Goal: Task Accomplishment & Management: Use online tool/utility

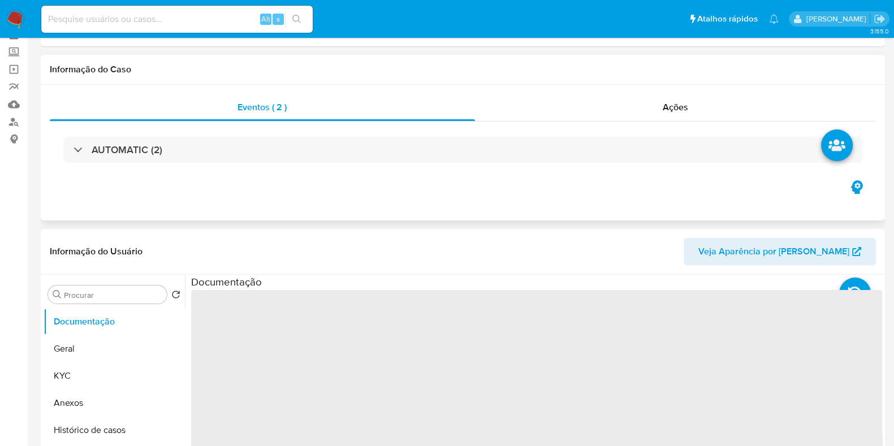
select select "10"
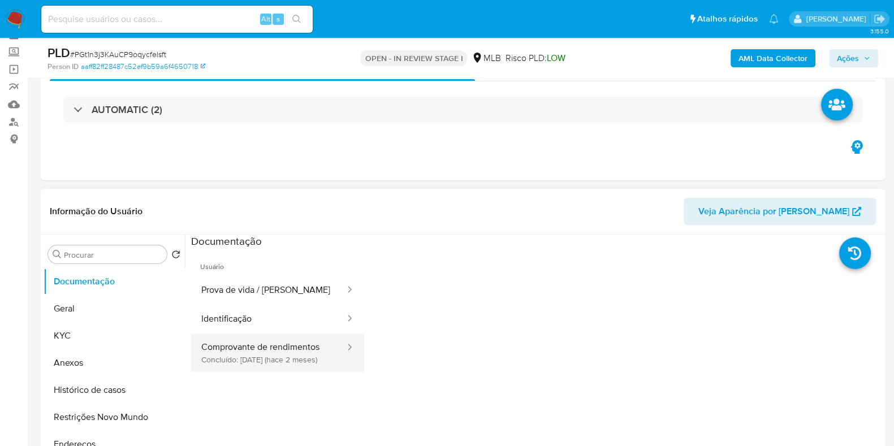
scroll to position [141, 0]
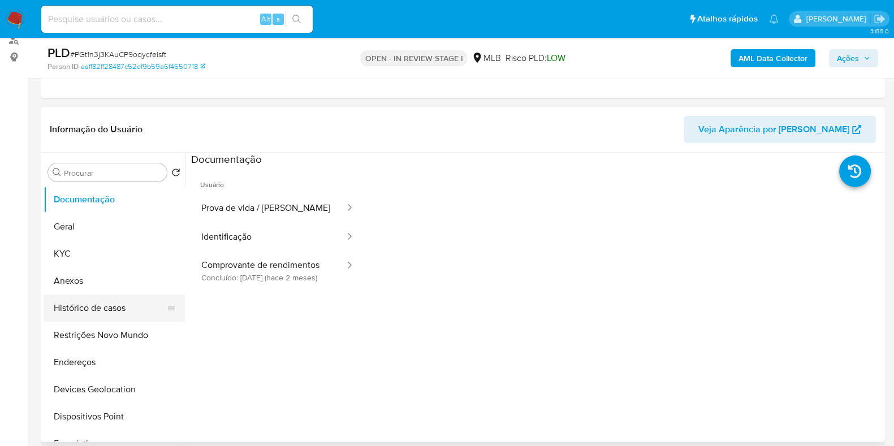
click at [118, 309] on button "Histórico de casos" at bounding box center [110, 308] width 132 height 27
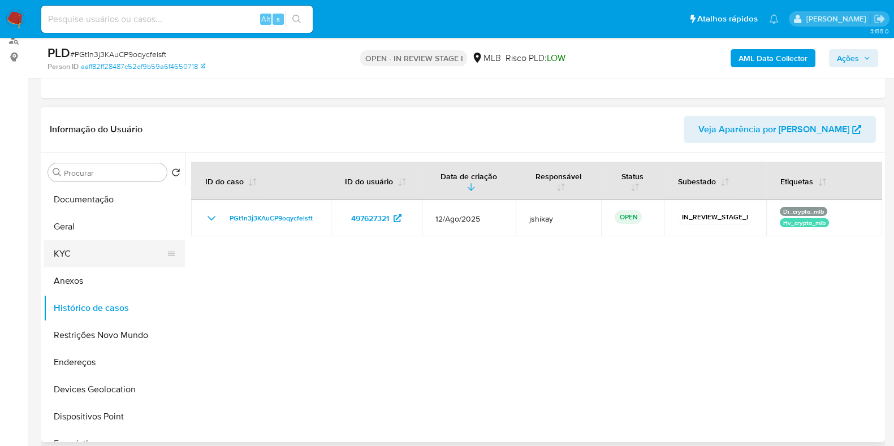
click at [84, 263] on button "KYC" at bounding box center [110, 253] width 132 height 27
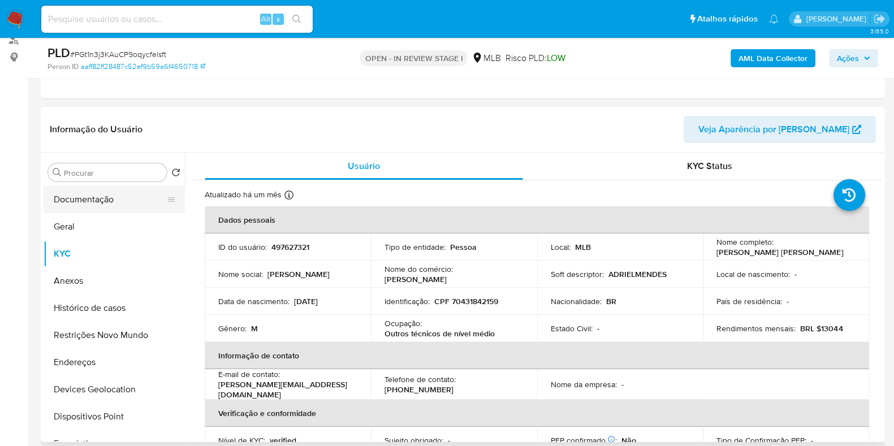
click at [119, 199] on button "Documentação" at bounding box center [110, 199] width 132 height 27
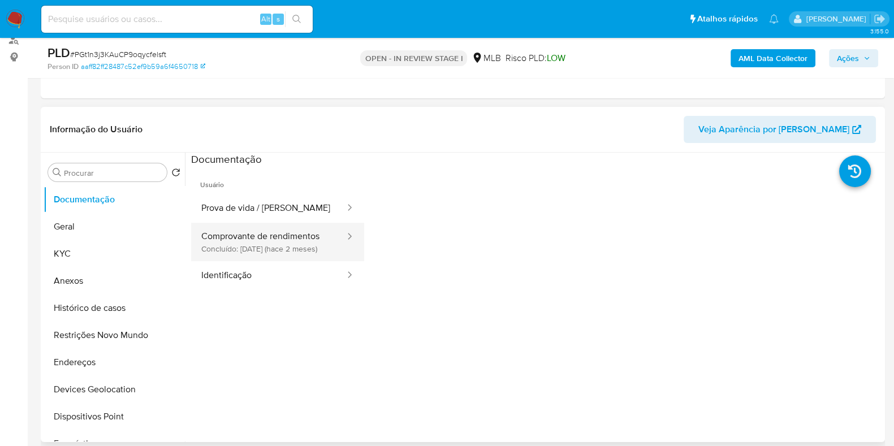
click at [304, 236] on button "Comprovante de rendimentos Concluído: 11/06/2025 (hace 2 meses)" at bounding box center [268, 242] width 155 height 38
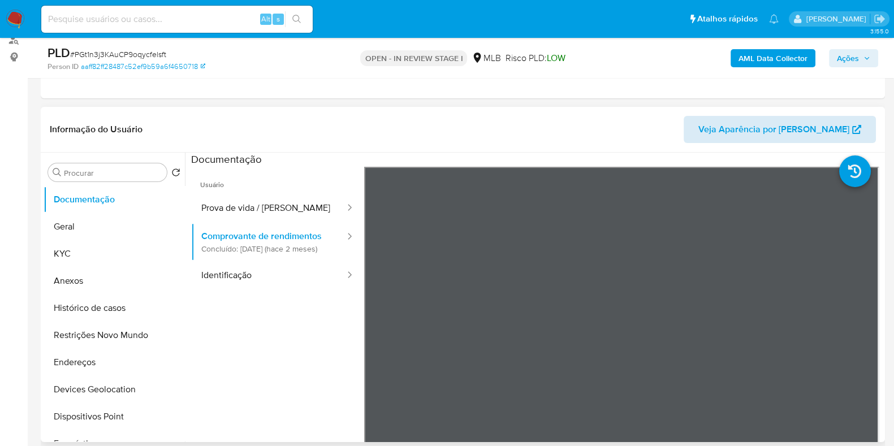
scroll to position [212, 0]
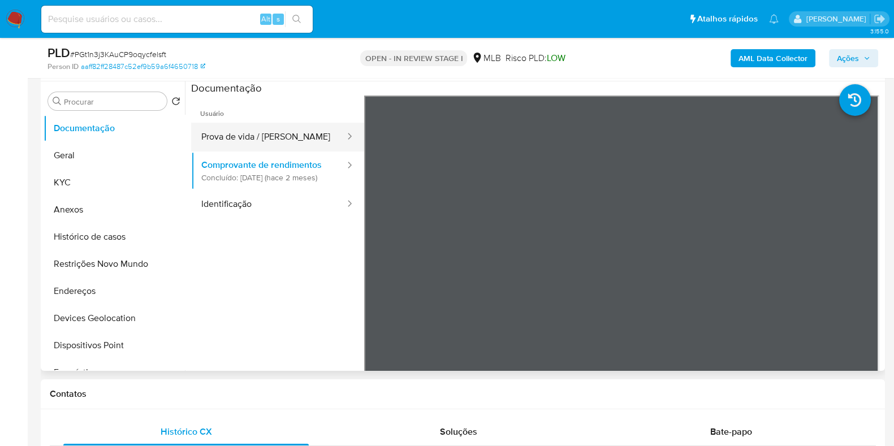
click at [233, 129] on button "Prova de vida / [PERSON_NAME]" at bounding box center [268, 137] width 155 height 29
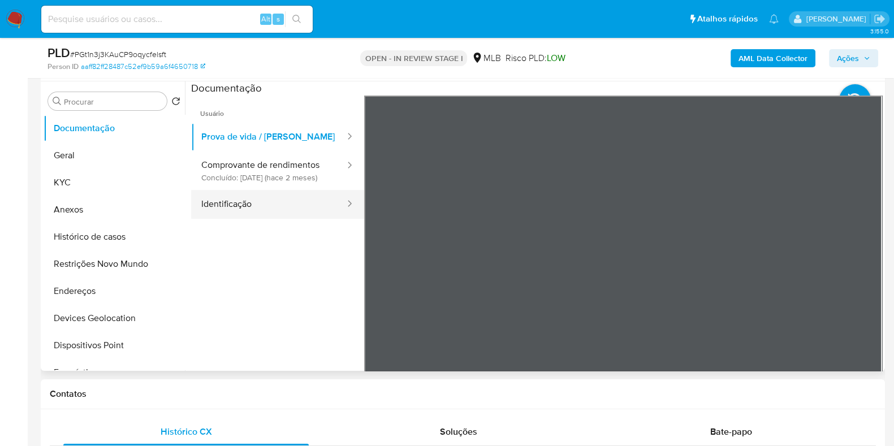
click at [260, 205] on button "Identificação" at bounding box center [268, 204] width 155 height 29
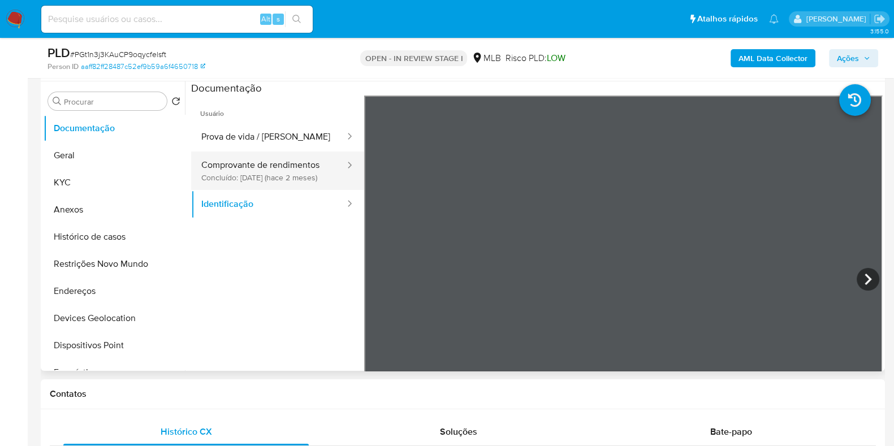
click at [271, 162] on button "Comprovante de rendimentos Concluído: 11/06/2025 (hace 2 meses)" at bounding box center [268, 171] width 155 height 38
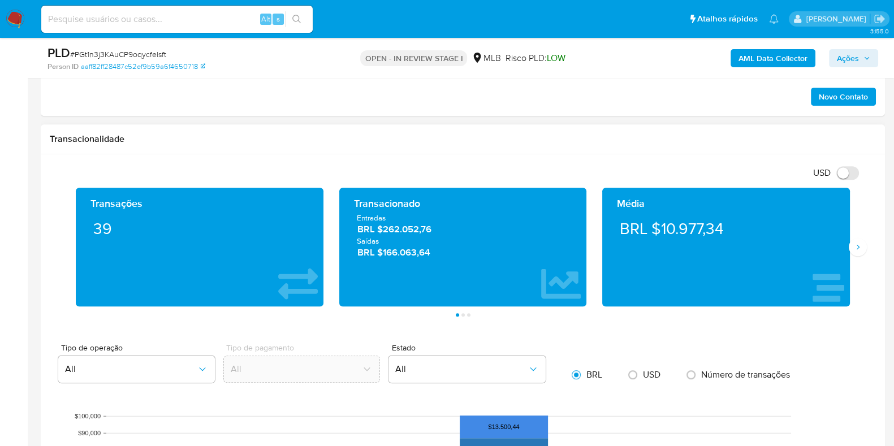
scroll to position [707, 0]
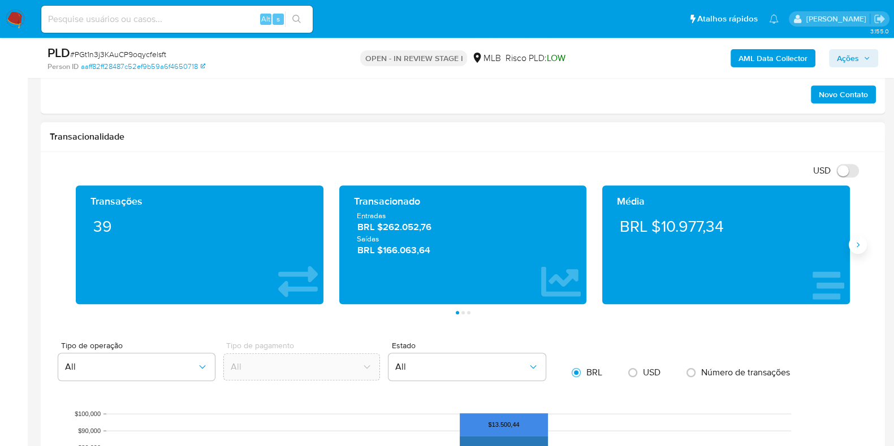
click at [856, 249] on button "Siguiente" at bounding box center [858, 245] width 18 height 18
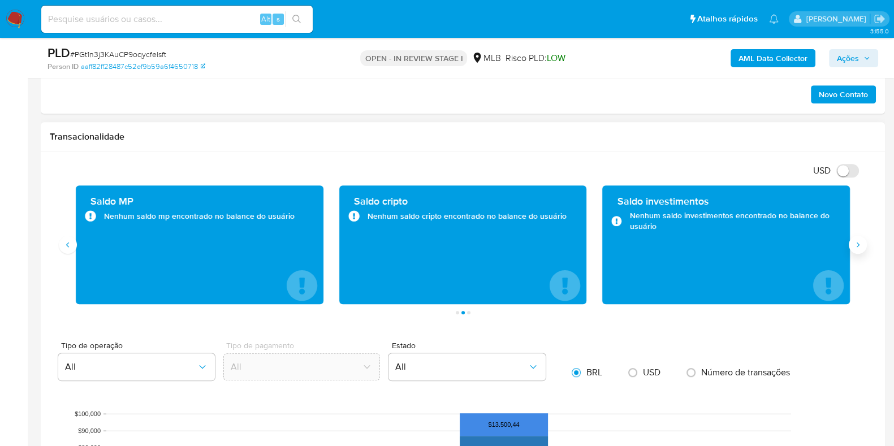
click at [856, 249] on button "Siguiente" at bounding box center [858, 245] width 18 height 18
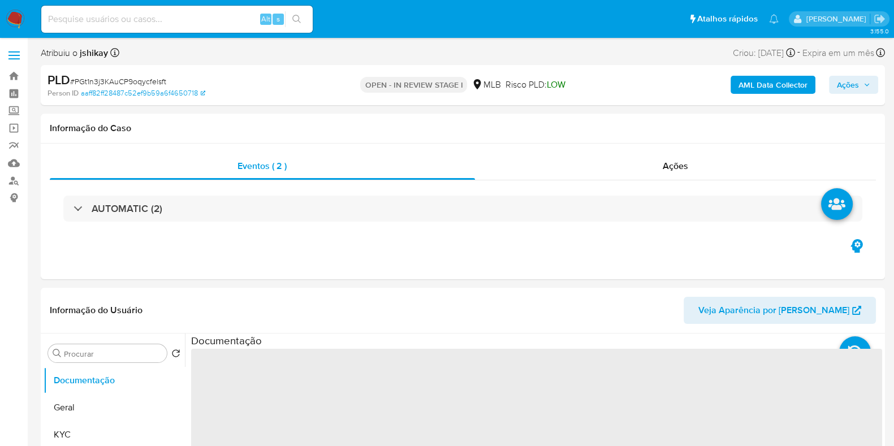
select select "10"
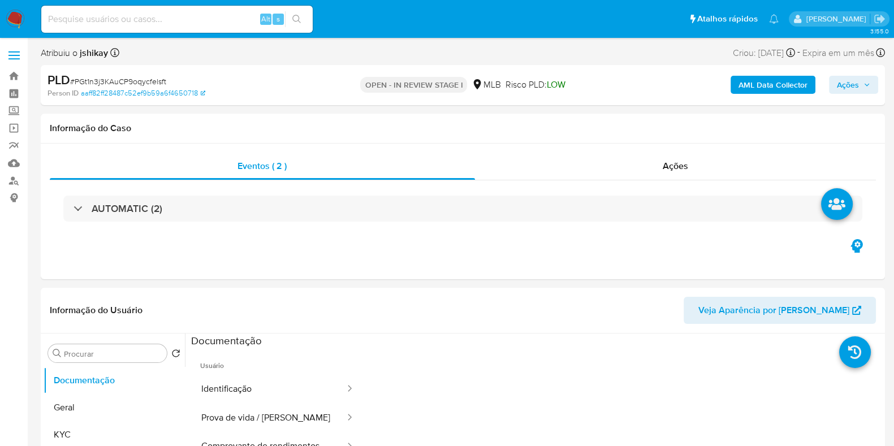
click at [688, 81] on div "AML Data Collector Ações" at bounding box center [742, 85] width 274 height 27
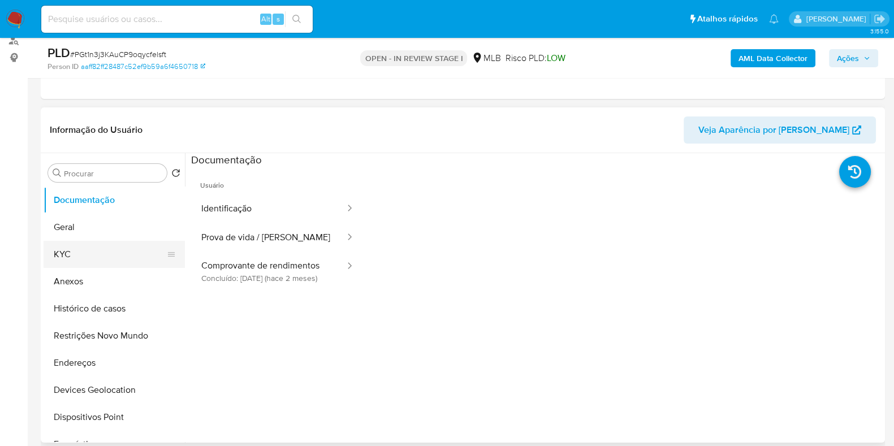
scroll to position [141, 0]
click at [101, 255] on button "KYC" at bounding box center [110, 253] width 132 height 27
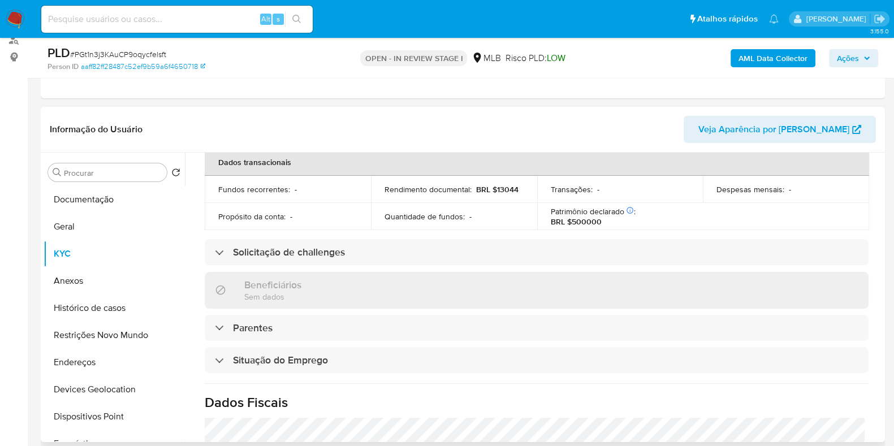
scroll to position [492, 0]
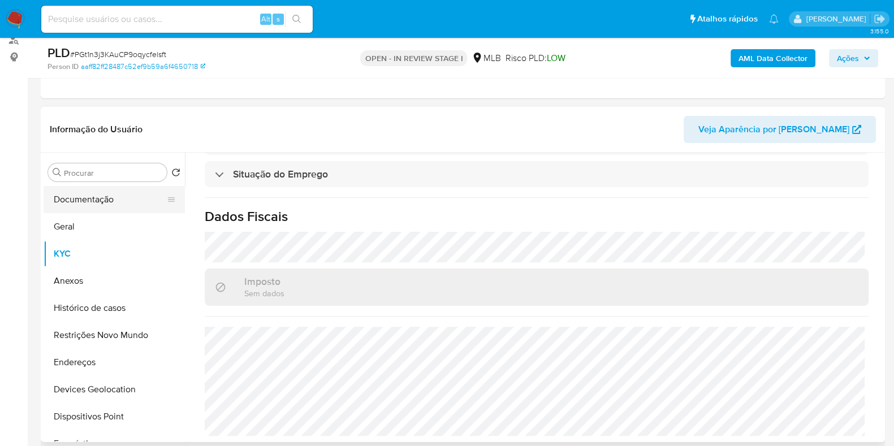
click at [123, 205] on button "Documentação" at bounding box center [110, 199] width 132 height 27
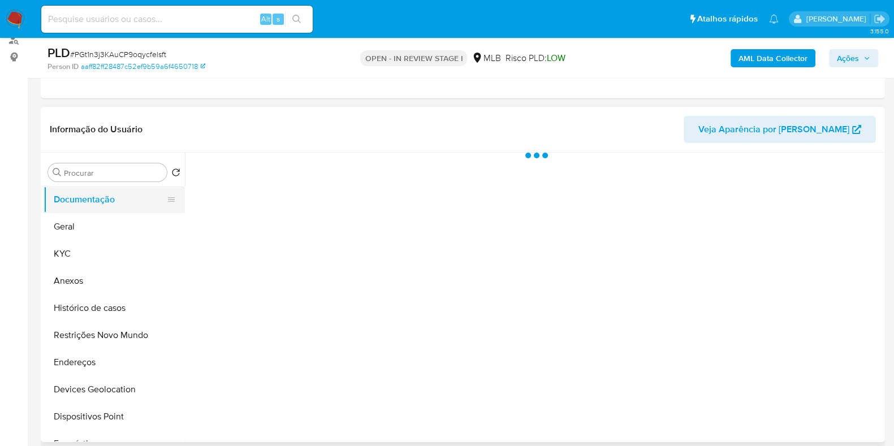
scroll to position [0, 0]
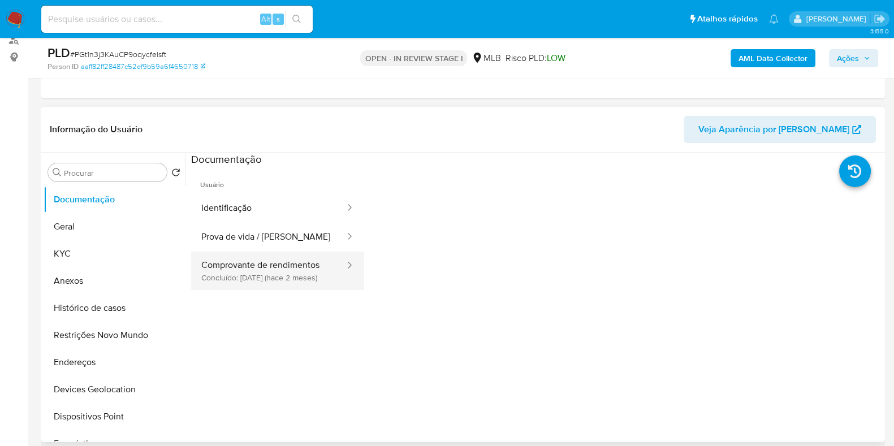
click at [302, 263] on button "Comprovante de rendimentos Concluído: 11/06/2025 (hace 2 meses)" at bounding box center [268, 271] width 155 height 38
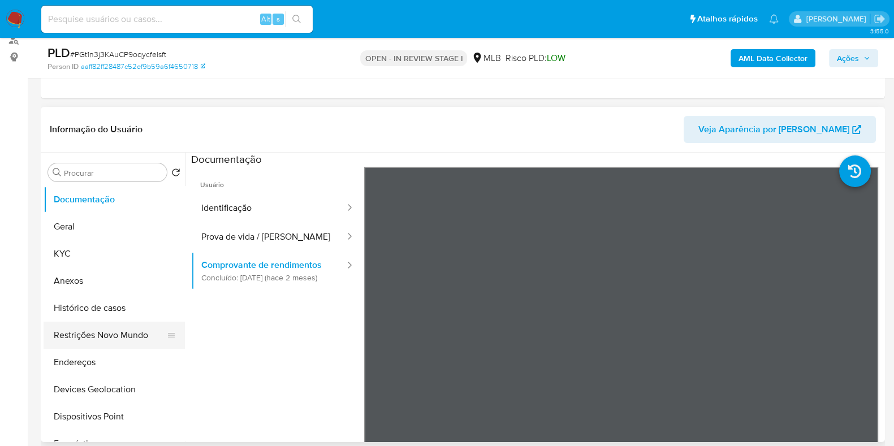
click at [96, 335] on button "Restrições Novo Mundo" at bounding box center [110, 335] width 132 height 27
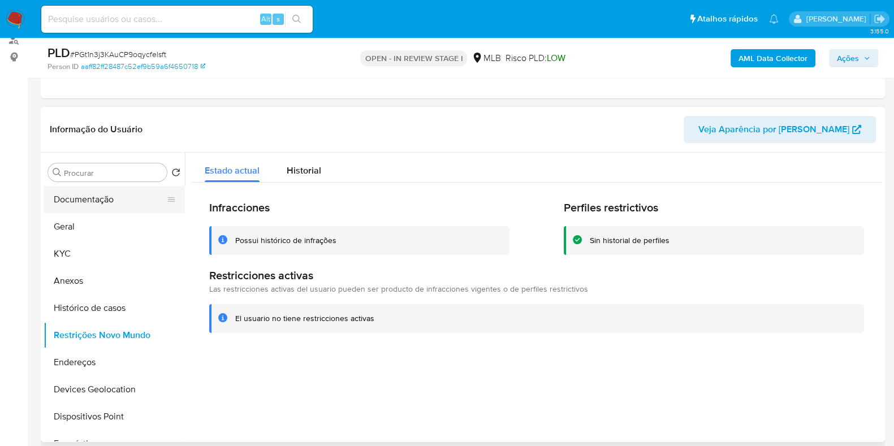
click at [75, 191] on button "Documentação" at bounding box center [110, 199] width 132 height 27
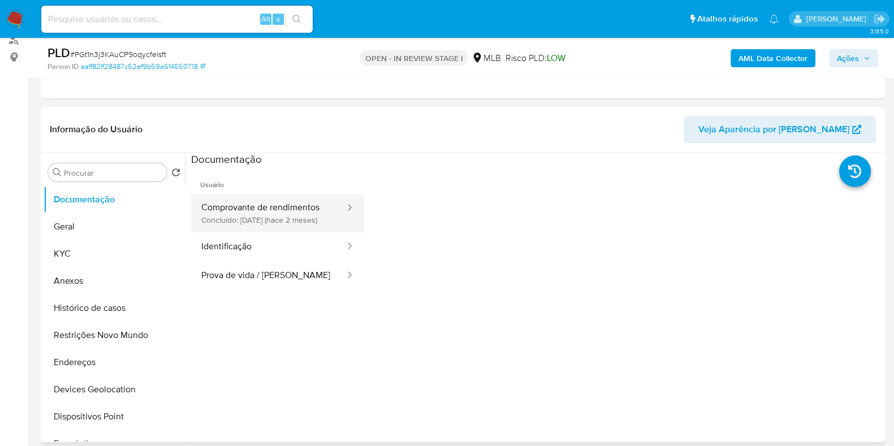
click at [256, 199] on button "Comprovante de rendimentos Concluído: 11/06/2025 (hace 2 meses)" at bounding box center [268, 213] width 155 height 38
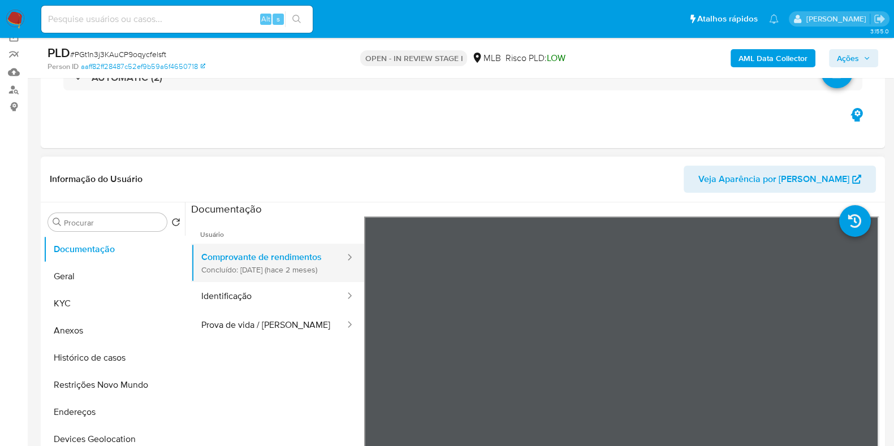
scroll to position [70, 0]
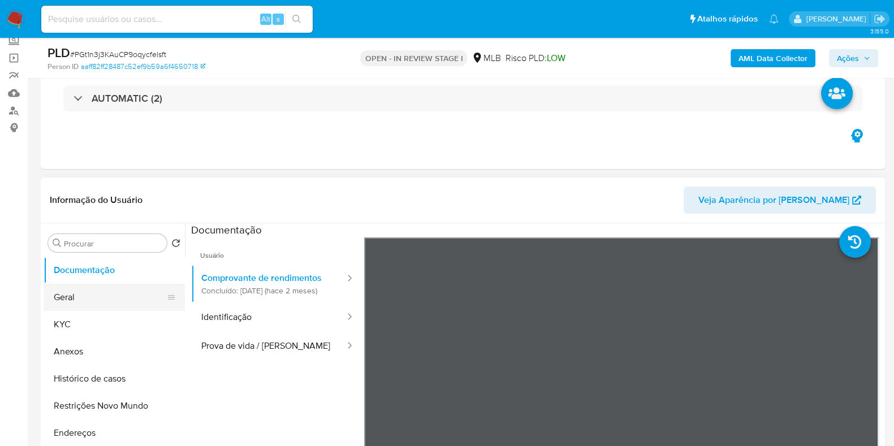
click at [68, 292] on button "Geral" at bounding box center [110, 297] width 132 height 27
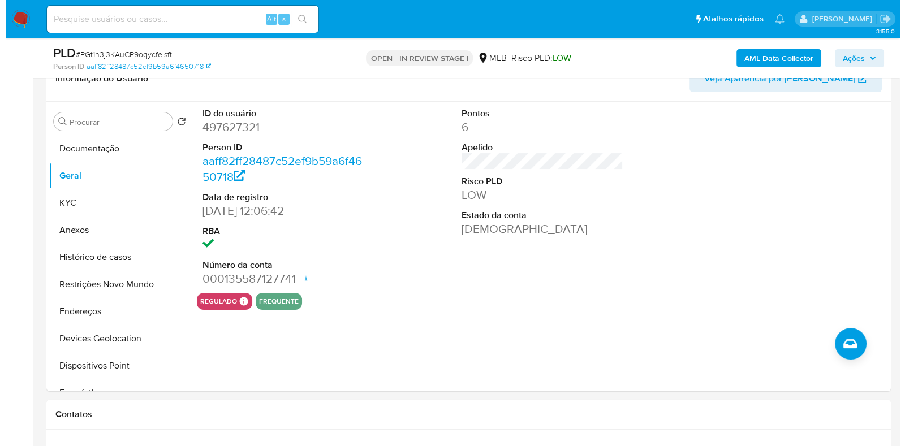
scroll to position [184, 0]
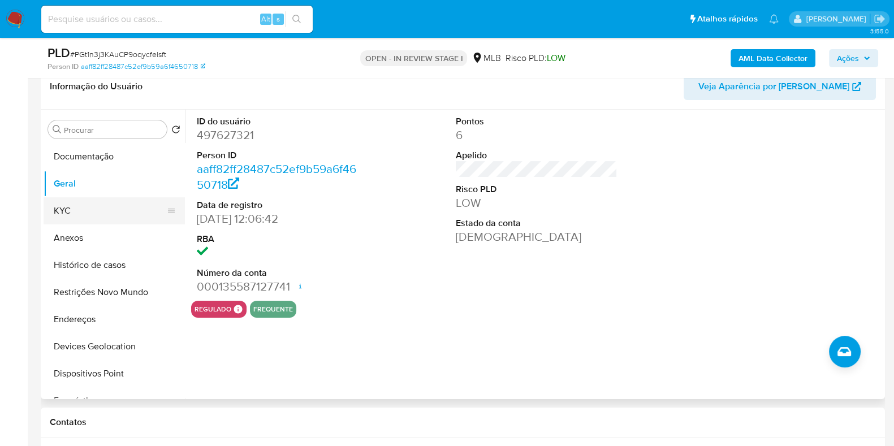
click at [62, 210] on button "KYC" at bounding box center [110, 210] width 132 height 27
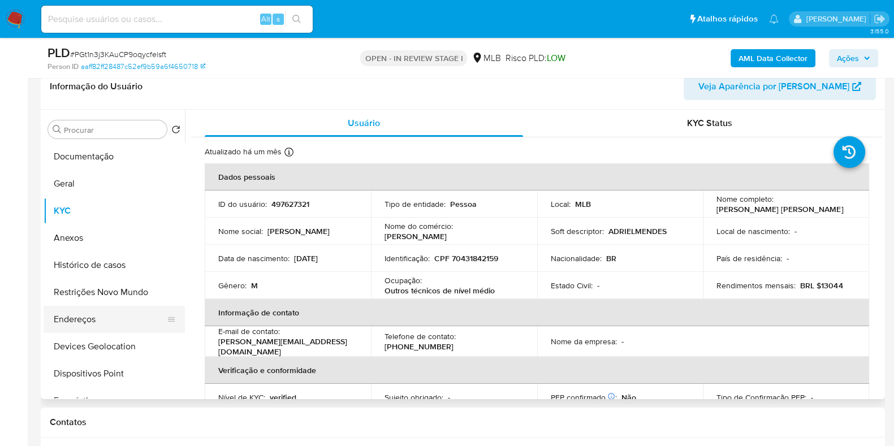
click at [93, 316] on button "Endereços" at bounding box center [110, 319] width 132 height 27
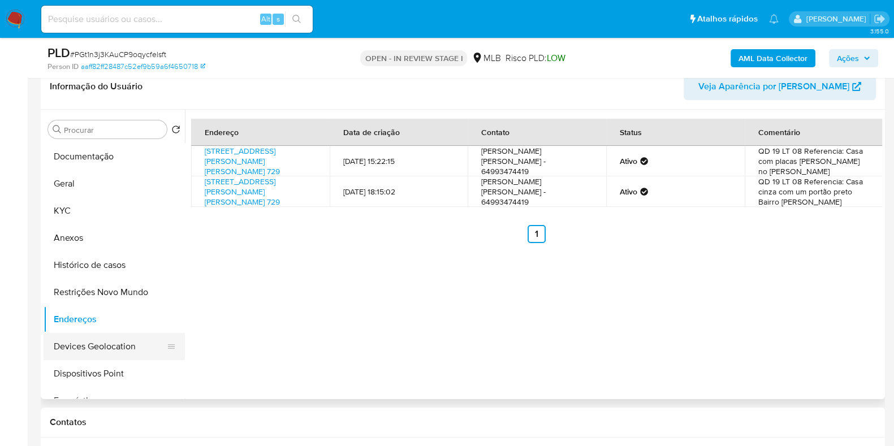
click at [93, 347] on button "Devices Geolocation" at bounding box center [110, 346] width 132 height 27
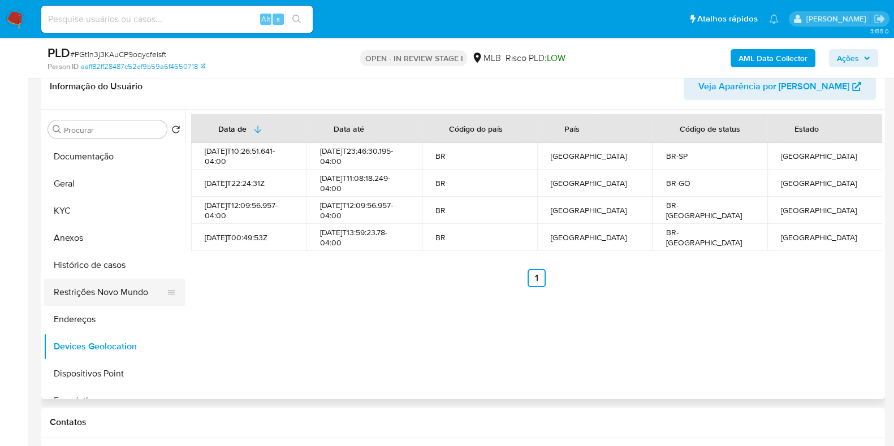
click at [105, 293] on button "Restrições Novo Mundo" at bounding box center [110, 292] width 132 height 27
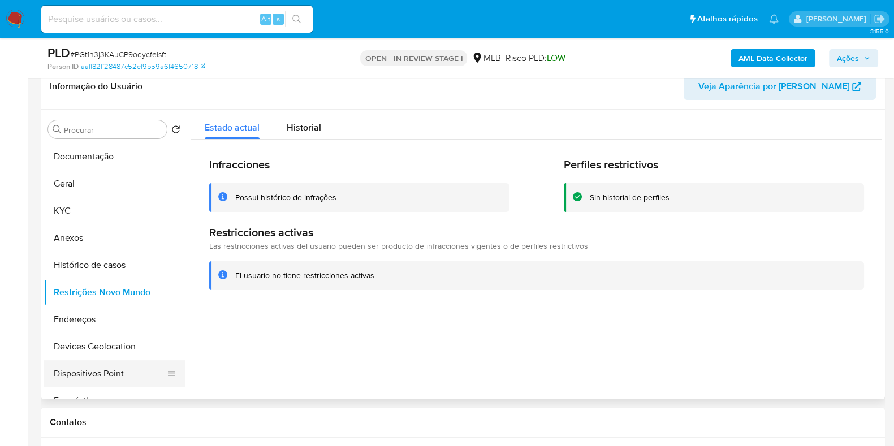
click at [98, 376] on button "Dispositivos Point" at bounding box center [110, 373] width 132 height 27
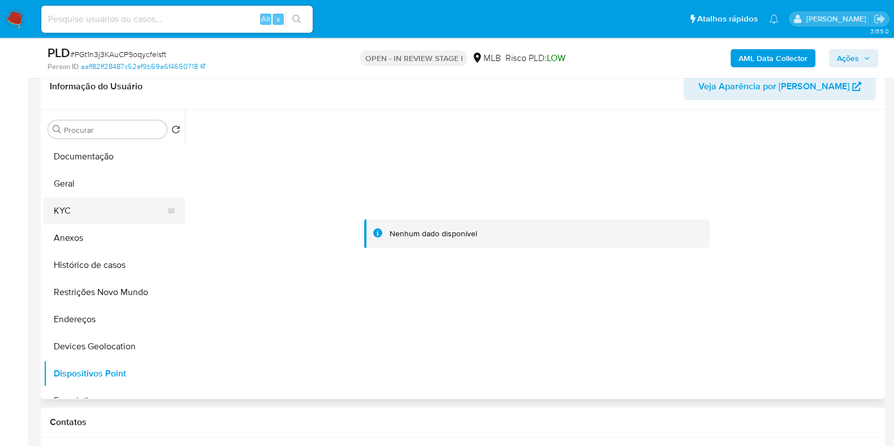
click at [92, 219] on button "KYC" at bounding box center [110, 210] width 132 height 27
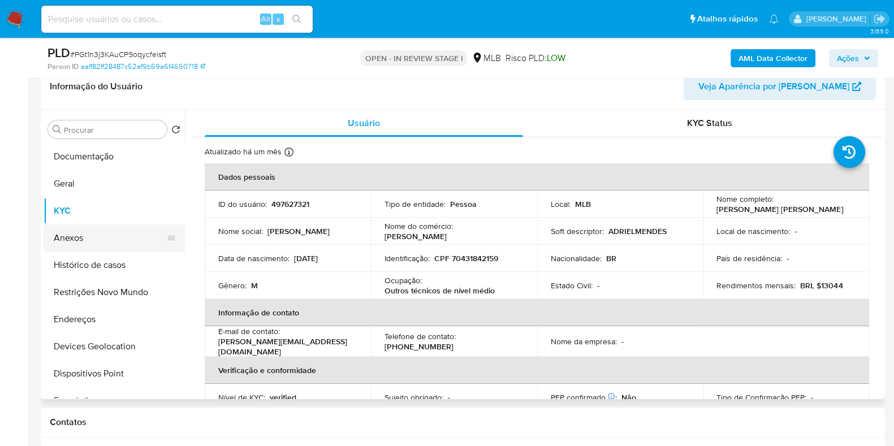
click at [68, 247] on button "Anexos" at bounding box center [110, 238] width 132 height 27
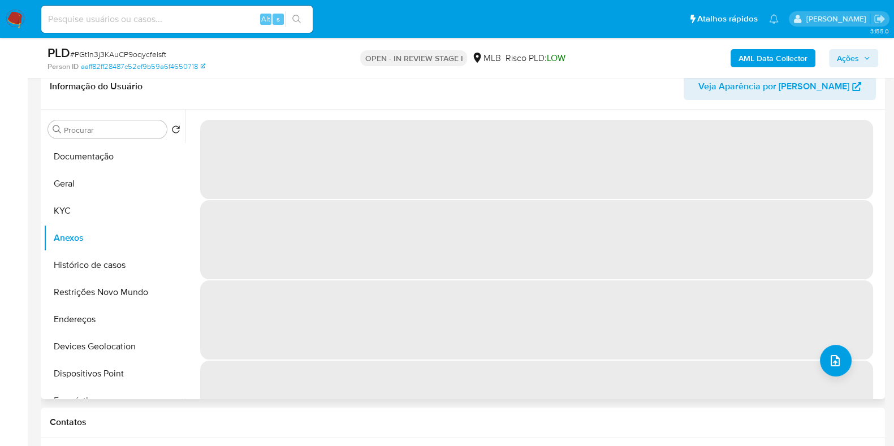
click at [852, 360] on span "‌" at bounding box center [536, 320] width 673 height 79
click at [838, 363] on button "upload-file" at bounding box center [836, 361] width 32 height 32
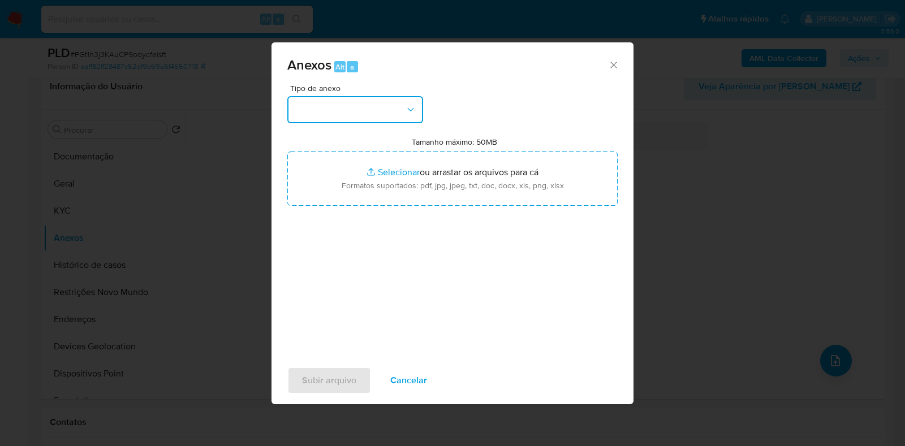
click at [361, 115] on button "button" at bounding box center [355, 109] width 136 height 27
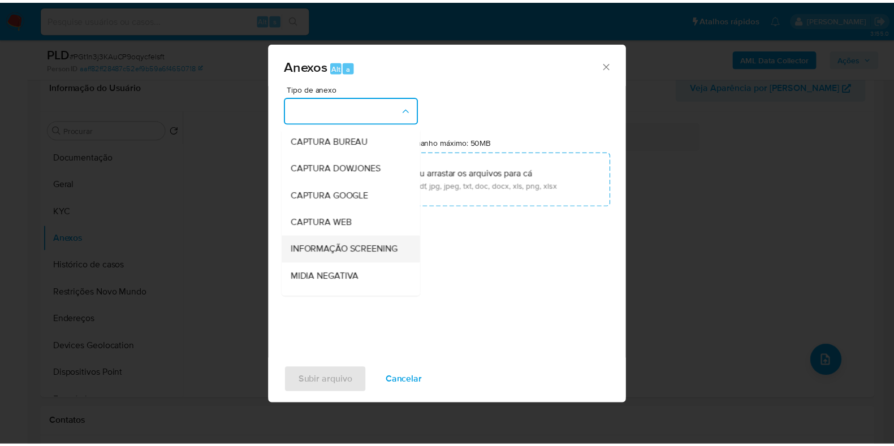
scroll to position [70, 0]
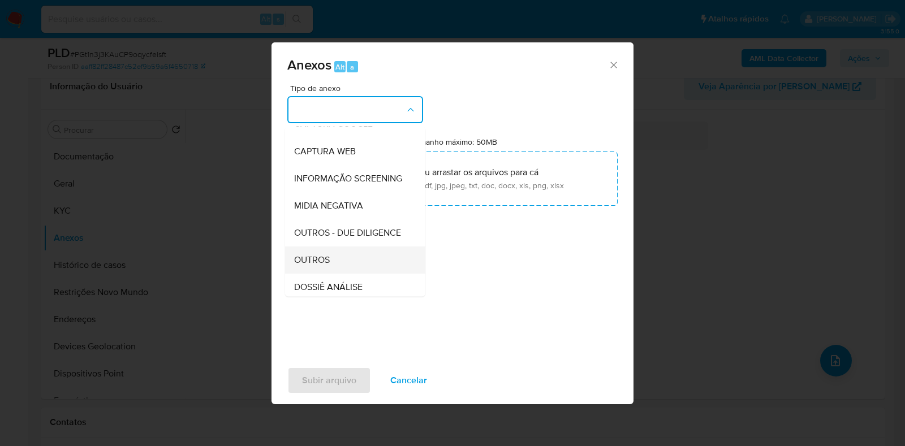
click at [319, 266] on span "OUTROS" at bounding box center [312, 260] width 36 height 11
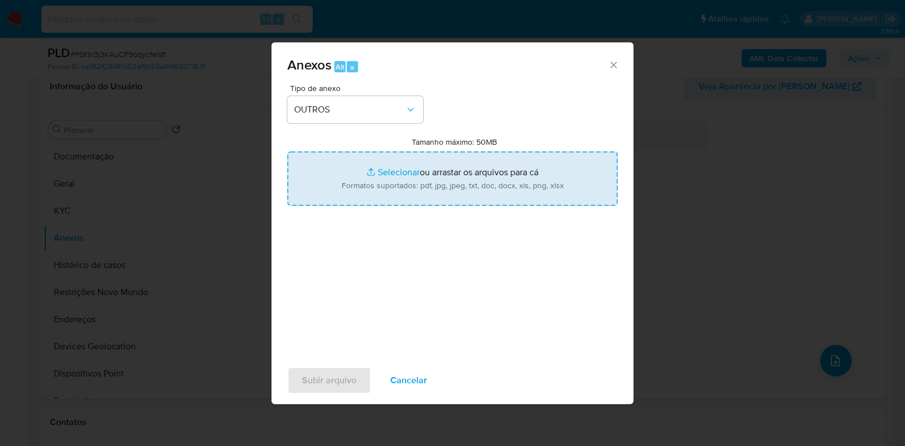
click at [382, 163] on input "Tamanho máximo: 50MB Selecionar arquivos" at bounding box center [452, 179] width 330 height 54
type input "C:\fakepath\Mulan 497627321_2025_08_20_16_45_38 - Resumen TX.pdf"
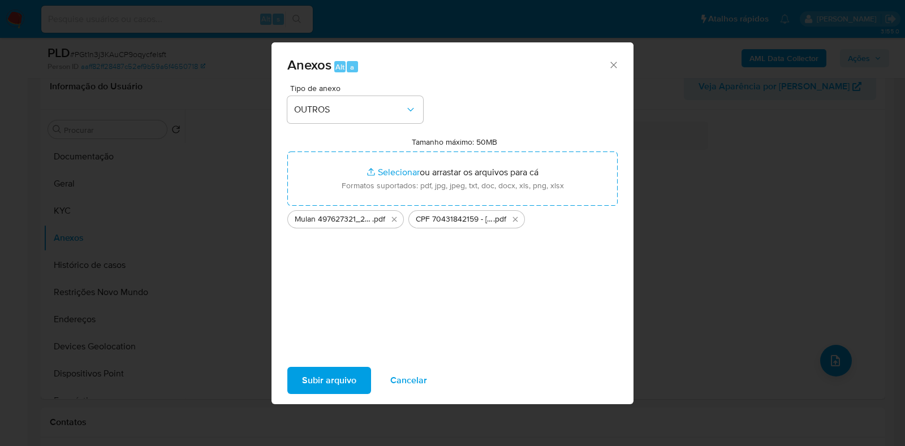
click at [354, 380] on span "Subir arquivo" at bounding box center [329, 380] width 54 height 25
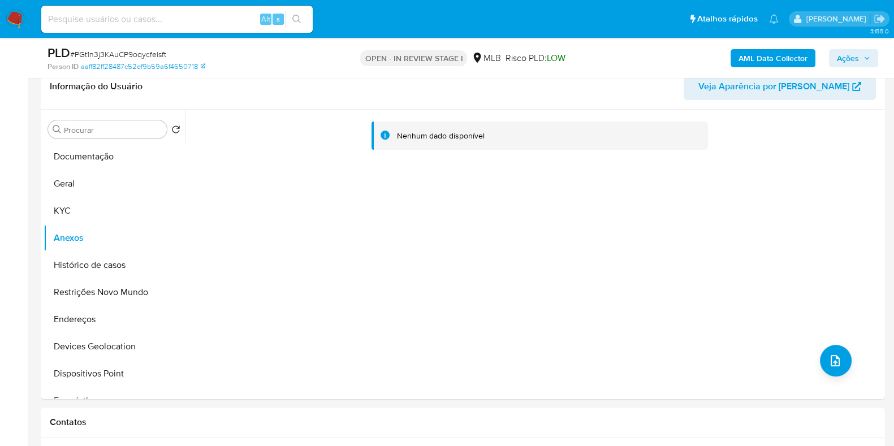
click at [98, 188] on button "Geral" at bounding box center [114, 183] width 141 height 27
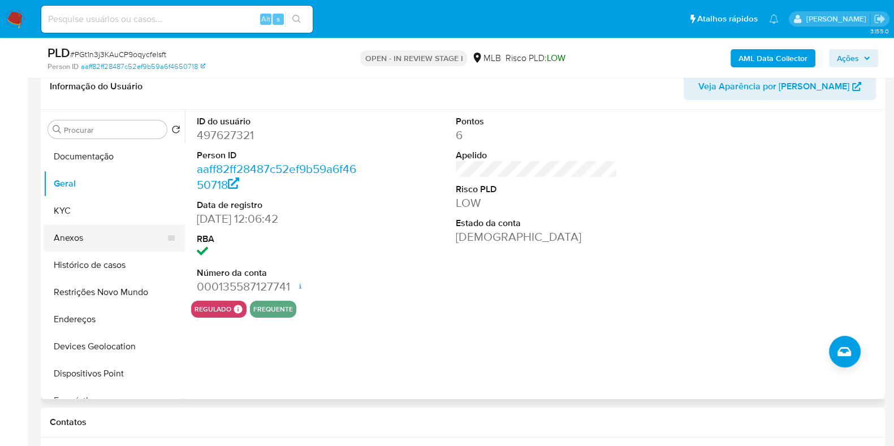
click at [85, 232] on button "Anexos" at bounding box center [110, 238] width 132 height 27
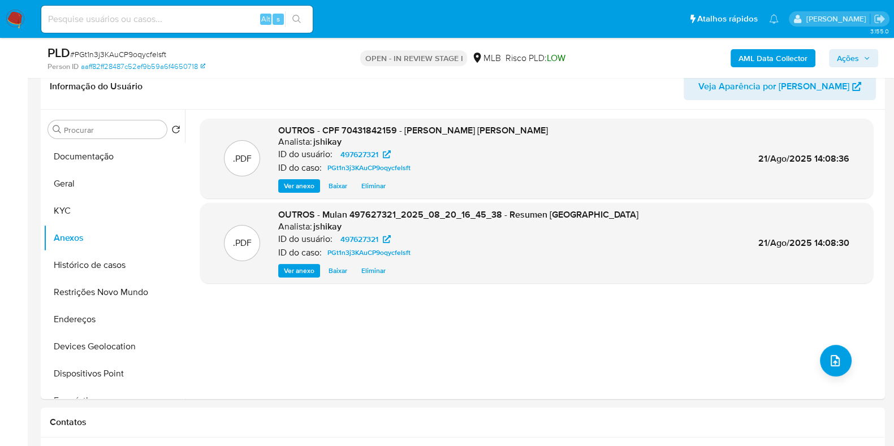
click at [856, 62] on span "Ações" at bounding box center [848, 58] width 22 height 18
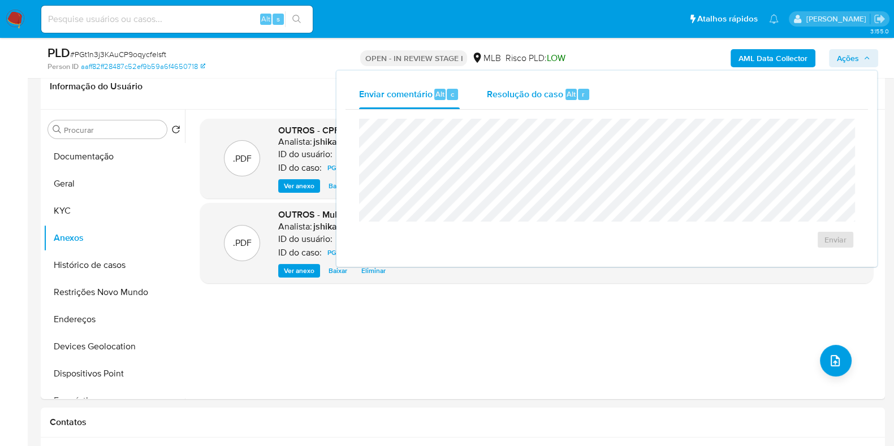
click at [552, 101] on div "Resolução do caso Alt r" at bounding box center [539, 94] width 104 height 29
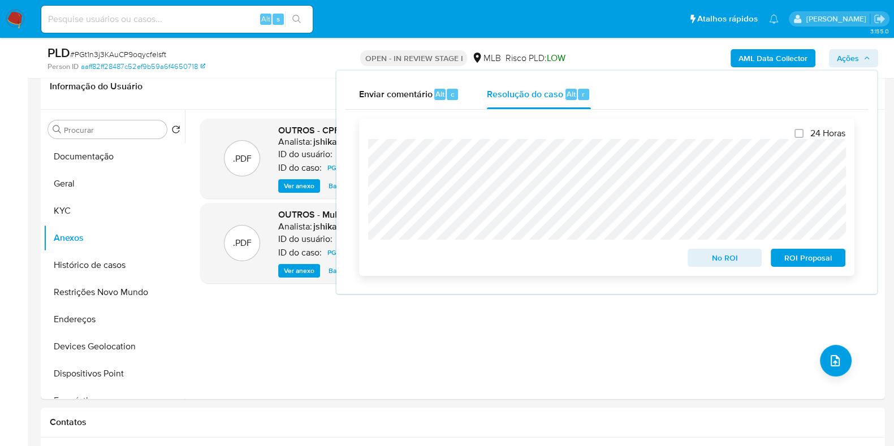
click at [740, 256] on span "No ROI" at bounding box center [725, 258] width 59 height 16
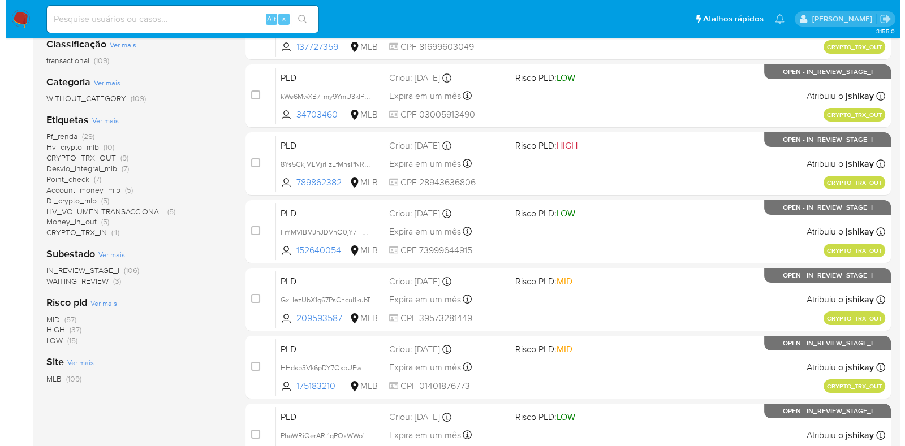
scroll to position [163, 0]
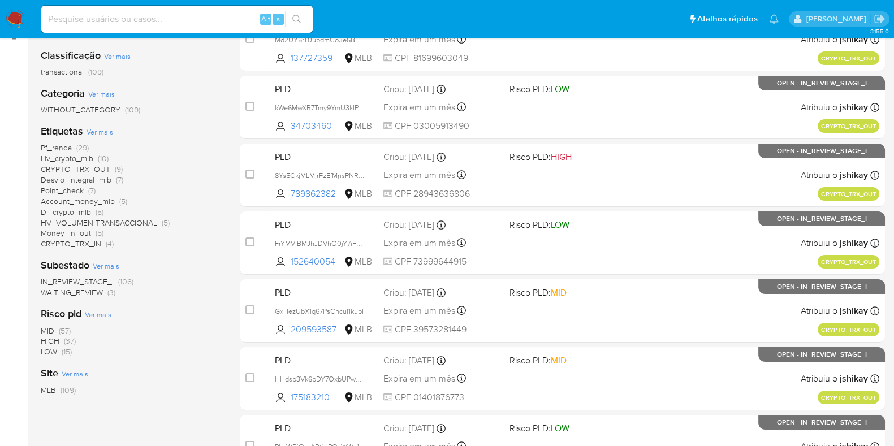
click at [102, 131] on span "Ver mais" at bounding box center [100, 132] width 27 height 10
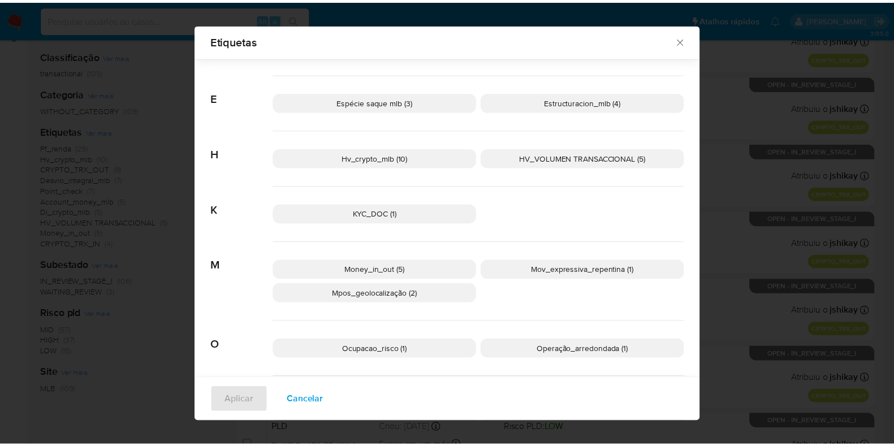
scroll to position [508, 0]
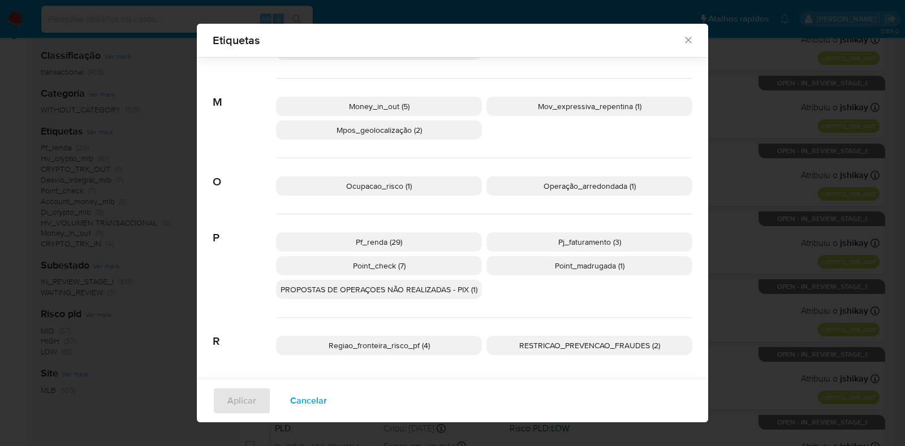
click at [778, 285] on div "Etiquetas Procurar A Account_money_mlb (5) Aml_cuenta_recien_abierta_mlb (1) At…" at bounding box center [452, 223] width 905 height 446
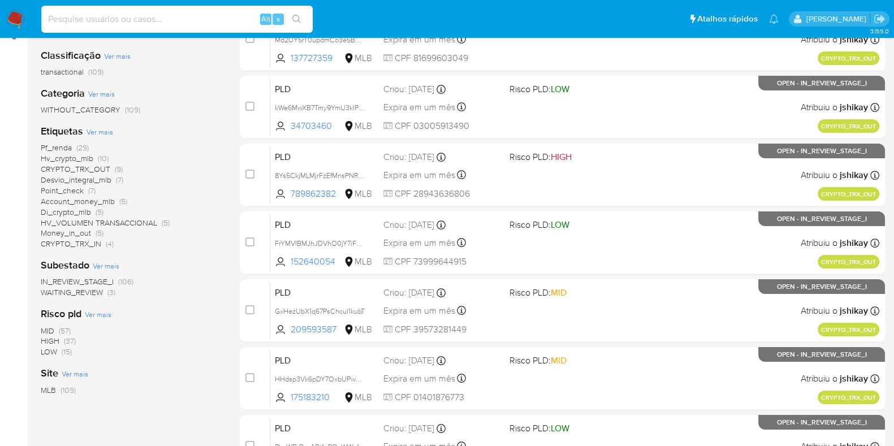
click at [176, 18] on input at bounding box center [176, 19] width 271 height 15
paste input "1129923190"
type input "1129923190"
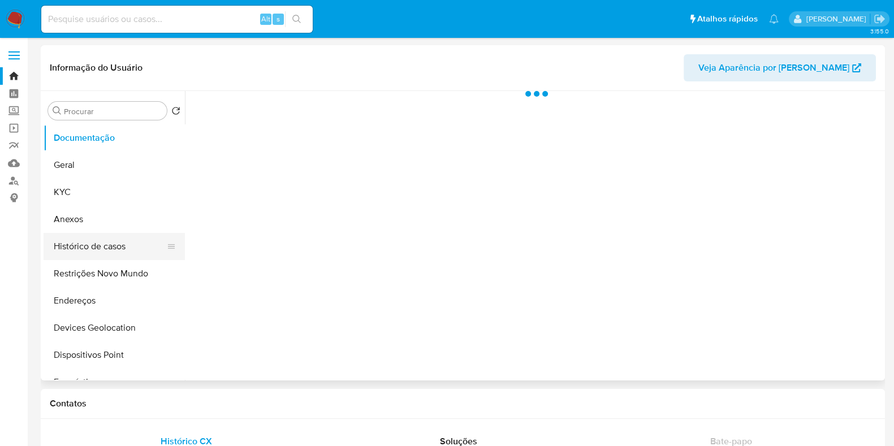
click at [105, 244] on button "Histórico de casos" at bounding box center [110, 246] width 132 height 27
select select "10"
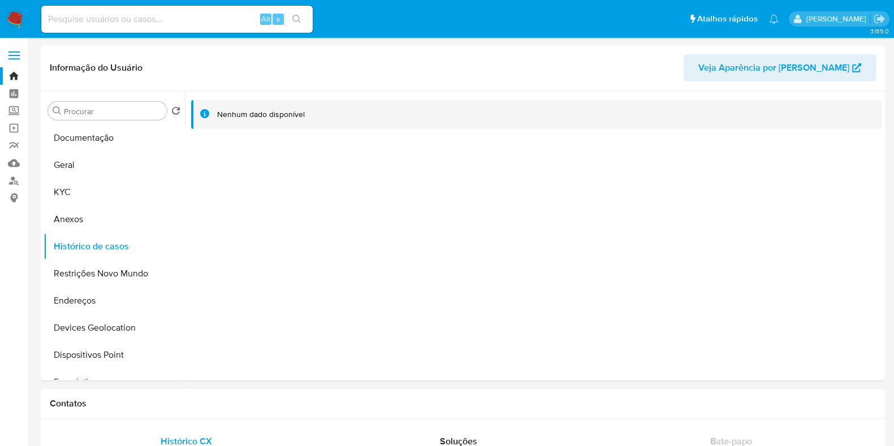
click at [13, 19] on img at bounding box center [15, 19] width 19 height 19
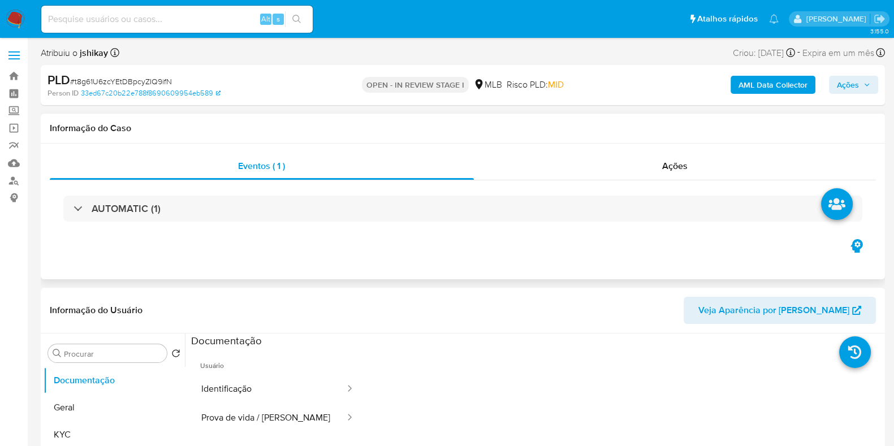
select select "10"
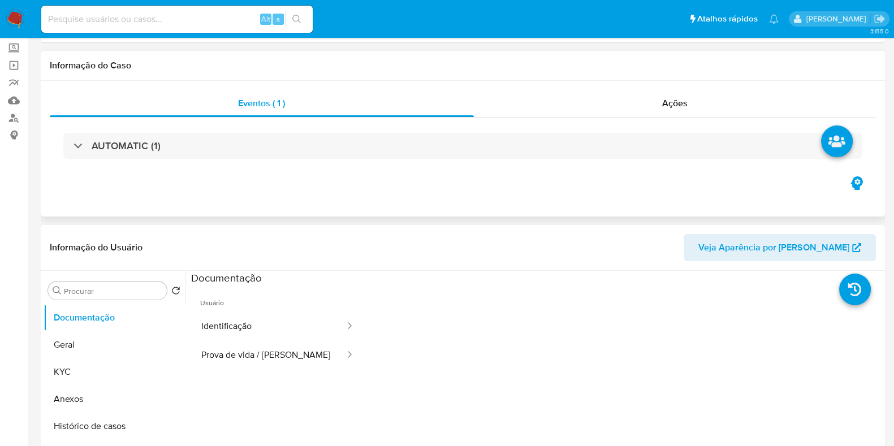
scroll to position [141, 0]
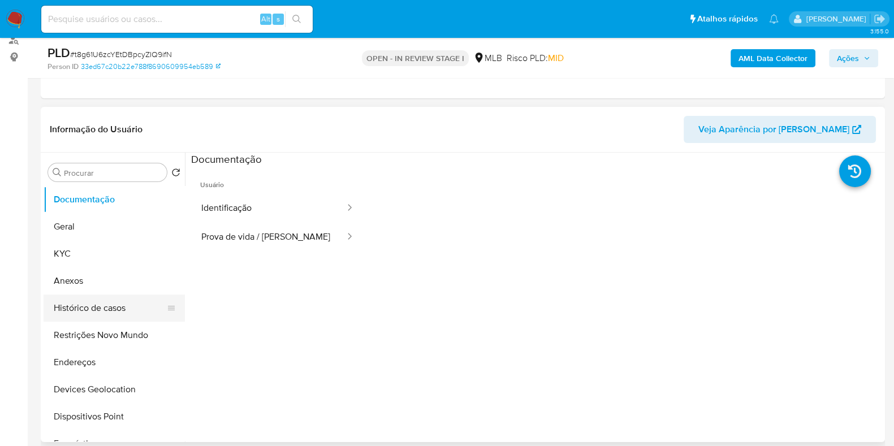
click at [113, 305] on button "Histórico de casos" at bounding box center [110, 308] width 132 height 27
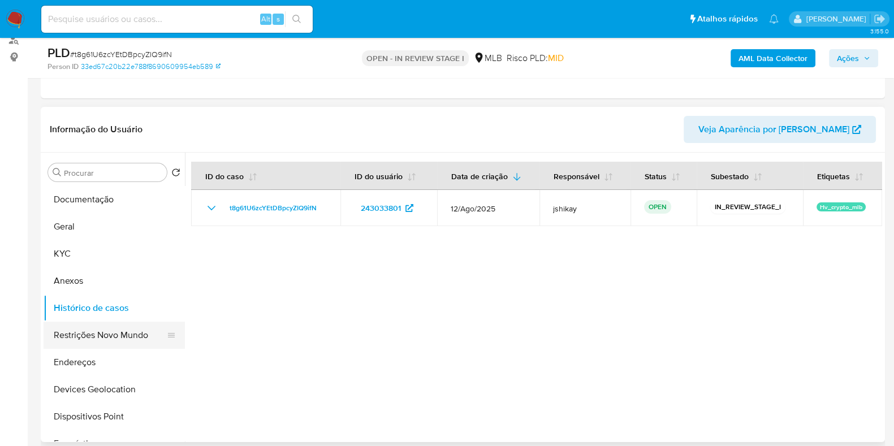
click at [93, 339] on button "Restrições Novo Mundo" at bounding box center [110, 335] width 132 height 27
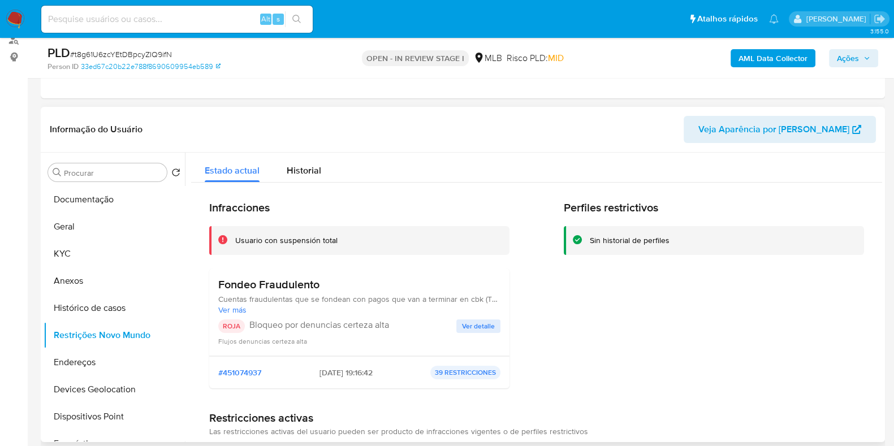
click at [471, 321] on span "Ver detalle" at bounding box center [478, 326] width 33 height 11
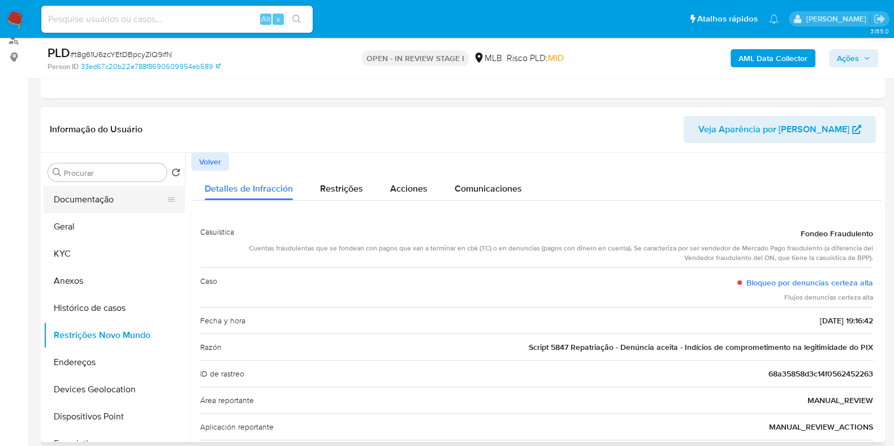
click at [95, 197] on button "Documentação" at bounding box center [110, 199] width 132 height 27
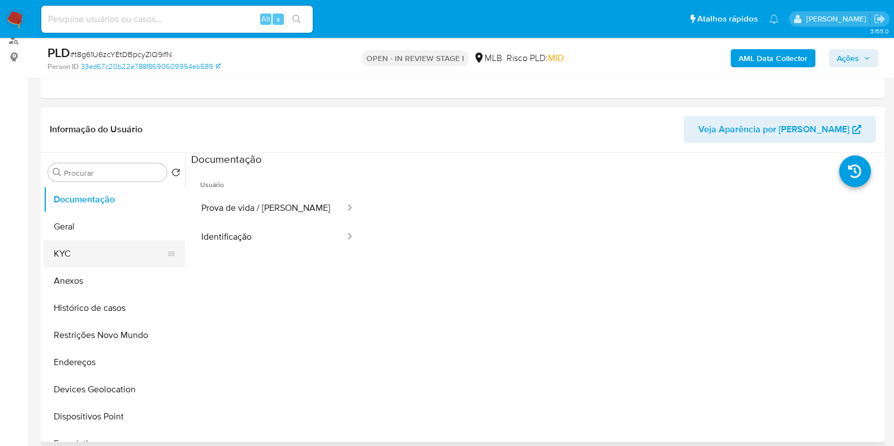
click at [96, 258] on button "KYC" at bounding box center [110, 253] width 132 height 27
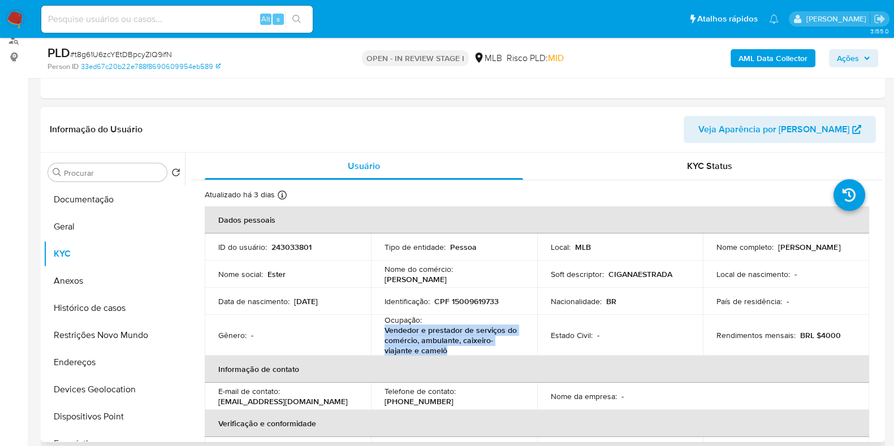
drag, startPoint x: 417, startPoint y: 338, endPoint x: 380, endPoint y: 329, distance: 38.4
click at [380, 329] on td "Ocupação : Vendedor e prestador de serviços do comércio, ambulante, caixeiro-vi…" at bounding box center [454, 335] width 166 height 41
copy p "Vendedor e prestador de serviços do comércio, ambulante, caixeiro-viajante e ca…"
click at [110, 231] on button "Geral" at bounding box center [110, 226] width 132 height 27
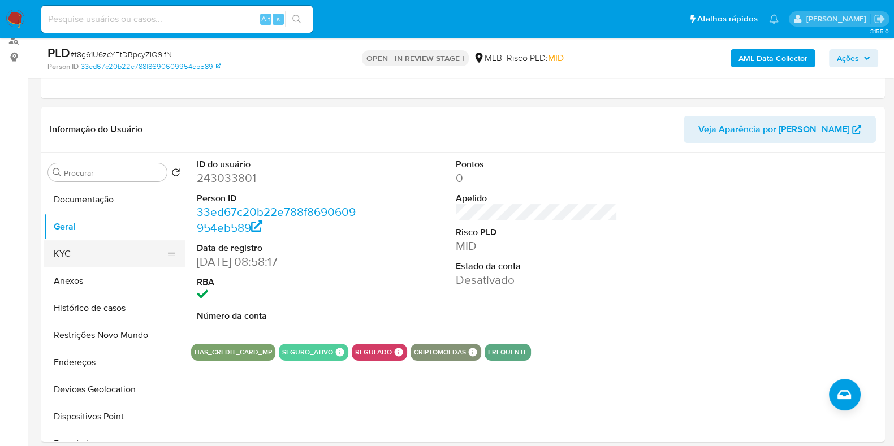
click at [90, 254] on button "KYC" at bounding box center [110, 253] width 132 height 27
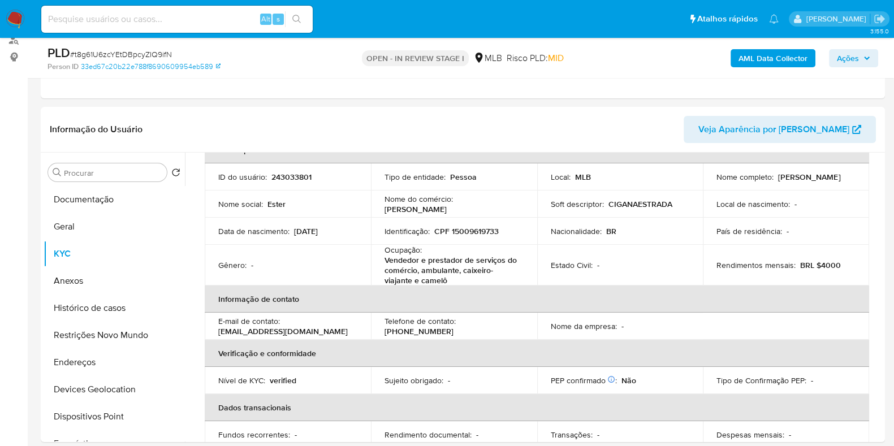
scroll to position [70, 0]
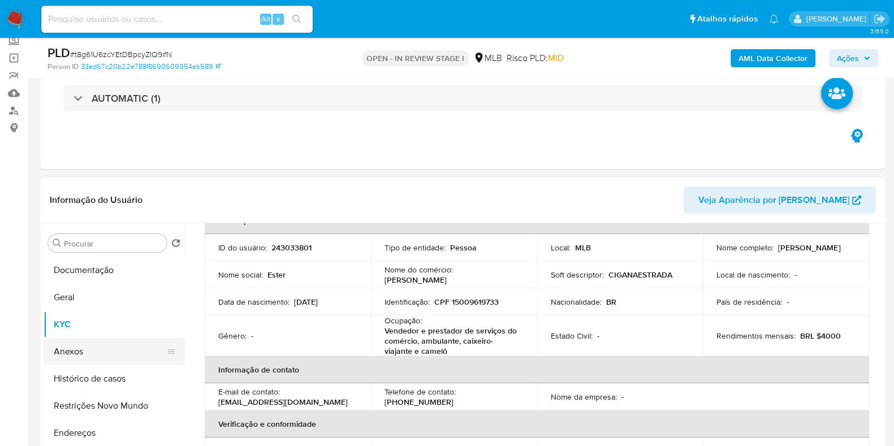
click at [85, 355] on button "Anexos" at bounding box center [110, 351] width 132 height 27
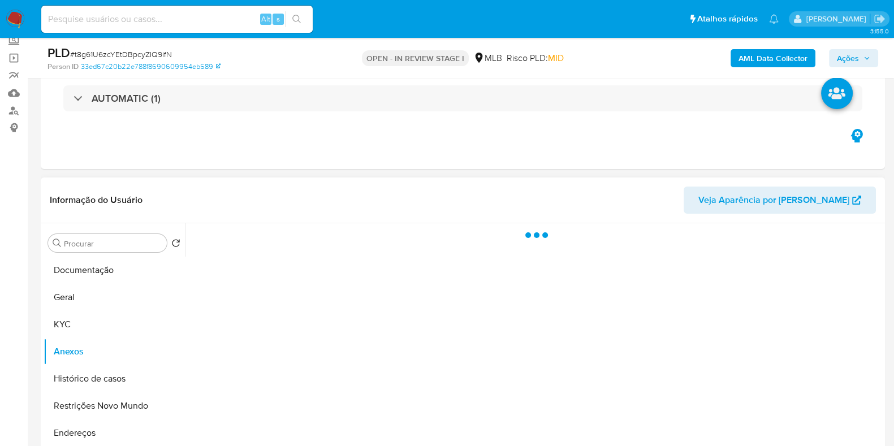
scroll to position [0, 0]
click at [94, 420] on button "Endereços" at bounding box center [110, 433] width 132 height 27
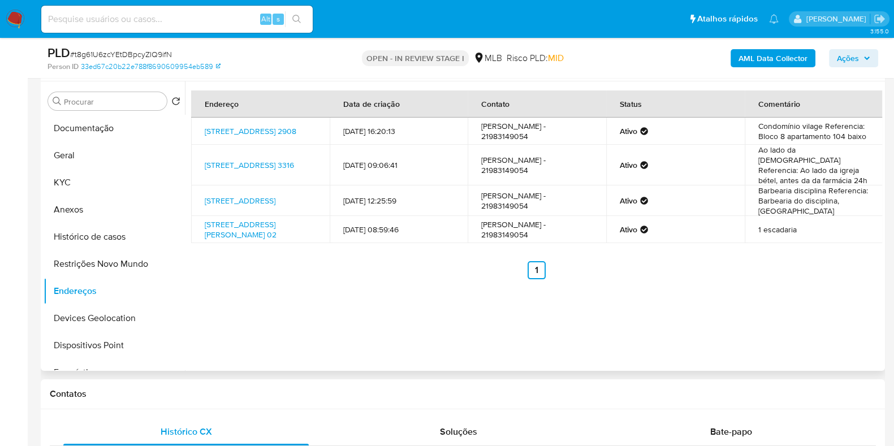
scroll to position [176, 0]
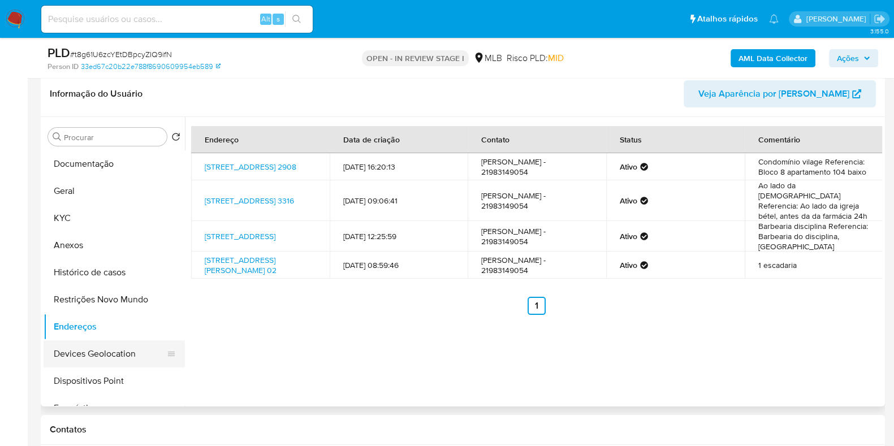
click at [104, 365] on button "Devices Geolocation" at bounding box center [110, 353] width 132 height 27
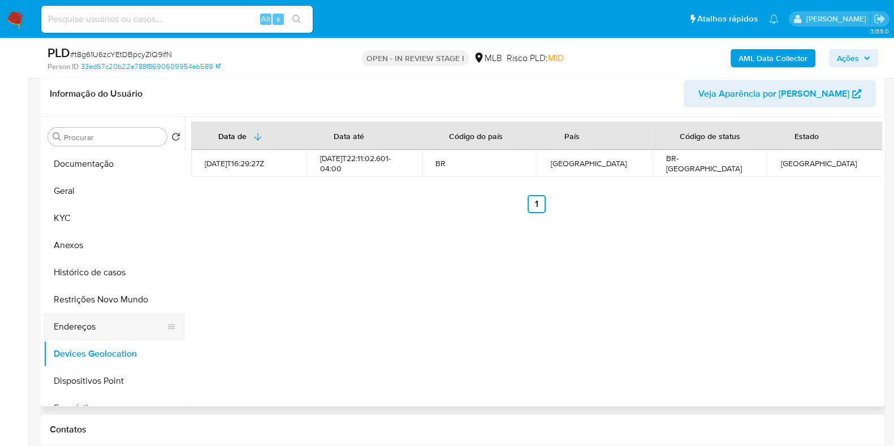
click at [85, 315] on button "Endereços" at bounding box center [110, 326] width 132 height 27
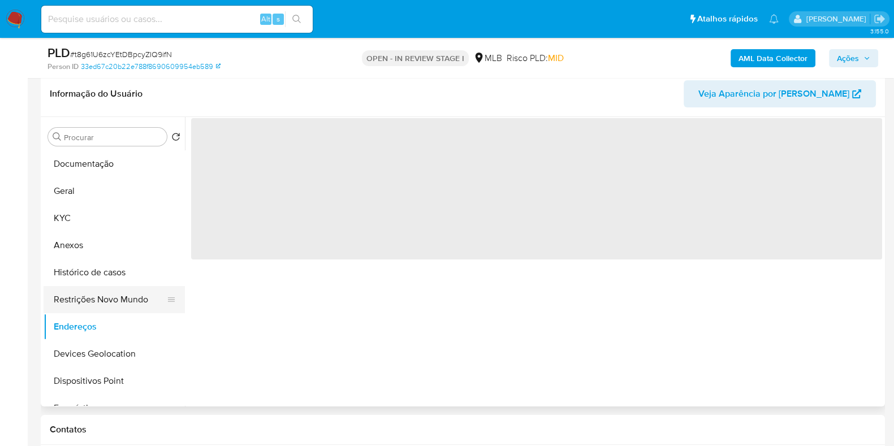
click at [93, 294] on button "Restrições Novo Mundo" at bounding box center [110, 299] width 132 height 27
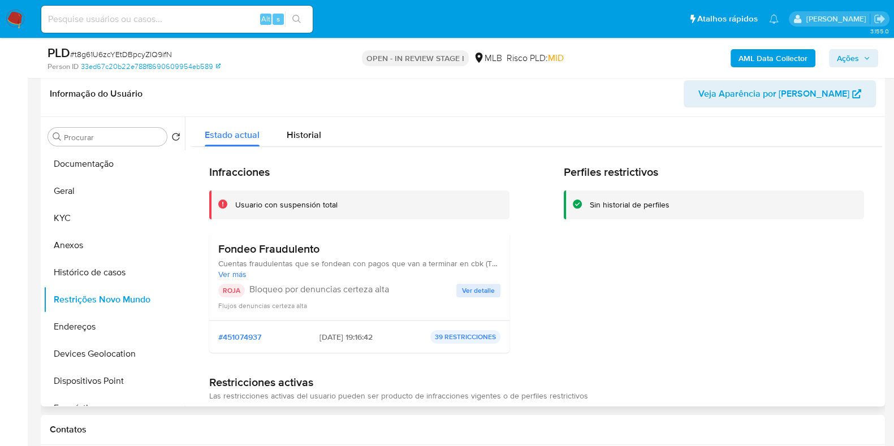
drag, startPoint x: 403, startPoint y: 291, endPoint x: 248, endPoint y: 296, distance: 155.1
click at [248, 296] on div "ROJA Bloqueo por denuncias certeza alta" at bounding box center [337, 291] width 238 height 14
click at [90, 377] on button "Dispositivos Point" at bounding box center [110, 381] width 132 height 27
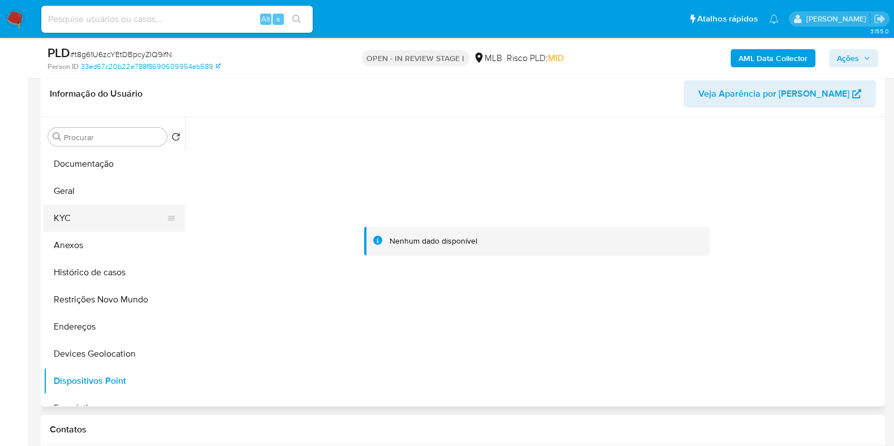
click at [70, 217] on button "KYC" at bounding box center [110, 218] width 132 height 27
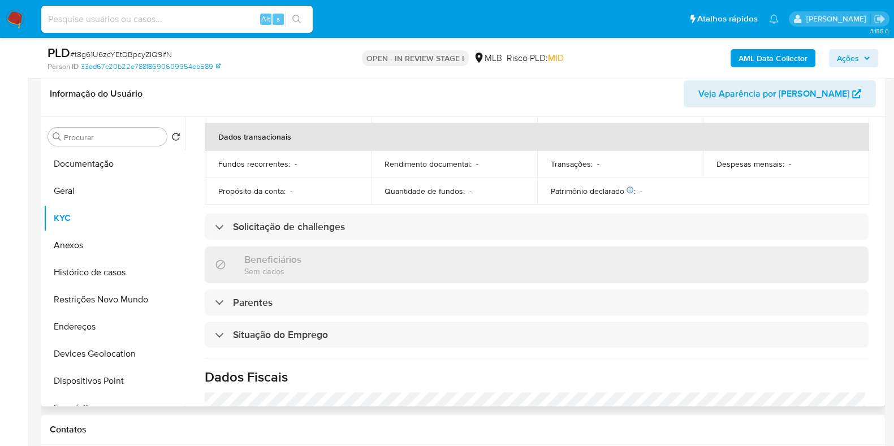
scroll to position [505, 0]
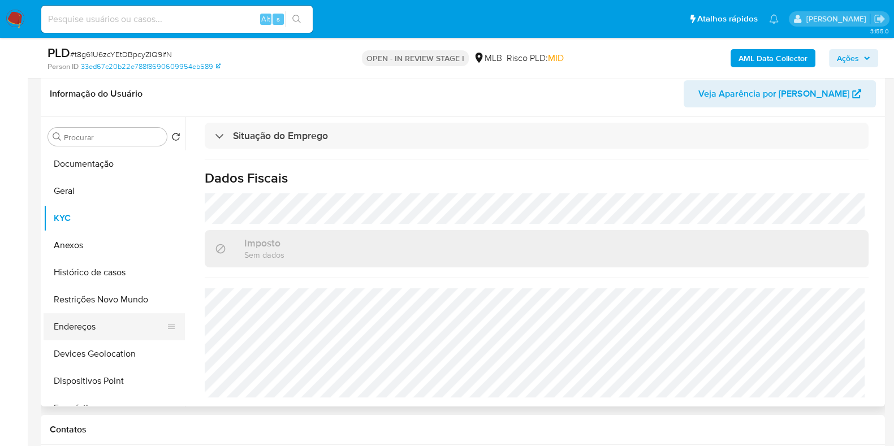
click at [90, 333] on button "Endereços" at bounding box center [110, 326] width 132 height 27
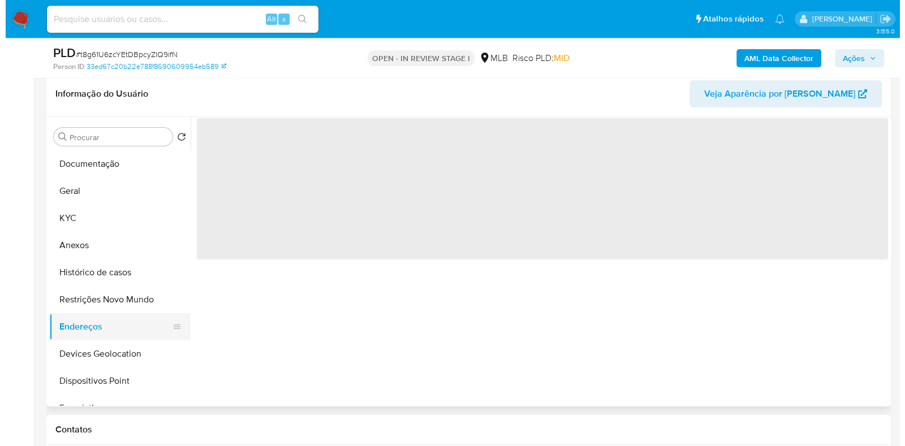
scroll to position [0, 0]
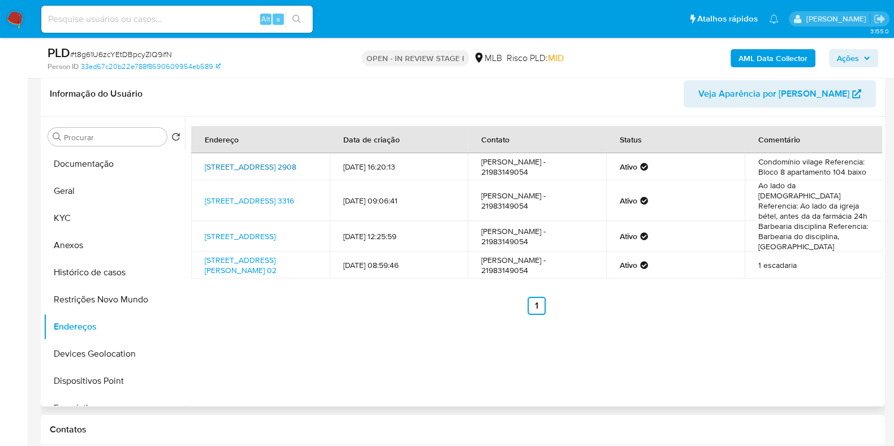
click at [265, 164] on link "Estrada Do Cabuçu 2908, Rio De Janeiro, Rio De Janeiro, 23017250, Brasil 2908" at bounding box center [251, 166] width 92 height 11
click at [93, 245] on button "Anexos" at bounding box center [110, 245] width 132 height 27
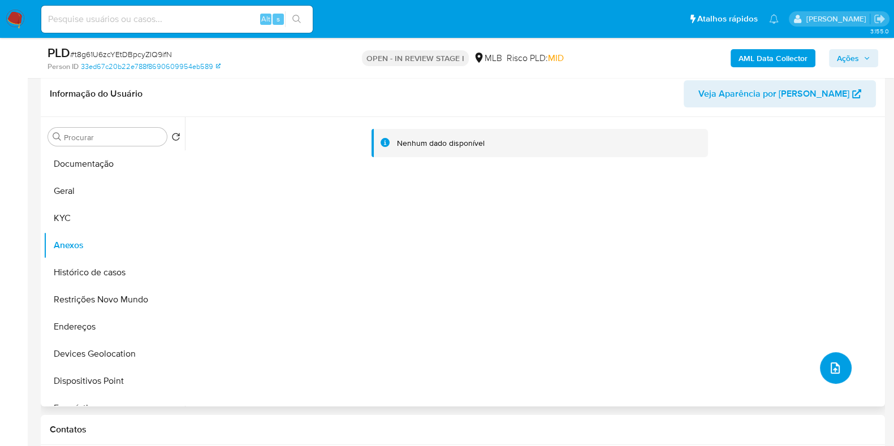
click at [829, 372] on icon "upload-file" at bounding box center [836, 368] width 14 height 14
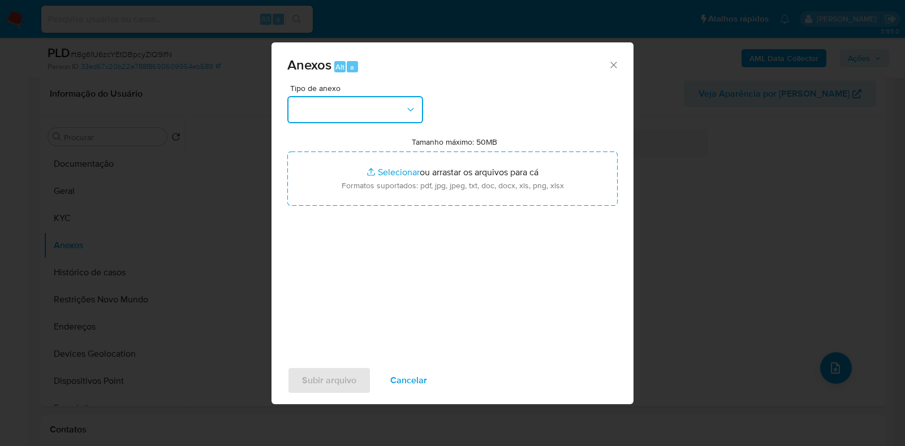
click at [368, 106] on button "button" at bounding box center [355, 109] width 136 height 27
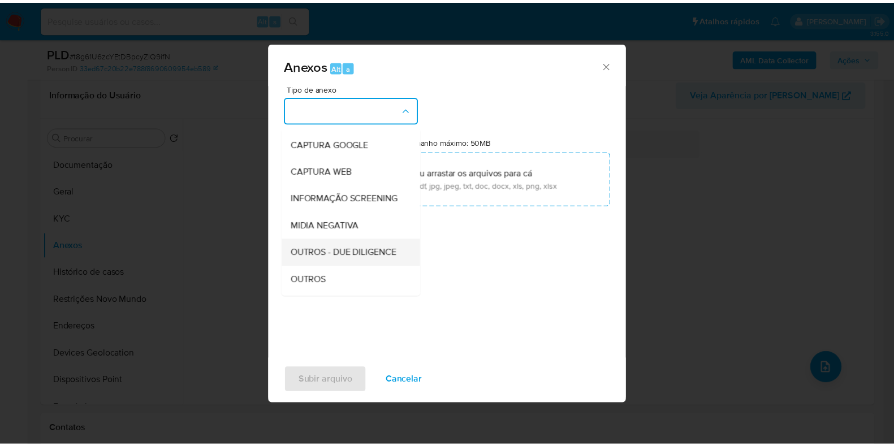
scroll to position [70, 0]
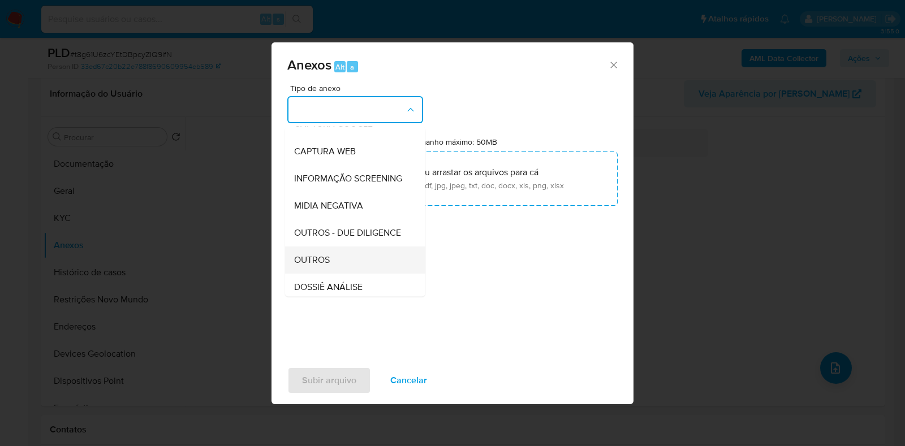
click at [338, 274] on div "OUTROS" at bounding box center [351, 260] width 115 height 27
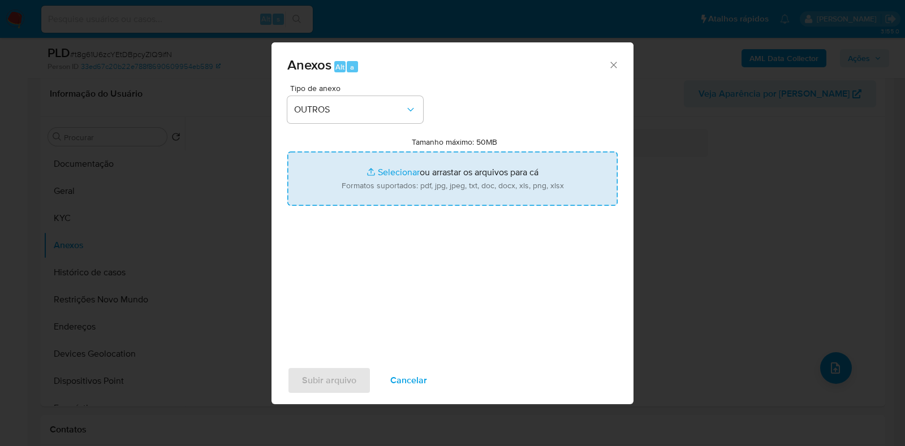
click at [393, 170] on input "Tamanho máximo: 50MB Selecionar arquivos" at bounding box center [452, 179] width 330 height 54
type input "C:\fakepath\Mulan 243033801_2025_08_20_16_45_41 - Resumen TX.pdf"
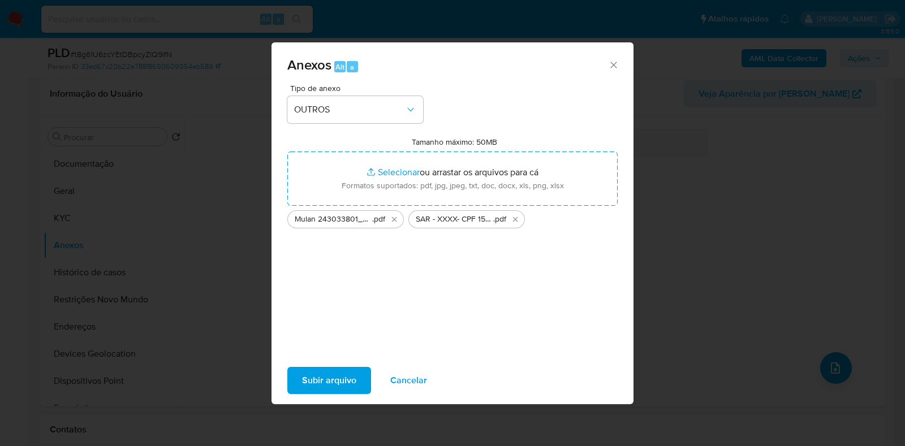
click at [322, 380] on span "Subir arquivo" at bounding box center [329, 380] width 54 height 25
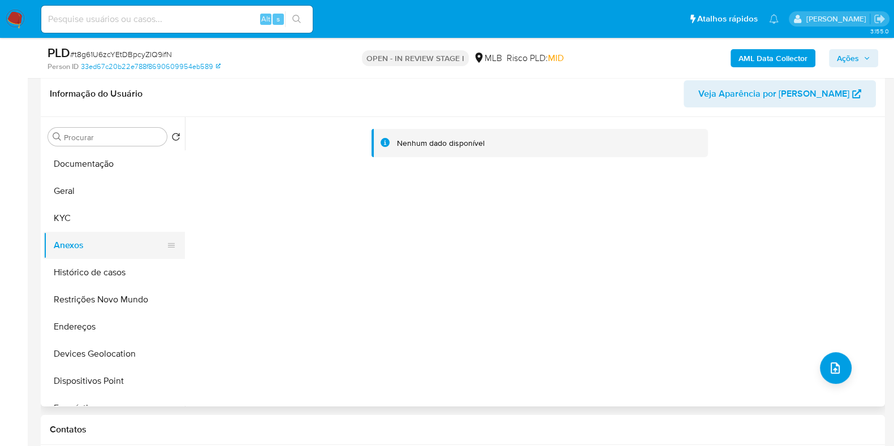
click at [105, 239] on button "Anexos" at bounding box center [110, 245] width 132 height 27
click at [110, 226] on button "KYC" at bounding box center [110, 218] width 132 height 27
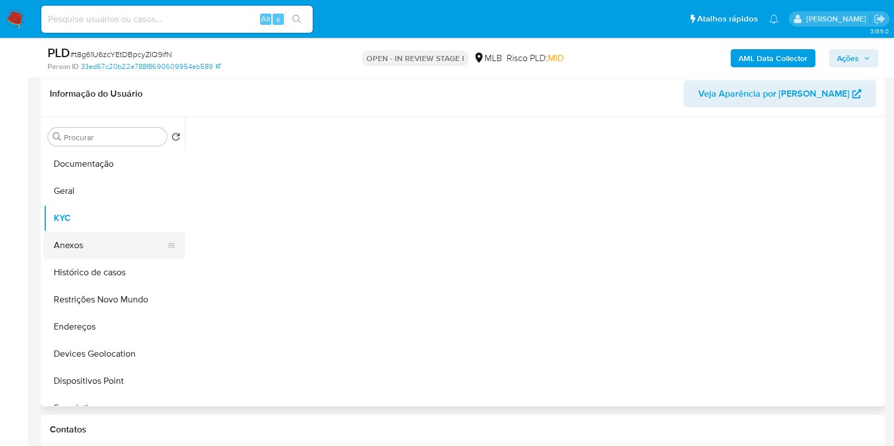
click at [102, 245] on button "Anexos" at bounding box center [110, 245] width 132 height 27
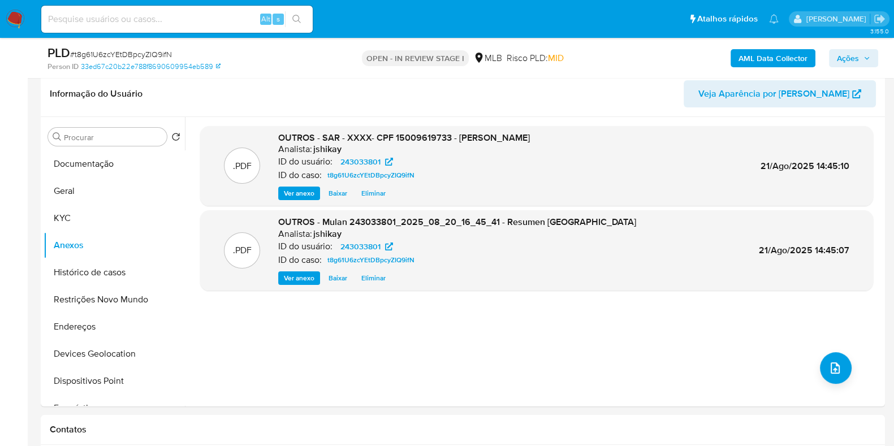
click at [861, 58] on span "Ações" at bounding box center [853, 58] width 33 height 16
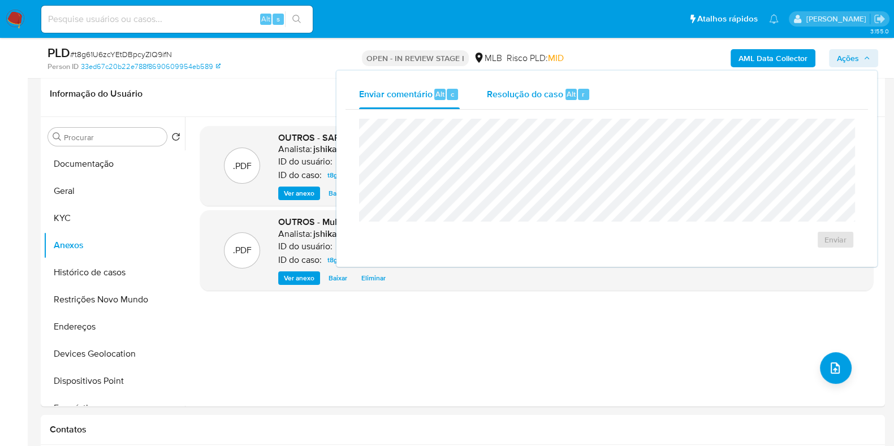
click at [546, 97] on span "Resolução do caso" at bounding box center [525, 93] width 76 height 13
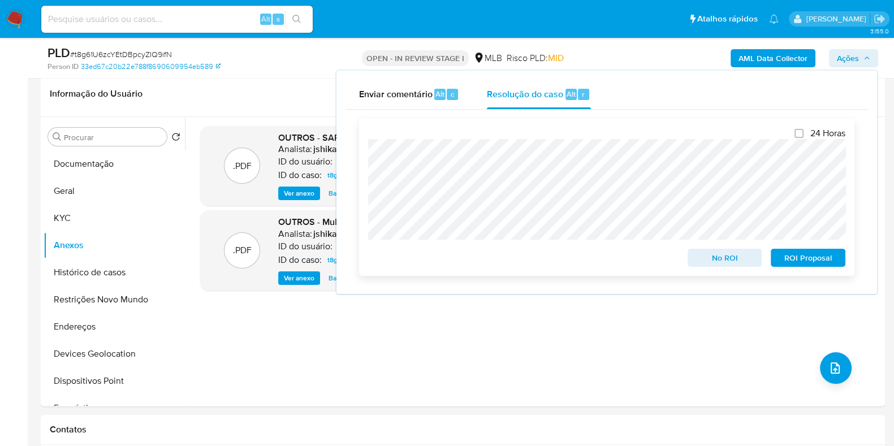
click at [804, 258] on span "ROI Proposal" at bounding box center [808, 258] width 59 height 16
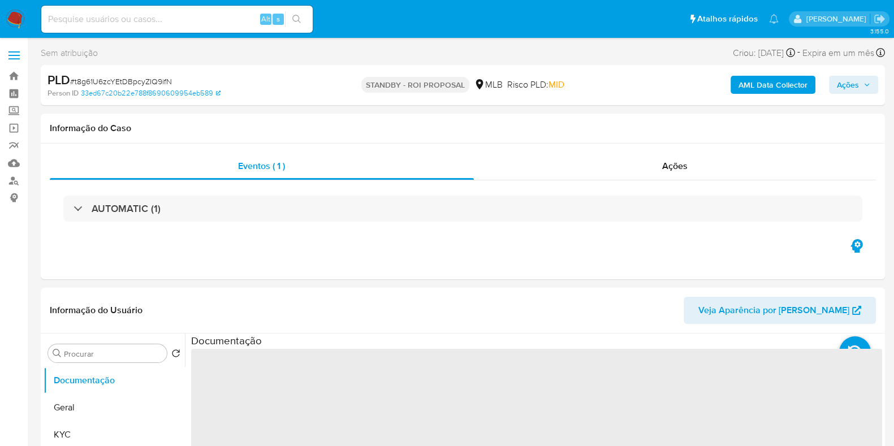
select select "10"
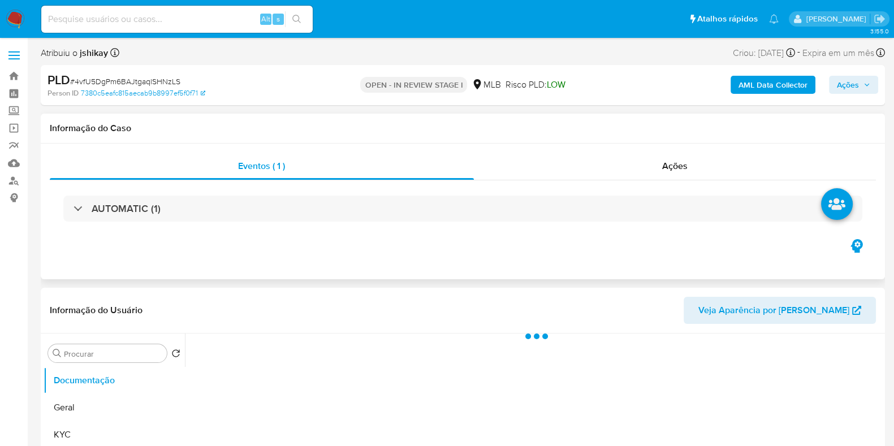
scroll to position [70, 0]
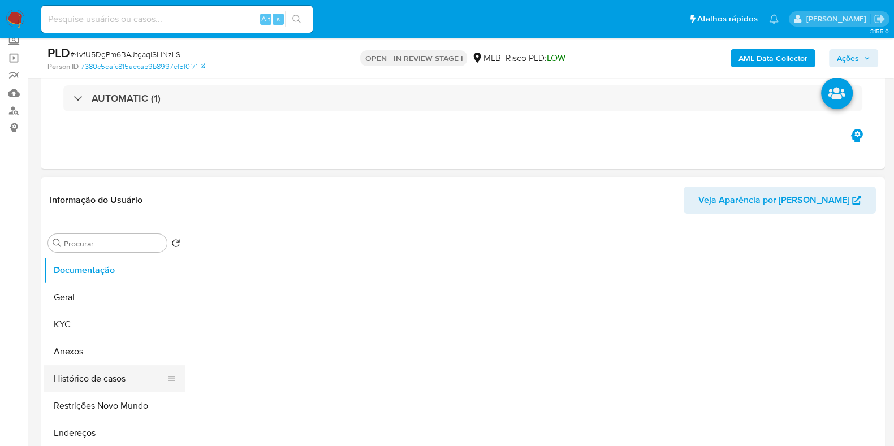
click at [113, 376] on button "Histórico de casos" at bounding box center [110, 378] width 132 height 27
select select "10"
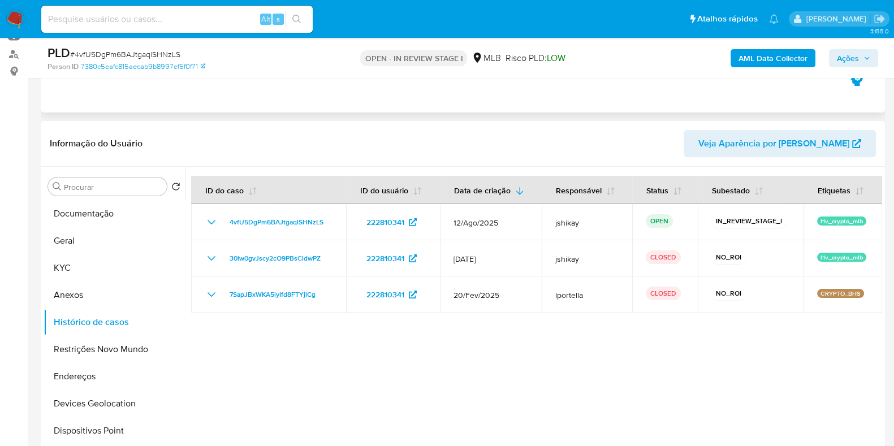
scroll to position [212, 0]
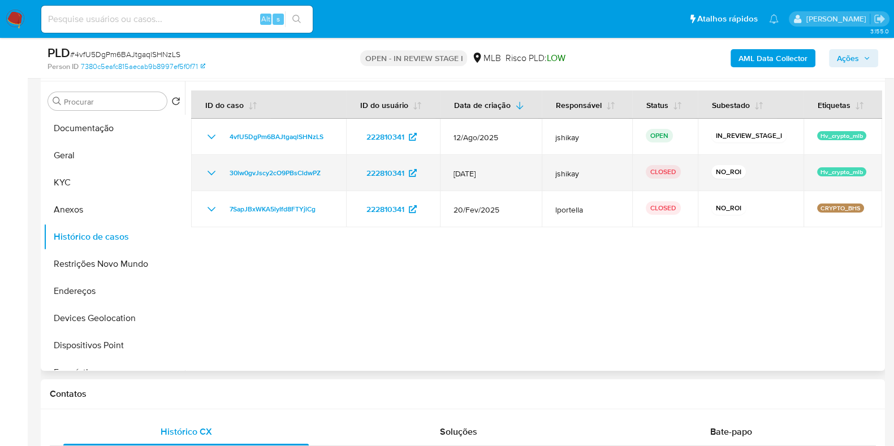
click at [209, 177] on icon "Mostrar/Ocultar" at bounding box center [212, 173] width 14 height 14
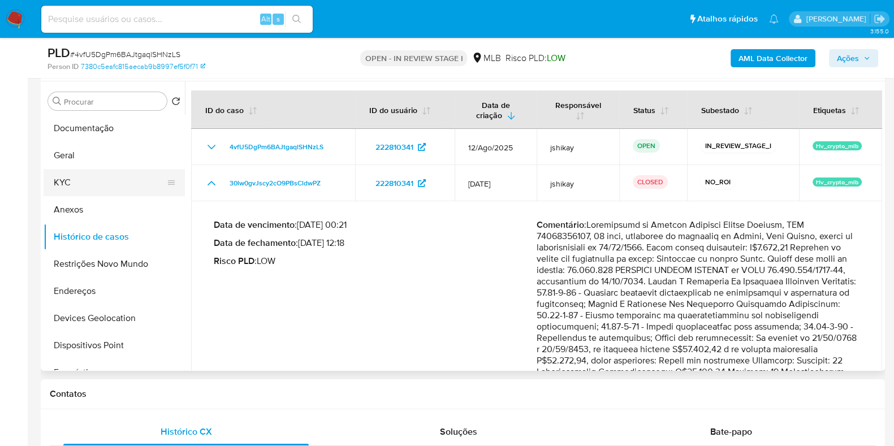
click at [106, 188] on button "KYC" at bounding box center [110, 182] width 132 height 27
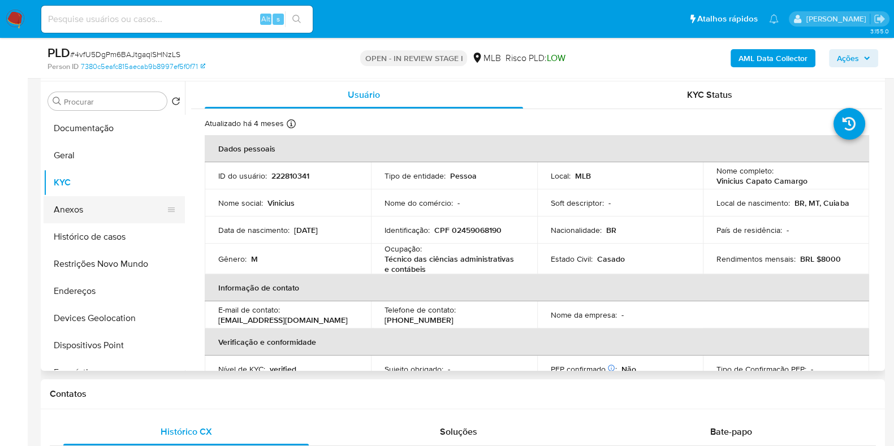
click at [92, 216] on button "Anexos" at bounding box center [110, 209] width 132 height 27
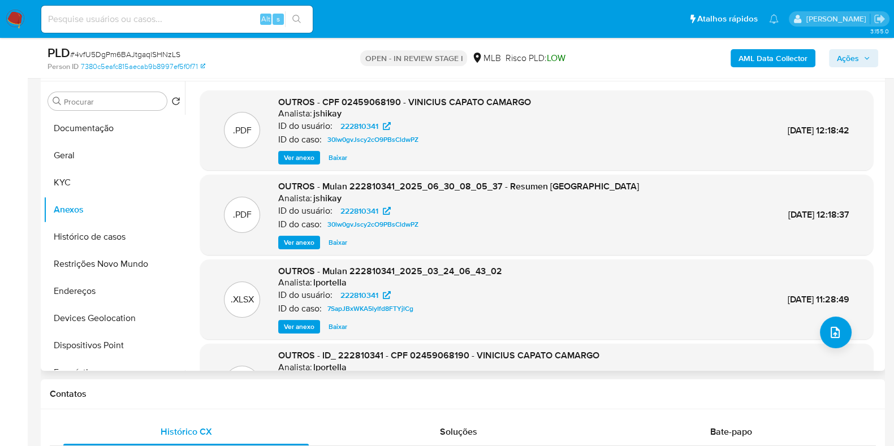
click at [301, 154] on span "Ver anexo" at bounding box center [299, 157] width 31 height 11
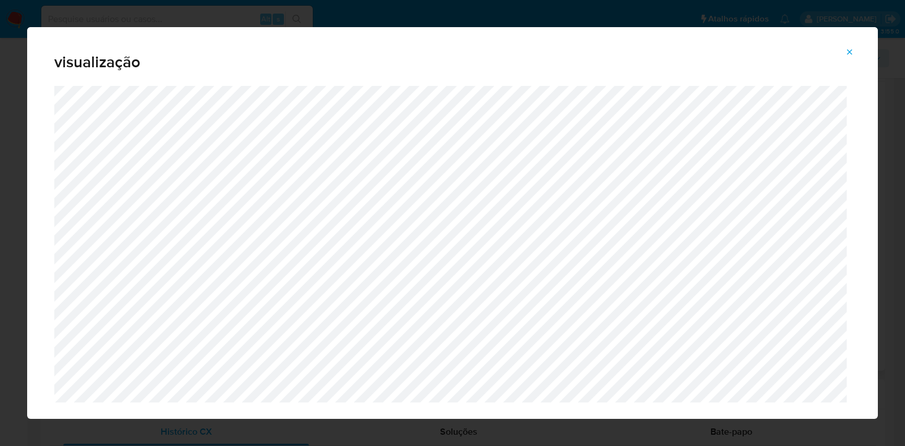
click at [850, 52] on icon "Attachment preview" at bounding box center [849, 51] width 5 height 5
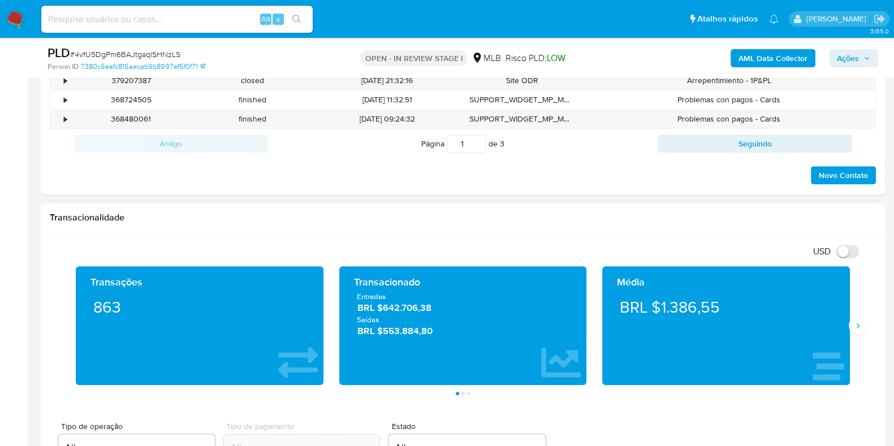
scroll to position [707, 0]
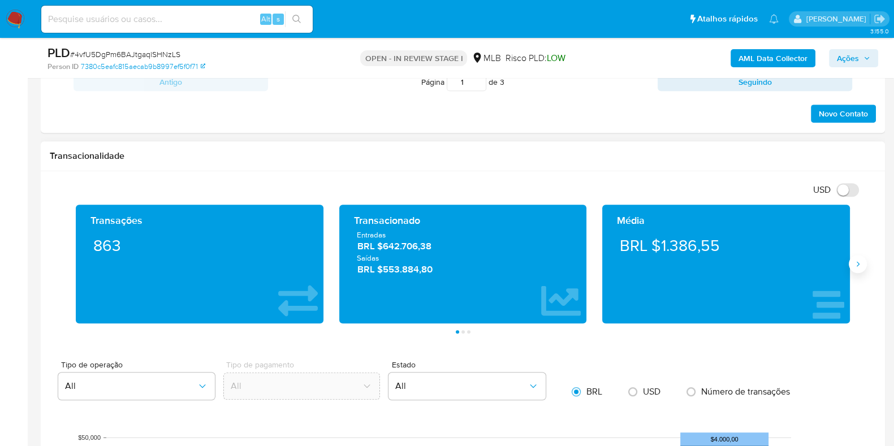
click at [855, 260] on icon "Siguiente" at bounding box center [858, 264] width 9 height 9
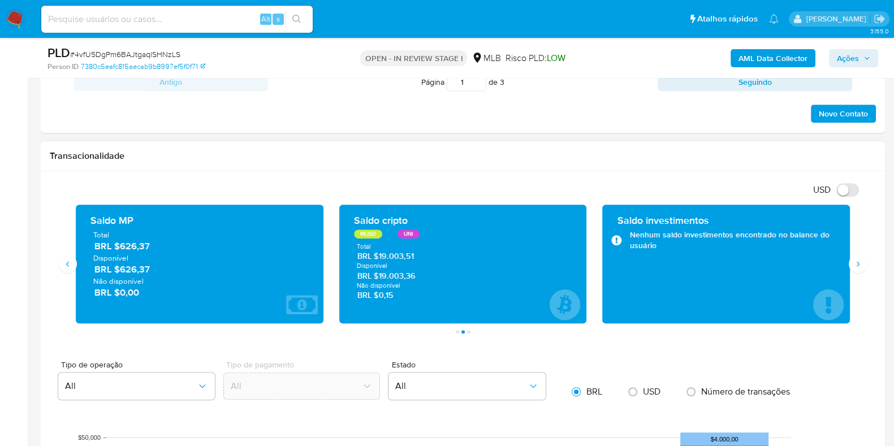
drag, startPoint x: 423, startPoint y: 279, endPoint x: 381, endPoint y: 275, distance: 42.0
click at [381, 275] on span "BRL $19.003,36" at bounding box center [463, 275] width 212 height 11
click at [860, 265] on icon "Siguiente" at bounding box center [858, 264] width 9 height 9
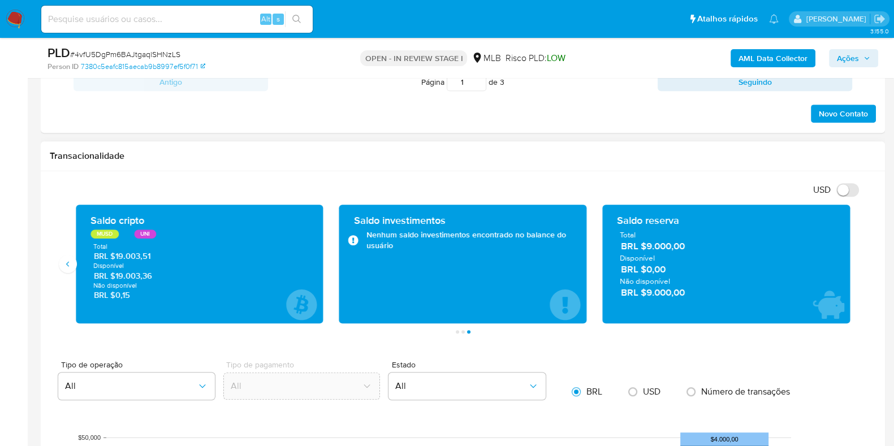
drag, startPoint x: 695, startPoint y: 244, endPoint x: 648, endPoint y: 247, distance: 47.0
click at [648, 247] on span "BRL $9.000,00" at bounding box center [727, 246] width 212 height 13
click at [63, 264] on icon "Anterior" at bounding box center [67, 264] width 9 height 9
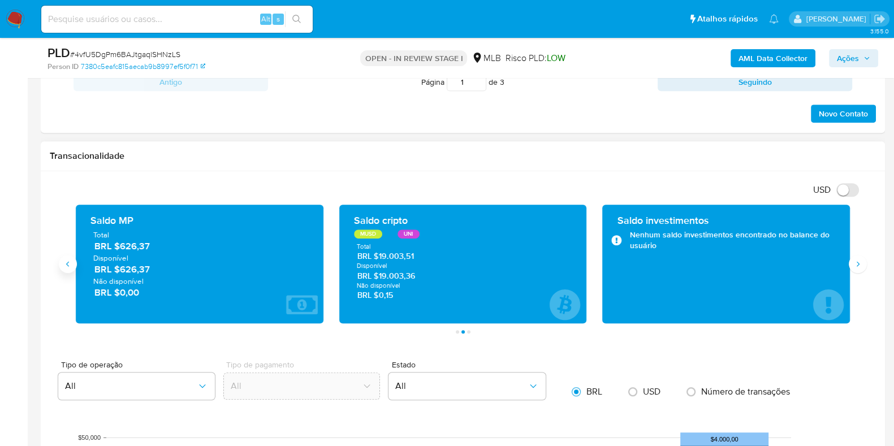
click at [63, 264] on icon "Anterior" at bounding box center [67, 264] width 9 height 9
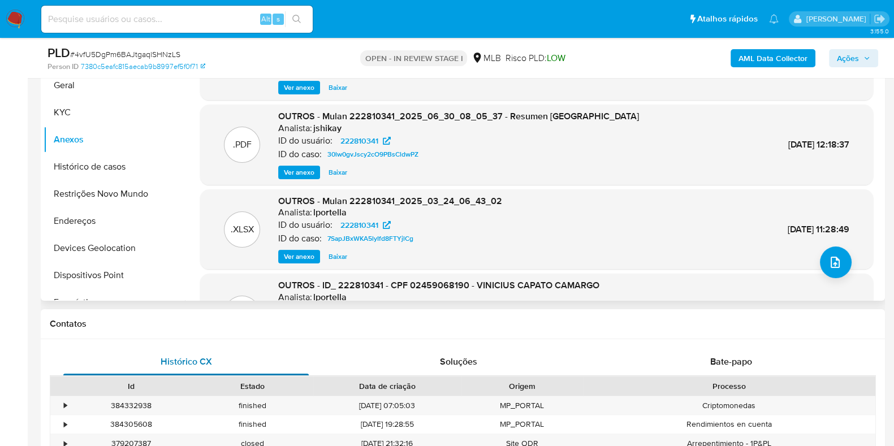
scroll to position [141, 0]
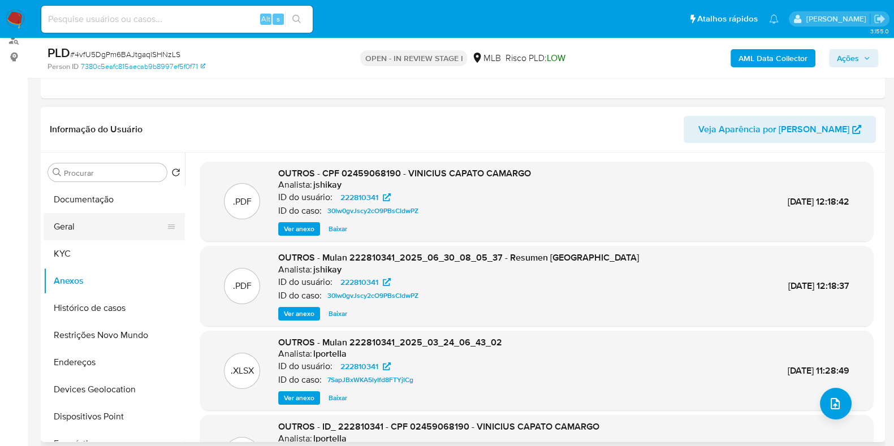
click at [88, 227] on button "Geral" at bounding box center [110, 226] width 132 height 27
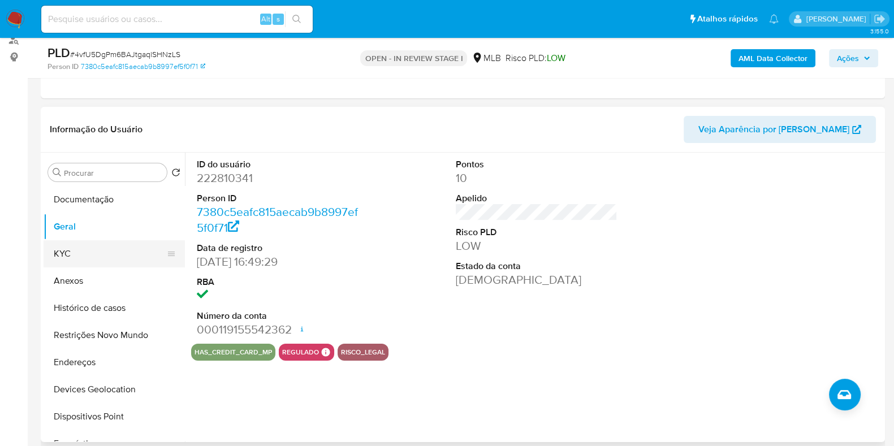
click at [111, 246] on button "KYC" at bounding box center [110, 253] width 132 height 27
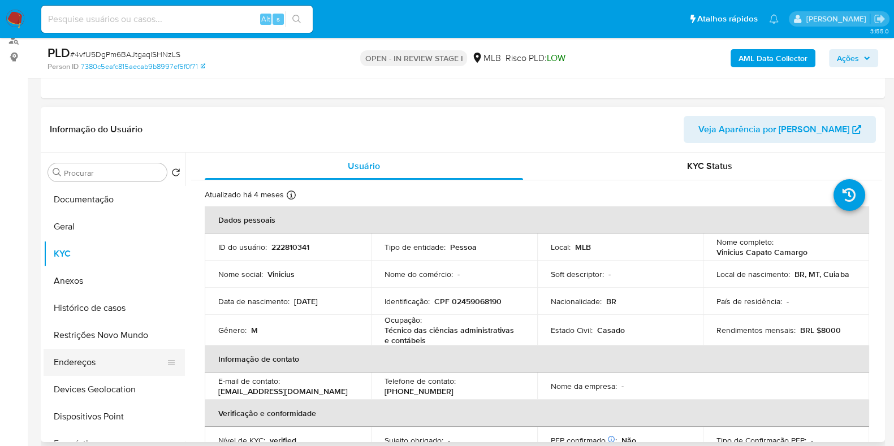
drag, startPoint x: 111, startPoint y: 364, endPoint x: 133, endPoint y: 357, distance: 23.8
click at [111, 364] on button "Endereços" at bounding box center [110, 362] width 132 height 27
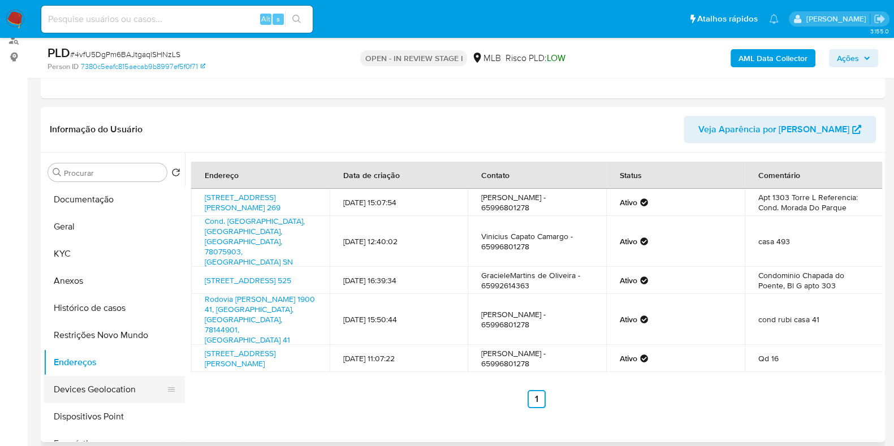
drag, startPoint x: 82, startPoint y: 391, endPoint x: 112, endPoint y: 386, distance: 30.5
click at [85, 391] on button "Devices Geolocation" at bounding box center [110, 389] width 132 height 27
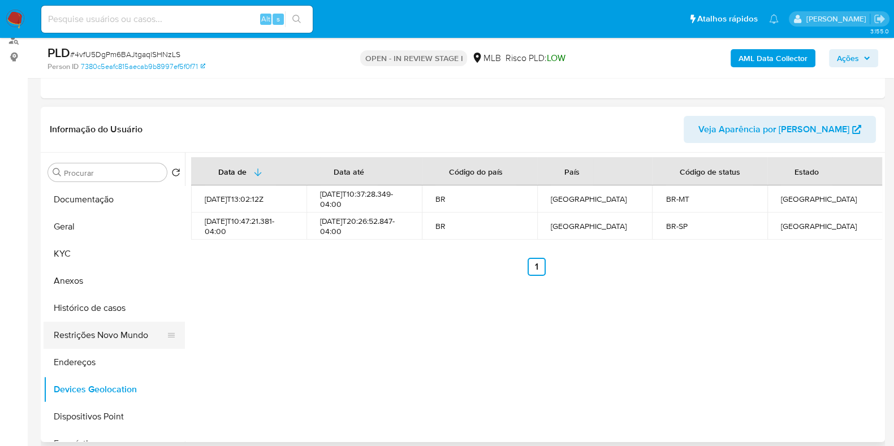
click at [99, 334] on button "Restrições Novo Mundo" at bounding box center [110, 335] width 132 height 27
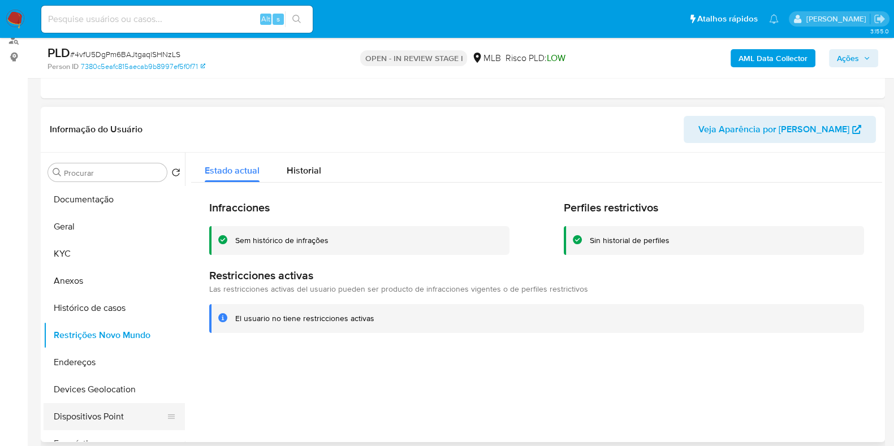
click at [99, 423] on button "Dispositivos Point" at bounding box center [110, 416] width 132 height 27
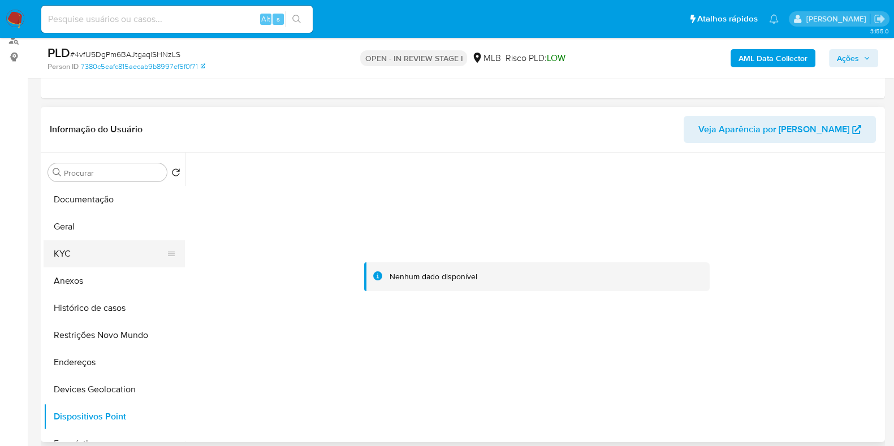
click at [76, 247] on button "KYC" at bounding box center [110, 253] width 132 height 27
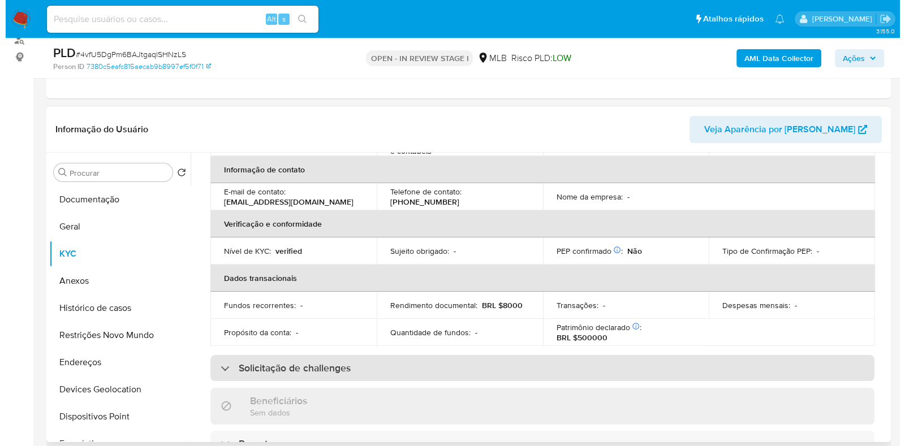
scroll to position [0, 0]
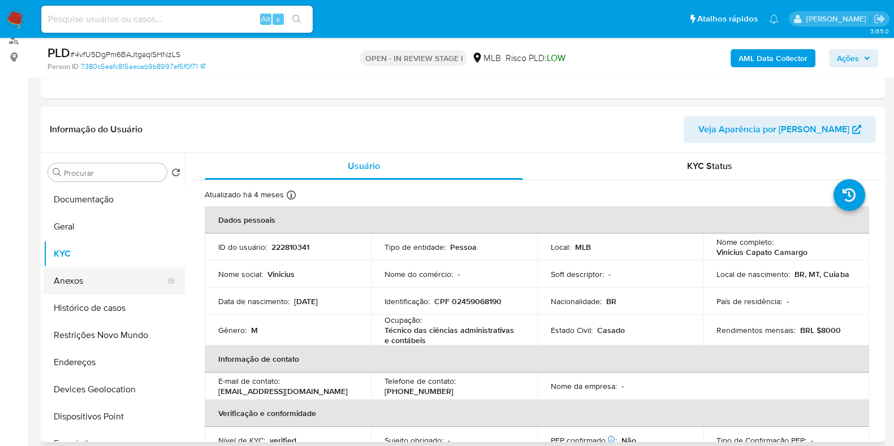
click at [77, 271] on button "Anexos" at bounding box center [110, 281] width 132 height 27
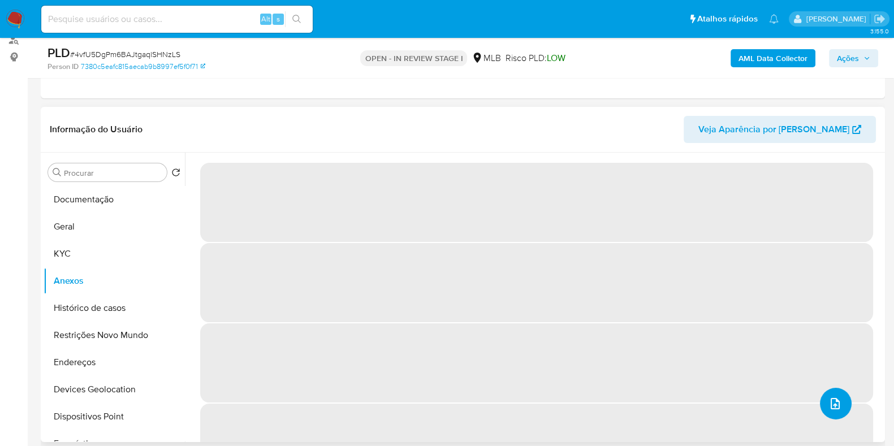
click at [833, 405] on icon "upload-file" at bounding box center [835, 403] width 9 height 11
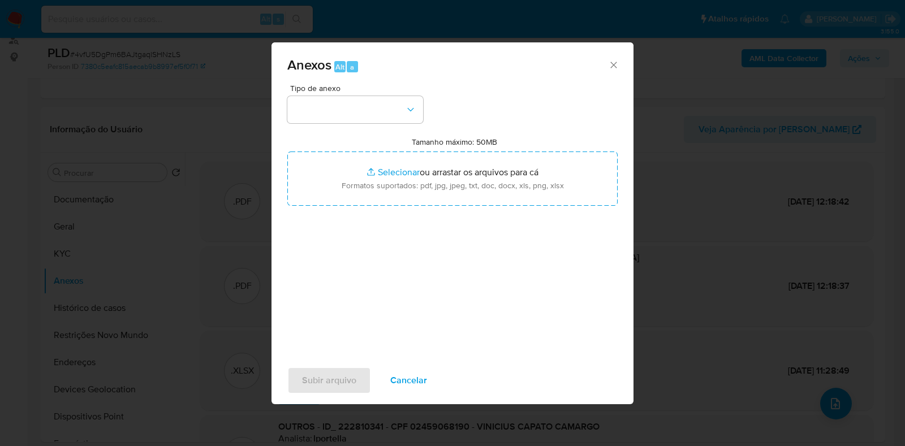
click at [385, 85] on span "Tipo de anexo" at bounding box center [358, 88] width 136 height 8
click at [378, 114] on button "button" at bounding box center [355, 109] width 136 height 27
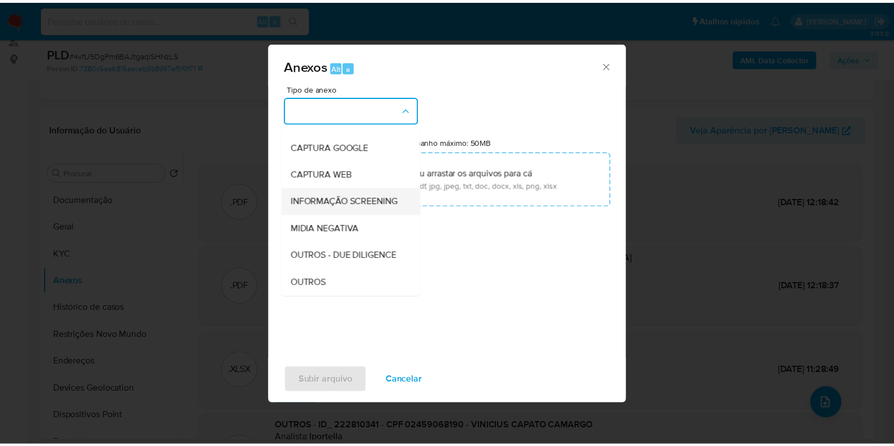
scroll to position [70, 0]
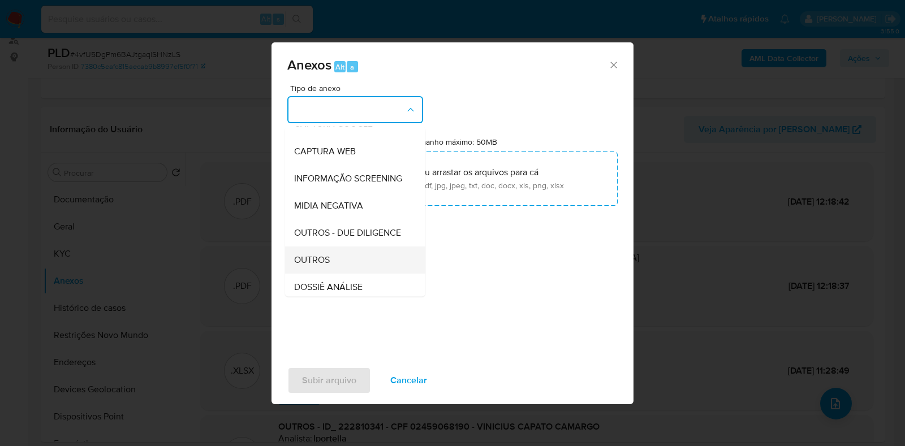
click at [329, 266] on span "OUTROS" at bounding box center [312, 260] width 36 height 11
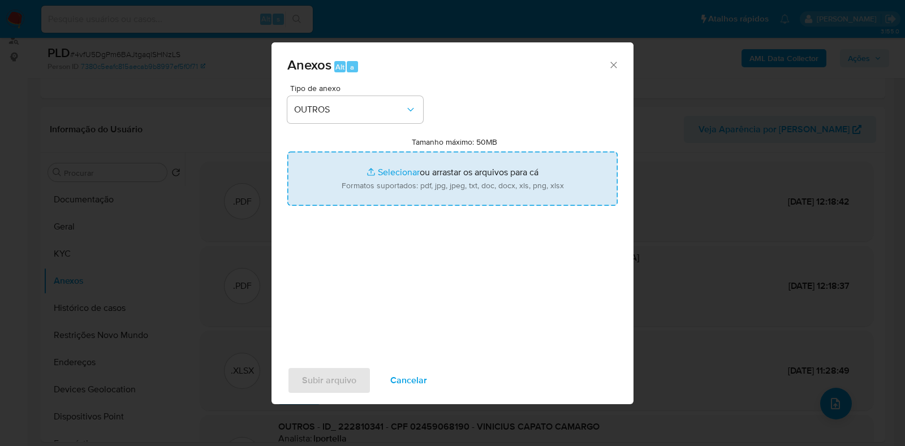
click at [377, 180] on input "Tamanho máximo: 50MB Selecionar arquivos" at bounding box center [452, 179] width 330 height 54
type input "C:\fakepath\Mulan 222810341_2025_08_20_16_46_04 - Resumen TX.pdf"
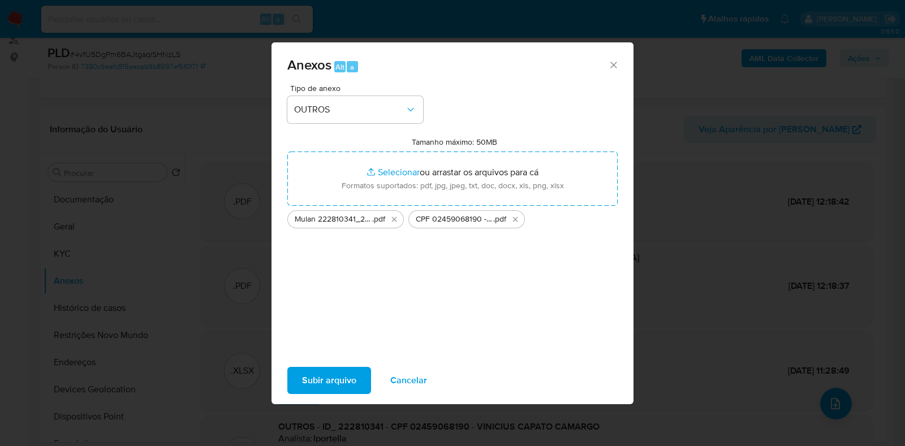
click at [331, 378] on span "Subir arquivo" at bounding box center [329, 380] width 54 height 25
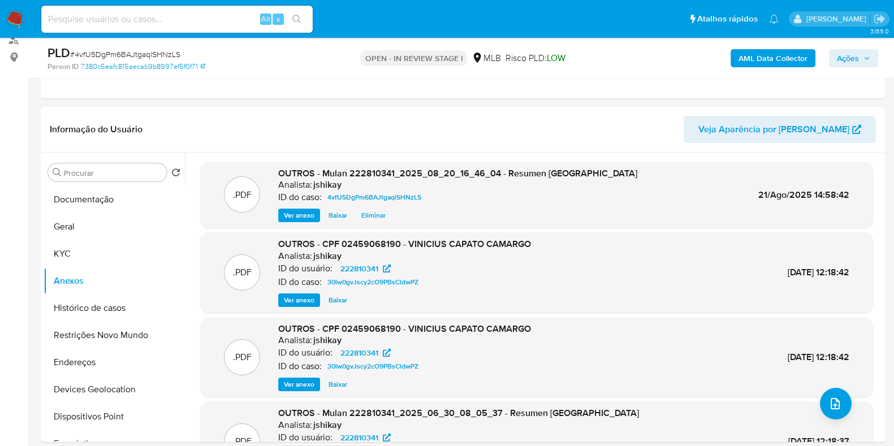
click at [861, 58] on span "Ações" at bounding box center [853, 58] width 33 height 16
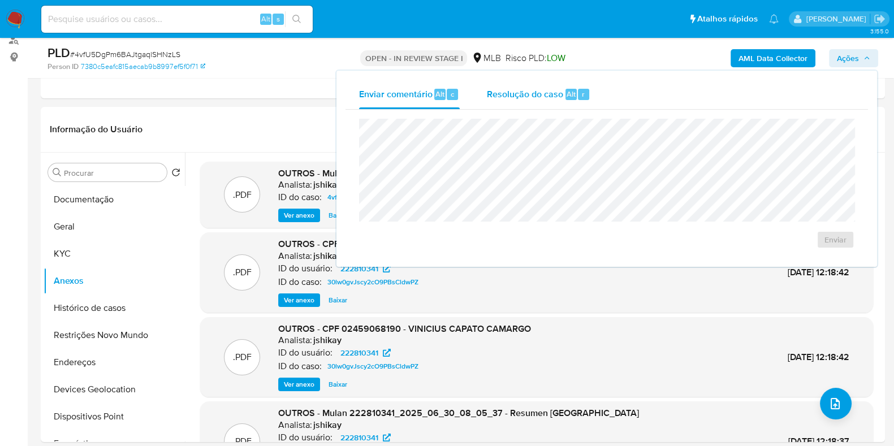
click at [575, 97] on div "Alt" at bounding box center [571, 94] width 11 height 11
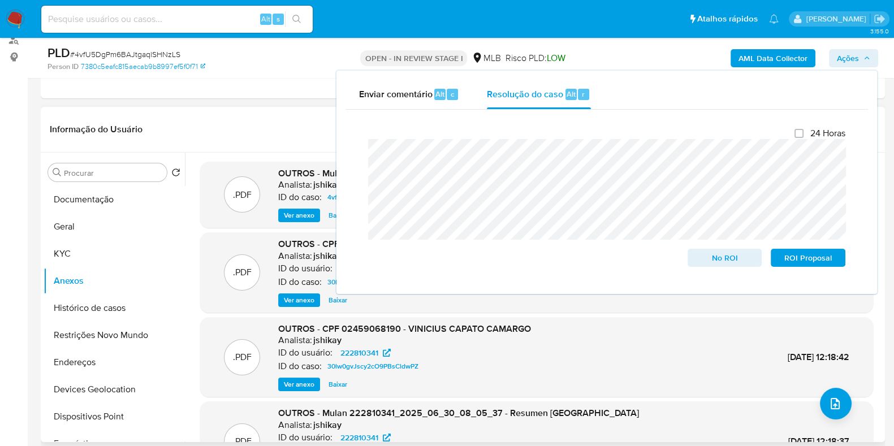
click at [642, 352] on div ".PDF OUTROS - CPF 02459068190 - VINICIUS CAPATO CAMARGO Analista: jshikay ID do…" at bounding box center [537, 357] width 662 height 69
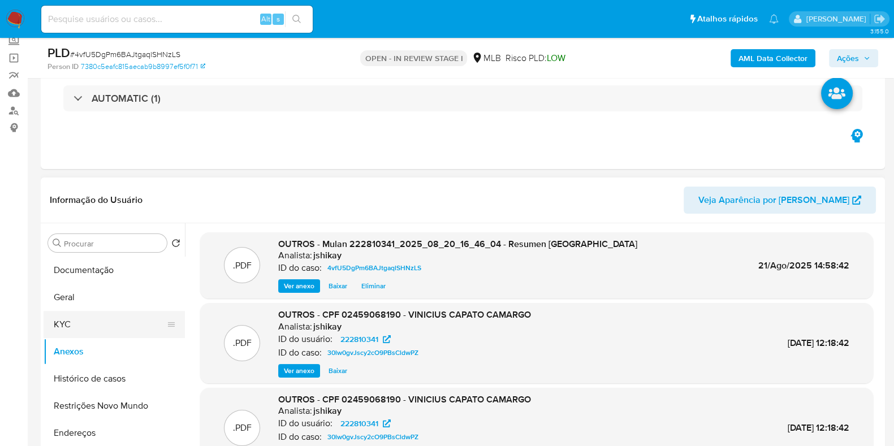
click at [80, 320] on button "KYC" at bounding box center [110, 324] width 132 height 27
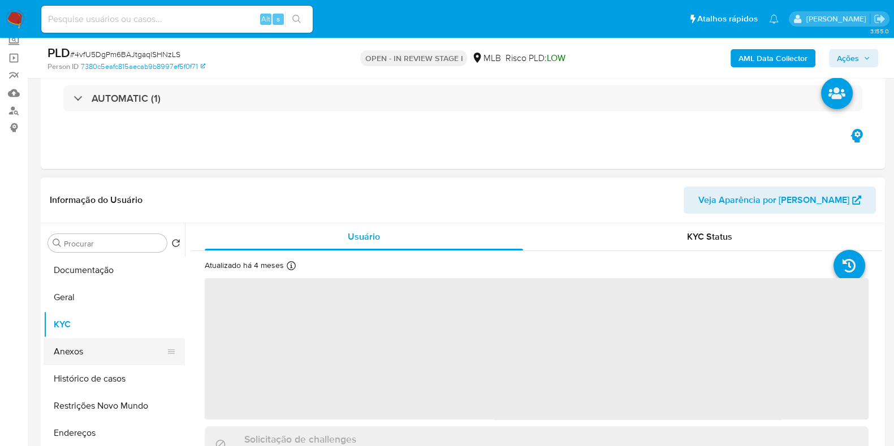
click at [82, 360] on button "Anexos" at bounding box center [110, 351] width 132 height 27
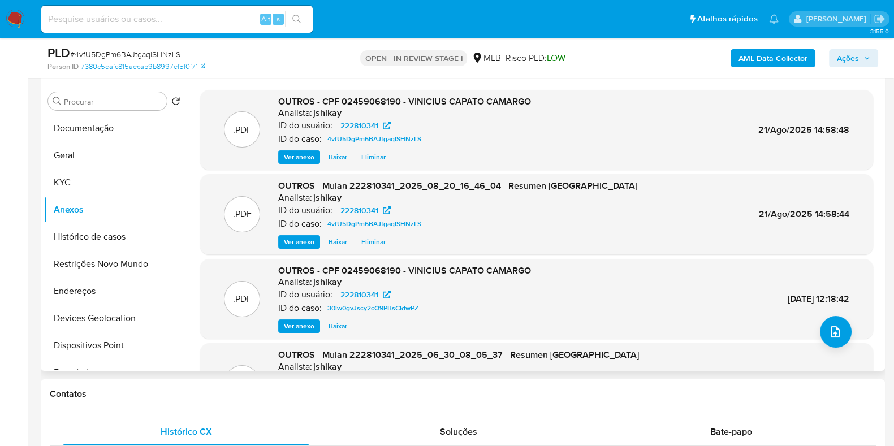
scroll to position [0, 0]
click at [841, 63] on span "Ações" at bounding box center [848, 58] width 22 height 18
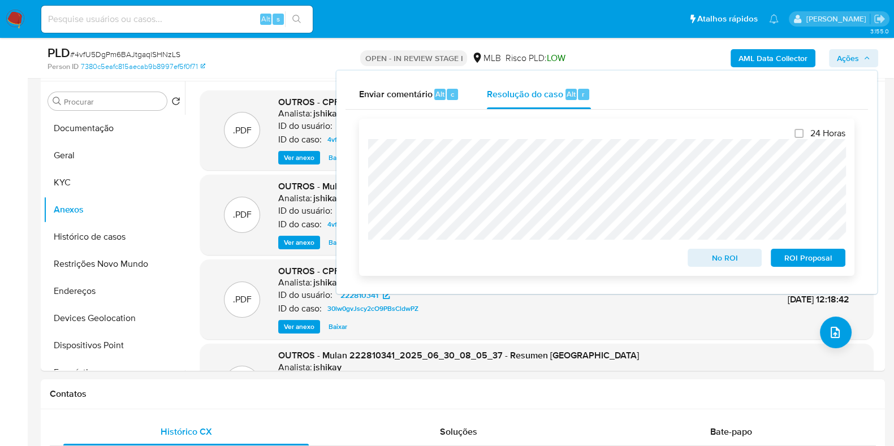
click at [706, 258] on span "No ROI" at bounding box center [725, 258] width 59 height 16
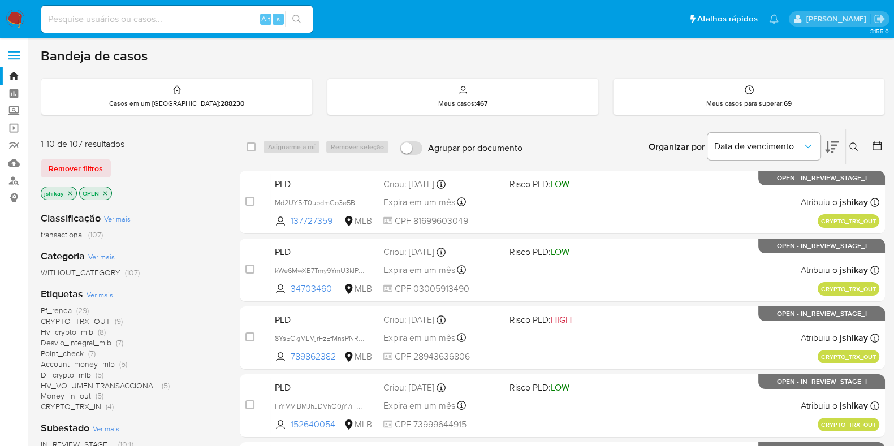
click at [171, 7] on div "Alt s" at bounding box center [176, 19] width 271 height 27
click at [174, 19] on input at bounding box center [176, 19] width 271 height 15
paste input "777293255"
type input "777293255"
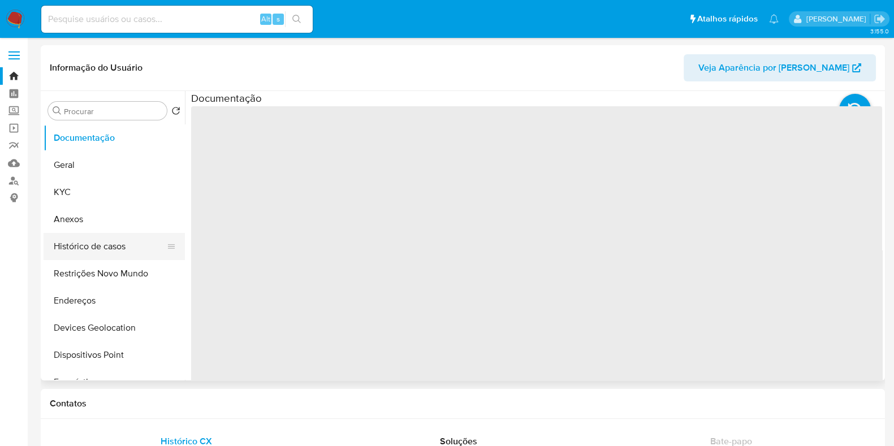
click at [93, 250] on button "Histórico de casos" at bounding box center [110, 246] width 132 height 27
select select "10"
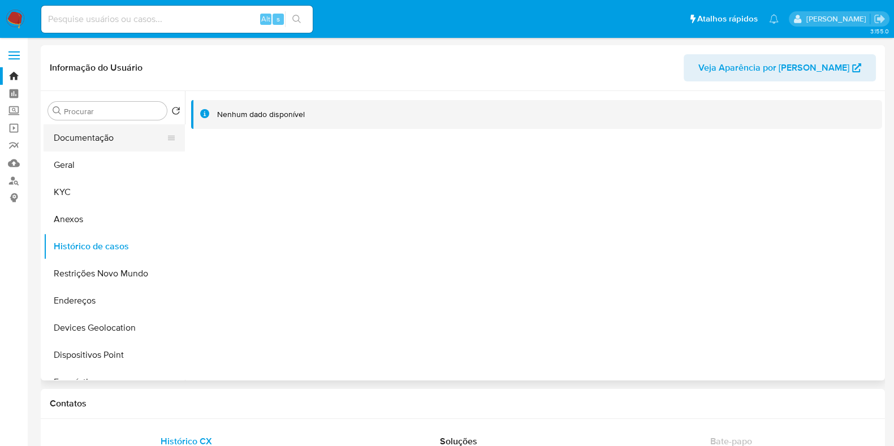
click at [96, 139] on button "Documentação" at bounding box center [110, 137] width 132 height 27
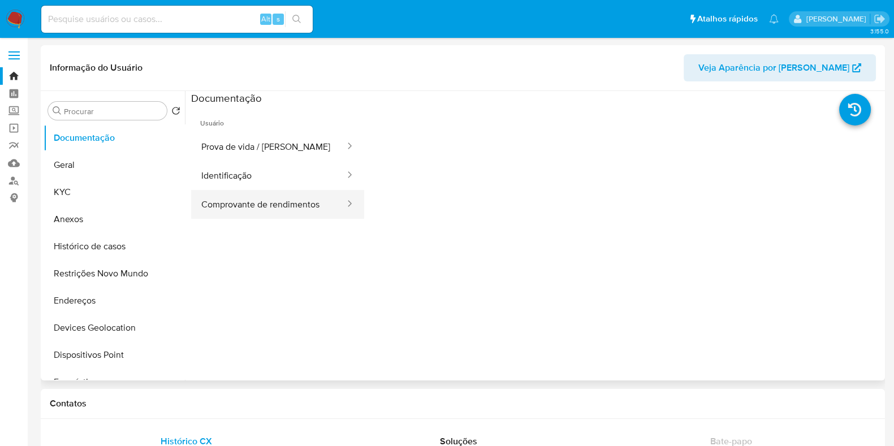
click at [256, 195] on button "Comprovante de rendimentos" at bounding box center [268, 204] width 155 height 29
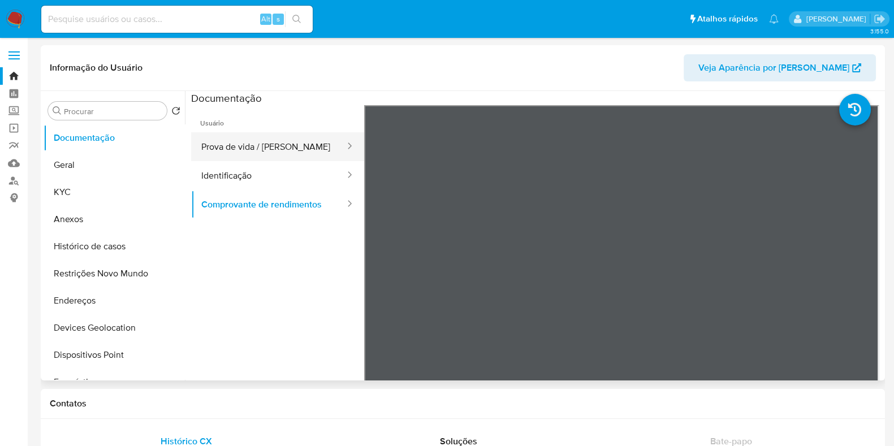
click at [285, 152] on button "Prova de vida / Selfie" at bounding box center [268, 146] width 155 height 29
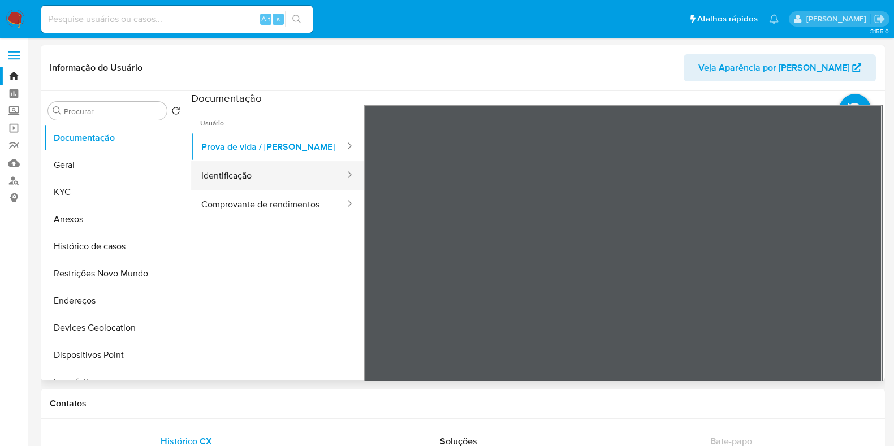
click at [281, 174] on button "Identificação" at bounding box center [268, 175] width 155 height 29
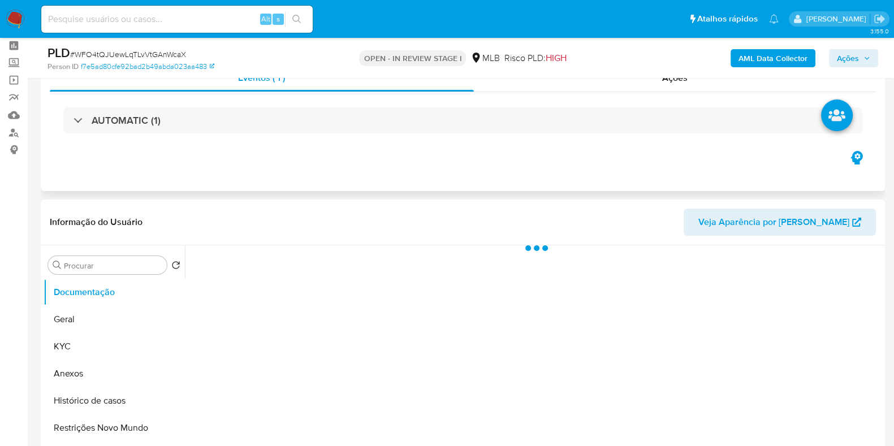
scroll to position [70, 0]
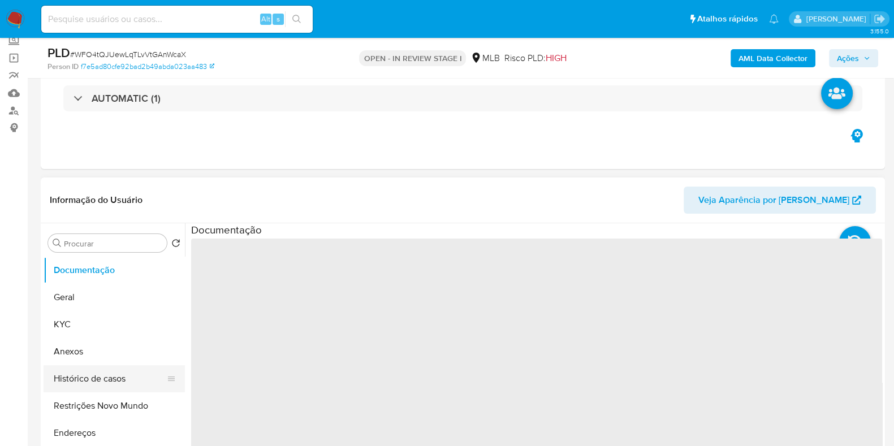
click at [120, 375] on button "Histórico de casos" at bounding box center [110, 378] width 132 height 27
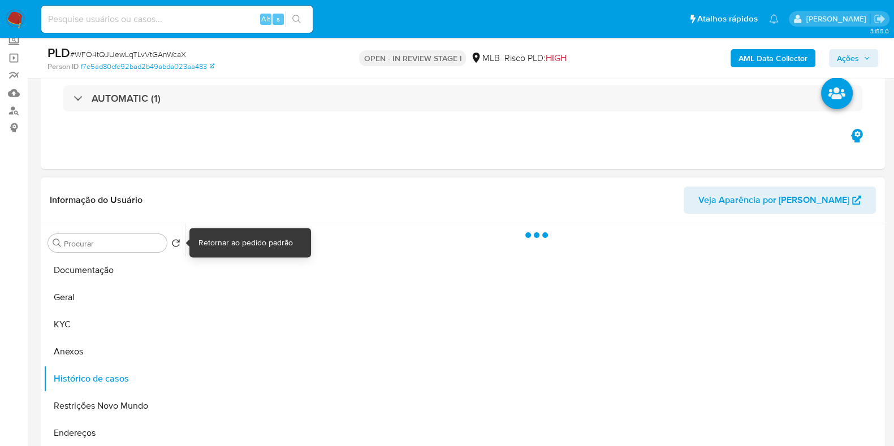
select select "10"
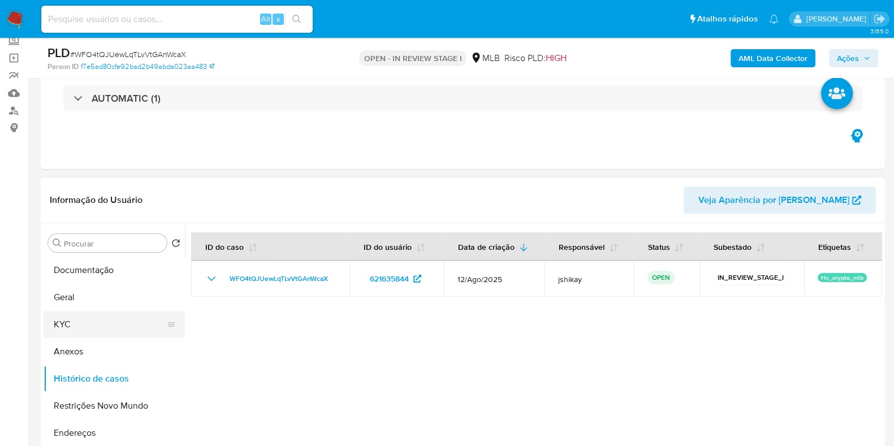
click at [93, 322] on button "KYC" at bounding box center [110, 324] width 132 height 27
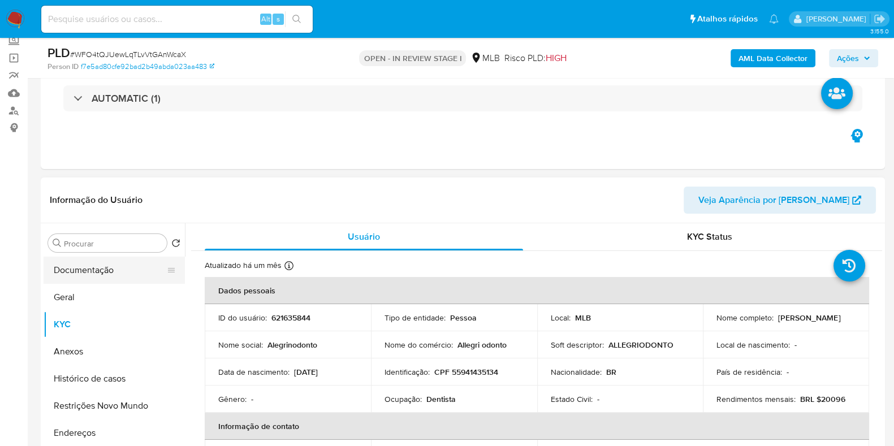
click at [78, 268] on button "Documentação" at bounding box center [110, 270] width 132 height 27
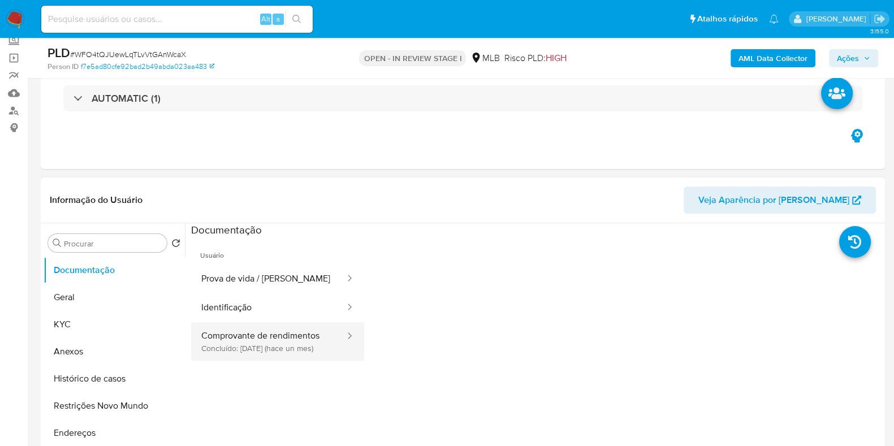
click at [280, 361] on button "Comprovante de rendimentos Concluído: [DATE] (hace un mes)" at bounding box center [268, 341] width 155 height 38
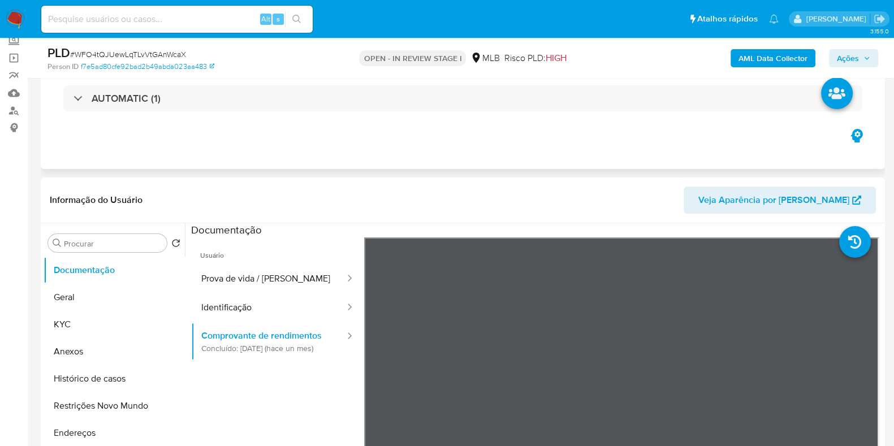
scroll to position [141, 0]
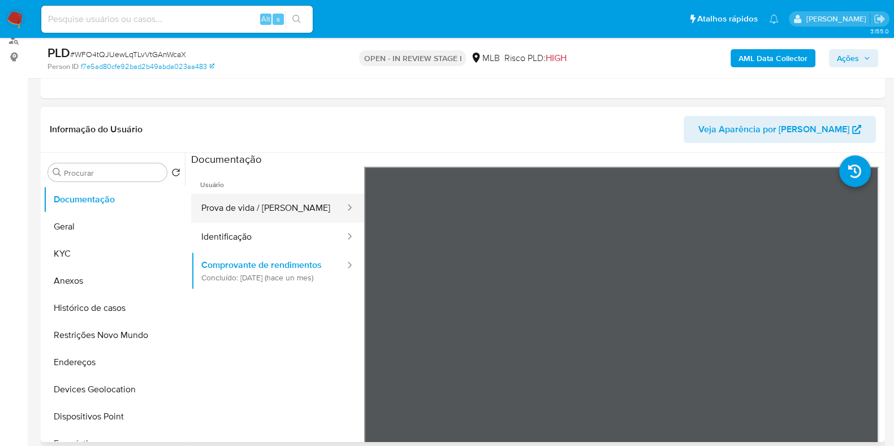
click at [285, 214] on button "Prova de vida / [PERSON_NAME]" at bounding box center [268, 208] width 155 height 29
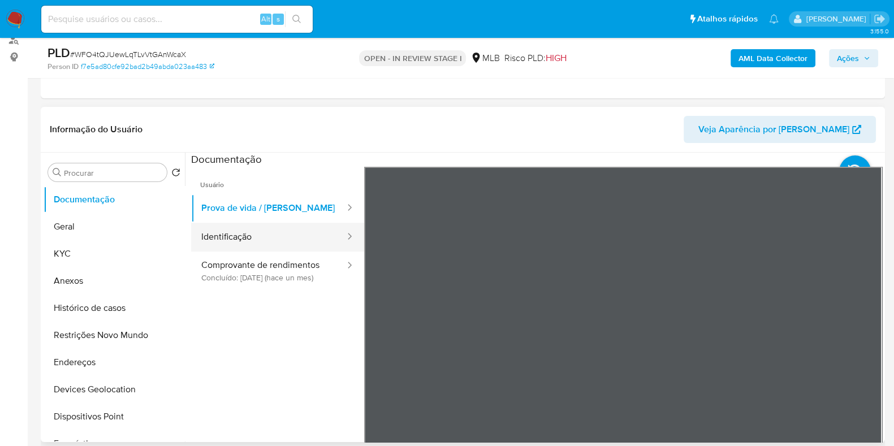
click at [276, 243] on button "Identificação" at bounding box center [268, 237] width 155 height 29
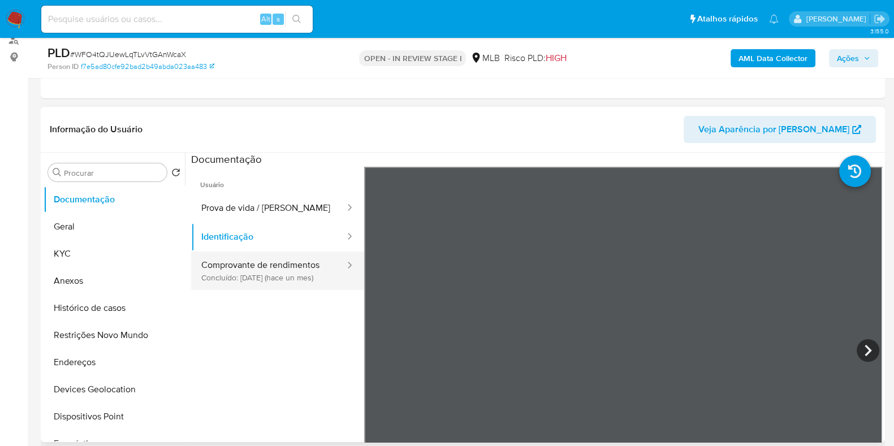
click at [296, 284] on button "Comprovante de rendimentos Concluído: [DATE] (hace un mes)" at bounding box center [268, 271] width 155 height 38
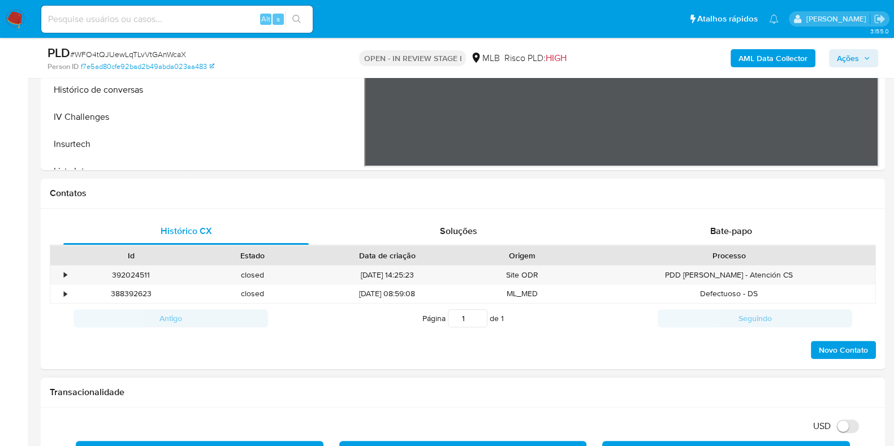
scroll to position [565, 0]
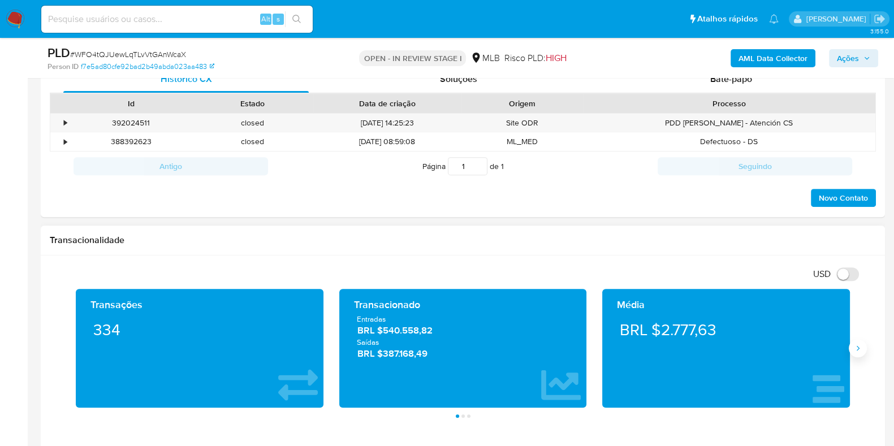
click at [861, 352] on button "Siguiente" at bounding box center [858, 348] width 18 height 18
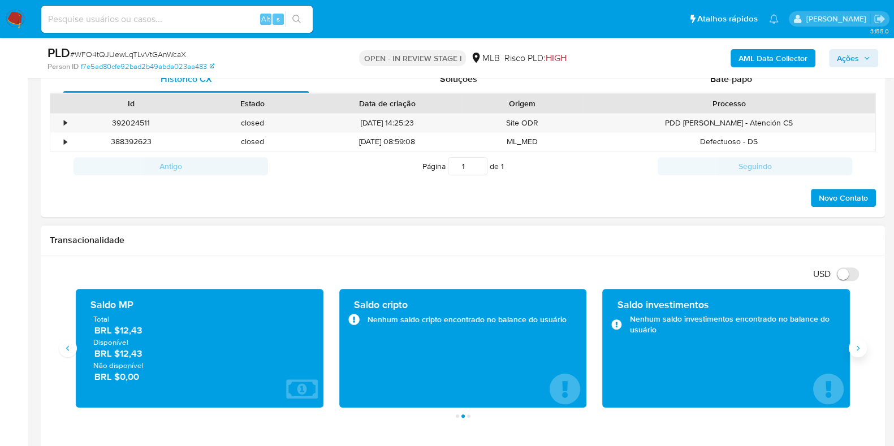
click at [861, 352] on button "Siguiente" at bounding box center [858, 348] width 18 height 18
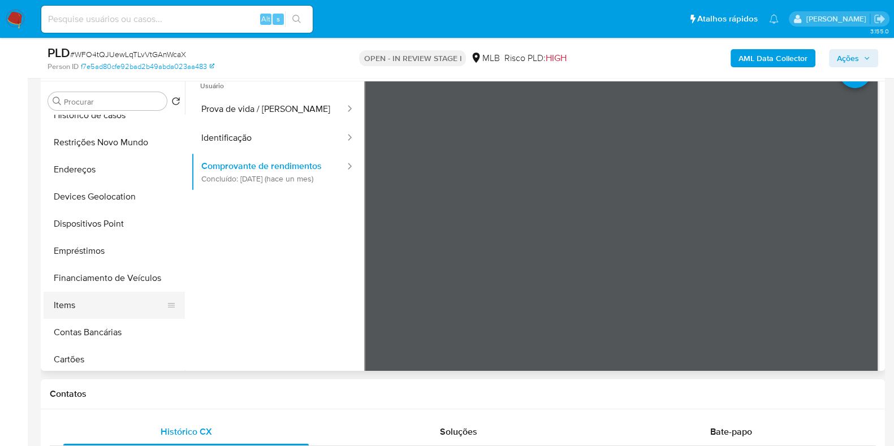
scroll to position [0, 0]
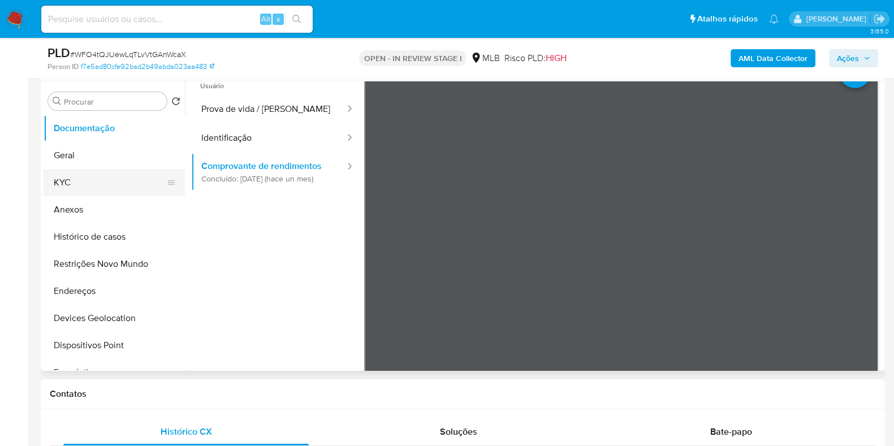
click at [92, 183] on button "KYC" at bounding box center [110, 182] width 132 height 27
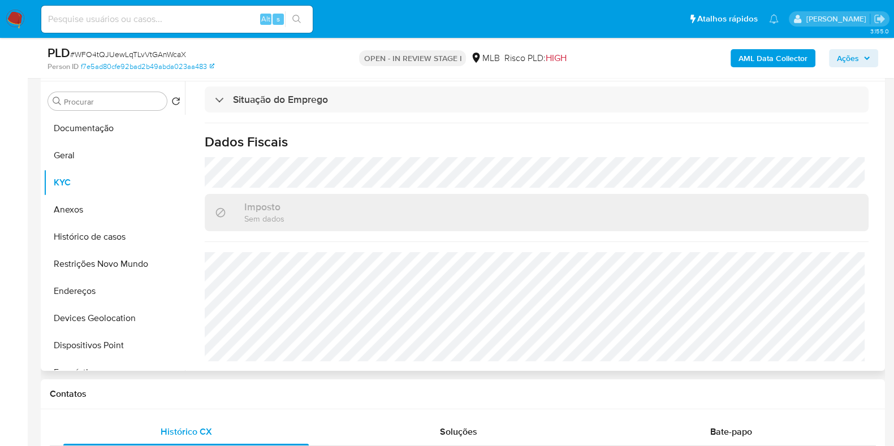
scroll to position [492, 0]
click at [89, 284] on button "Endereços" at bounding box center [110, 291] width 132 height 27
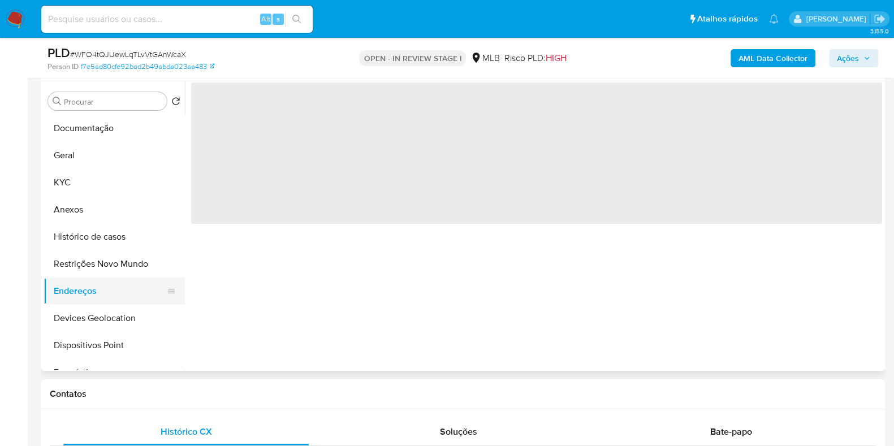
scroll to position [0, 0]
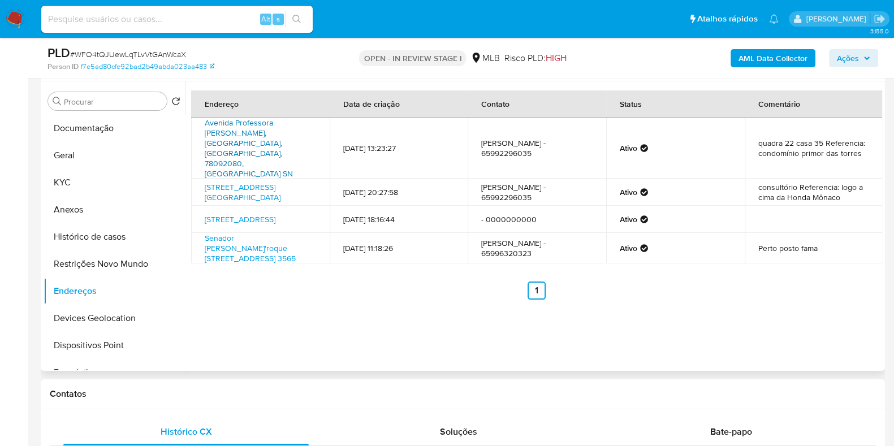
click at [259, 134] on link "Avenida Professora [PERSON_NAME], [GEOGRAPHIC_DATA], [GEOGRAPHIC_DATA], 7809208…" at bounding box center [249, 148] width 88 height 62
click at [105, 136] on button "Documentação" at bounding box center [110, 128] width 132 height 27
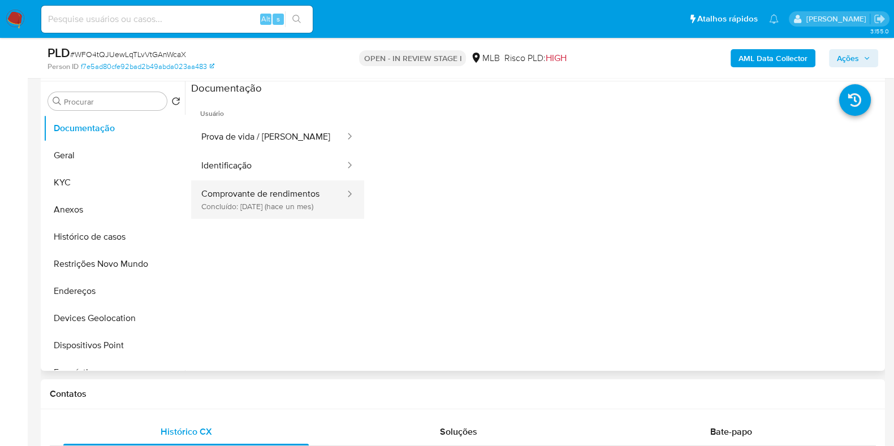
click at [294, 198] on button "Comprovante de rendimentos Concluído: [DATE] (hace un mes)" at bounding box center [268, 199] width 155 height 38
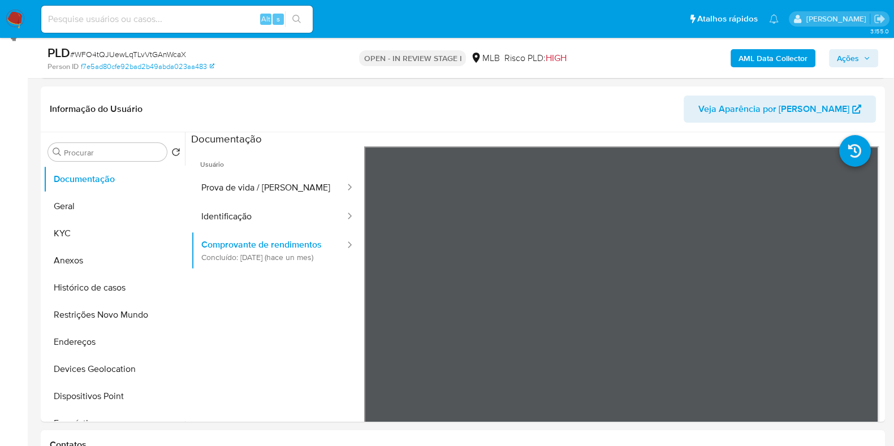
scroll to position [141, 0]
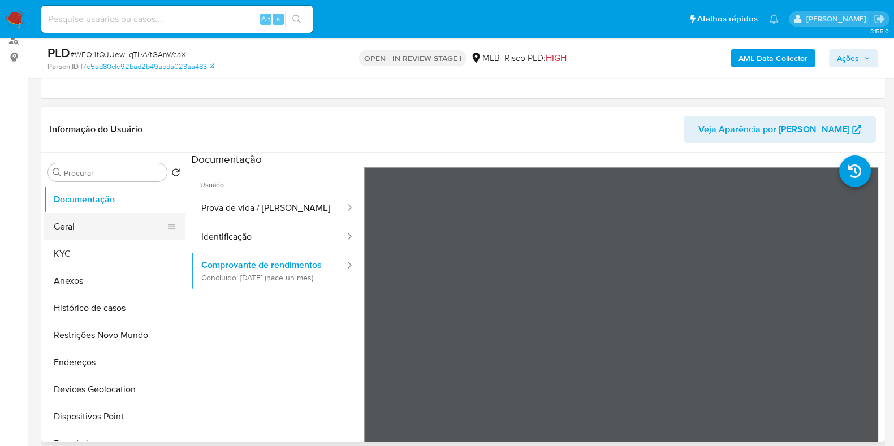
click at [108, 229] on button "Geral" at bounding box center [110, 226] width 132 height 27
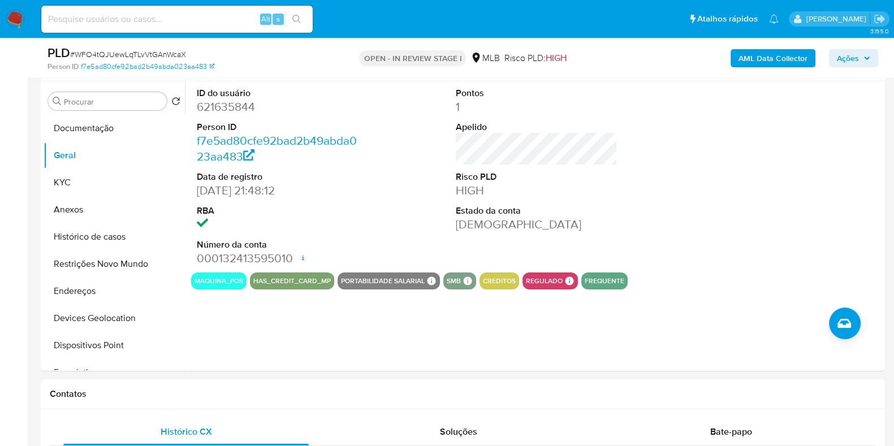
scroll to position [163, 0]
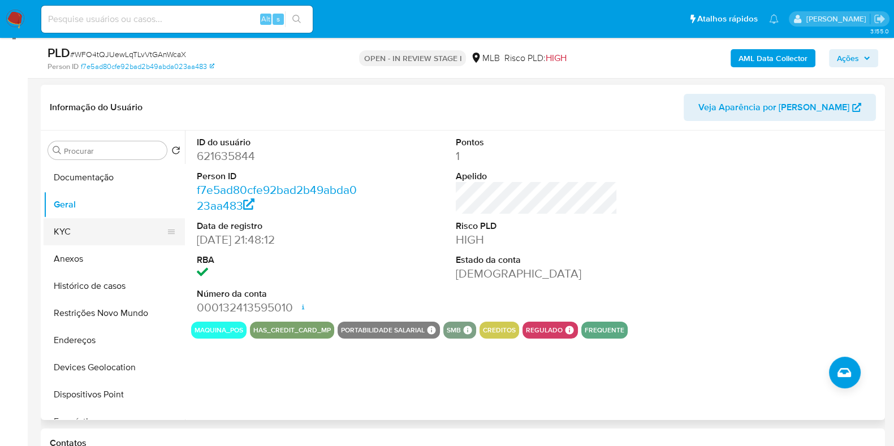
click at [76, 232] on button "KYC" at bounding box center [110, 231] width 132 height 27
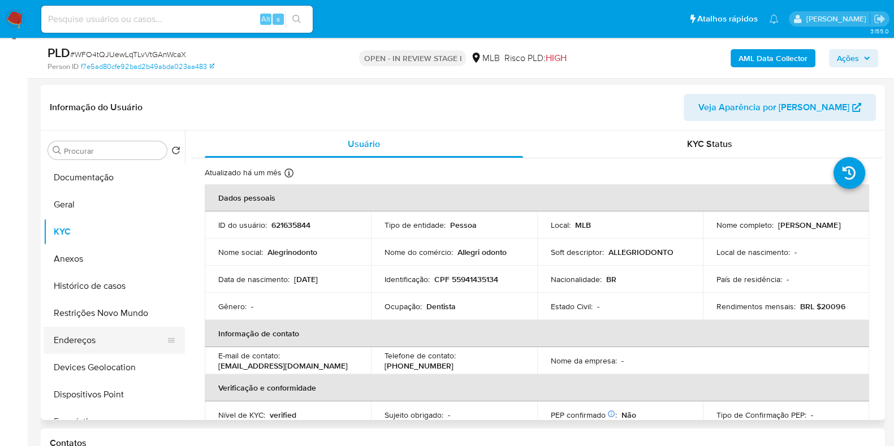
click at [99, 343] on button "Endereços" at bounding box center [110, 340] width 132 height 27
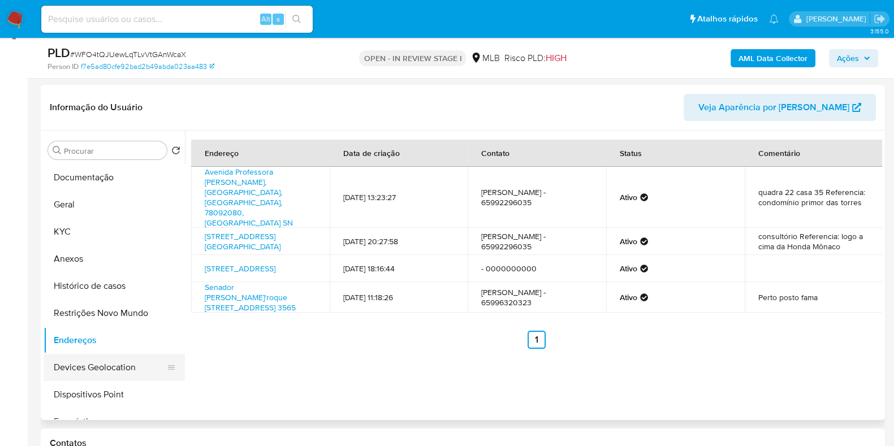
click at [117, 368] on button "Devices Geolocation" at bounding box center [110, 367] width 132 height 27
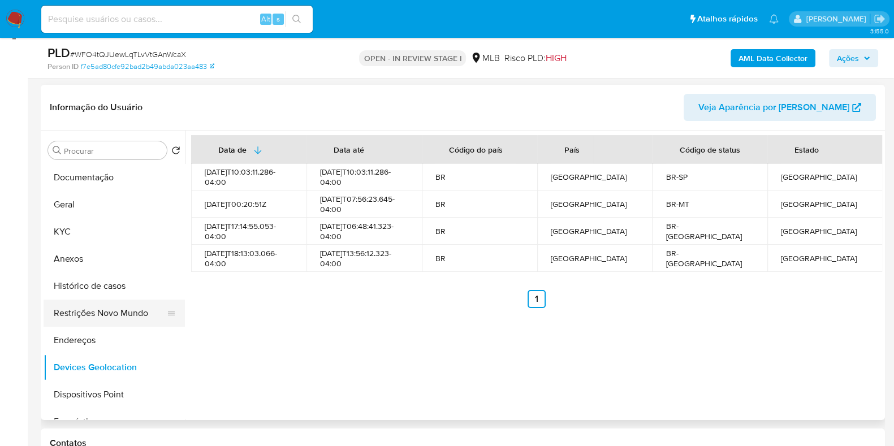
click at [87, 314] on button "Restrições Novo Mundo" at bounding box center [110, 313] width 132 height 27
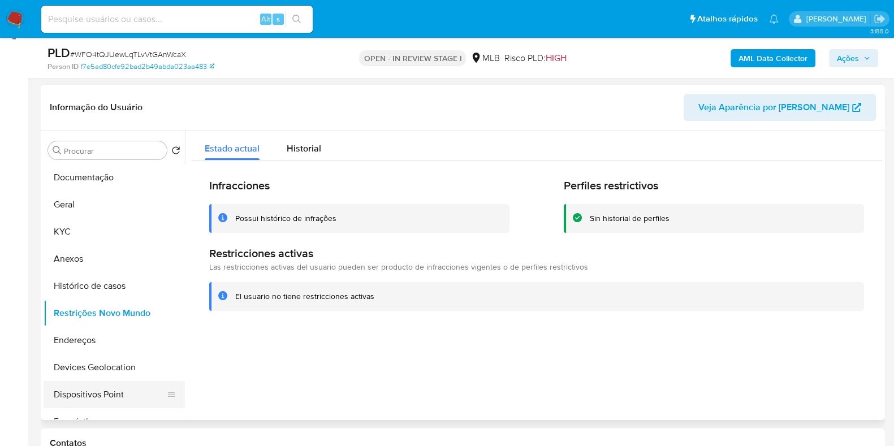
click at [96, 386] on button "Dispositivos Point" at bounding box center [110, 394] width 132 height 27
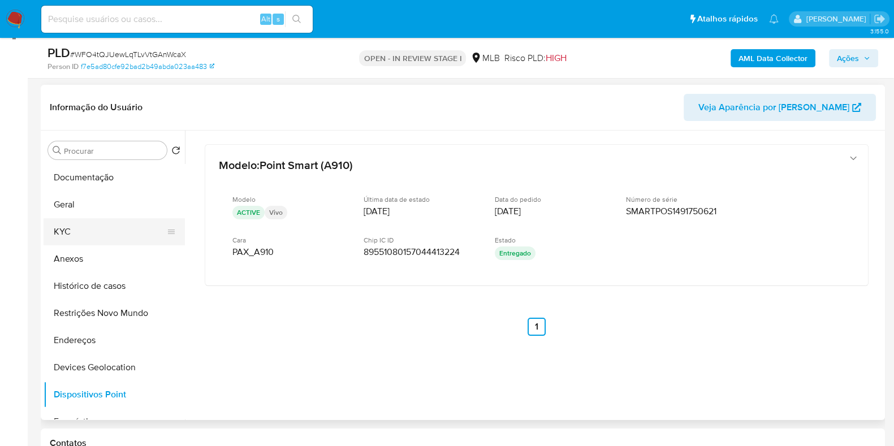
click at [74, 241] on button "KYC" at bounding box center [110, 231] width 132 height 27
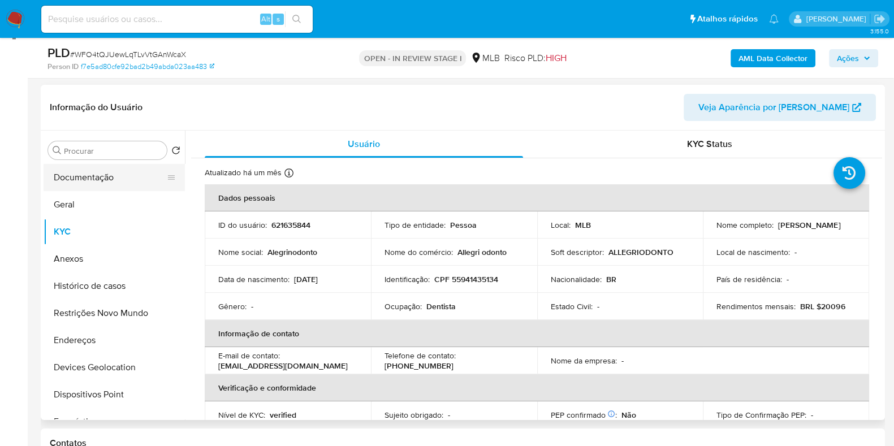
click at [100, 182] on button "Documentação" at bounding box center [110, 177] width 132 height 27
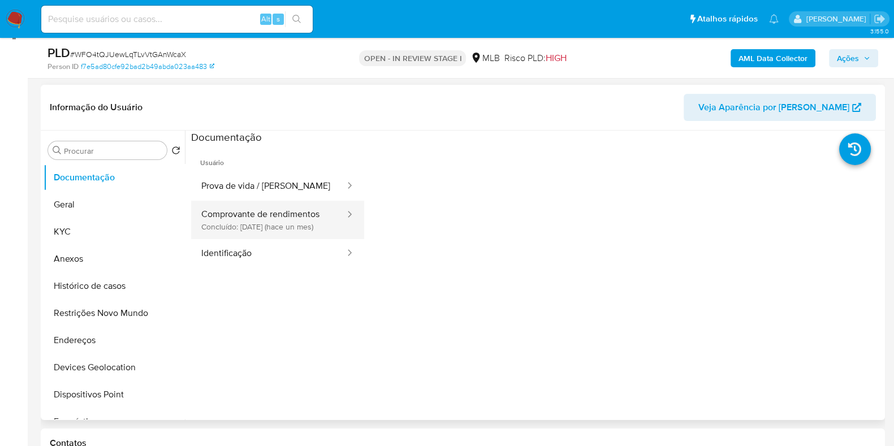
click at [274, 239] on button "Comprovante de rendimentos Concluído: 21/07/2025 (hace un mes)" at bounding box center [268, 220] width 155 height 38
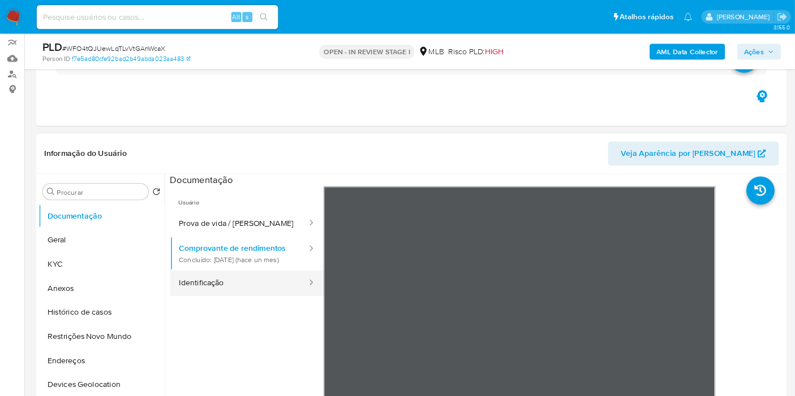
scroll to position [92, 0]
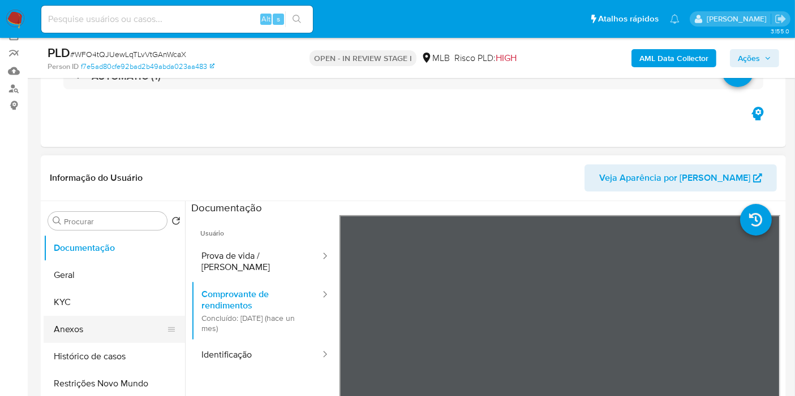
click at [76, 337] on button "Anexos" at bounding box center [110, 329] width 132 height 27
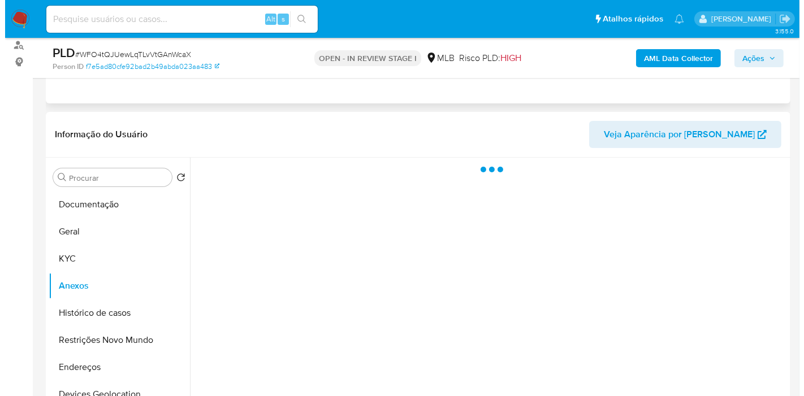
scroll to position [155, 0]
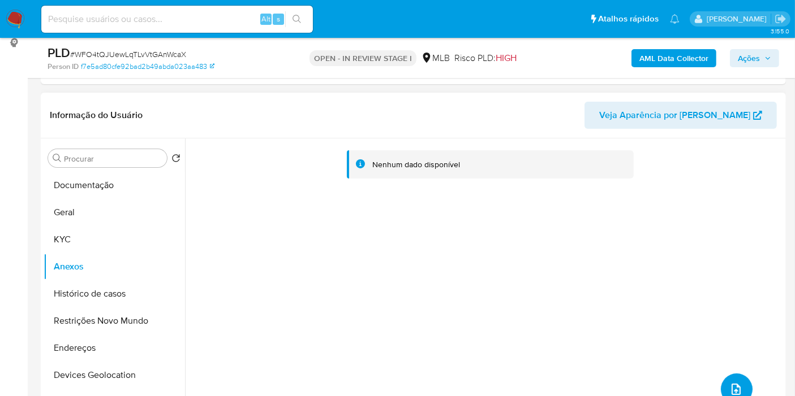
click at [732, 383] on icon "upload-file" at bounding box center [736, 390] width 14 height 14
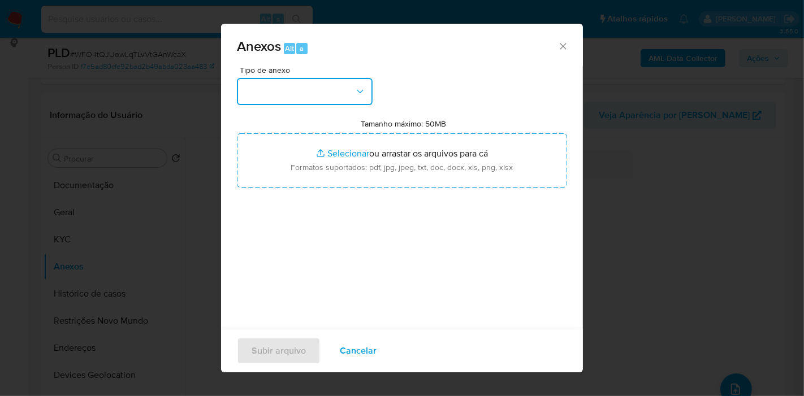
click at [272, 93] on button "button" at bounding box center [305, 91] width 136 height 27
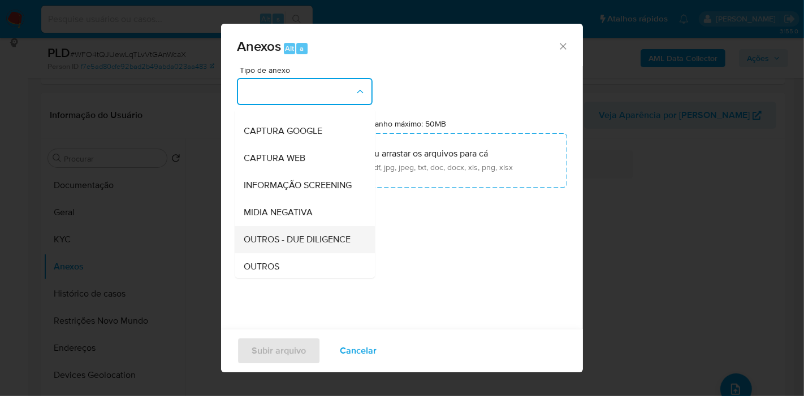
scroll to position [63, 0]
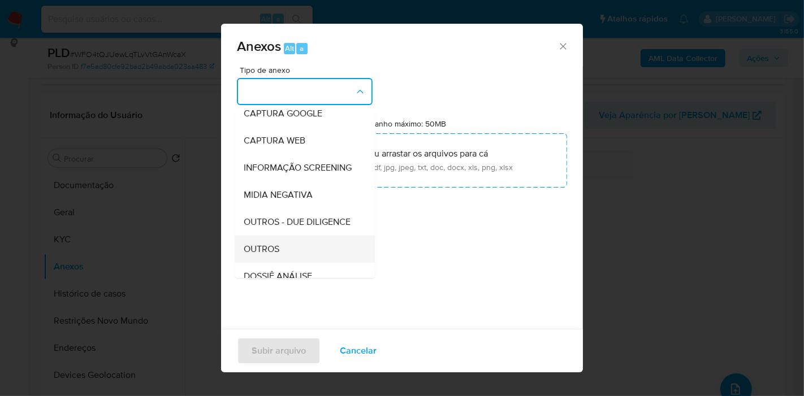
click at [270, 259] on div "OUTROS" at bounding box center [301, 249] width 115 height 27
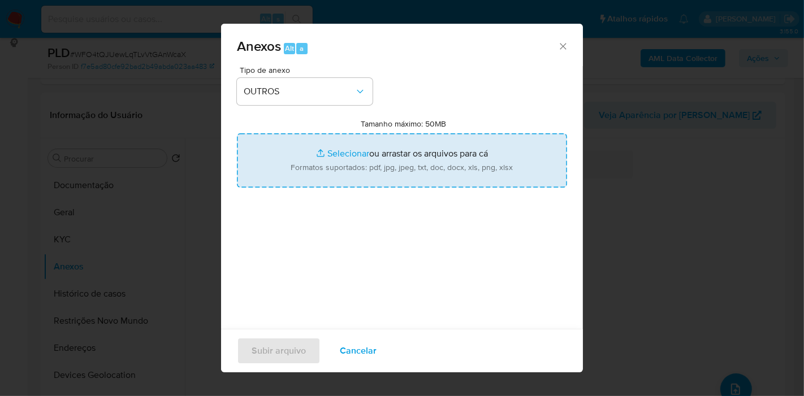
click at [338, 176] on input "Tamanho máximo: 50MB Selecionar arquivos" at bounding box center [402, 160] width 330 height 54
type input "C:\fakepath\Mulan 621635844_2025_08_20_16_46_13 - Resumen TX.pdf"
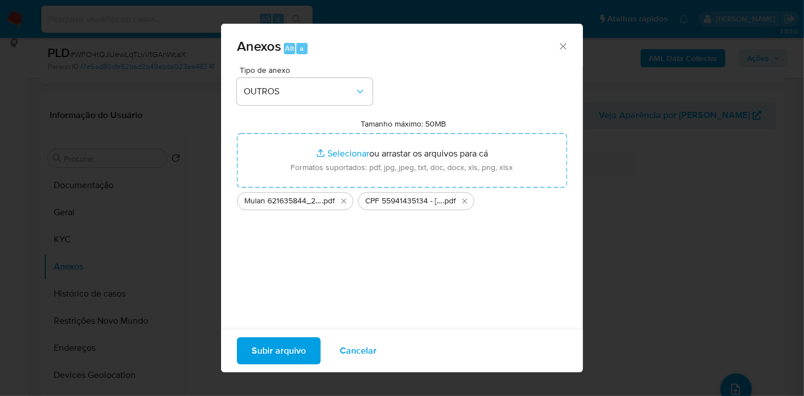
click at [278, 347] on span "Subir arquivo" at bounding box center [279, 351] width 54 height 25
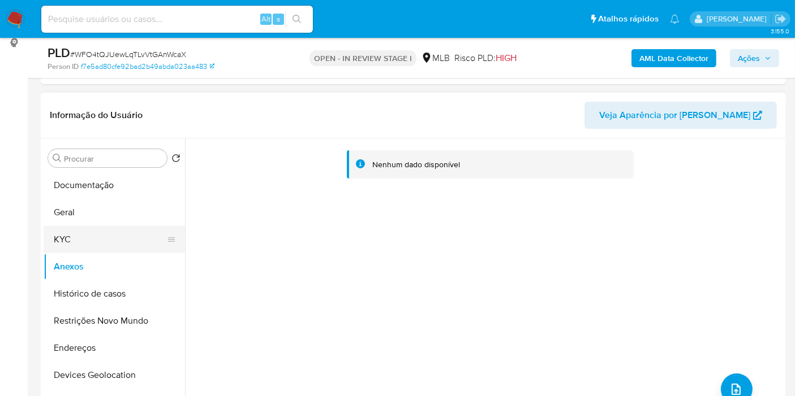
click at [93, 232] on button "KYC" at bounding box center [110, 239] width 132 height 27
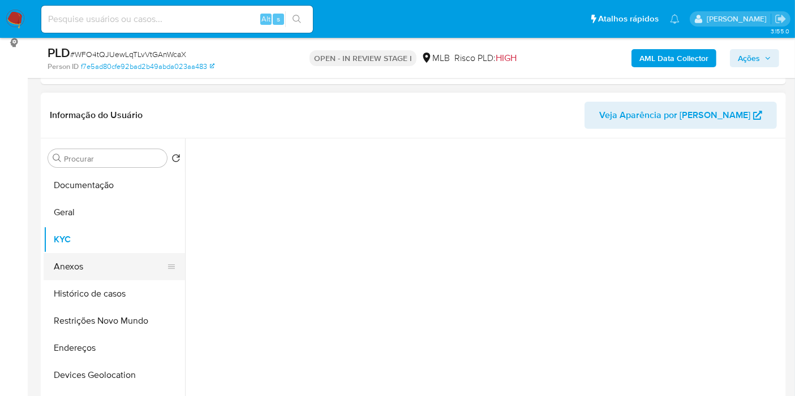
click at [86, 271] on button "Anexos" at bounding box center [110, 266] width 132 height 27
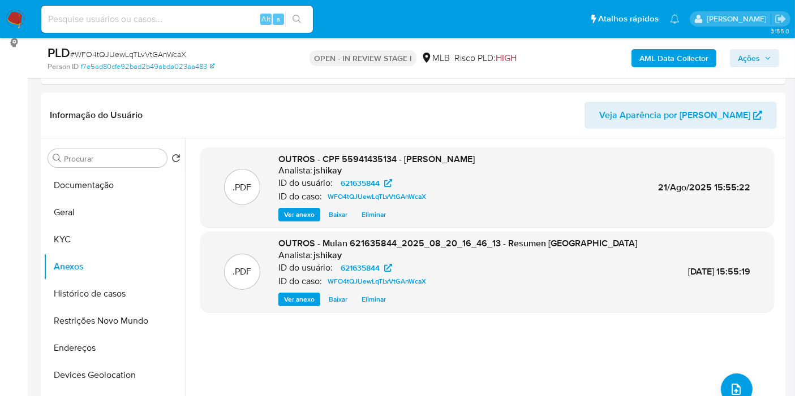
click at [755, 59] on span "Ações" at bounding box center [749, 58] width 22 height 18
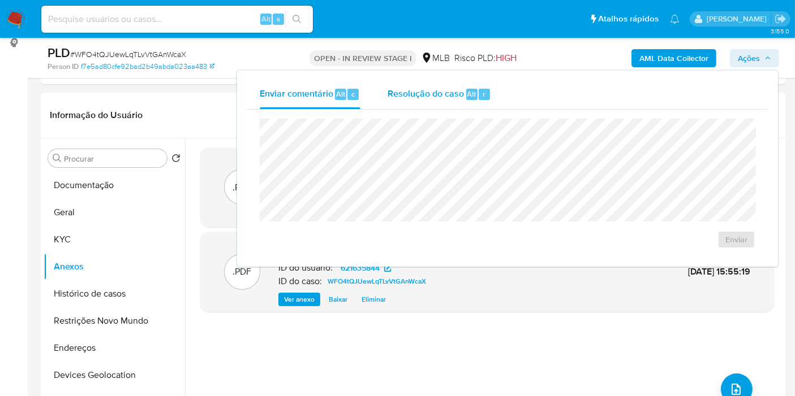
click at [466, 98] on div "Alt" at bounding box center [471, 94] width 11 height 11
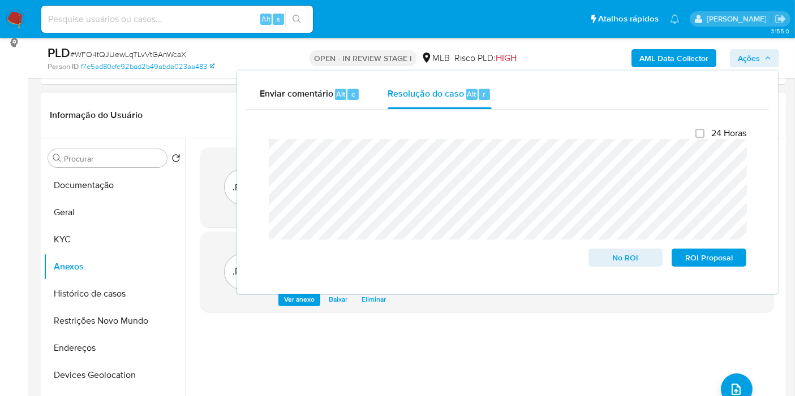
click at [630, 317] on div ".PDF OUTROS - CPF 55941435134 - TEREZA CRISTINA DE BRITO E OLIVEIRA Analista: j…" at bounding box center [487, 283] width 574 height 271
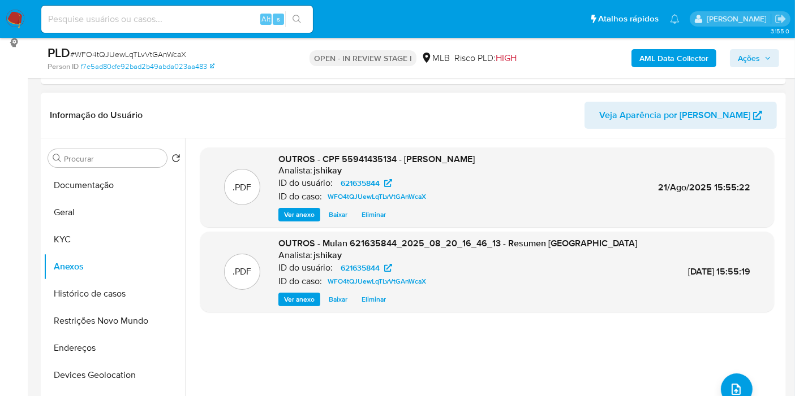
click at [368, 213] on span "Eliminar" at bounding box center [373, 214] width 24 height 11
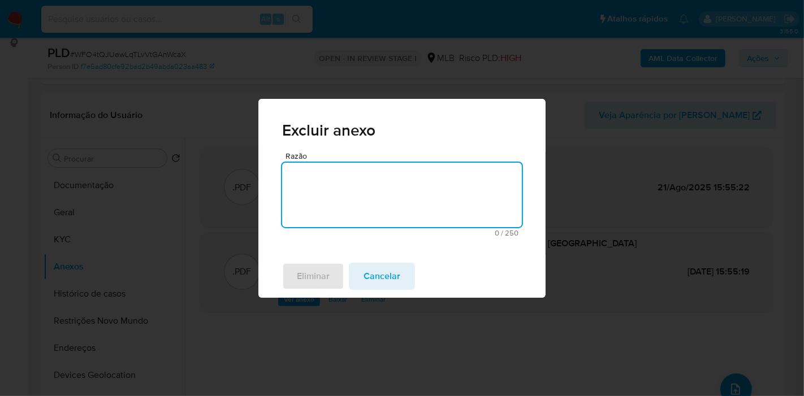
click at [408, 199] on textarea "Razão" at bounding box center [402, 195] width 240 height 64
type textarea "atualização caselog"
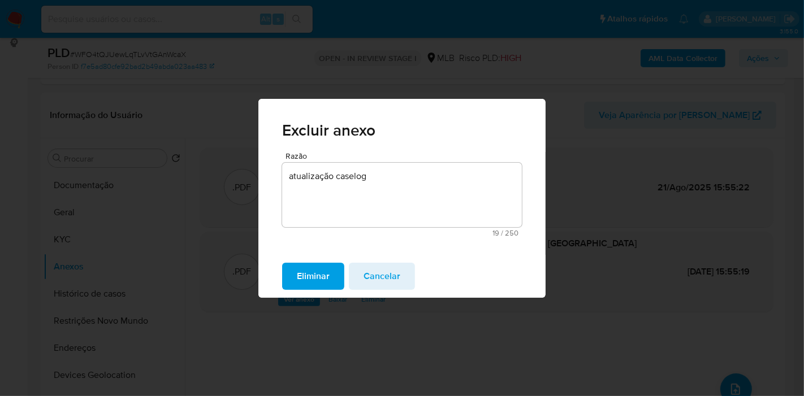
click at [318, 280] on span "Eliminar" at bounding box center [313, 276] width 33 height 25
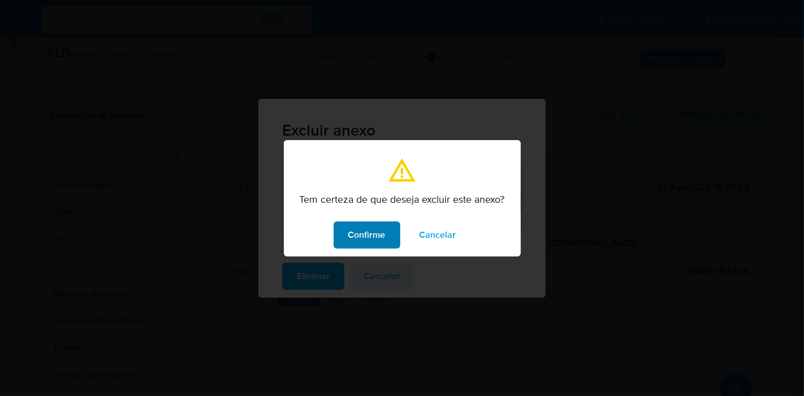
click at [346, 240] on button "Confirme" at bounding box center [367, 235] width 67 height 27
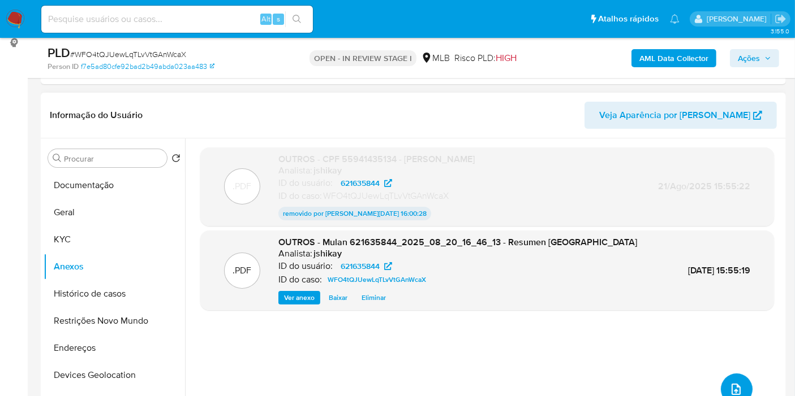
click at [733, 377] on button "upload-file" at bounding box center [737, 390] width 32 height 32
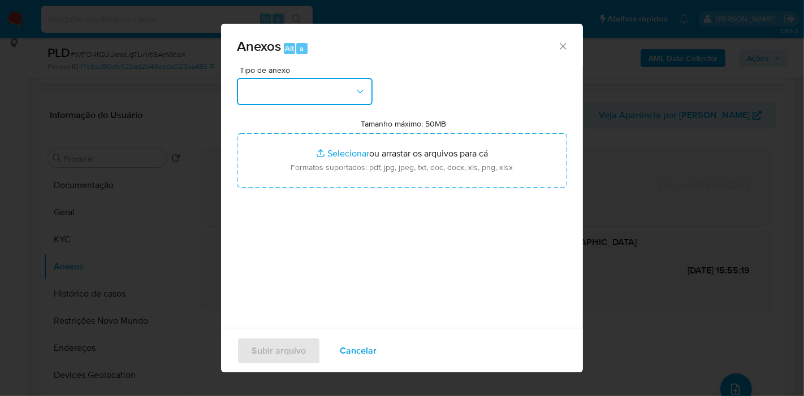
click at [295, 99] on button "button" at bounding box center [305, 91] width 136 height 27
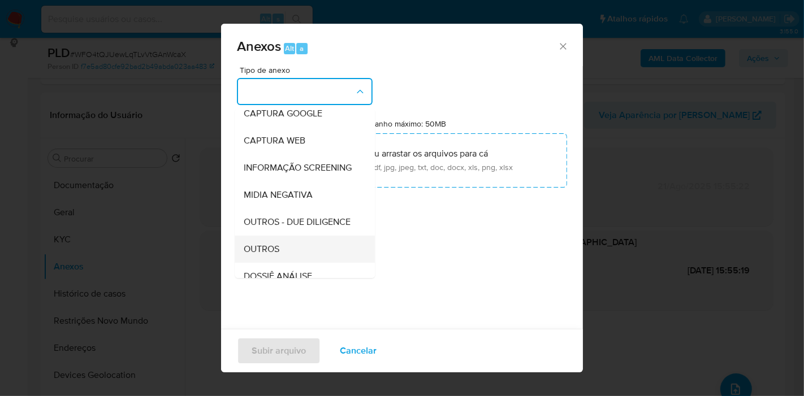
click at [293, 263] on div "OUTROS" at bounding box center [301, 249] width 115 height 27
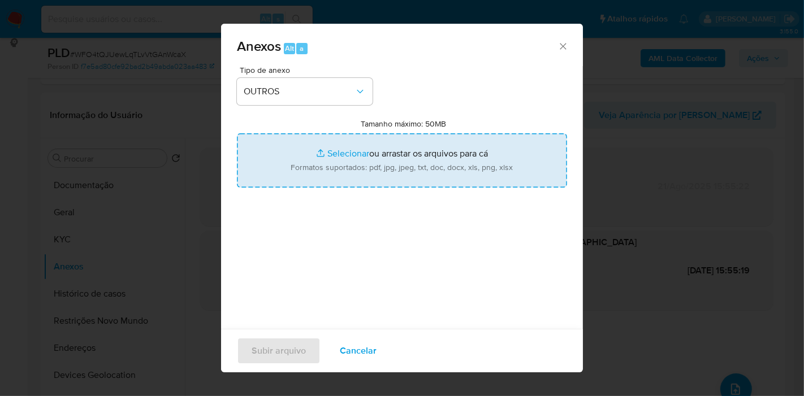
click at [352, 140] on input "Tamanho máximo: 50MB Selecionar arquivos" at bounding box center [402, 160] width 330 height 54
type input "C:\fakepath\CPF 55941435134 --- TEREZA CRISTINA DE BRITO E OLIVEIRA.pdf"
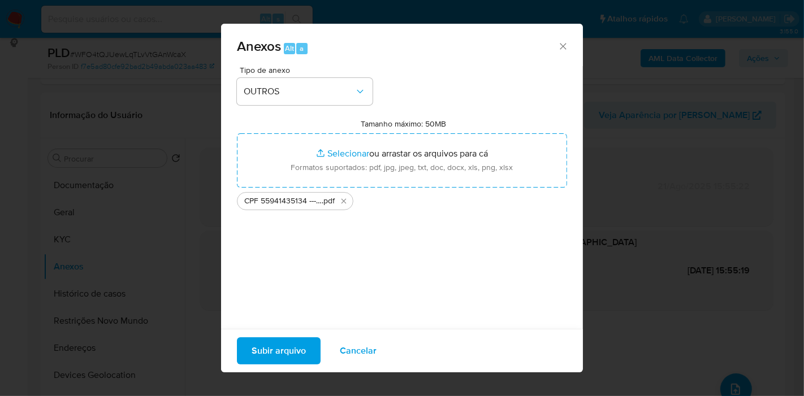
click at [281, 350] on span "Subir arquivo" at bounding box center [279, 351] width 54 height 25
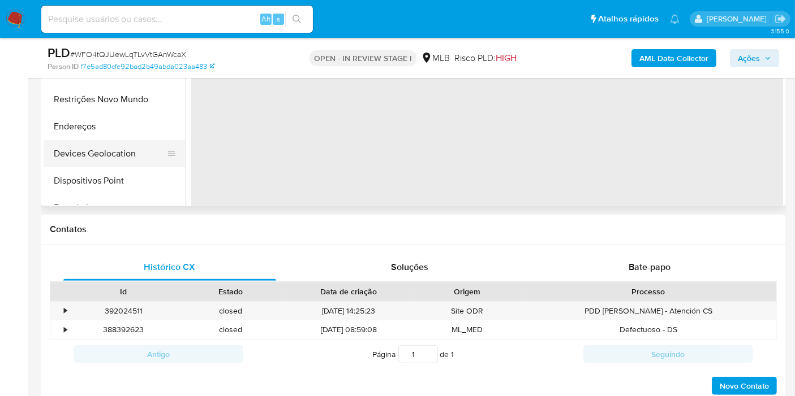
scroll to position [314, 0]
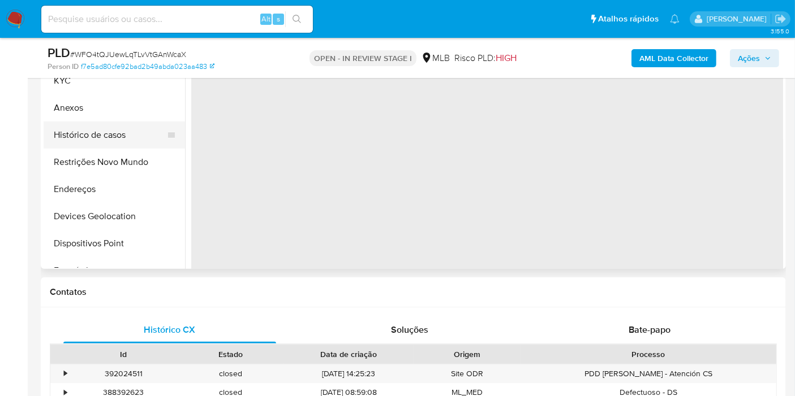
select select "10"
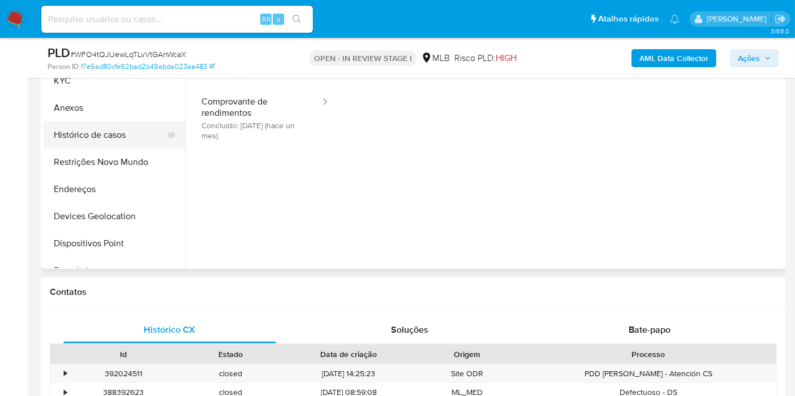
click at [99, 135] on button "Histórico de casos" at bounding box center [110, 135] width 132 height 27
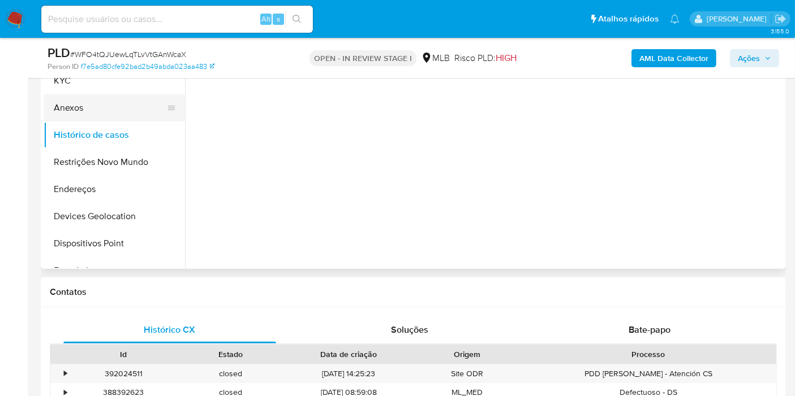
click at [108, 111] on button "Anexos" at bounding box center [110, 107] width 132 height 27
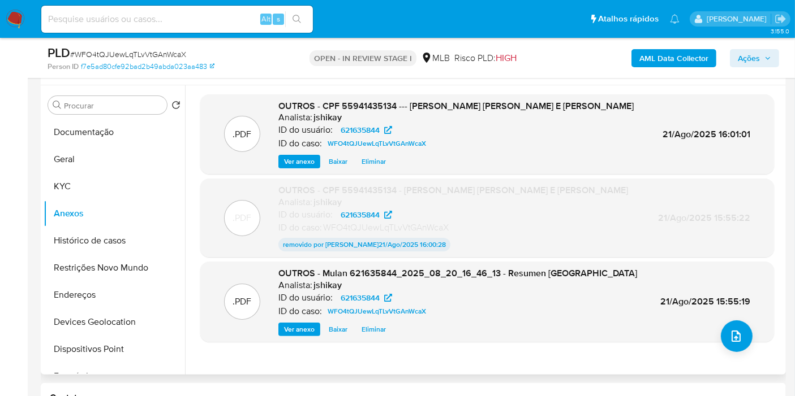
scroll to position [188, 0]
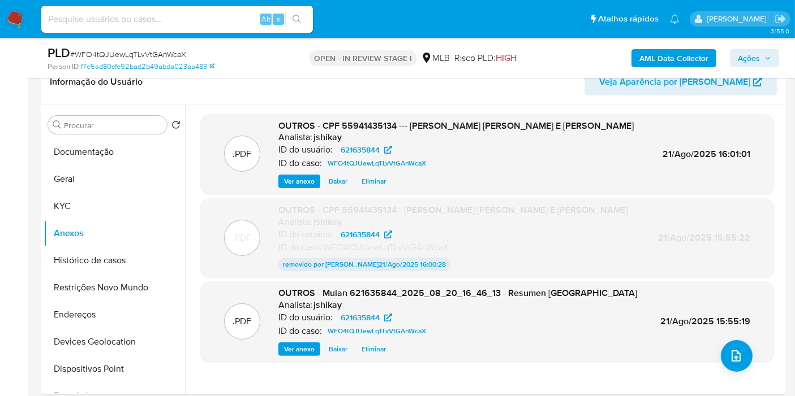
click at [768, 55] on icon "button" at bounding box center [767, 58] width 7 height 7
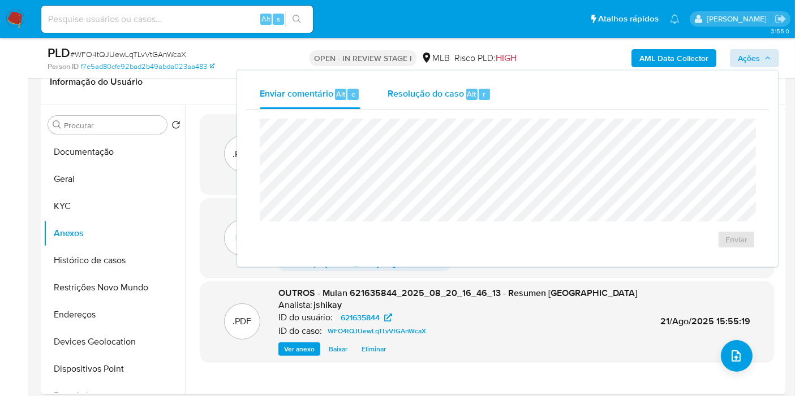
click at [413, 96] on span "Resolução do caso" at bounding box center [425, 93] width 76 height 13
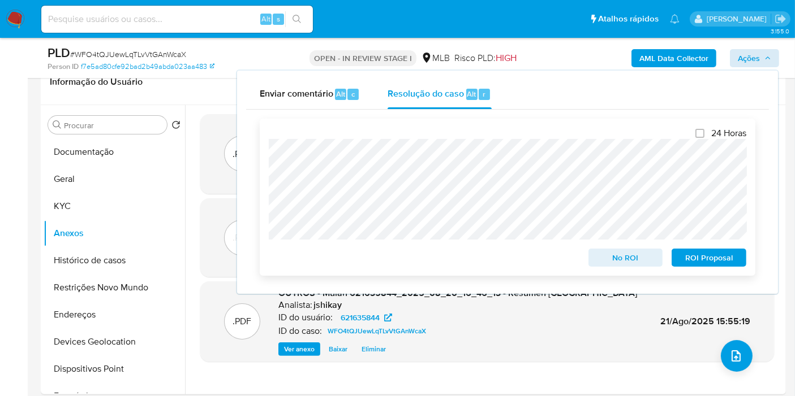
click at [624, 255] on span "No ROI" at bounding box center [625, 258] width 59 height 16
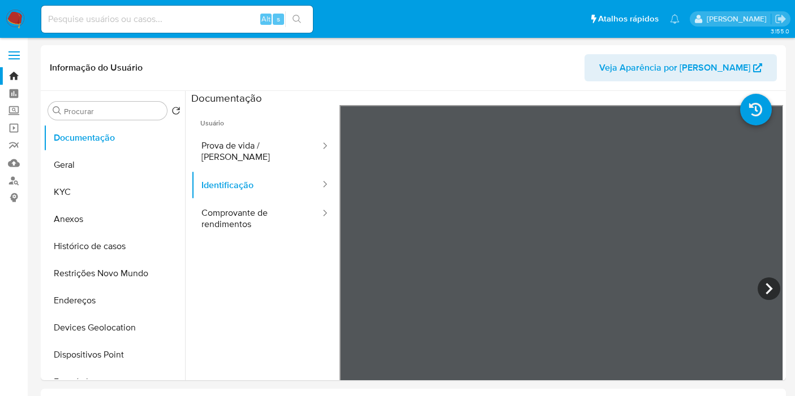
select select "10"
click at [14, 17] on img at bounding box center [15, 19] width 19 height 19
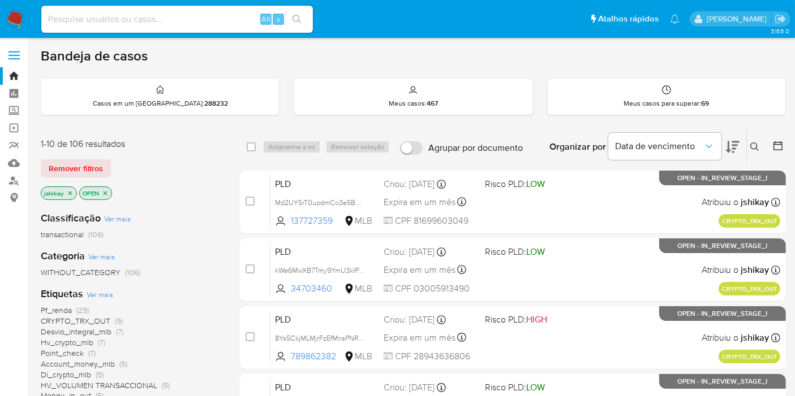
click at [754, 144] on icon at bounding box center [754, 147] width 9 height 9
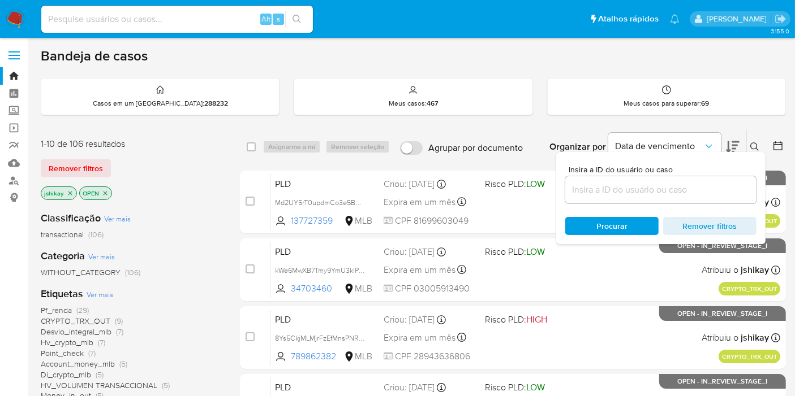
click at [602, 188] on input at bounding box center [660, 190] width 191 height 15
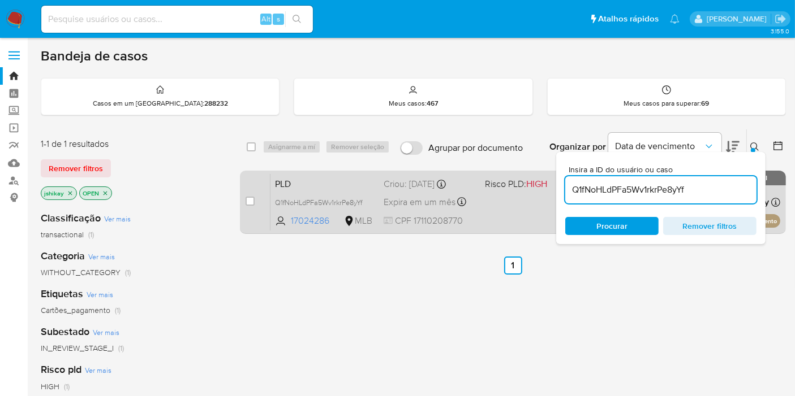
click at [496, 196] on div "PLD Q1fNoHLdPFa5Wv1rkrPe8yYf 17024286 MLB Risco PLD: HIGH Criou: [DATE] Criou: …" at bounding box center [525, 202] width 510 height 57
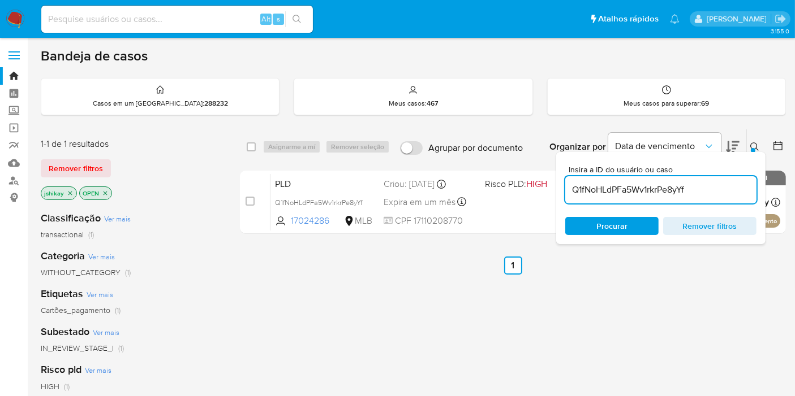
click at [642, 189] on input "Q1fNoHLdPFa5Wv1rkrPe8yYf" at bounding box center [660, 190] width 191 height 15
paste input "RIkCDPp1maEAgU7uzBPpmhxZ"
click at [432, 198] on span "Expira em um mês" at bounding box center [419, 202] width 72 height 12
click at [605, 197] on div "RIkCDPp1maEAgU7uzBPpmhxZ" at bounding box center [660, 189] width 191 height 27
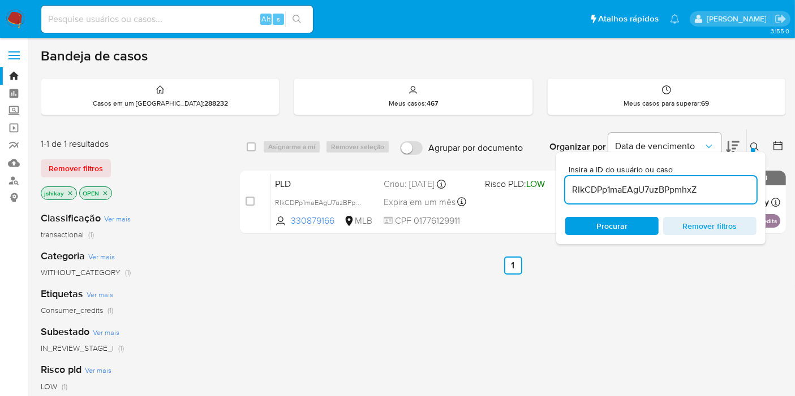
drag, startPoint x: 605, startPoint y: 197, endPoint x: 602, endPoint y: 187, distance: 11.1
click at [603, 196] on div "RIkCDPp1maEAgU7uzBPpmhxZ" at bounding box center [660, 189] width 191 height 27
click at [602, 187] on input "RIkCDPp1maEAgU7uzBPpmhxZ" at bounding box center [660, 190] width 191 height 15
paste input "pdtHJOAzpqlvzLPSqxTuTRHp"
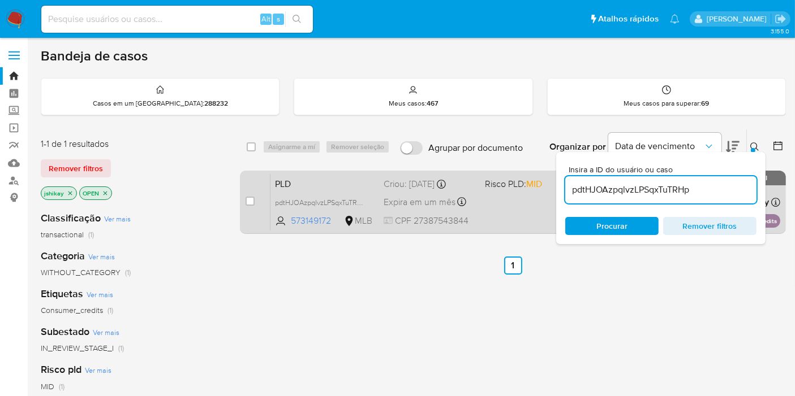
click at [391, 206] on span "Expira em um mês" at bounding box center [419, 202] width 72 height 12
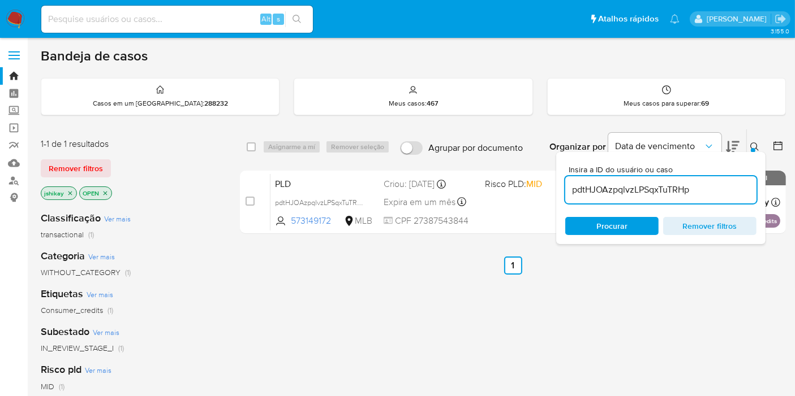
click at [630, 183] on input "pdtHJOAzpqlvzLPSqxTuTRHp" at bounding box center [660, 190] width 191 height 15
paste input "BQepWZOuzBHCaaLbw8lyz35D"
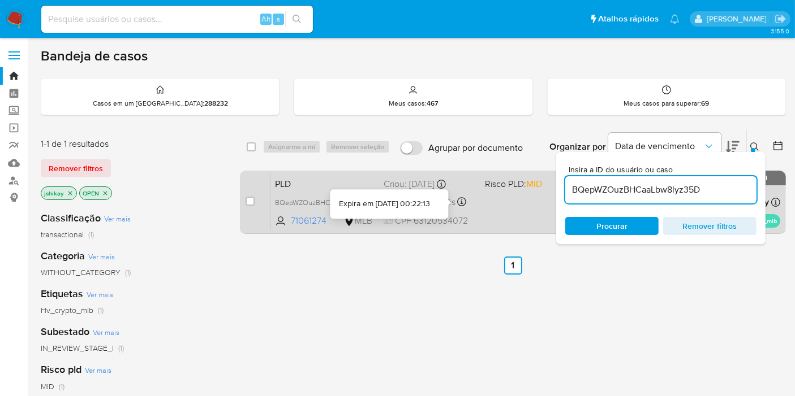
click at [431, 201] on div "Expira em 26/09/2025 00:22:13" at bounding box center [389, 204] width 100 height 11
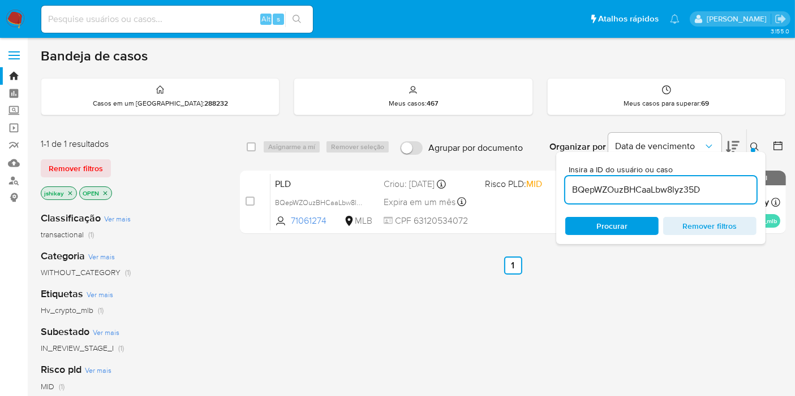
click at [587, 183] on input "BQepWZOuzBHCaaLbw8lyz35D" at bounding box center [660, 190] width 191 height 15
paste input "J7ARIUuseMGhTViMgYDhJYhr"
type input "J7ARIUuseMGhTViMgYDhJYhr"
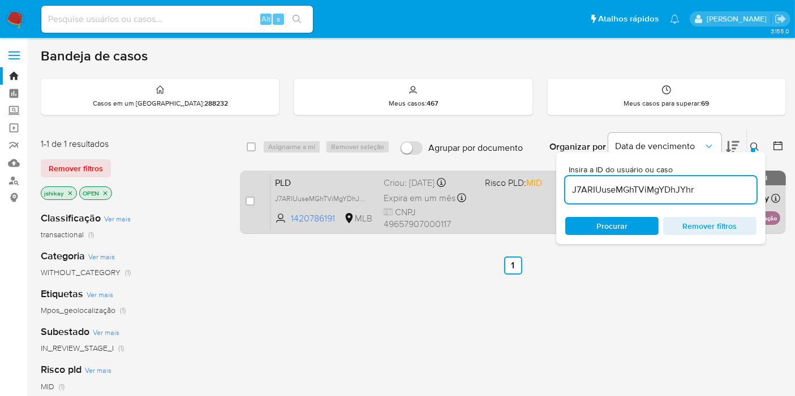
click at [494, 200] on div "PLD J7ARIUuseMGhTViMgYDhJYhr 1420786191 MLB Risco PLD: MID Criou: 12/08/2025 Cr…" at bounding box center [525, 202] width 510 height 57
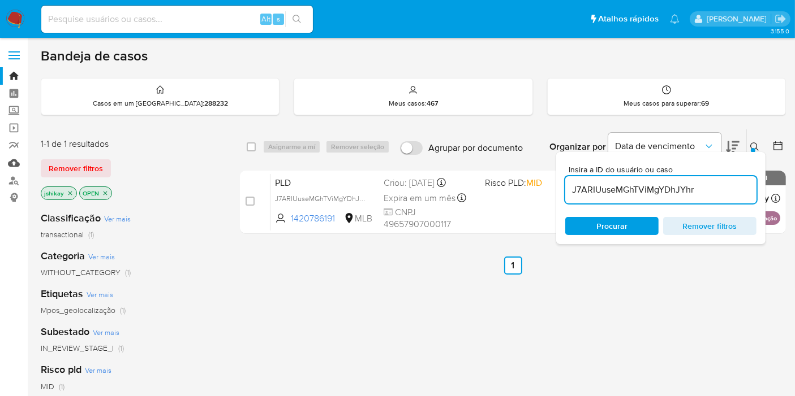
click at [7, 166] on link "Mulan" at bounding box center [67, 163] width 135 height 18
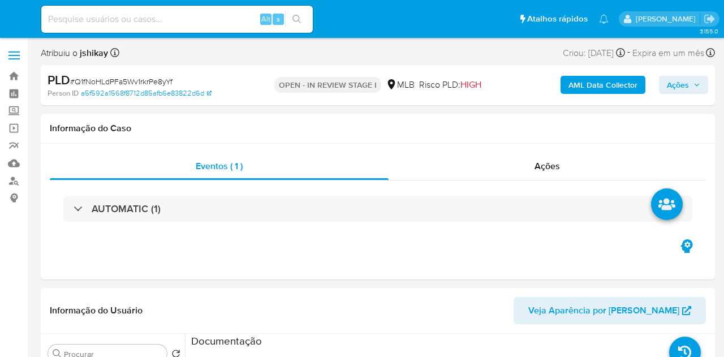
select select "10"
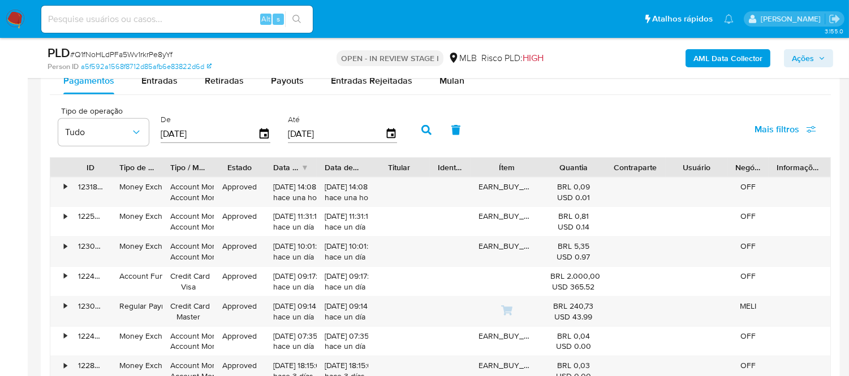
scroll to position [1194, 0]
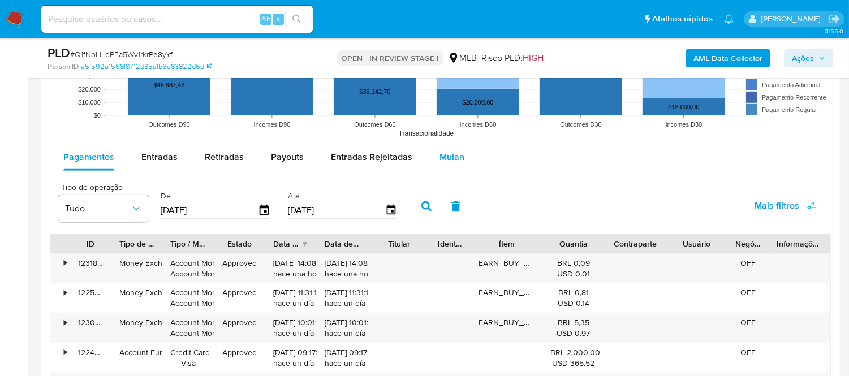
click at [445, 145] on div "Mulan" at bounding box center [451, 157] width 25 height 27
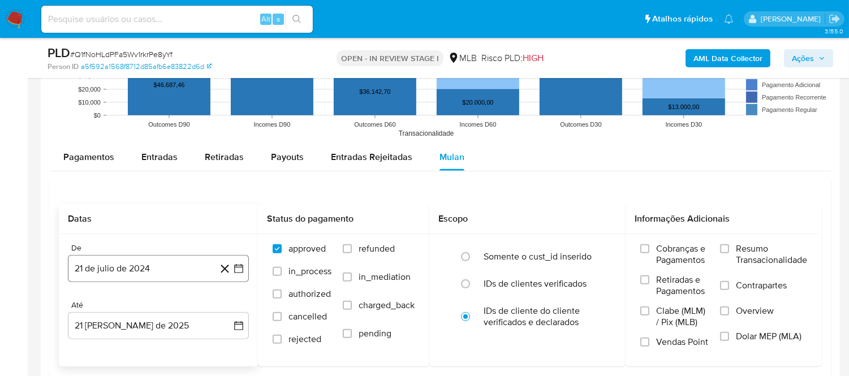
click at [241, 269] on icon "button" at bounding box center [238, 268] width 11 height 11
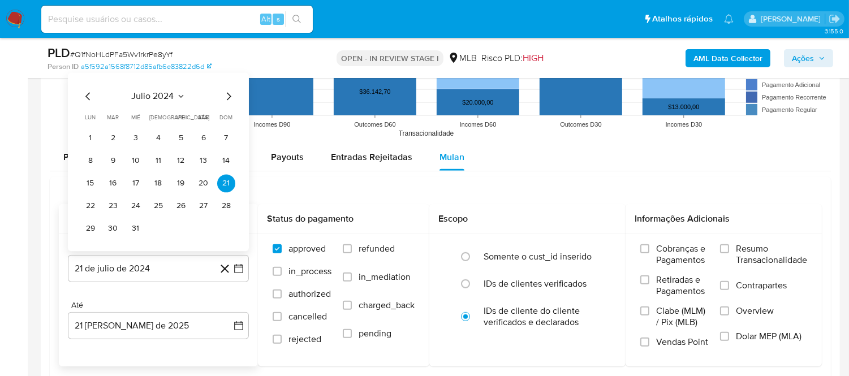
click at [155, 101] on span "julio 2024" at bounding box center [153, 95] width 42 height 11
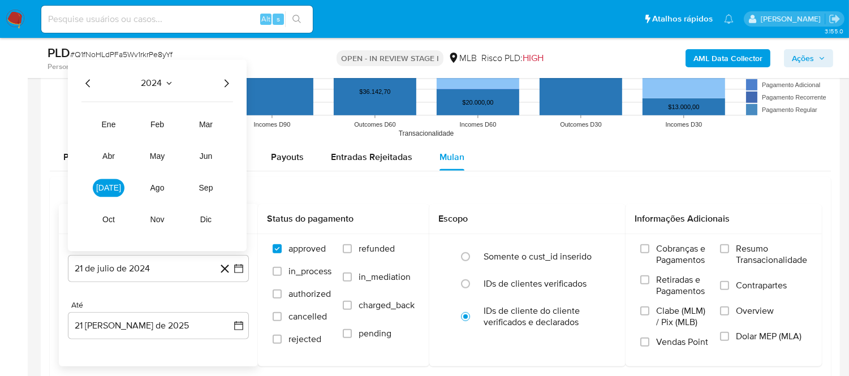
click at [222, 85] on icon "Año siguiente" at bounding box center [226, 83] width 14 height 14
click at [116, 192] on button "[DATE]" at bounding box center [109, 188] width 32 height 18
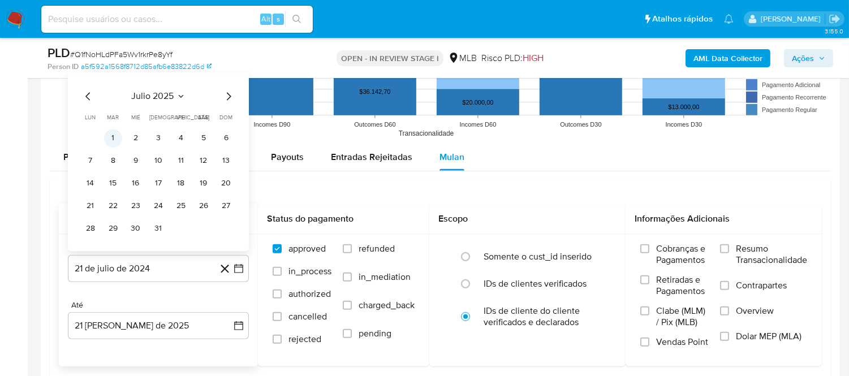
click at [114, 143] on button "1" at bounding box center [113, 138] width 18 height 18
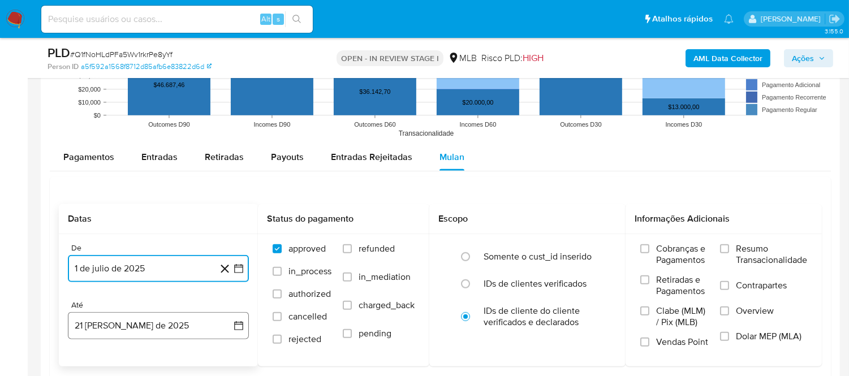
drag, startPoint x: 239, startPoint y: 328, endPoint x: 227, endPoint y: 314, distance: 18.5
click at [236, 326] on icon "button" at bounding box center [238, 325] width 11 height 11
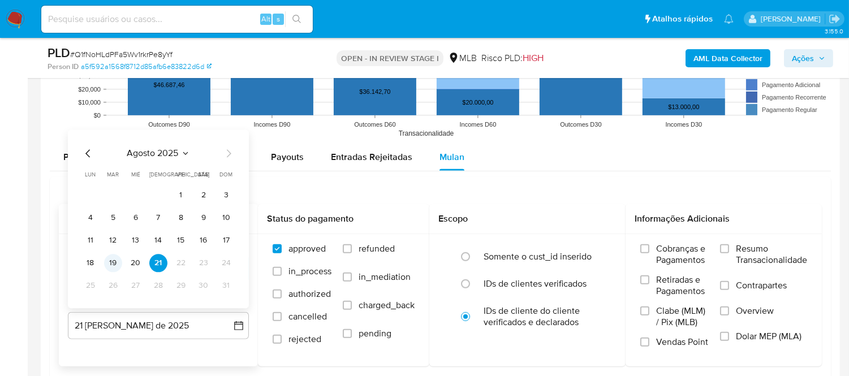
click at [114, 264] on button "19" at bounding box center [113, 263] width 18 height 18
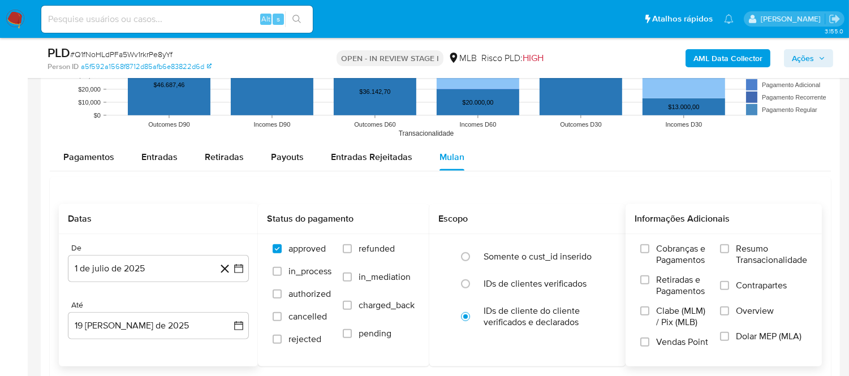
click at [723, 257] on span "Resumo Transacionalidade" at bounding box center [771, 254] width 71 height 23
click at [723, 253] on input "Resumo Transacionalidade" at bounding box center [724, 248] width 9 height 9
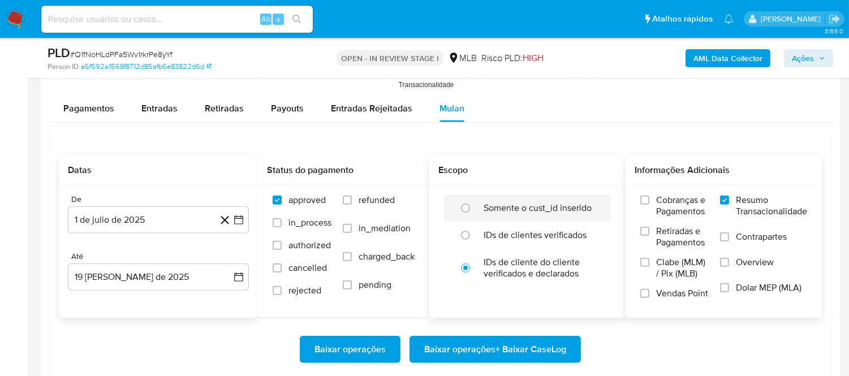
scroll to position [1257, 0]
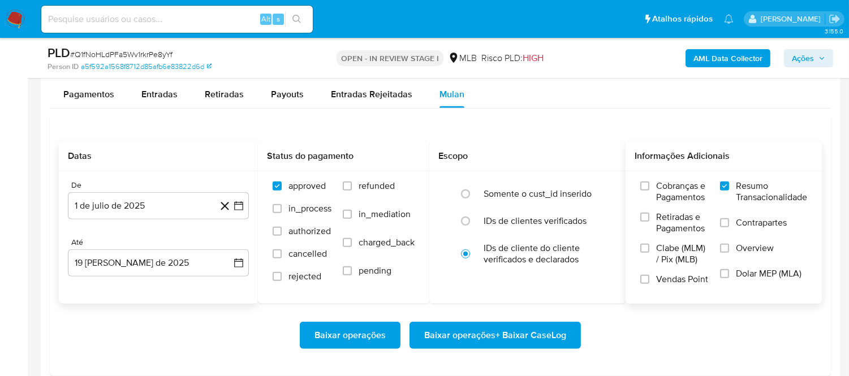
click at [453, 334] on span "Baixar operações + Baixar CaseLog" at bounding box center [495, 335] width 142 height 25
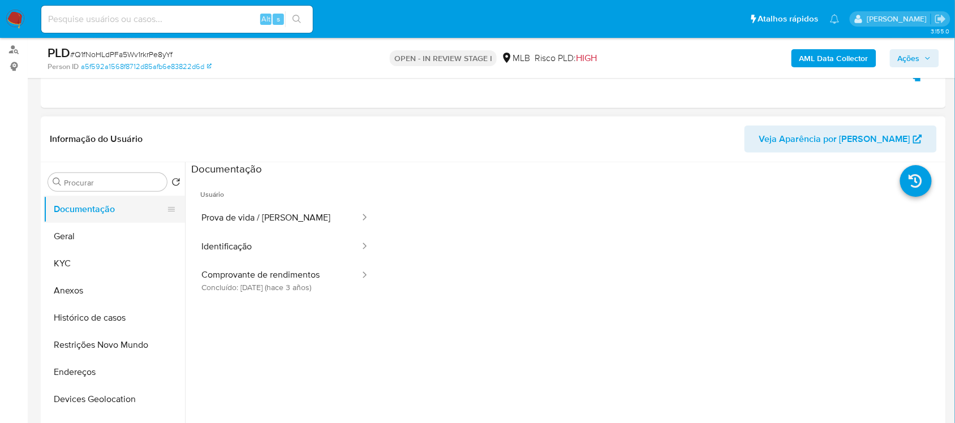
scroll to position [126, 0]
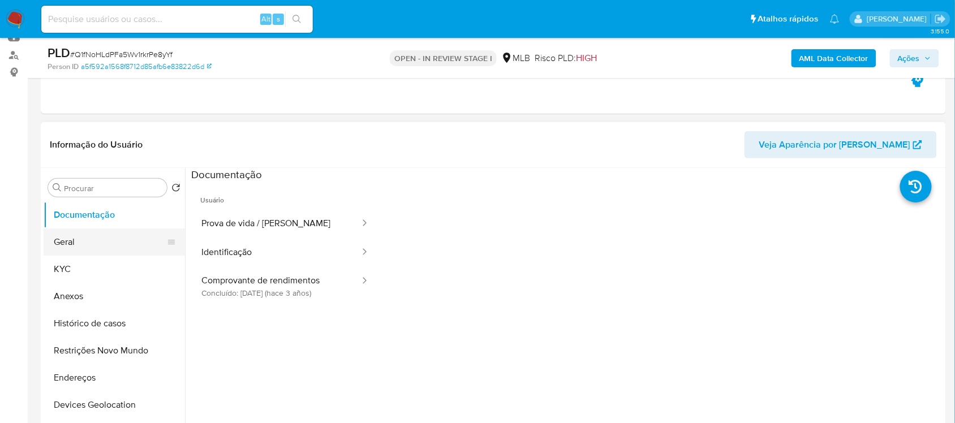
click at [94, 242] on button "Geral" at bounding box center [110, 242] width 132 height 27
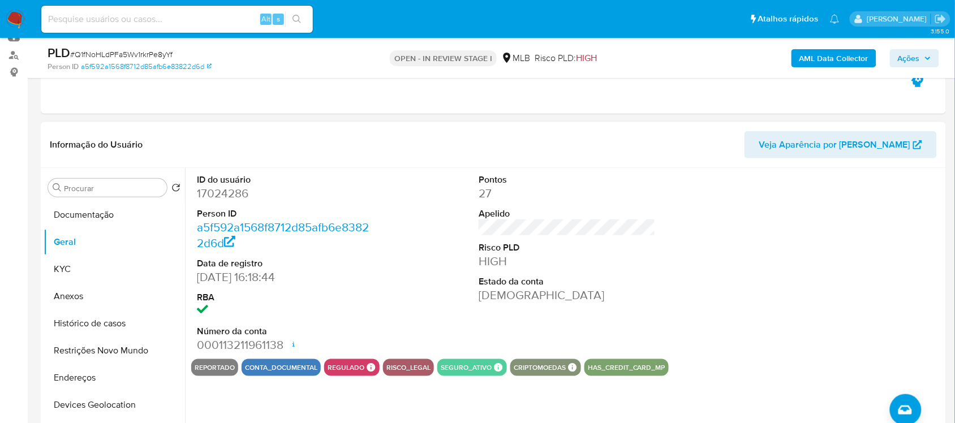
click at [231, 190] on dd "17024286" at bounding box center [285, 194] width 176 height 16
copy dd "17024286"
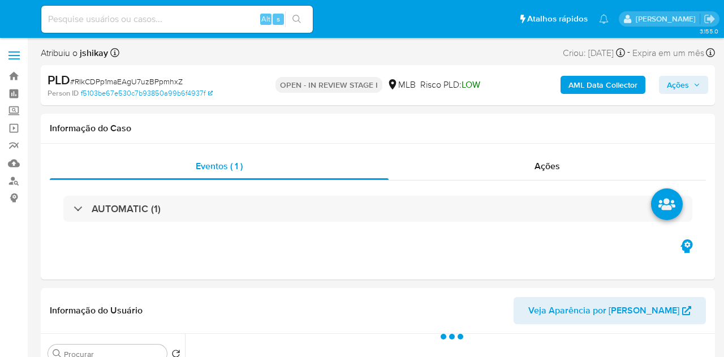
select select "10"
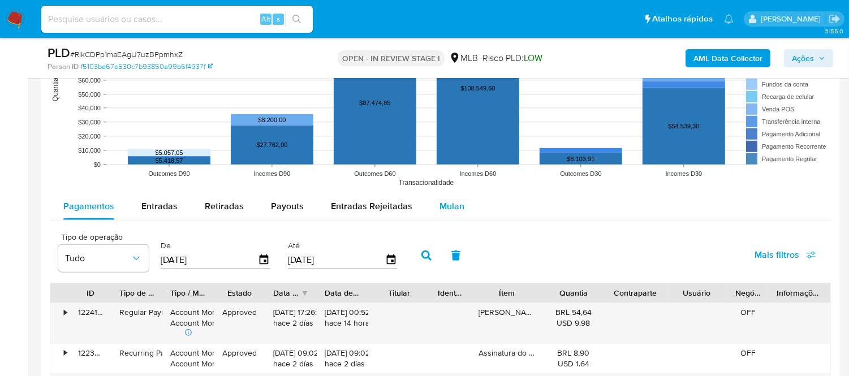
click at [443, 207] on span "Mulan" at bounding box center [451, 206] width 25 height 13
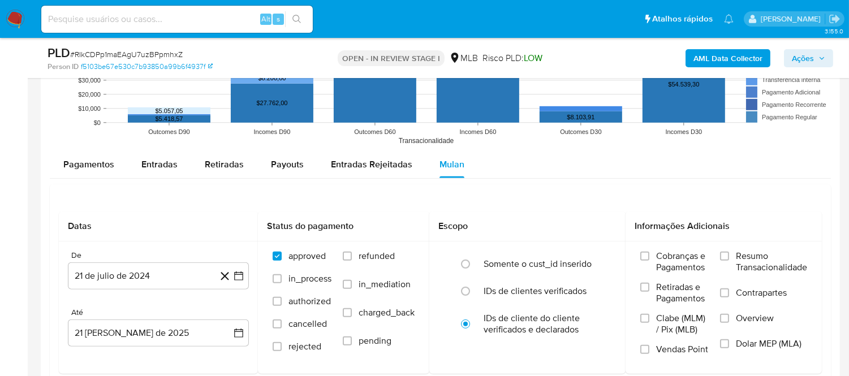
scroll to position [1194, 0]
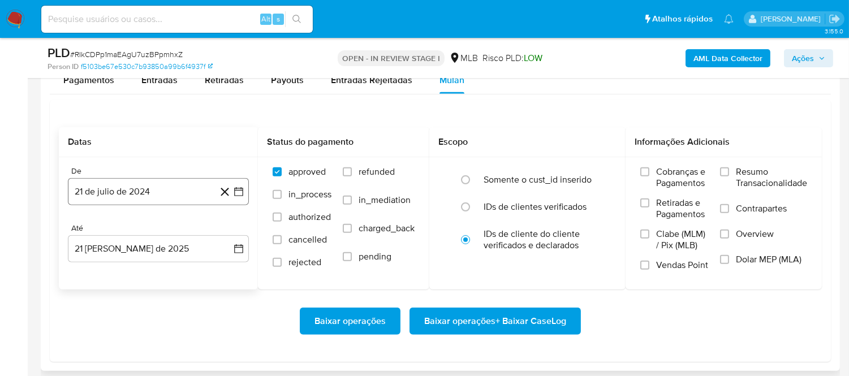
click at [236, 193] on icon "button" at bounding box center [238, 191] width 11 height 11
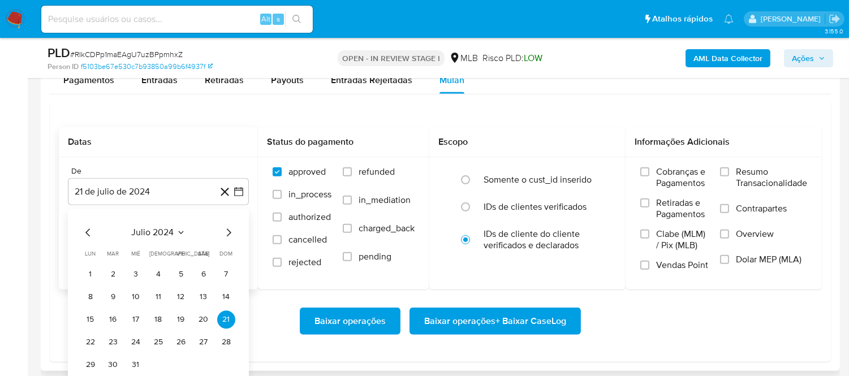
click at [165, 236] on span "julio 2024" at bounding box center [153, 232] width 42 height 11
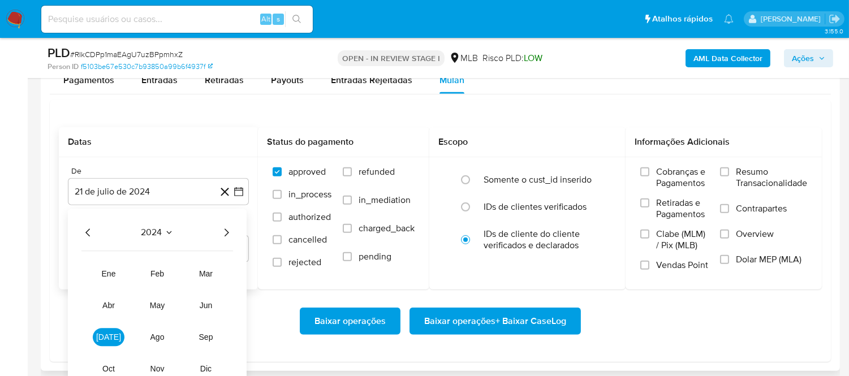
click at [236, 230] on div "2024 2024 ene feb mar abr may jun jul ago sep oct nov dic" at bounding box center [157, 305] width 179 height 192
click at [225, 235] on icon "Año siguiente" at bounding box center [226, 233] width 14 height 14
click at [111, 334] on span "[DATE]" at bounding box center [108, 337] width 25 height 9
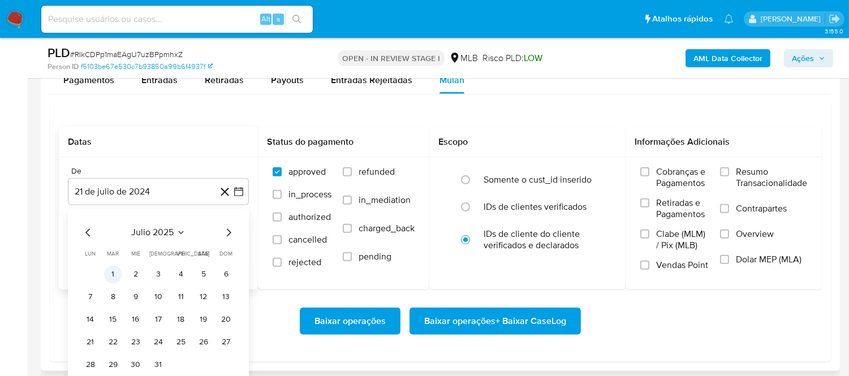
click at [108, 272] on button "1" at bounding box center [113, 275] width 18 height 18
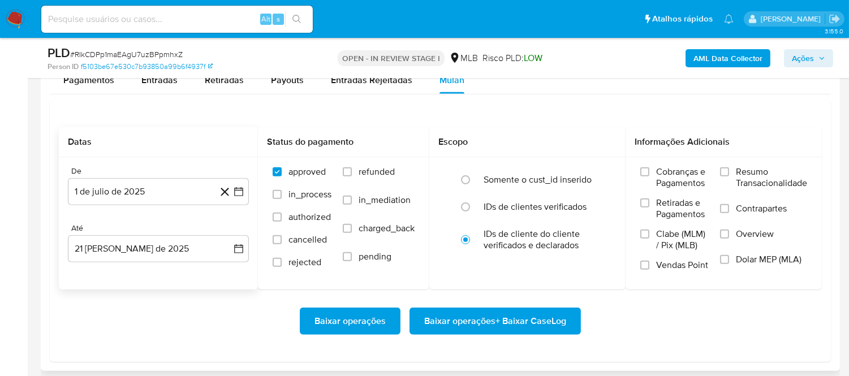
click at [250, 251] on div "De 1 de julio de 2025 1-07-2025 Até 21 de agosto de 2025 21-08-2025" at bounding box center [158, 223] width 199 height 132
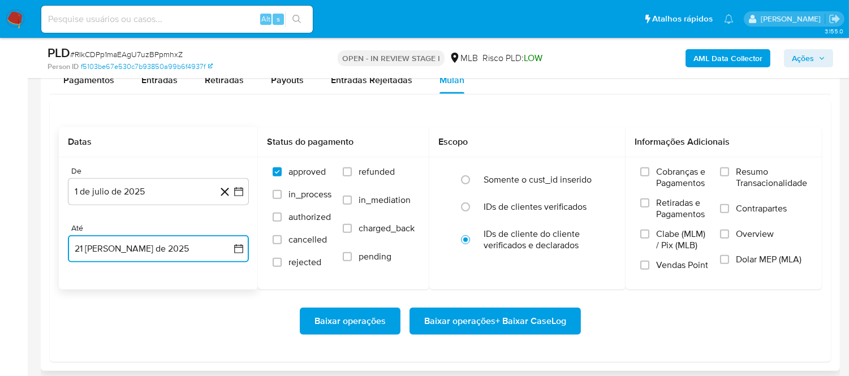
click at [242, 251] on icon "button" at bounding box center [238, 248] width 11 height 11
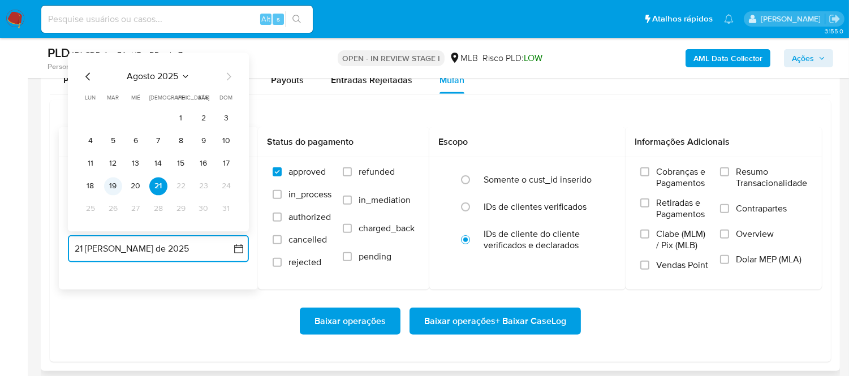
click at [106, 193] on button "19" at bounding box center [113, 187] width 18 height 18
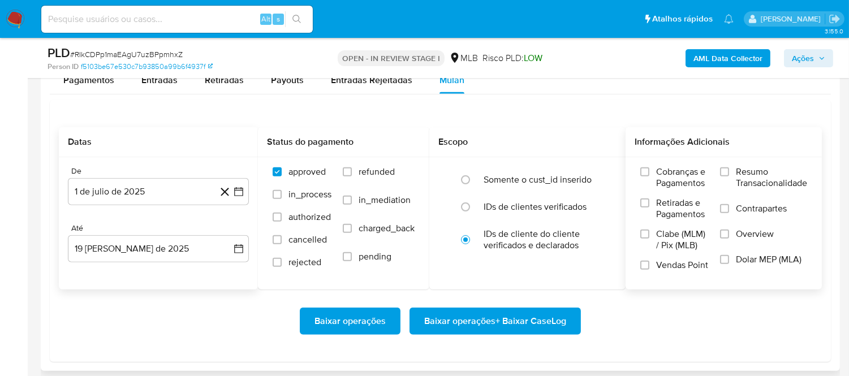
click at [723, 182] on span "Resumo Transacionalidade" at bounding box center [771, 177] width 71 height 23
click at [723, 176] on input "Resumo Transacionalidade" at bounding box center [724, 171] width 9 height 9
click at [490, 324] on span "Baixar operações + Baixar CaseLog" at bounding box center [495, 321] width 142 height 25
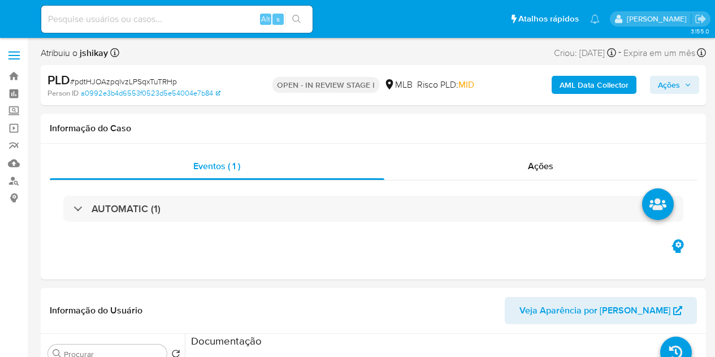
select select "10"
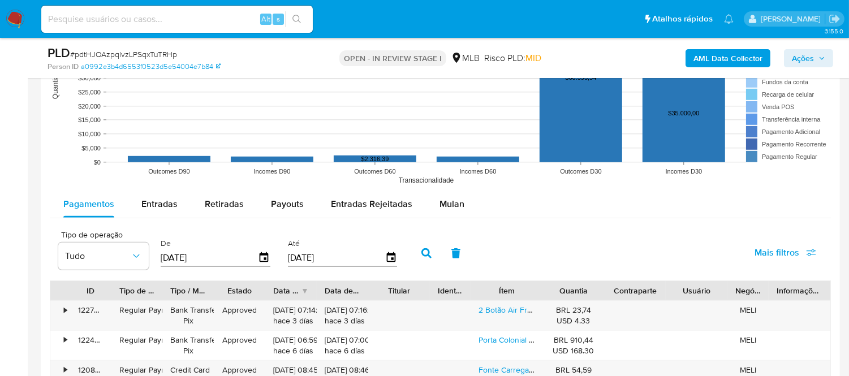
scroll to position [1131, 0]
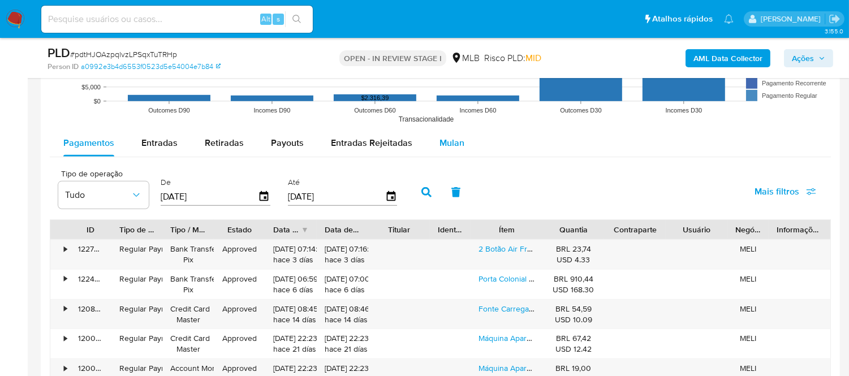
click at [439, 153] on div "Mulan" at bounding box center [451, 143] width 25 height 27
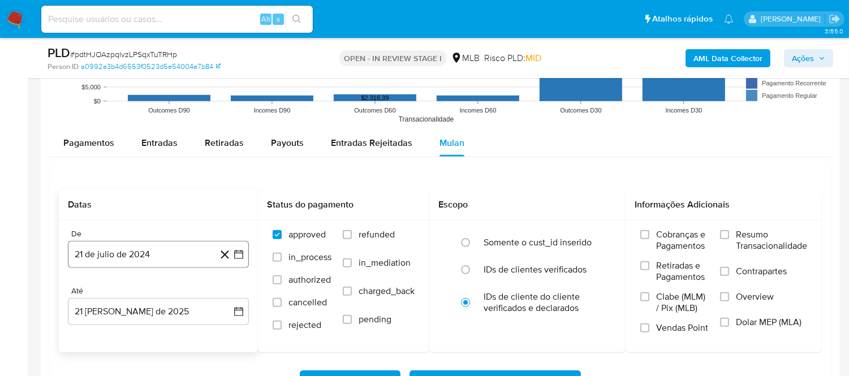
click at [245, 252] on button "21 de julio de 2024" at bounding box center [158, 254] width 181 height 27
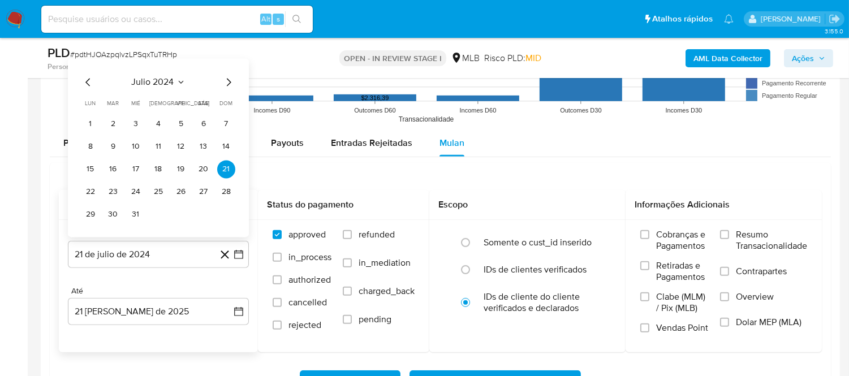
click at [164, 81] on span "julio 2024" at bounding box center [153, 82] width 42 height 11
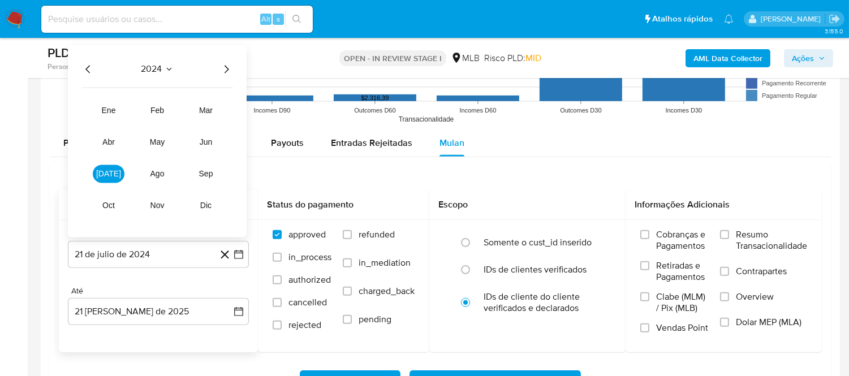
click at [229, 68] on icon "Año siguiente" at bounding box center [226, 70] width 14 height 14
click at [112, 169] on button "[DATE]" at bounding box center [109, 174] width 32 height 18
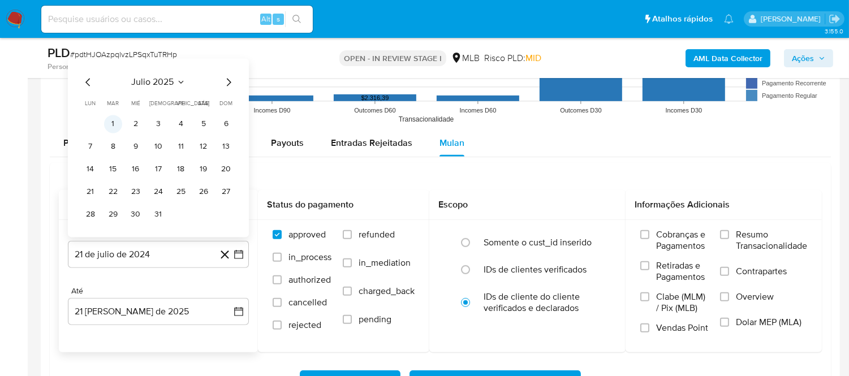
click at [113, 123] on button "1" at bounding box center [113, 124] width 18 height 18
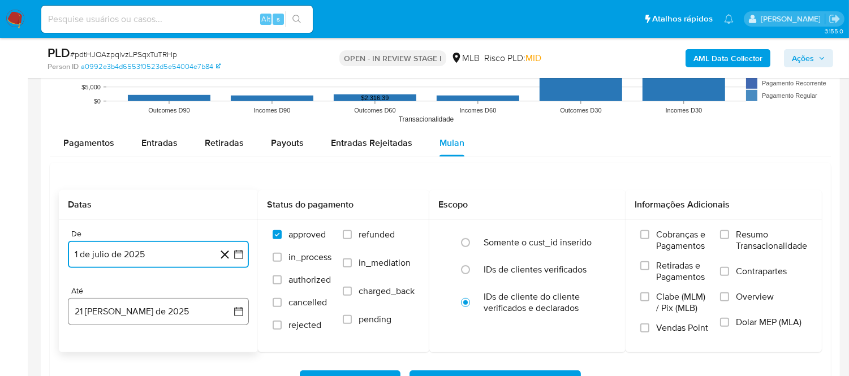
click at [239, 314] on icon "button" at bounding box center [238, 311] width 11 height 11
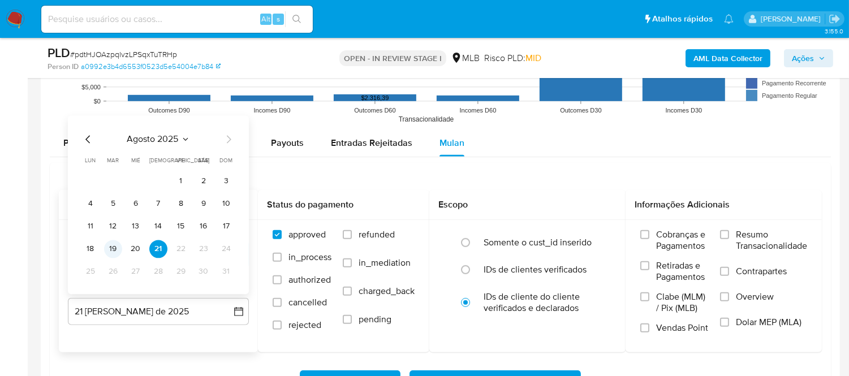
click at [114, 247] on button "19" at bounding box center [113, 249] width 18 height 18
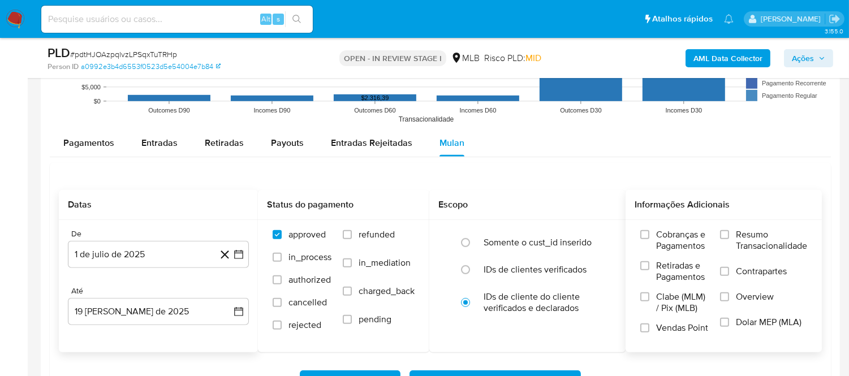
click at [715, 251] on span "Resumo Transacionalidade" at bounding box center [771, 240] width 71 height 23
click at [715, 239] on input "Resumo Transacionalidade" at bounding box center [724, 234] width 9 height 9
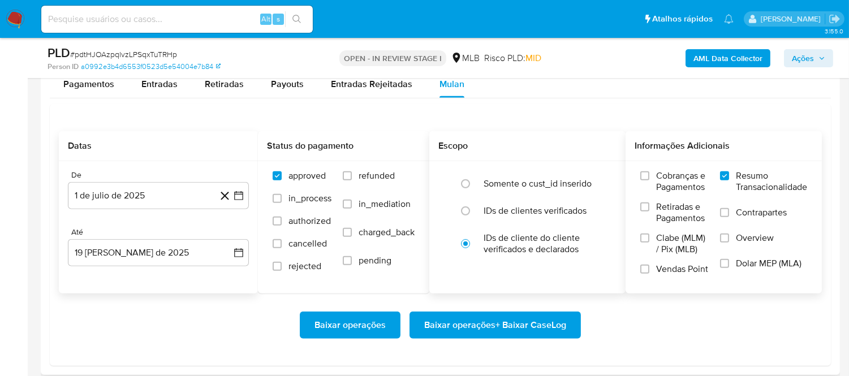
scroll to position [1257, 0]
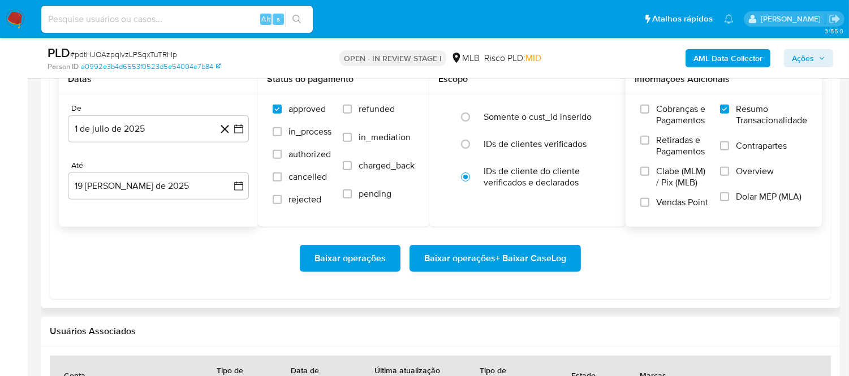
click at [493, 247] on span "Baixar operações + Baixar CaseLog" at bounding box center [495, 258] width 142 height 25
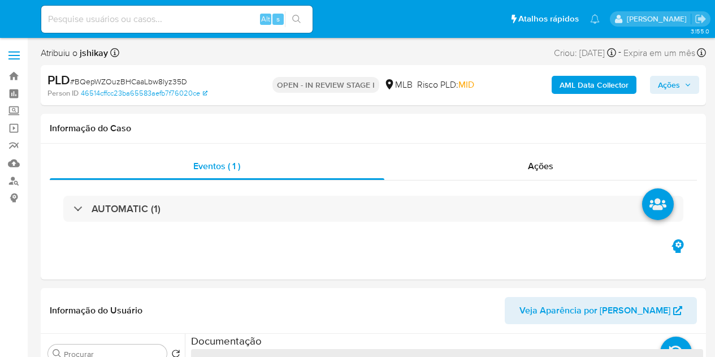
select select "10"
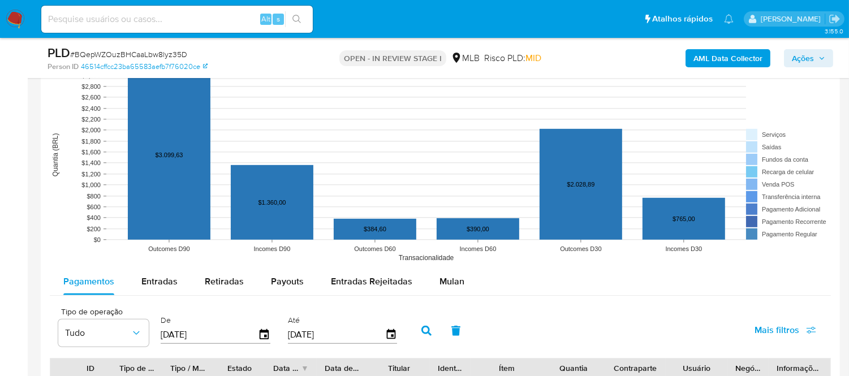
scroll to position [1131, 0]
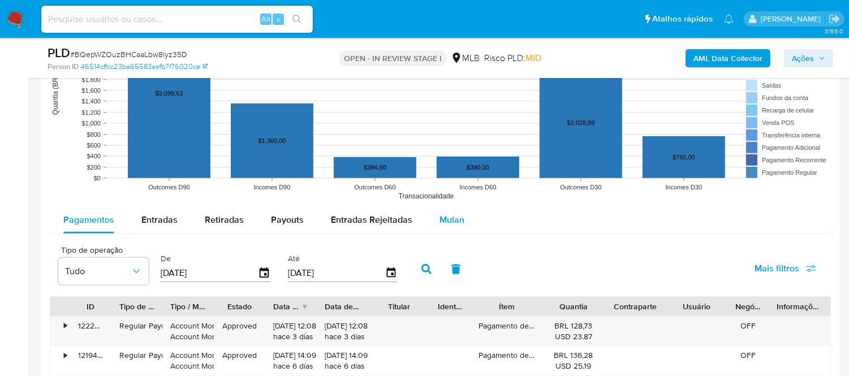
drag, startPoint x: 456, startPoint y: 219, endPoint x: 457, endPoint y: 228, distance: 8.6
click at [457, 228] on div "Mulan" at bounding box center [451, 219] width 25 height 27
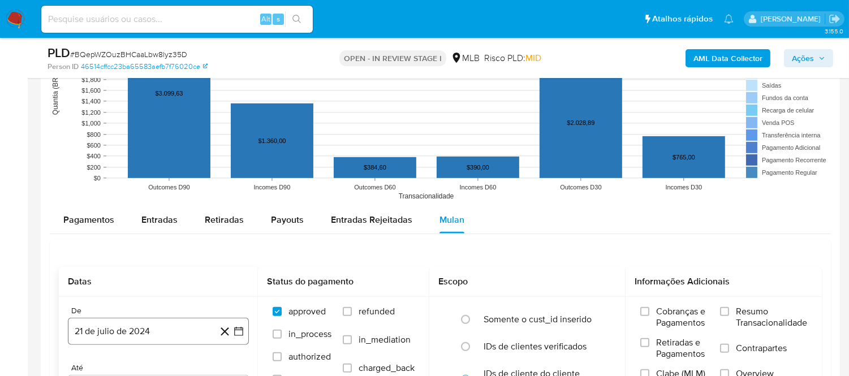
click at [245, 334] on button "21 de julio de 2024" at bounding box center [158, 331] width 181 height 27
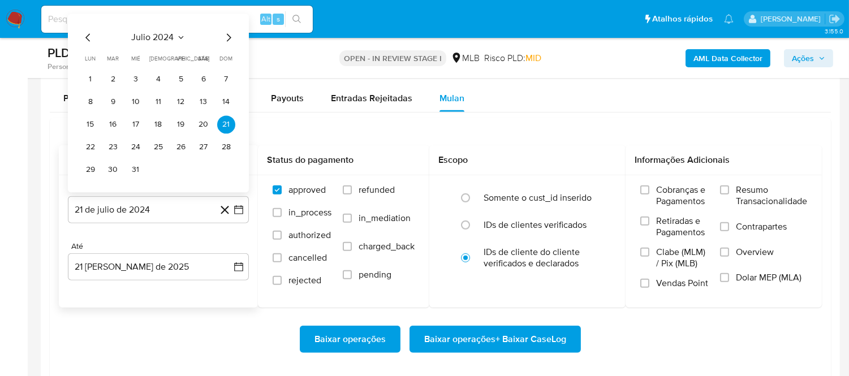
scroll to position [1194, 0]
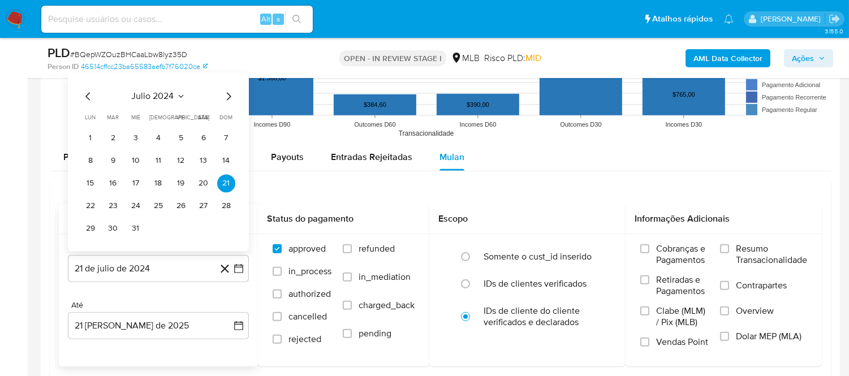
click at [183, 94] on icon "Seleccionar mes y año" at bounding box center [180, 96] width 9 height 9
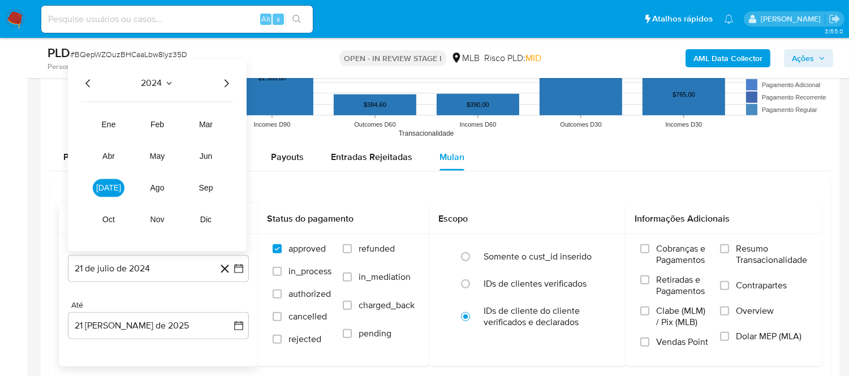
click at [228, 81] on icon "Año siguiente" at bounding box center [226, 83] width 14 height 14
click at [107, 187] on span "[DATE]" at bounding box center [108, 187] width 25 height 9
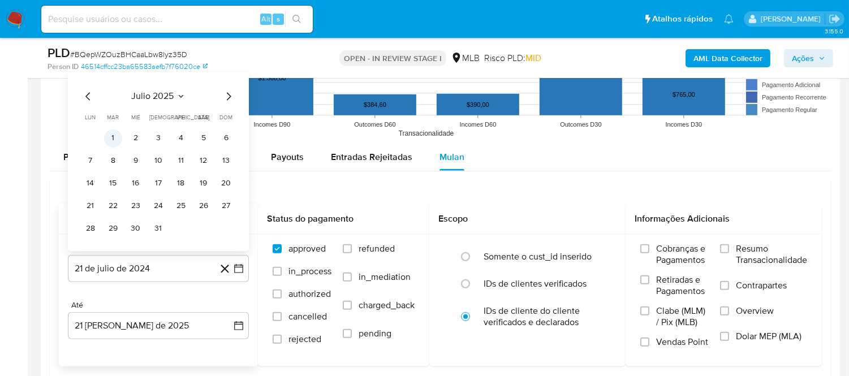
click at [108, 139] on button "1" at bounding box center [113, 138] width 18 height 18
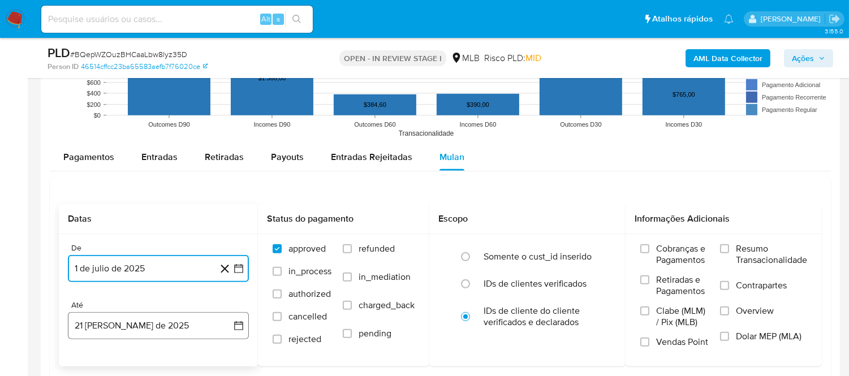
click at [227, 333] on button "21 [PERSON_NAME] de 2025" at bounding box center [158, 325] width 181 height 27
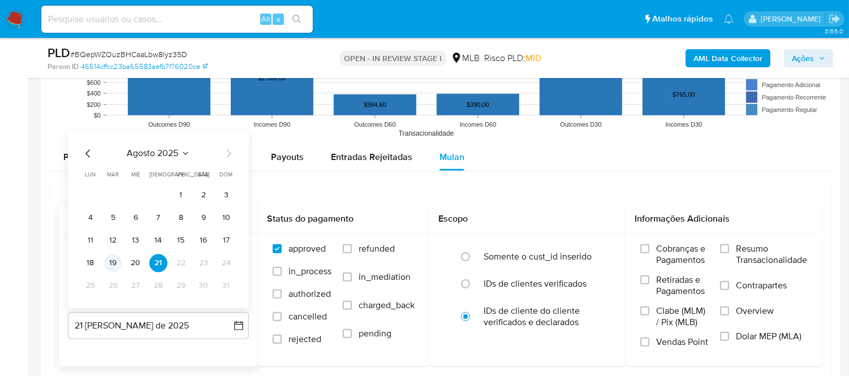
click at [115, 265] on button "19" at bounding box center [113, 263] width 18 height 18
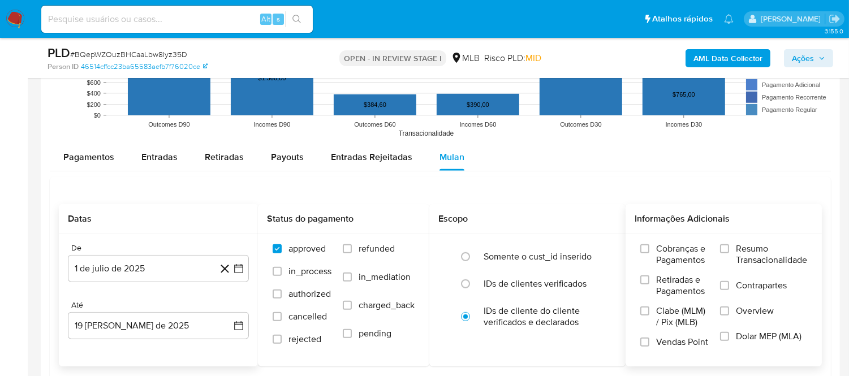
click at [715, 250] on span "Resumo Transacionalidade" at bounding box center [771, 254] width 71 height 23
click at [715, 250] on input "Resumo Transacionalidade" at bounding box center [724, 248] width 9 height 9
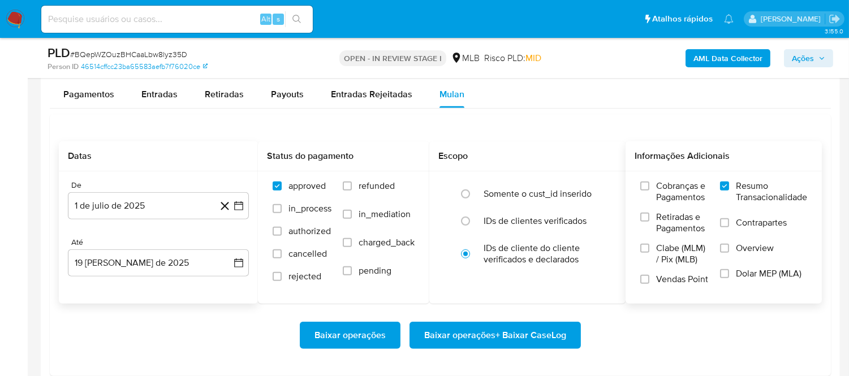
click at [480, 336] on span "Baixar operações + Baixar CaseLog" at bounding box center [495, 335] width 142 height 25
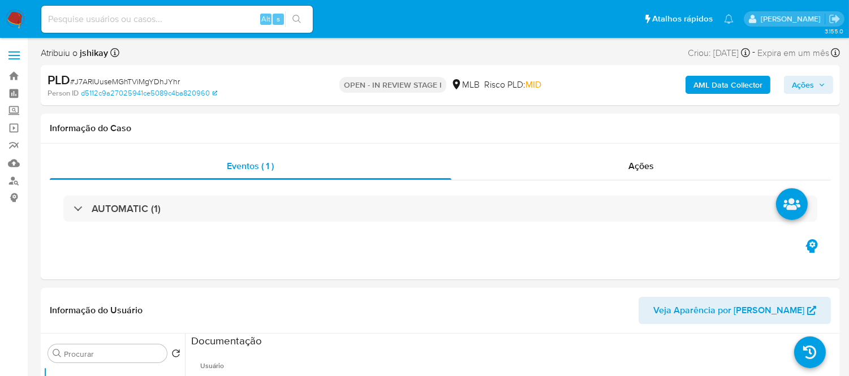
select select "10"
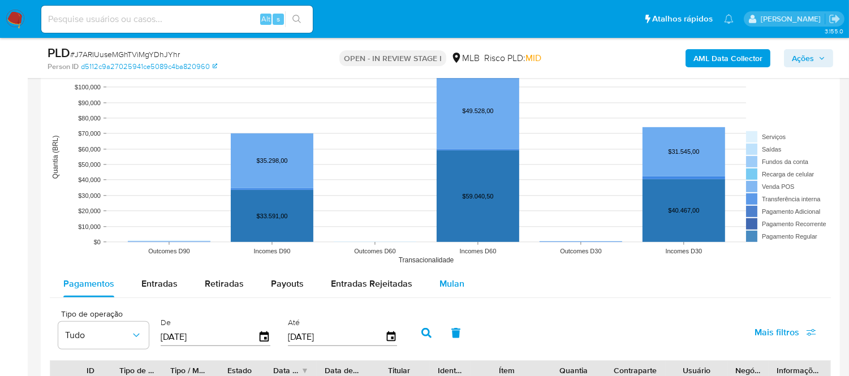
scroll to position [1131, 0]
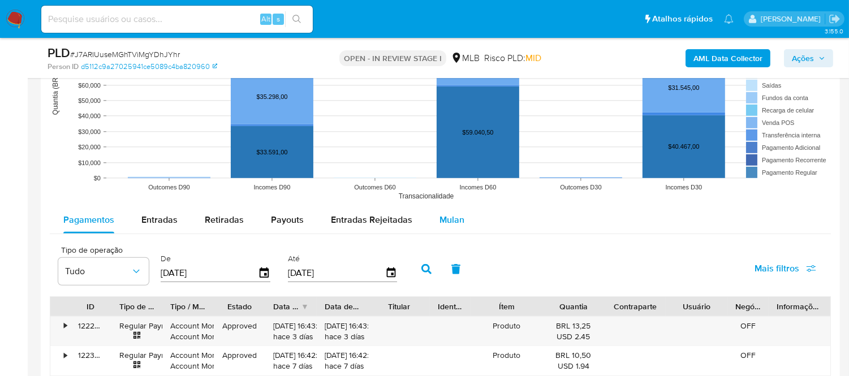
click at [439, 219] on span "Mulan" at bounding box center [451, 219] width 25 height 13
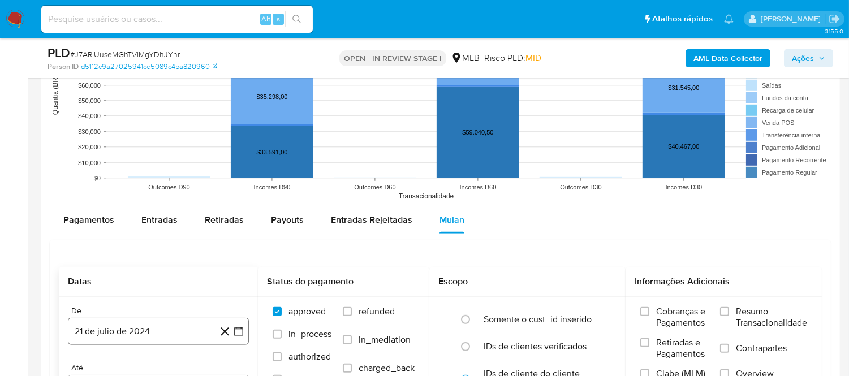
click at [245, 329] on button "21 de julio de 2024" at bounding box center [158, 331] width 181 height 27
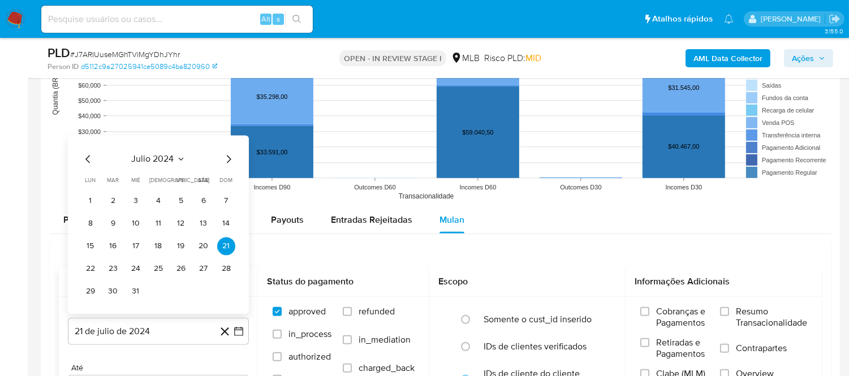
click at [168, 162] on span "julio 2024" at bounding box center [153, 158] width 42 height 11
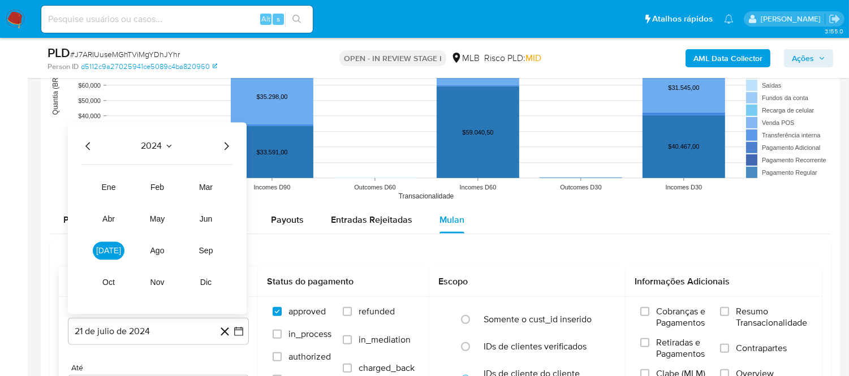
click at [224, 149] on icon "Año siguiente" at bounding box center [226, 146] width 14 height 14
click at [115, 248] on button "jul" at bounding box center [109, 251] width 32 height 18
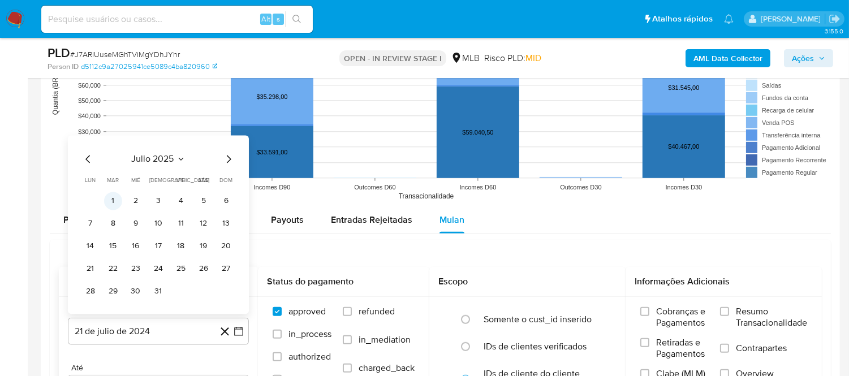
click at [115, 199] on button "1" at bounding box center [113, 201] width 18 height 18
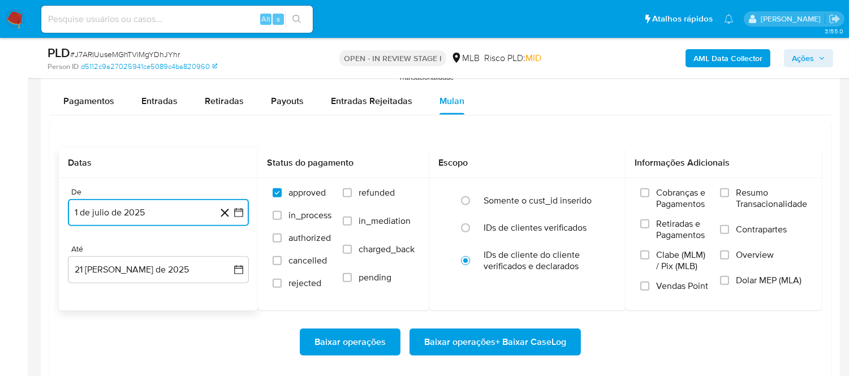
scroll to position [1257, 0]
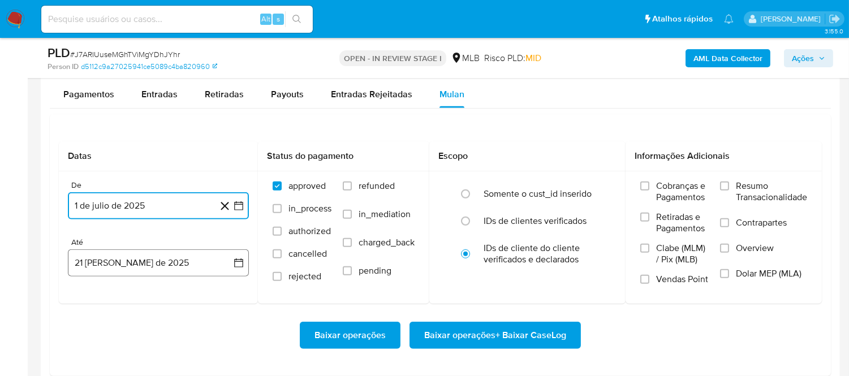
click at [235, 266] on icon "button" at bounding box center [238, 262] width 11 height 11
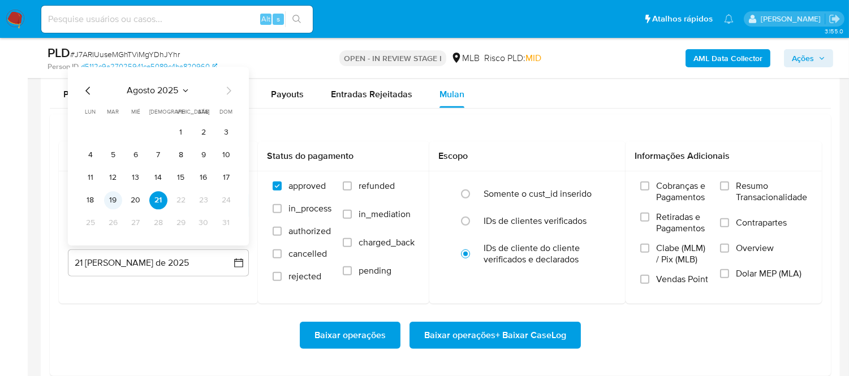
click at [118, 197] on button "19" at bounding box center [113, 200] width 18 height 18
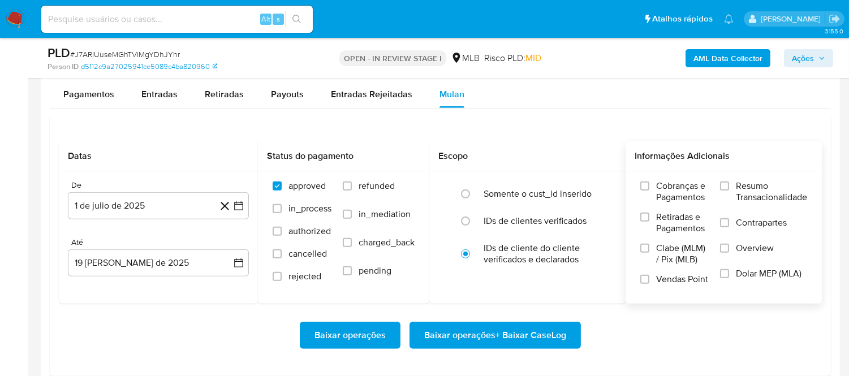
click at [715, 193] on label "Resumo Transacionalidade" at bounding box center [763, 198] width 87 height 37
click at [715, 191] on input "Resumo Transacionalidade" at bounding box center [724, 186] width 9 height 9
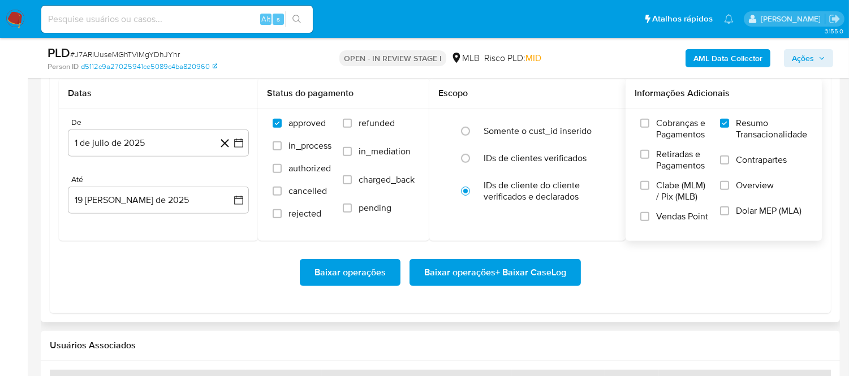
click at [502, 274] on span "Baixar operações + Baixar CaseLog" at bounding box center [495, 272] width 142 height 25
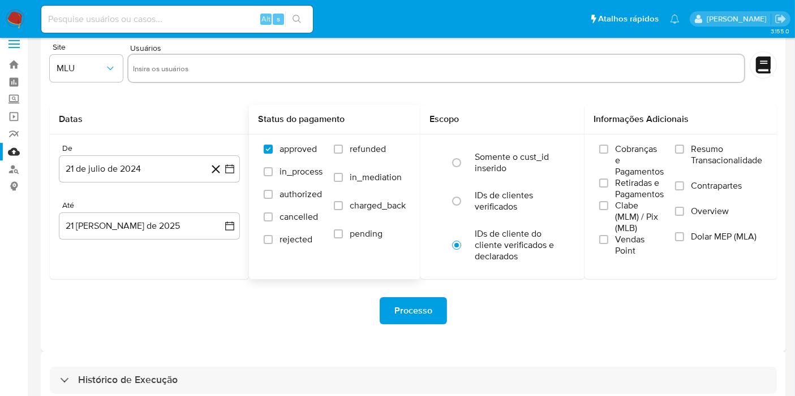
scroll to position [31, 0]
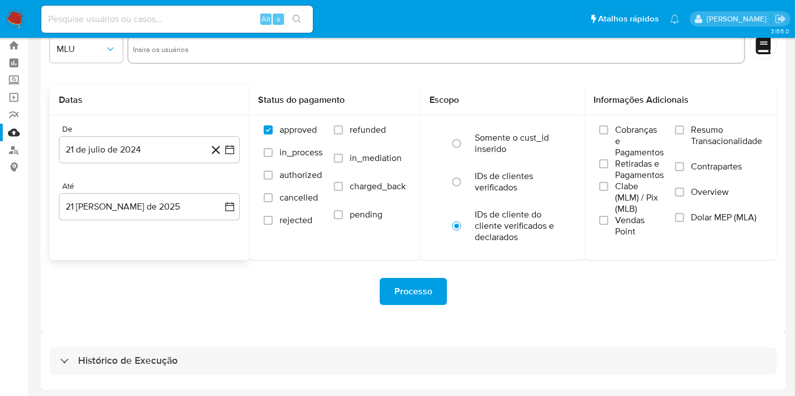
drag, startPoint x: 209, startPoint y: 361, endPoint x: 219, endPoint y: 248, distance: 113.5
click at [209, 361] on div "Histórico de Execução" at bounding box center [413, 361] width 727 height 27
select select "10"
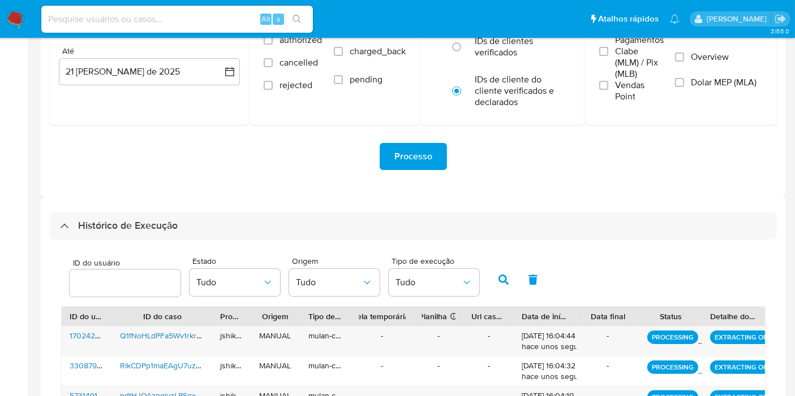
scroll to position [161, 0]
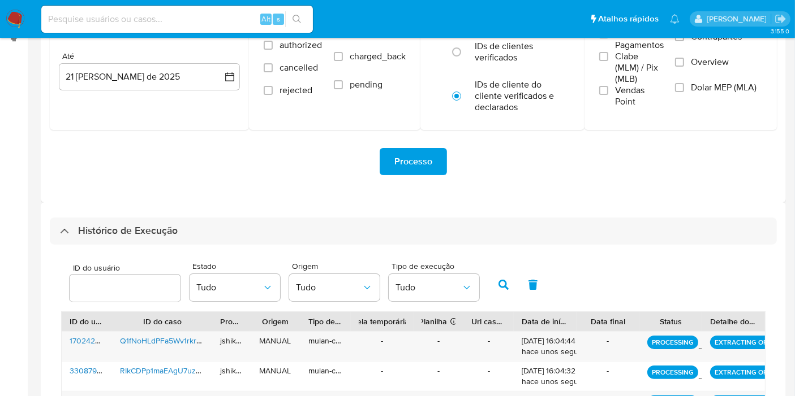
click at [12, 21] on img at bounding box center [15, 19] width 19 height 19
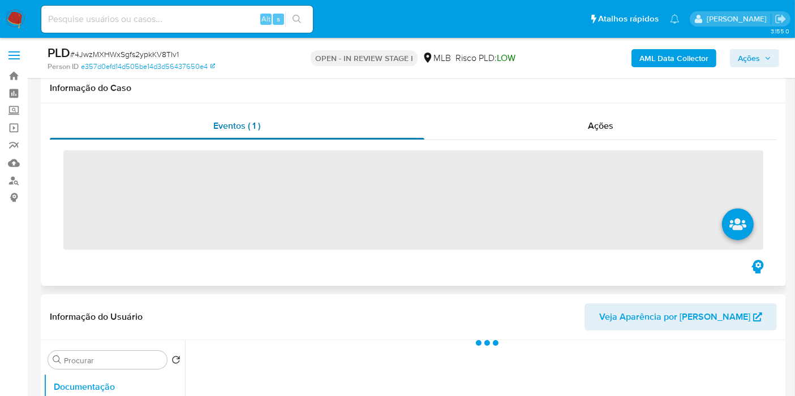
scroll to position [251, 0]
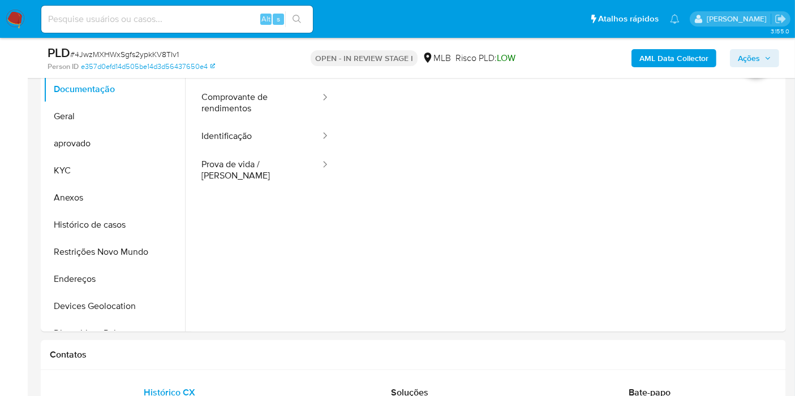
select select "10"
click at [110, 217] on button "Histórico de casos" at bounding box center [110, 225] width 132 height 27
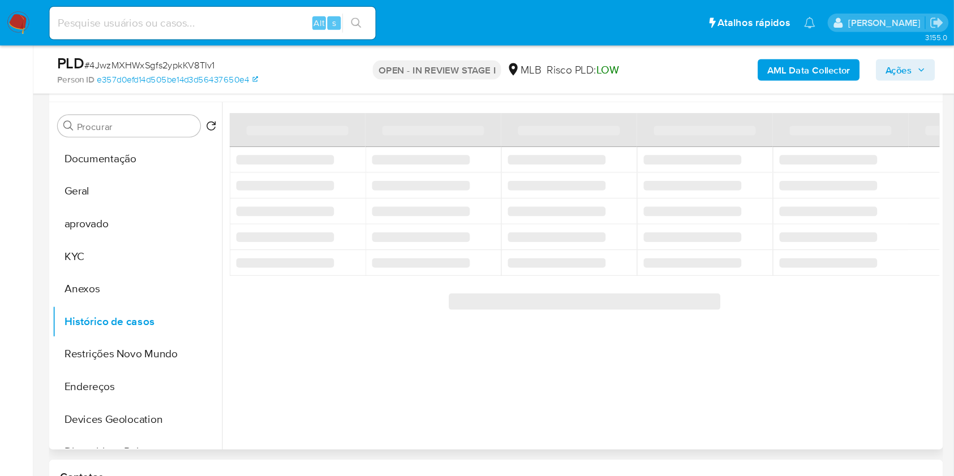
scroll to position [188, 0]
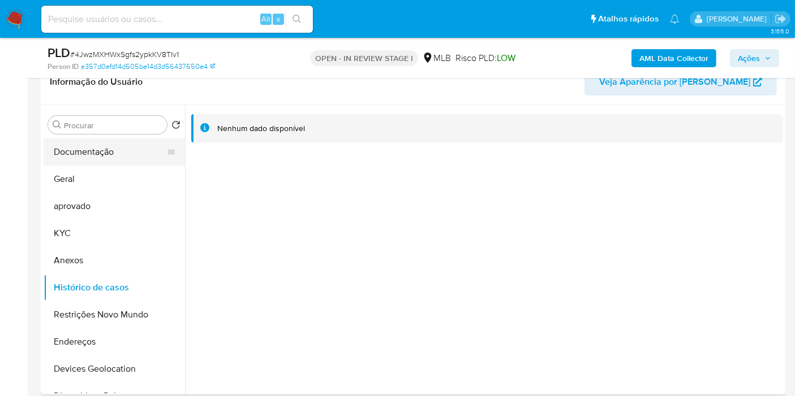
click at [51, 140] on button "Documentação" at bounding box center [110, 152] width 132 height 27
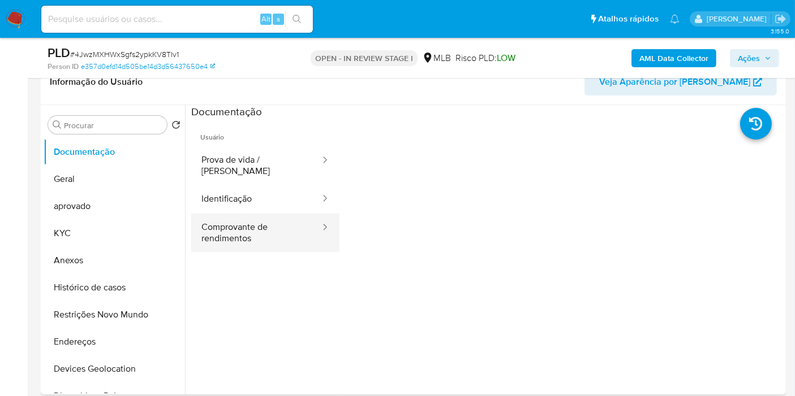
click at [216, 224] on button "Comprovante de rendimentos" at bounding box center [256, 233] width 130 height 38
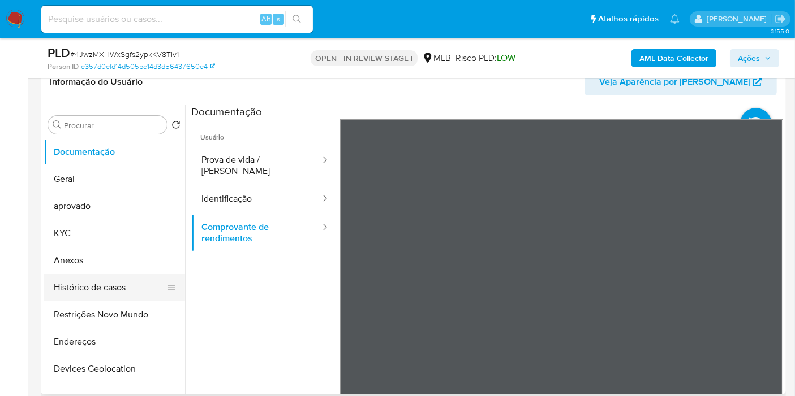
click at [113, 279] on button "Histórico de casos" at bounding box center [110, 287] width 132 height 27
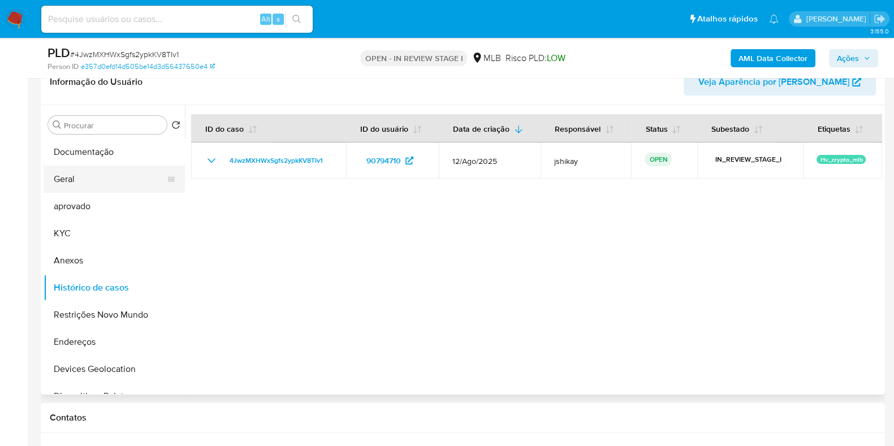
click at [107, 175] on button "Geral" at bounding box center [110, 179] width 132 height 27
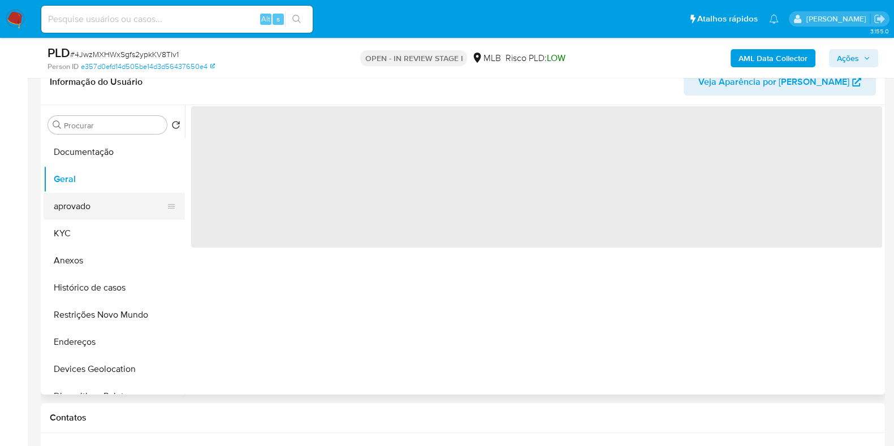
click at [123, 210] on button "aprovado" at bounding box center [110, 206] width 132 height 27
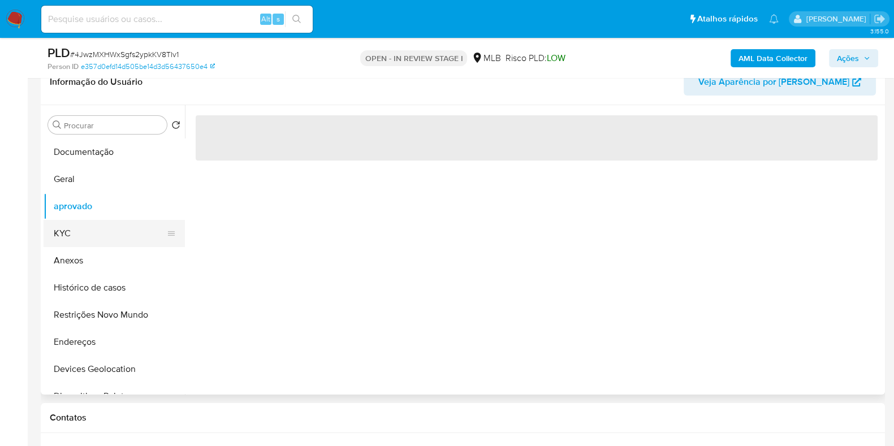
click at [115, 228] on button "KYC" at bounding box center [110, 233] width 132 height 27
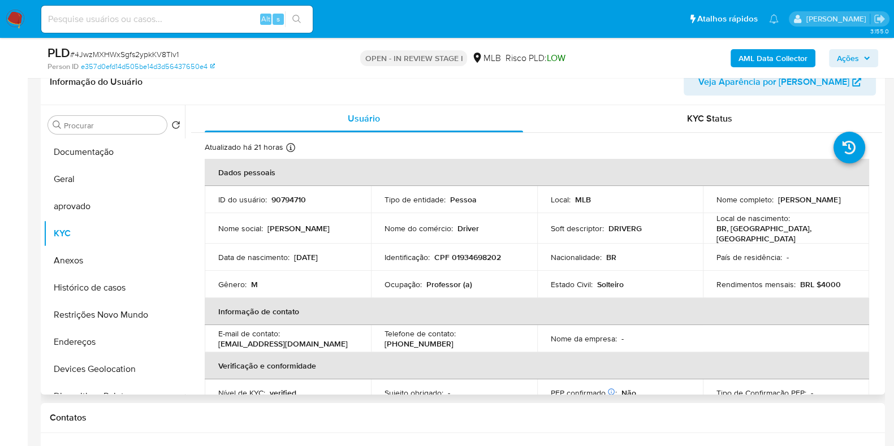
click at [452, 282] on p "Professor (a)" at bounding box center [449, 284] width 46 height 10
copy p "Professor"
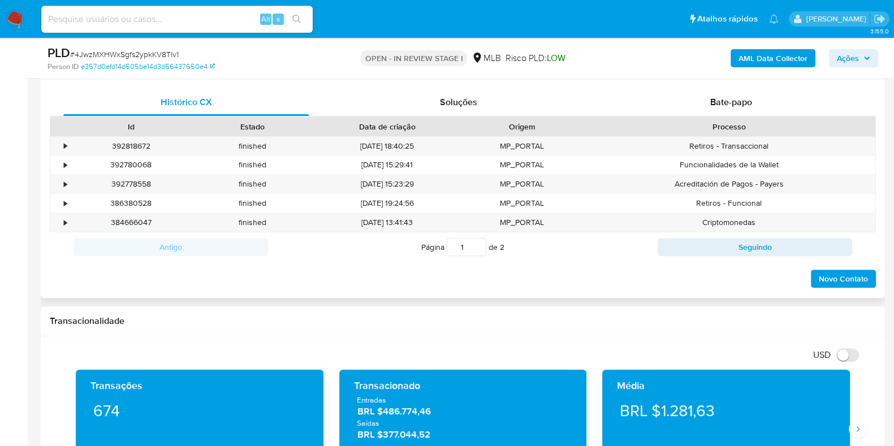
scroll to position [754, 0]
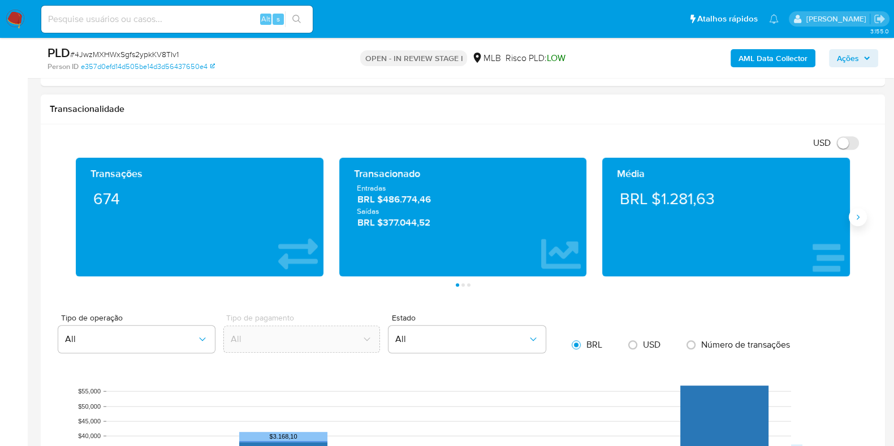
click at [857, 216] on icon "Siguiente" at bounding box center [858, 217] width 9 height 9
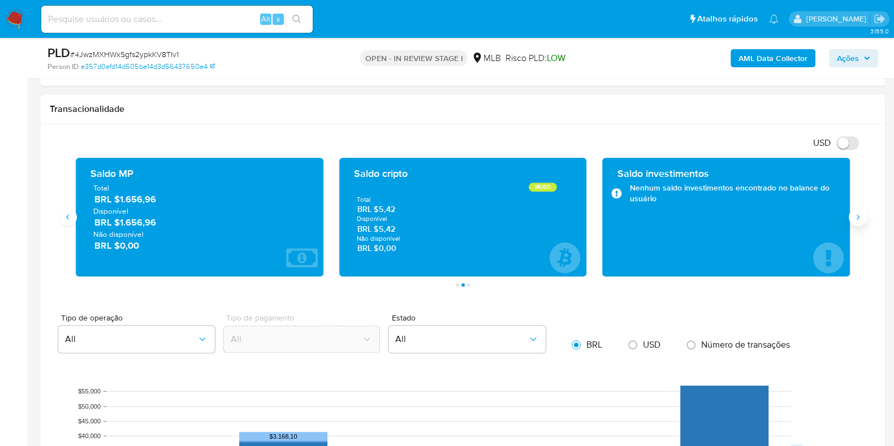
click at [857, 216] on icon "Siguiente" at bounding box center [858, 217] width 9 height 9
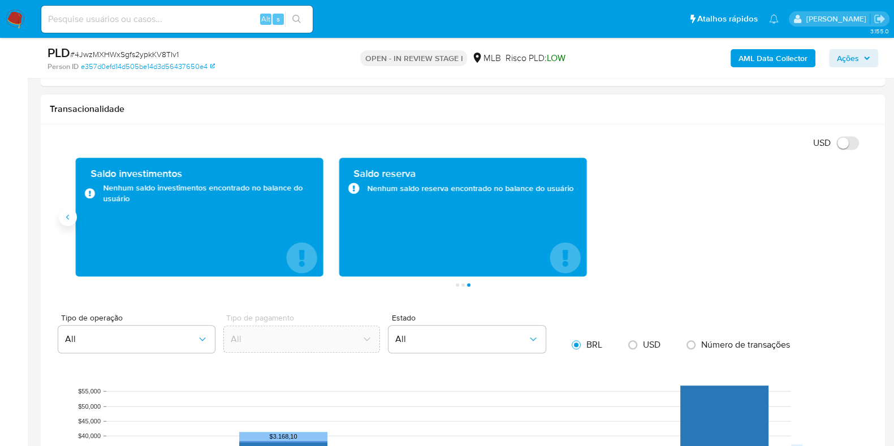
click at [74, 221] on button "Anterior" at bounding box center [68, 217] width 18 height 18
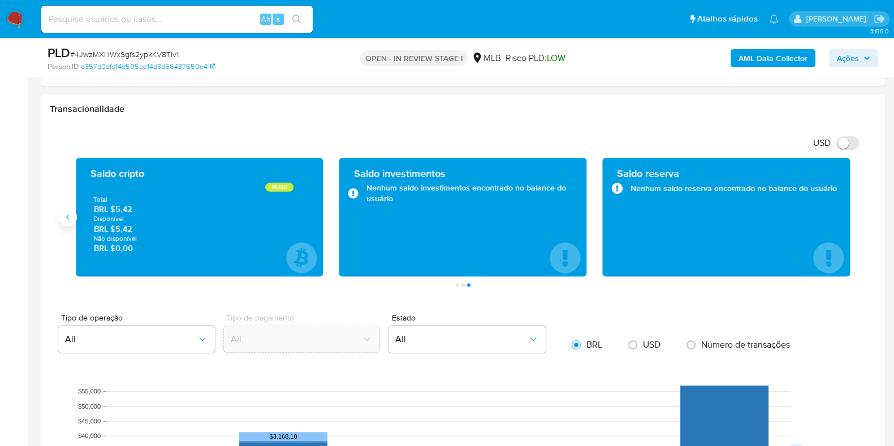
click at [74, 221] on button "Anterior" at bounding box center [68, 217] width 18 height 18
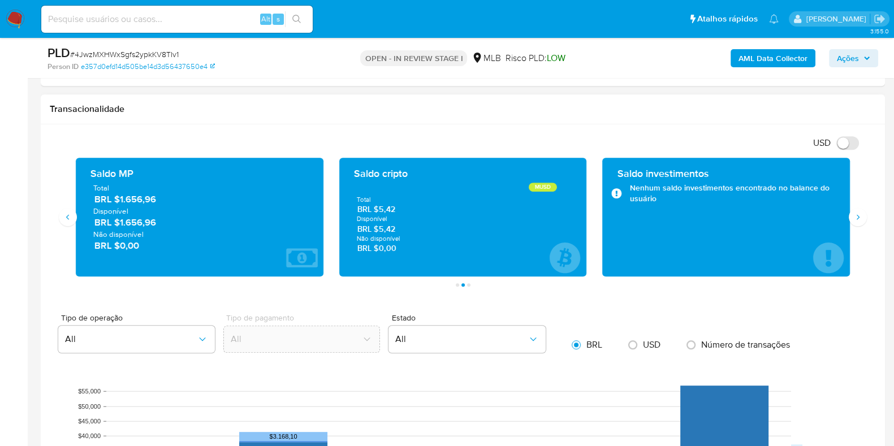
drag, startPoint x: 158, startPoint y: 226, endPoint x: 121, endPoint y: 223, distance: 37.4
click at [121, 223] on span "BRL $1.656,96" at bounding box center [200, 222] width 212 height 13
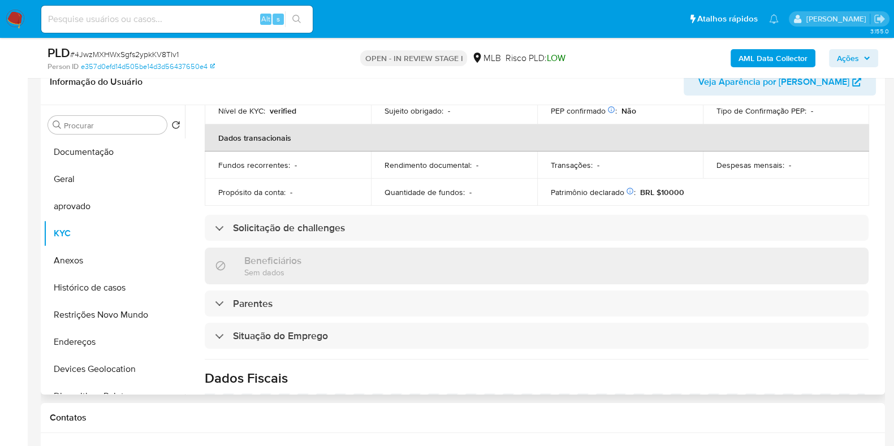
scroll to position [492, 0]
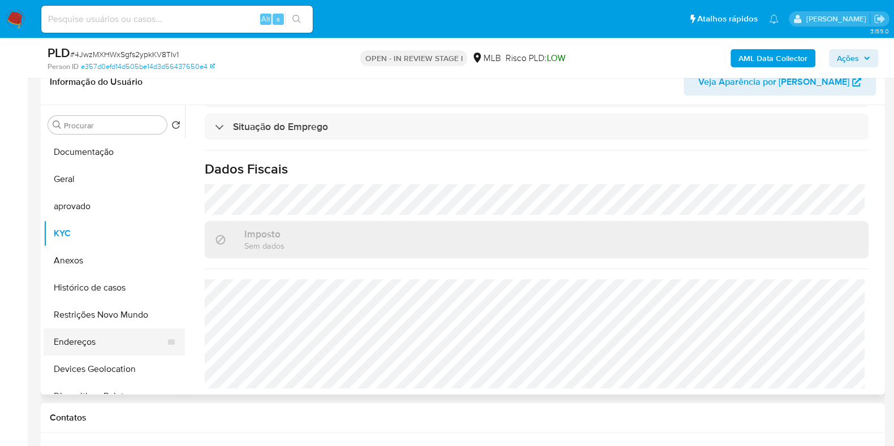
click at [66, 345] on button "Endereços" at bounding box center [110, 342] width 132 height 27
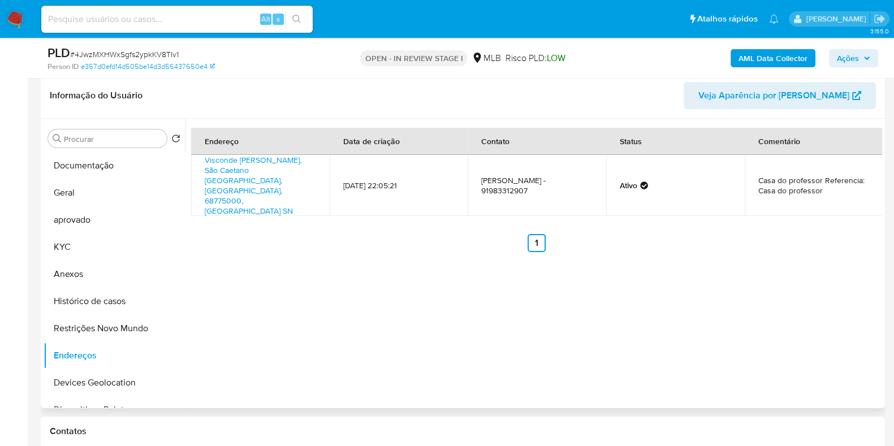
scroll to position [188, 0]
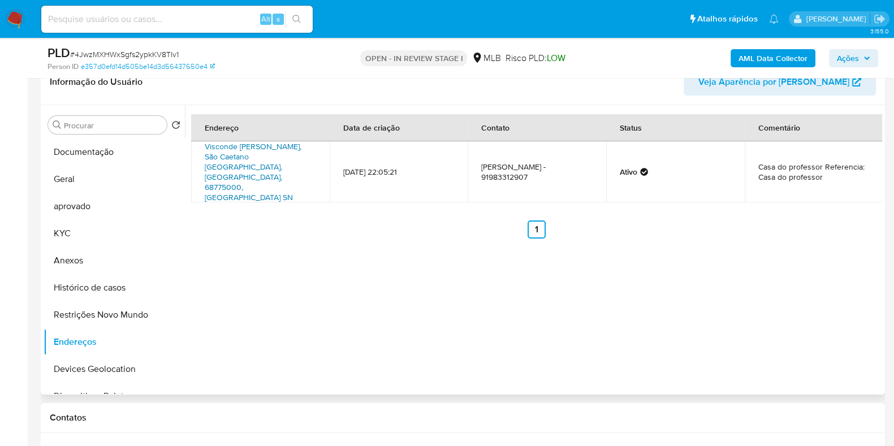
click at [262, 148] on link "Visconde Sousa Franco Sn, São Caetano De Odivelas, Pará, 68775000, Brasil SN" at bounding box center [253, 172] width 97 height 62
click at [92, 234] on button "KYC" at bounding box center [110, 233] width 132 height 27
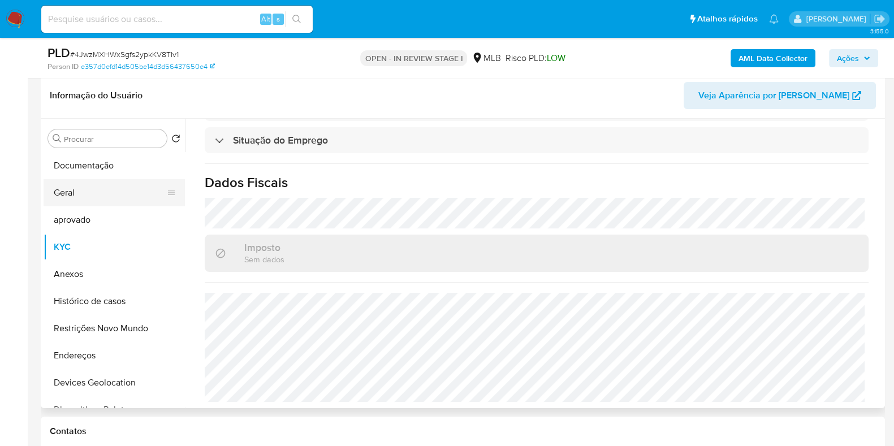
scroll to position [0, 0]
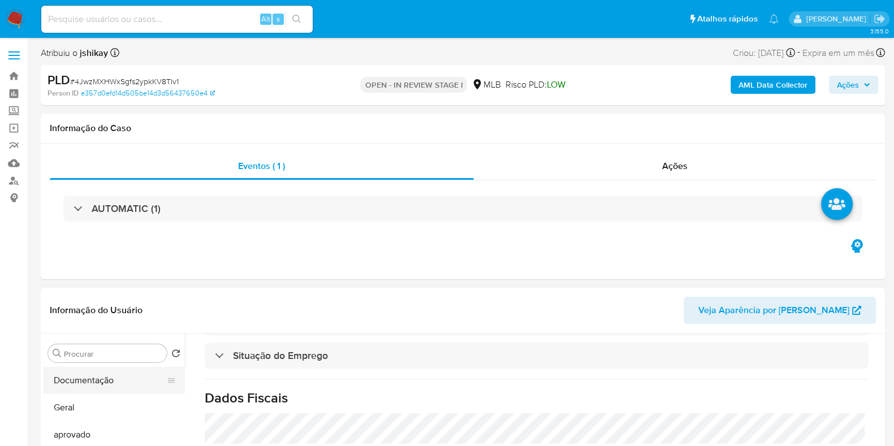
drag, startPoint x: 102, startPoint y: 368, endPoint x: 154, endPoint y: 258, distance: 121.2
click at [102, 368] on button "Documentação" at bounding box center [114, 380] width 141 height 27
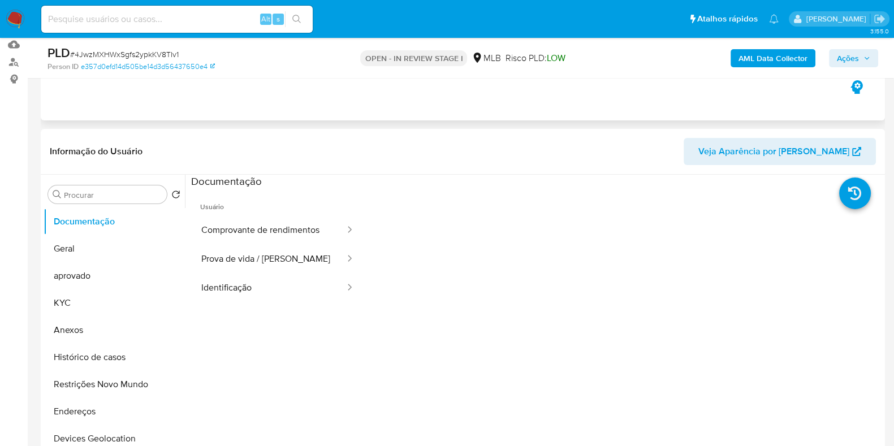
scroll to position [141, 0]
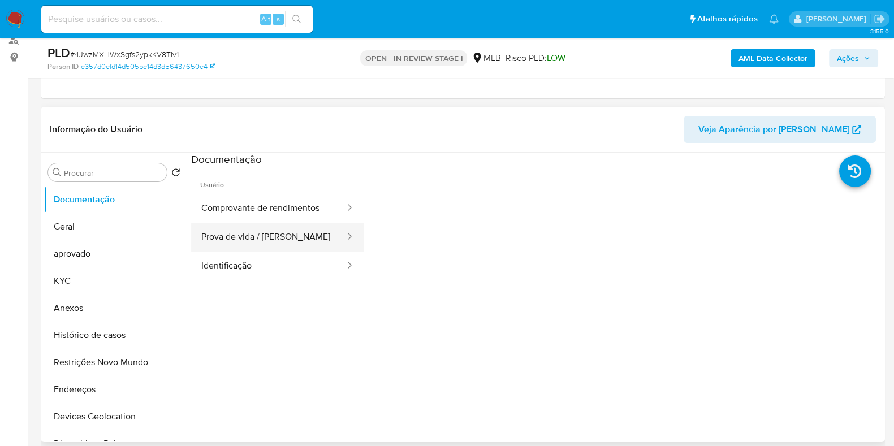
click at [305, 240] on button "Prova de vida / [PERSON_NAME]" at bounding box center [268, 237] width 155 height 29
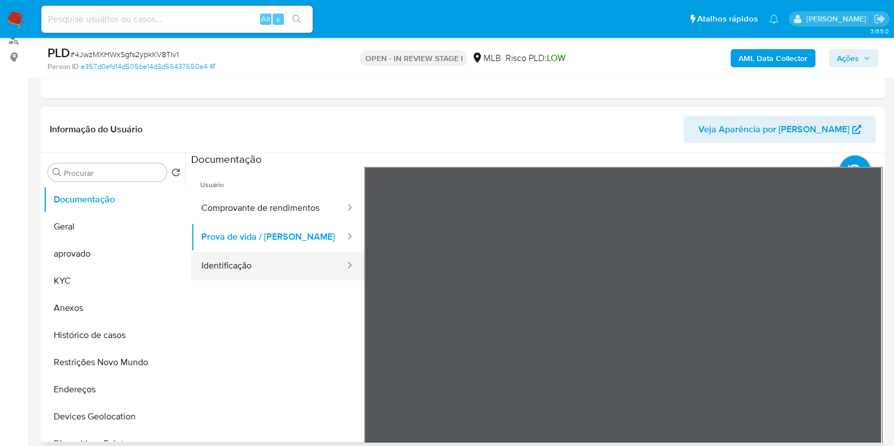
click at [299, 275] on button "Identificação" at bounding box center [268, 266] width 155 height 29
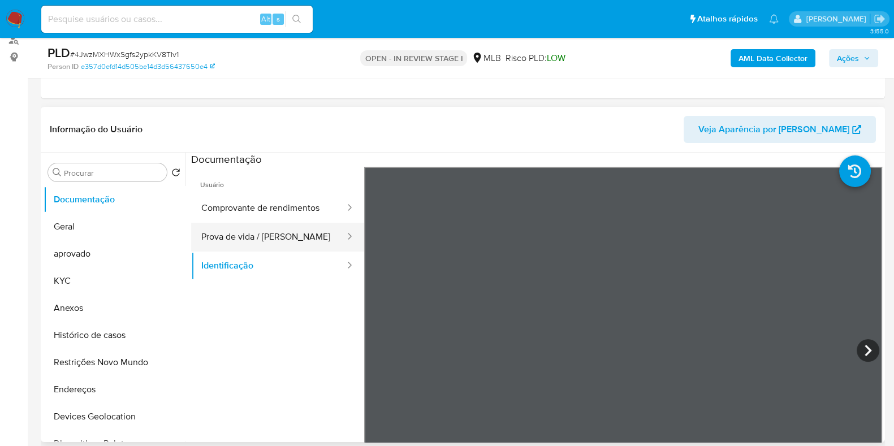
click at [285, 232] on button "Prova de vida / [PERSON_NAME]" at bounding box center [268, 237] width 155 height 29
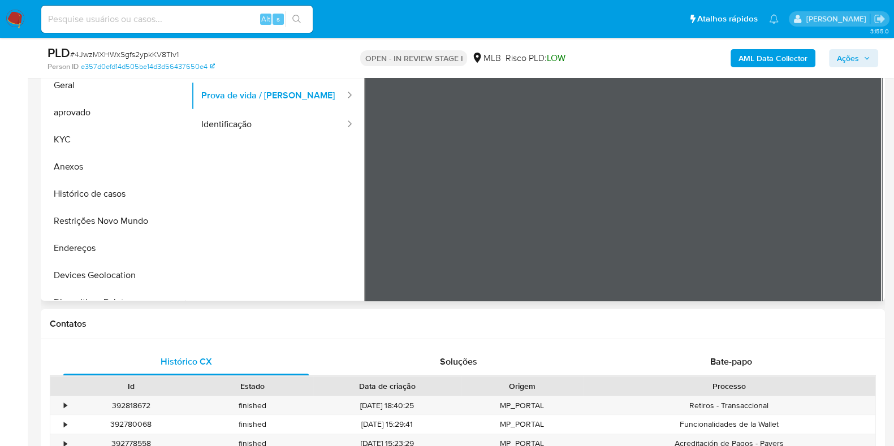
scroll to position [36, 0]
drag, startPoint x: 742, startPoint y: 187, endPoint x: 745, endPoint y: 269, distance: 82.6
click at [745, 269] on div at bounding box center [623, 210] width 519 height 371
click at [109, 90] on button "Geral" at bounding box center [110, 85] width 132 height 27
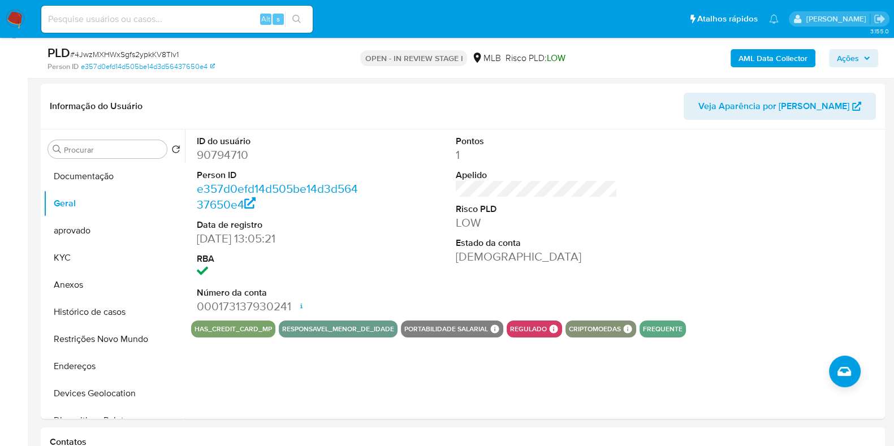
scroll to position [158, 0]
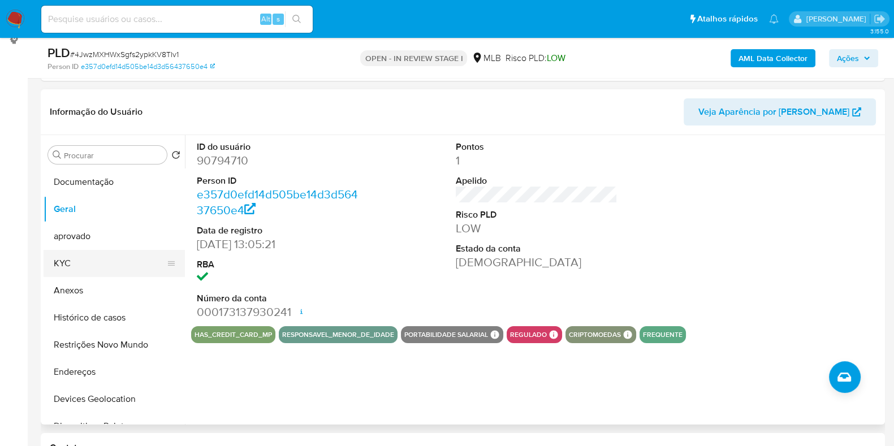
click at [73, 266] on button "KYC" at bounding box center [110, 263] width 132 height 27
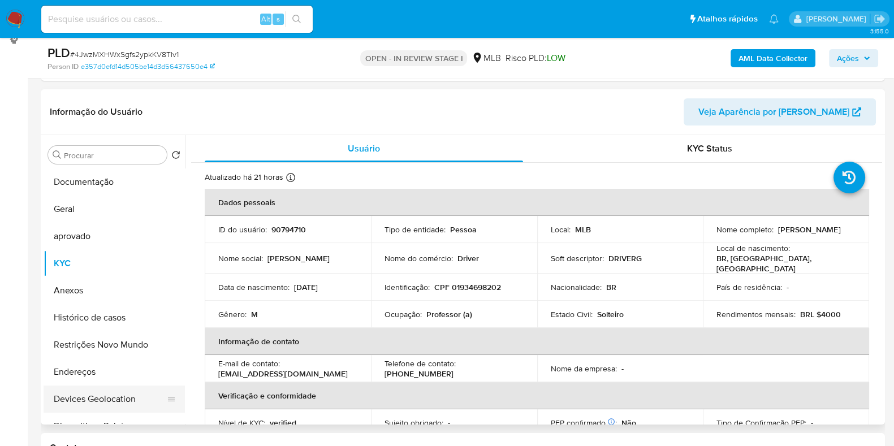
click at [62, 376] on button "Devices Geolocation" at bounding box center [110, 399] width 132 height 27
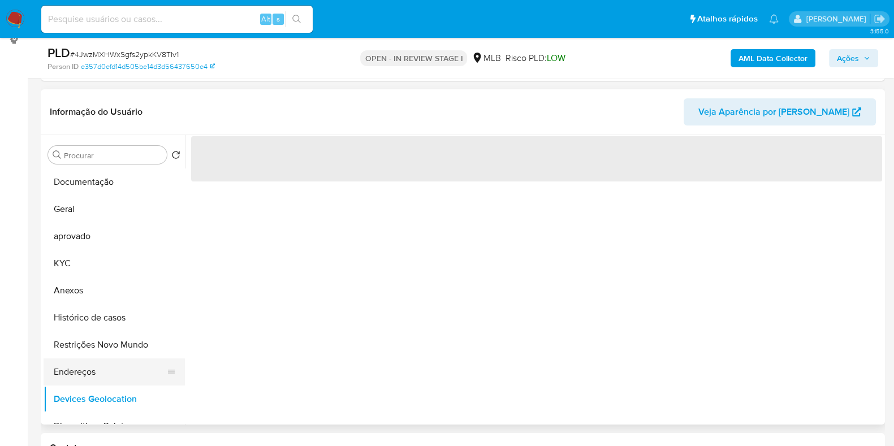
click at [75, 363] on button "Endereços" at bounding box center [110, 372] width 132 height 27
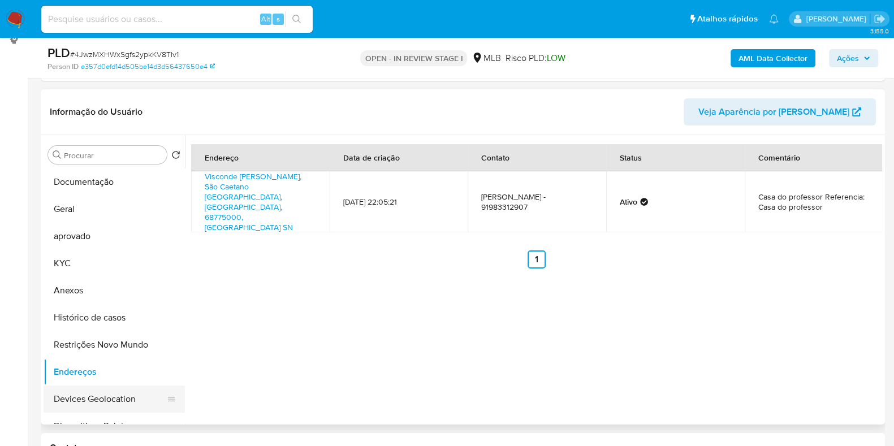
click at [105, 376] on button "Devices Geolocation" at bounding box center [110, 399] width 132 height 27
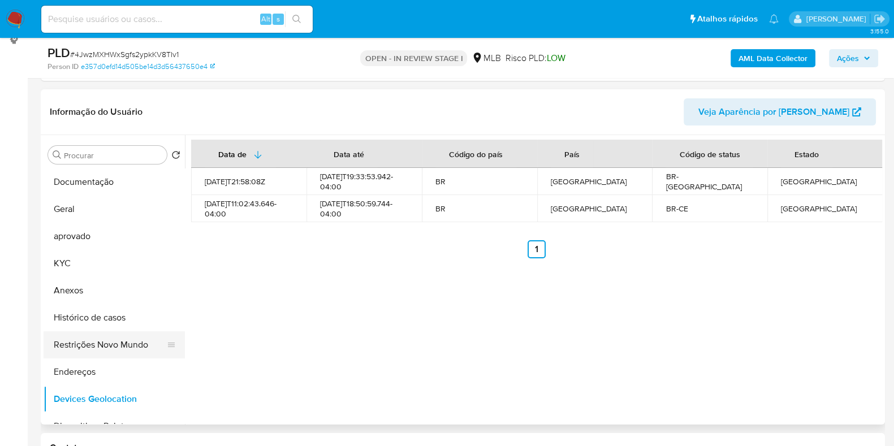
click at [97, 346] on button "Restrições Novo Mundo" at bounding box center [110, 344] width 132 height 27
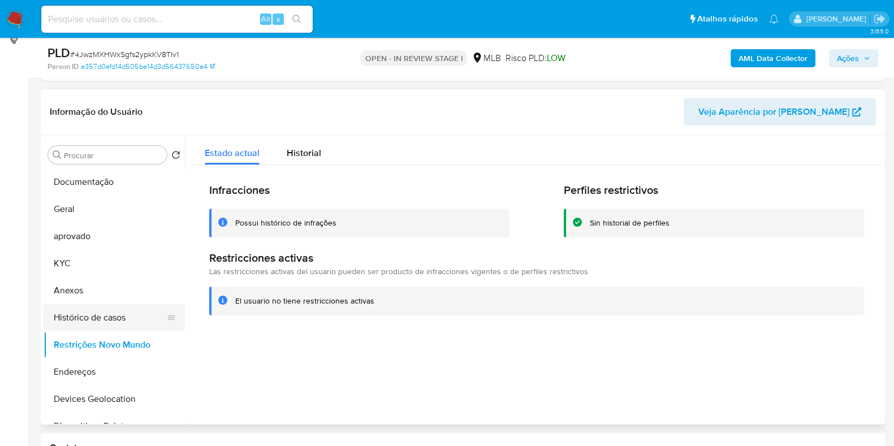
click at [118, 321] on button "Histórico de casos" at bounding box center [110, 317] width 132 height 27
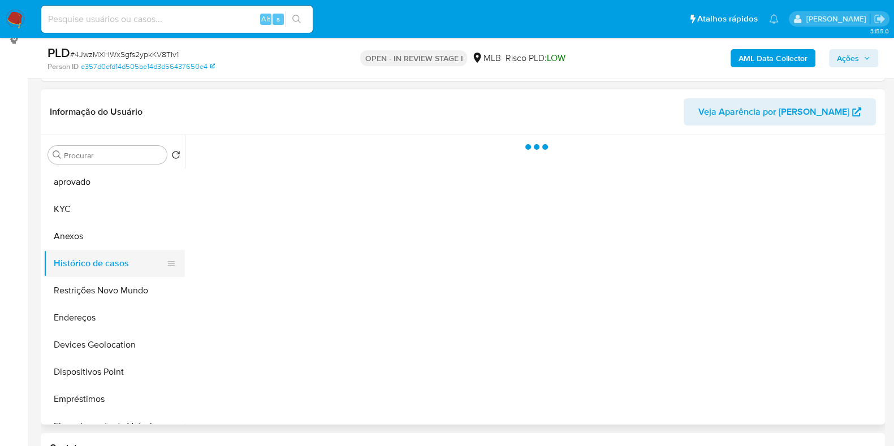
scroll to position [141, 0]
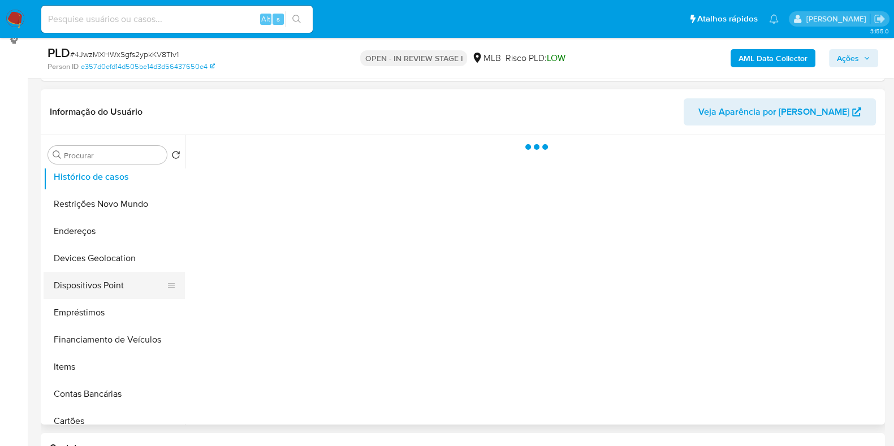
click at [128, 287] on button "Dispositivos Point" at bounding box center [110, 285] width 132 height 27
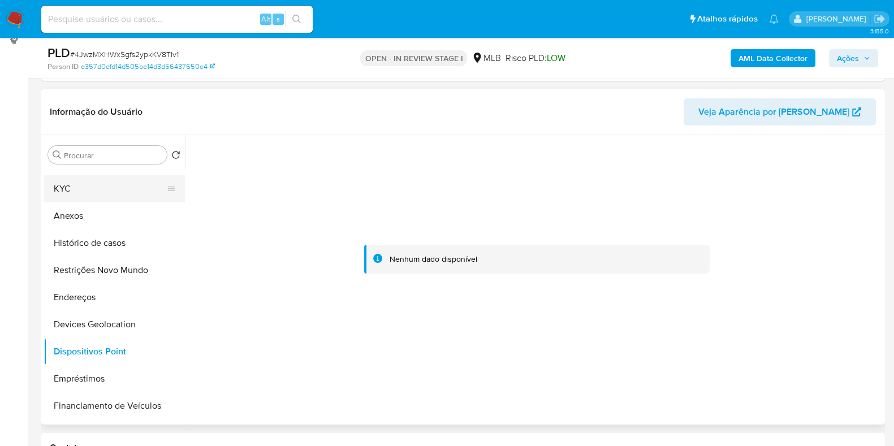
scroll to position [0, 0]
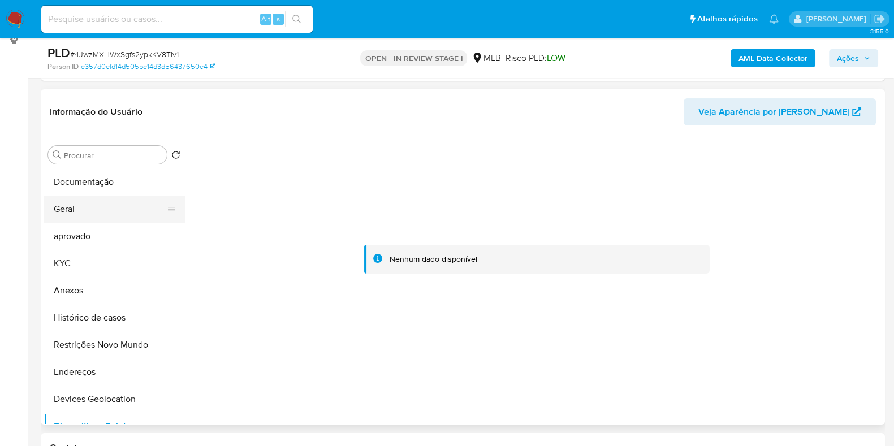
click at [97, 221] on button "Geral" at bounding box center [110, 209] width 132 height 27
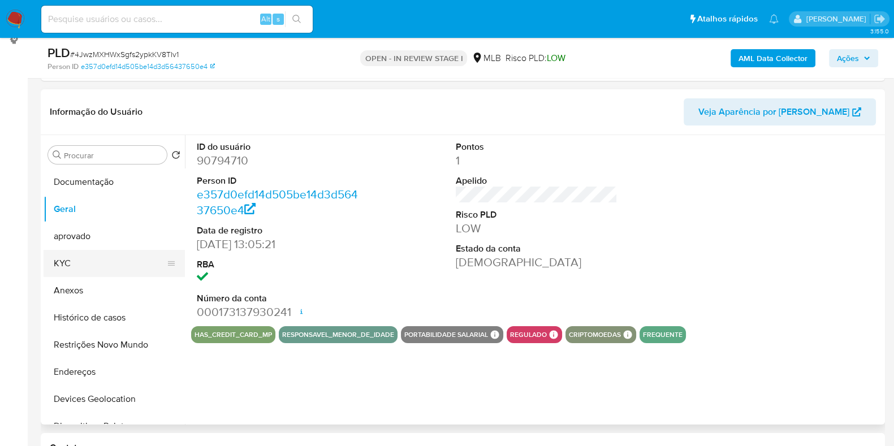
click at [90, 262] on button "KYC" at bounding box center [110, 263] width 132 height 27
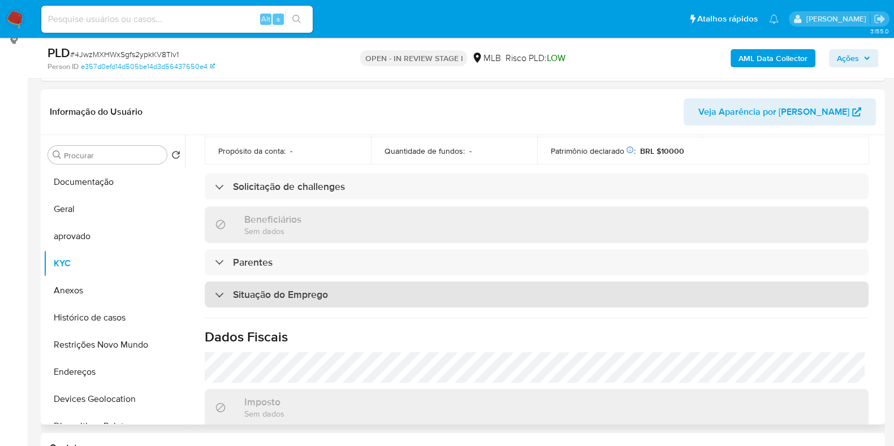
scroll to position [492, 0]
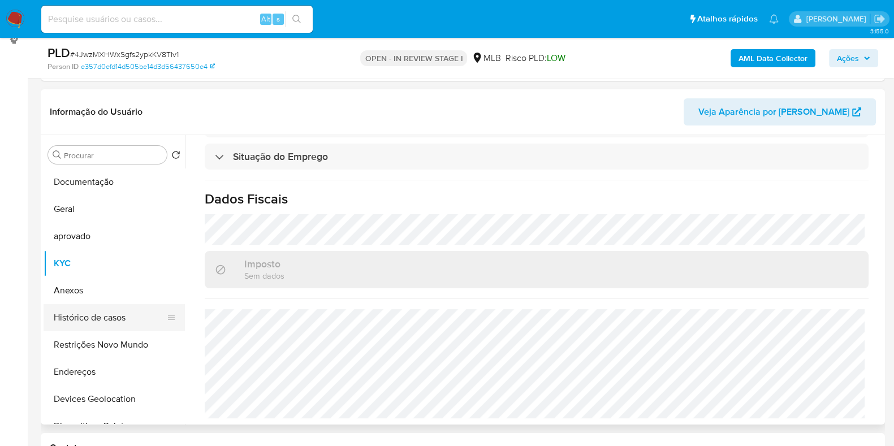
click at [75, 305] on button "Histórico de casos" at bounding box center [110, 317] width 132 height 27
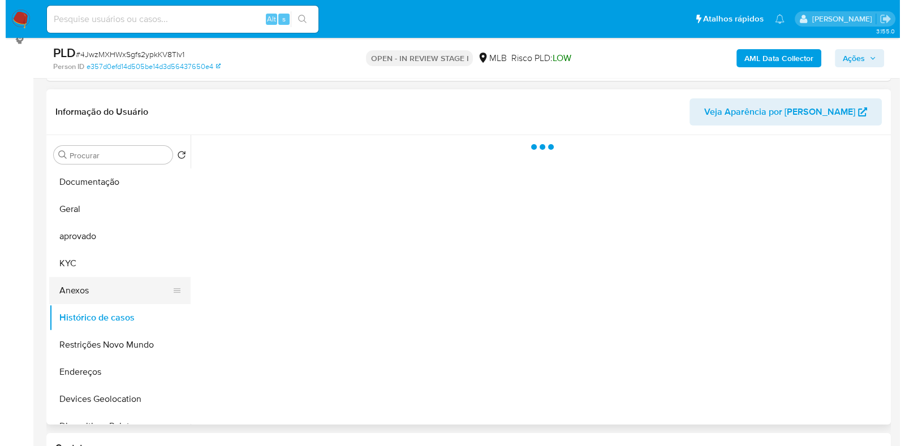
scroll to position [0, 0]
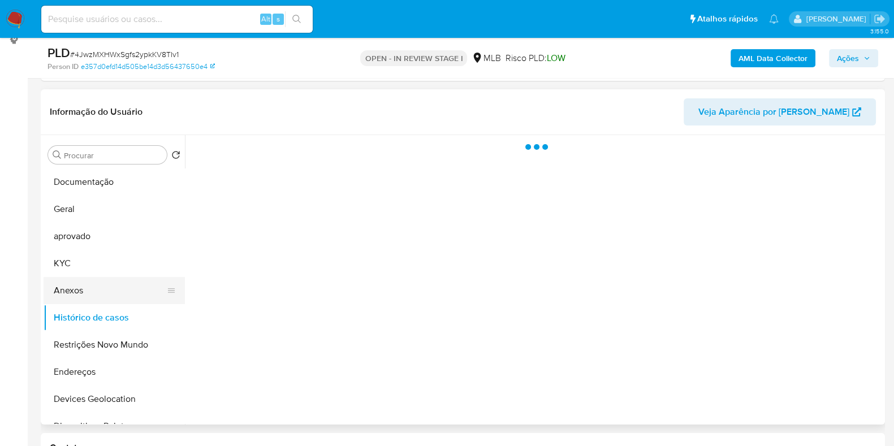
click at [82, 290] on button "Anexos" at bounding box center [110, 290] width 132 height 27
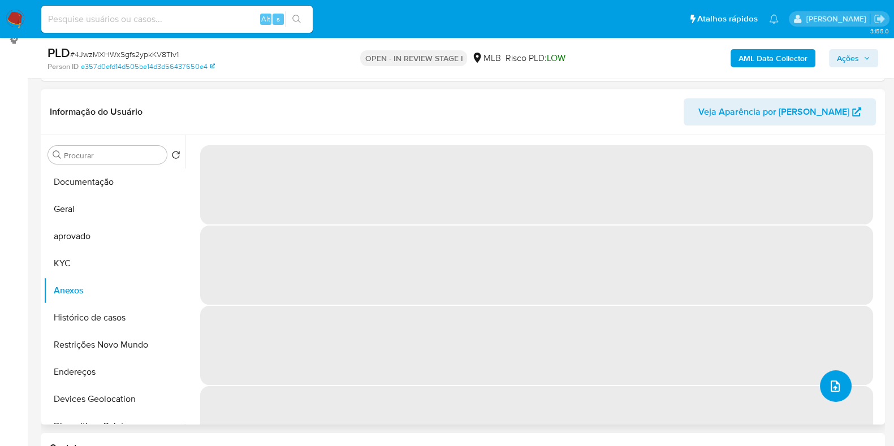
click at [829, 376] on icon "upload-file" at bounding box center [836, 387] width 14 height 14
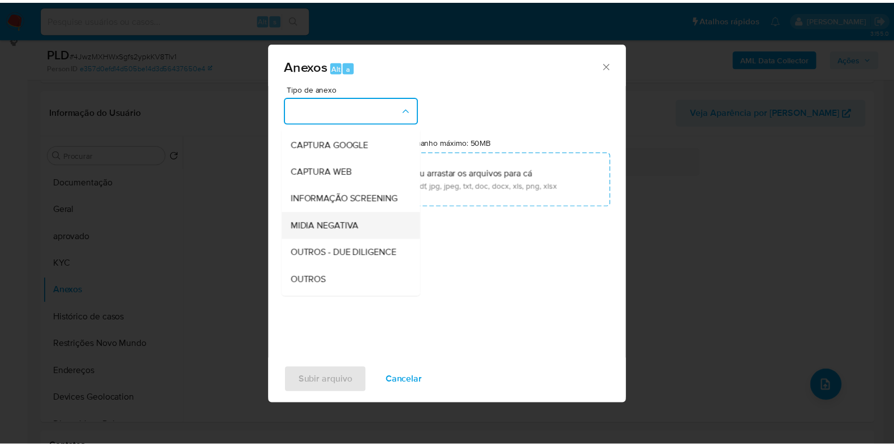
scroll to position [70, 0]
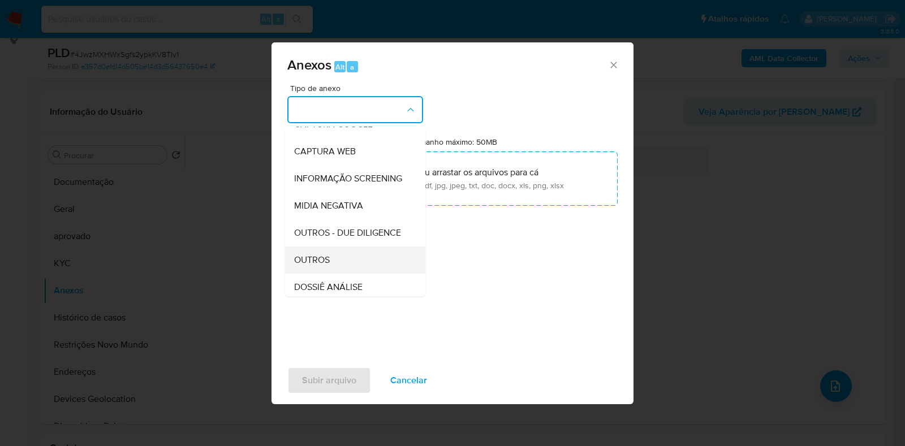
click at [323, 266] on span "OUTROS" at bounding box center [312, 260] width 36 height 11
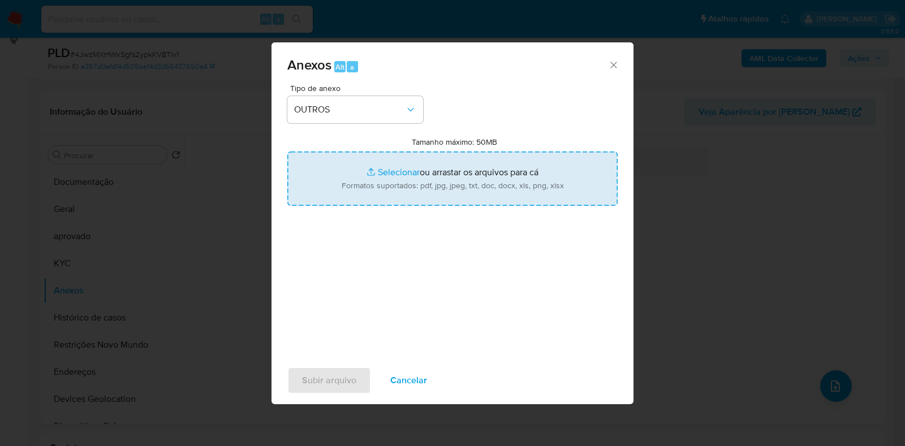
click at [364, 171] on input "Tamanho máximo: 50MB Selecionar arquivos" at bounding box center [452, 179] width 330 height 54
type input "C:\fakepath\Mulan 90794710_2025_08_20_16_57_20 - Resumen TX.pdf"
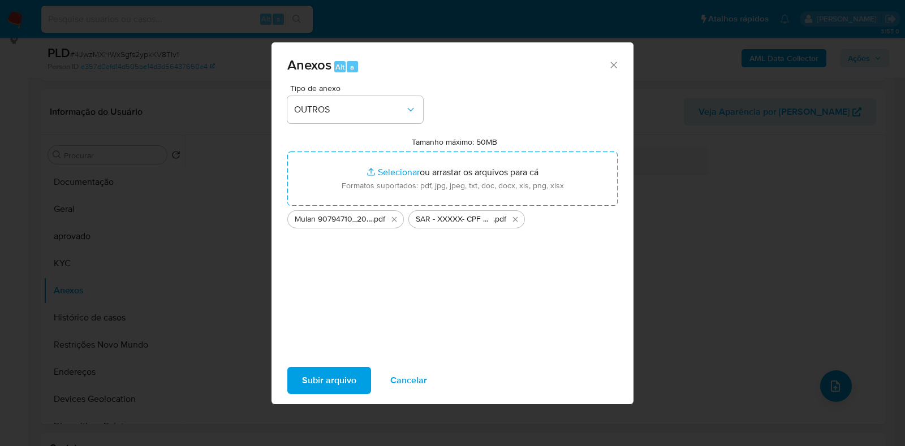
click at [325, 374] on span "Subir arquivo" at bounding box center [329, 380] width 54 height 25
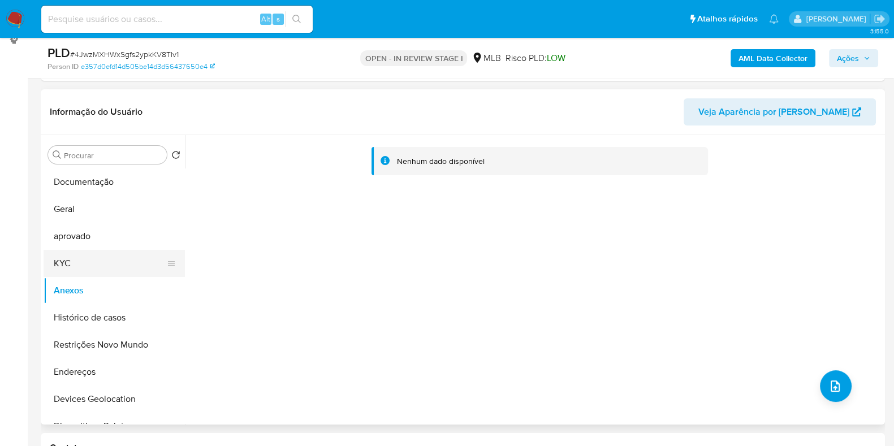
click at [69, 269] on button "KYC" at bounding box center [110, 263] width 132 height 27
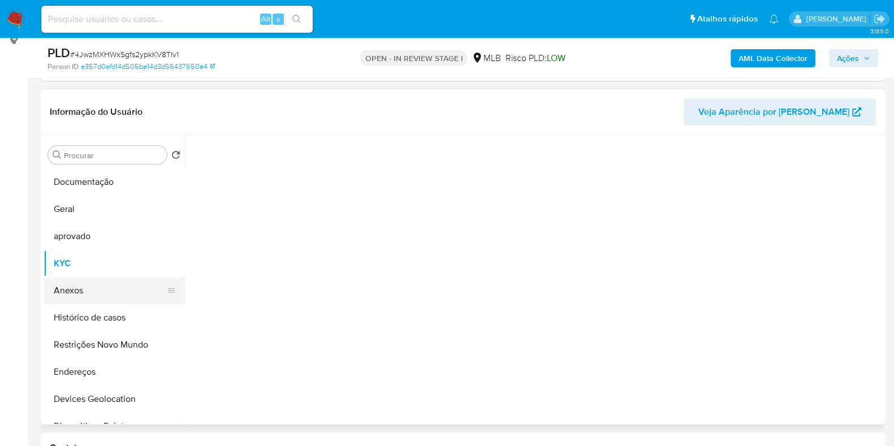
click at [79, 295] on button "Anexos" at bounding box center [110, 290] width 132 height 27
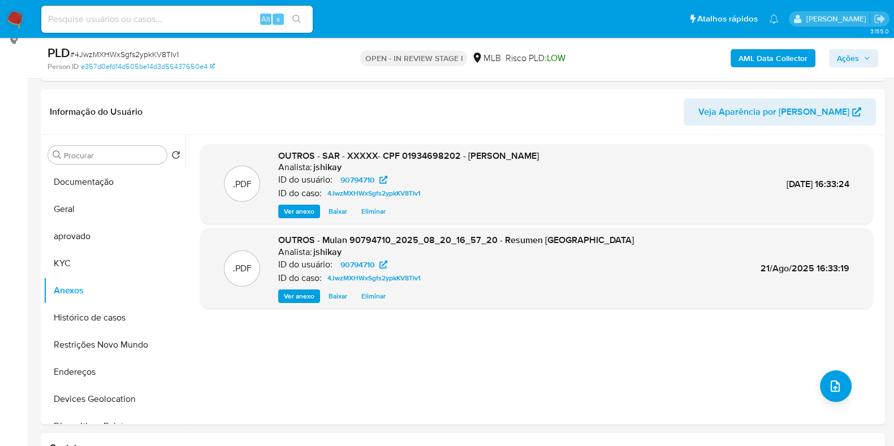
click at [851, 57] on span "Ações" at bounding box center [848, 58] width 22 height 18
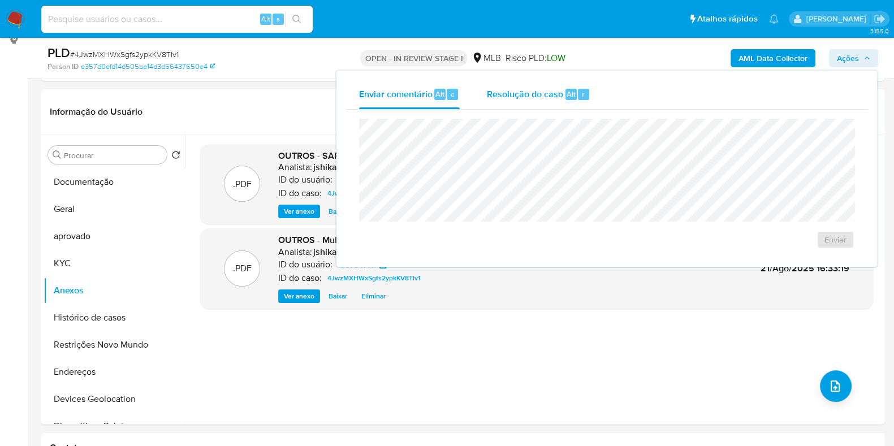
click at [522, 92] on span "Resolução do caso" at bounding box center [525, 93] width 76 height 13
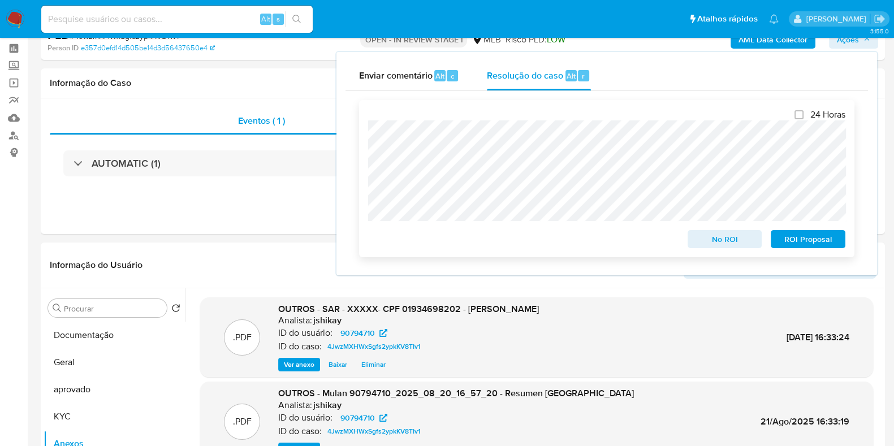
scroll to position [0, 0]
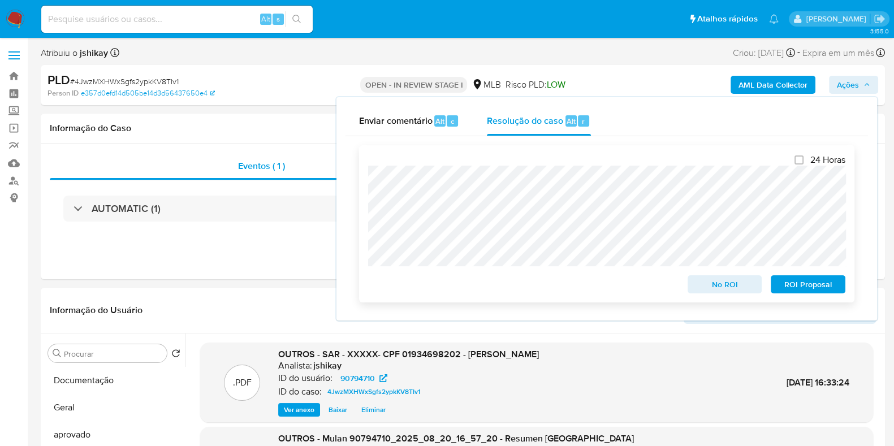
click at [798, 290] on span "ROI Proposal" at bounding box center [808, 285] width 59 height 16
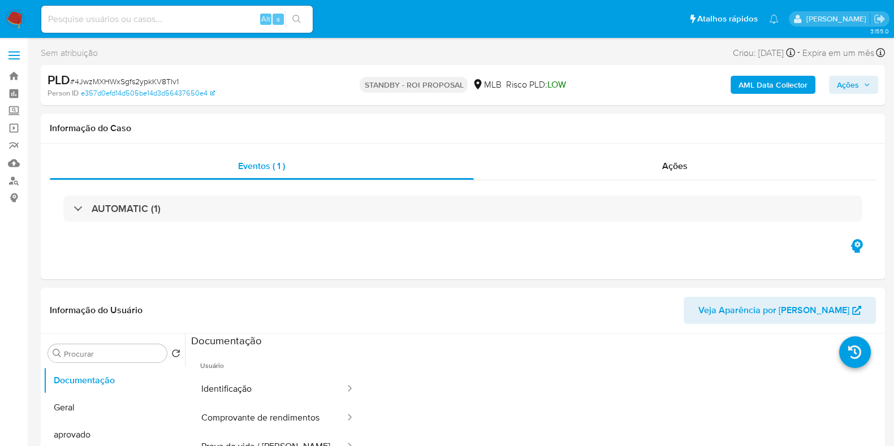
select select "10"
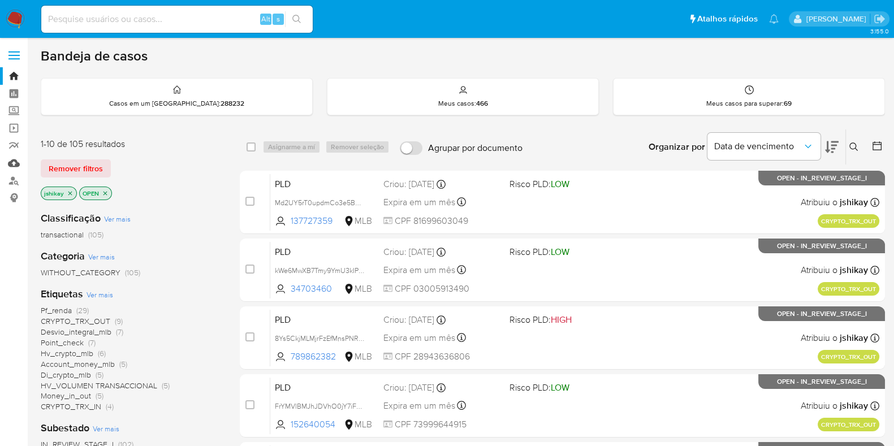
click at [11, 168] on link "Mulan" at bounding box center [67, 163] width 135 height 18
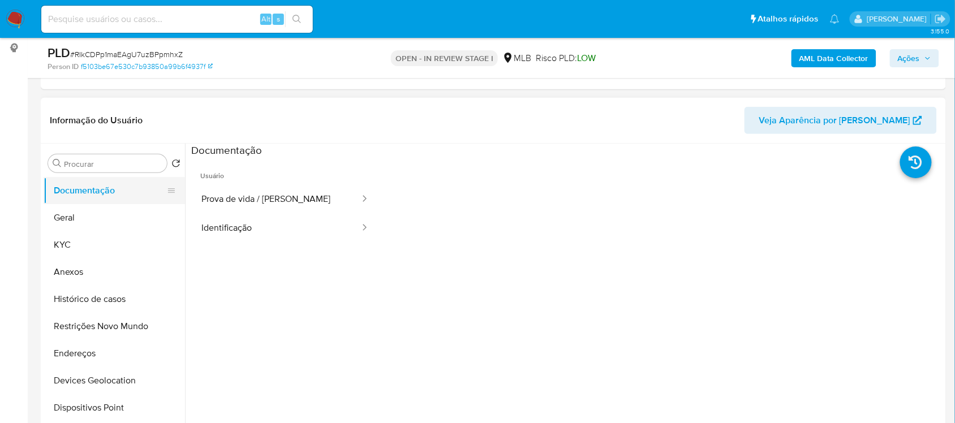
scroll to position [133, 0]
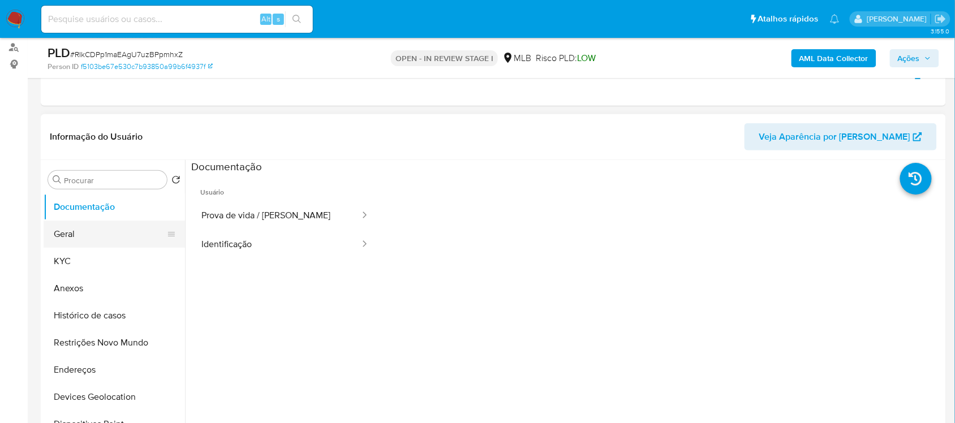
click at [105, 236] on button "Geral" at bounding box center [110, 234] width 132 height 27
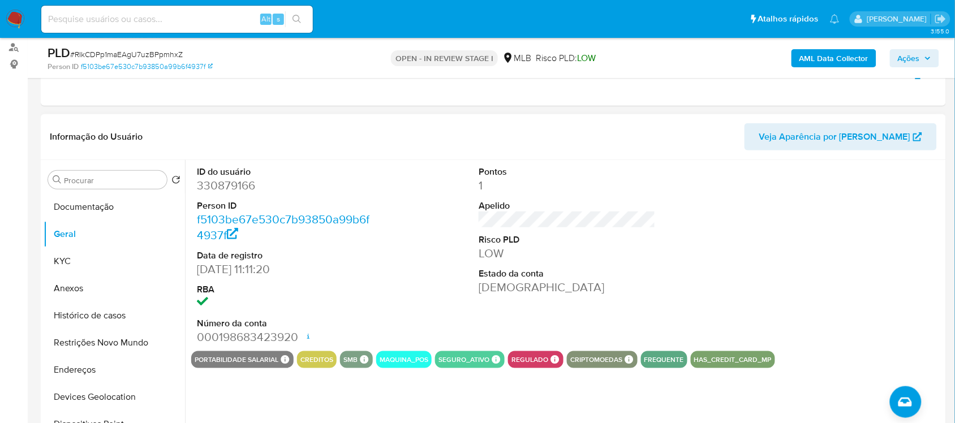
click at [244, 185] on dd "330879166" at bounding box center [285, 186] width 176 height 16
copy dd "330879166"
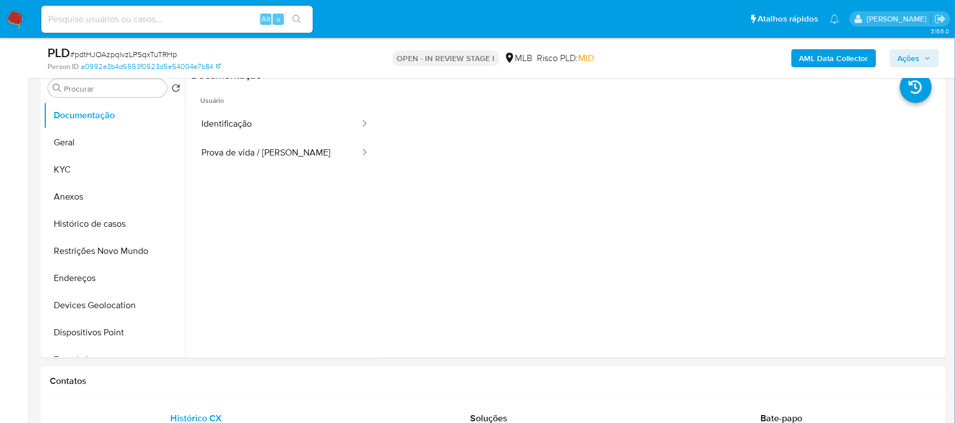
scroll to position [196, 0]
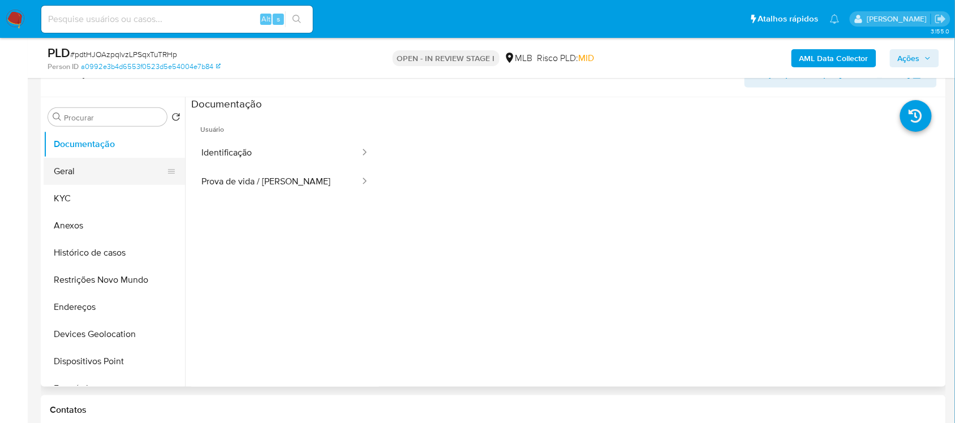
click at [87, 173] on button "Geral" at bounding box center [110, 171] width 132 height 27
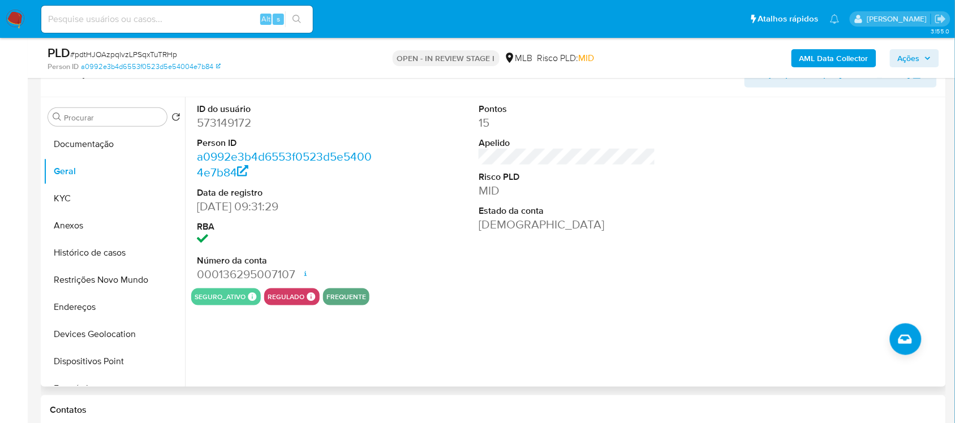
click at [230, 124] on dd "573149172" at bounding box center [285, 123] width 176 height 16
copy dd "573149172"
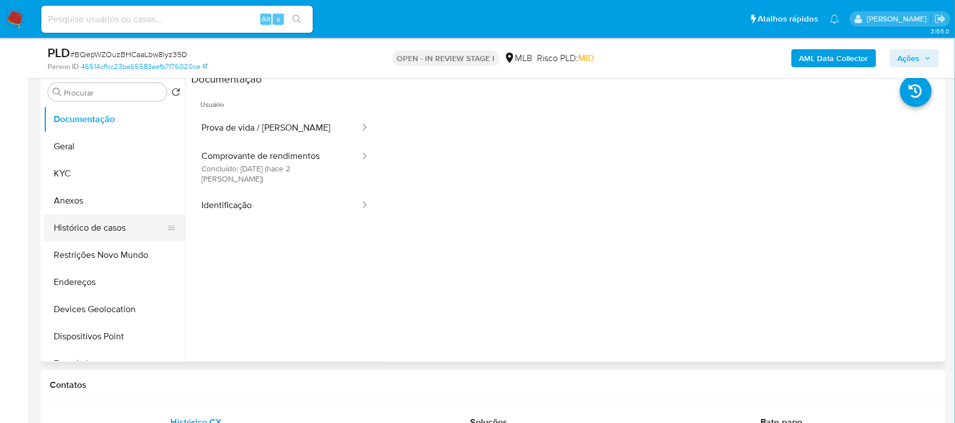
scroll to position [196, 0]
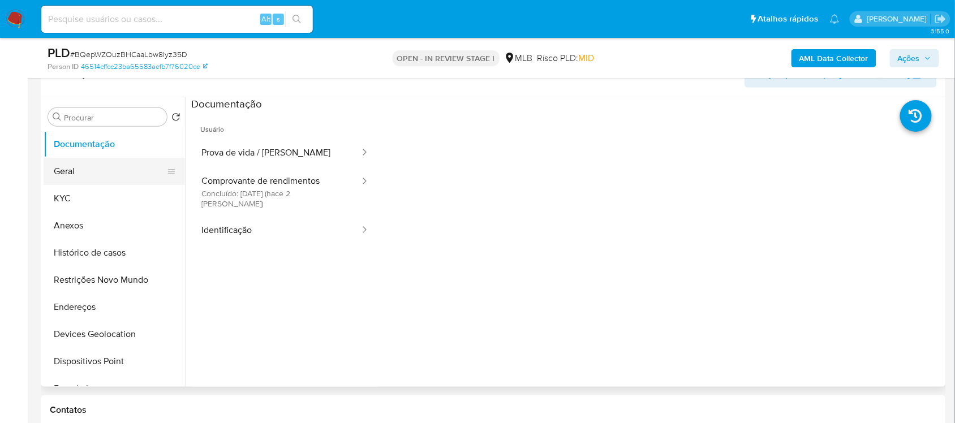
click at [97, 181] on button "Geral" at bounding box center [110, 171] width 132 height 27
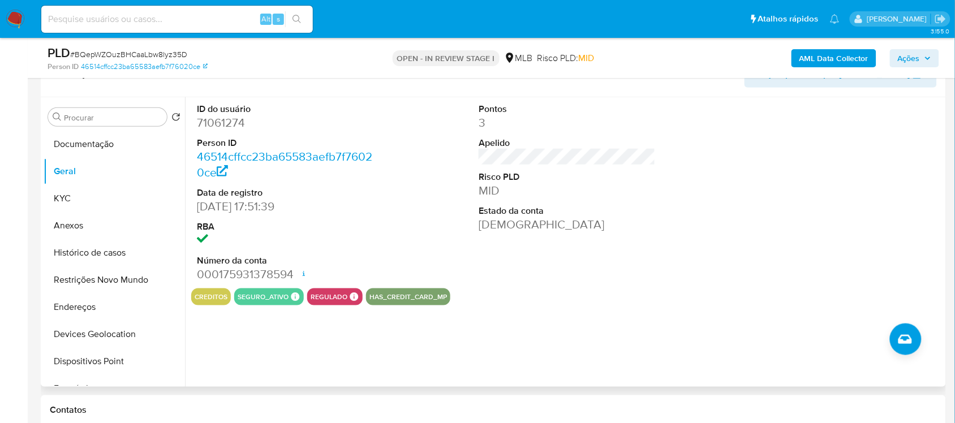
click at [225, 122] on dd "71061274" at bounding box center [285, 123] width 176 height 16
copy dd "71061274"
click at [131, 51] on span "# BQepWZOuzBHCaaLbw8lyz35D" at bounding box center [128, 54] width 117 height 11
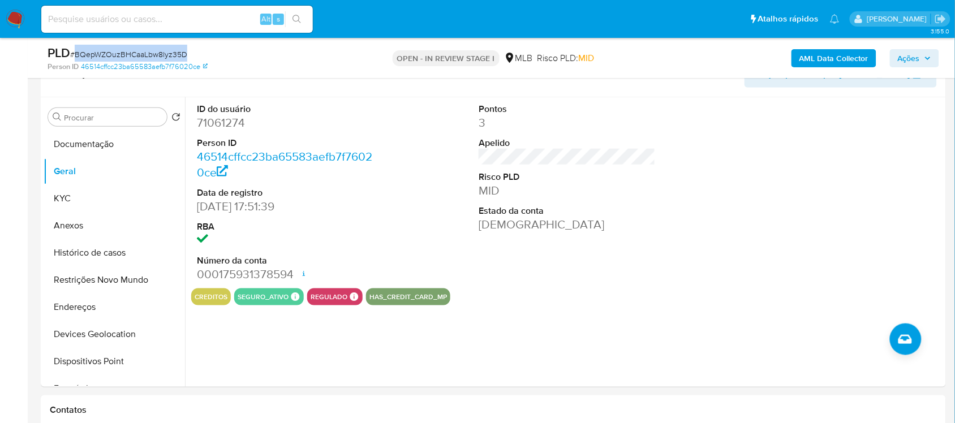
copy span "BQepWZOuzBHCaaLbw8lyz35D"
click at [88, 253] on button "Histórico de casos" at bounding box center [110, 252] width 132 height 27
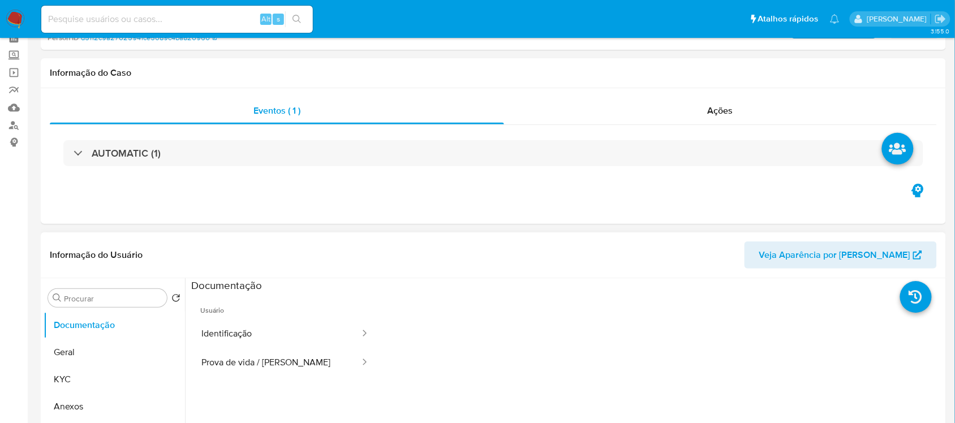
scroll to position [141, 0]
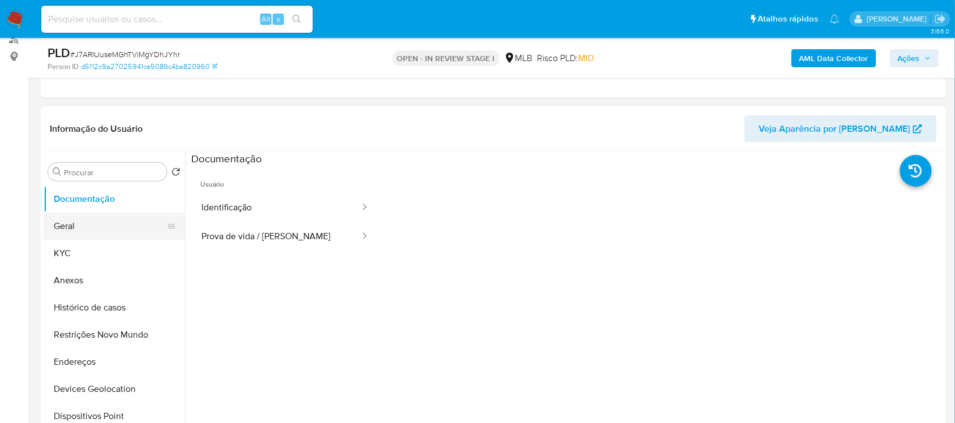
click at [105, 235] on button "Geral" at bounding box center [110, 226] width 132 height 27
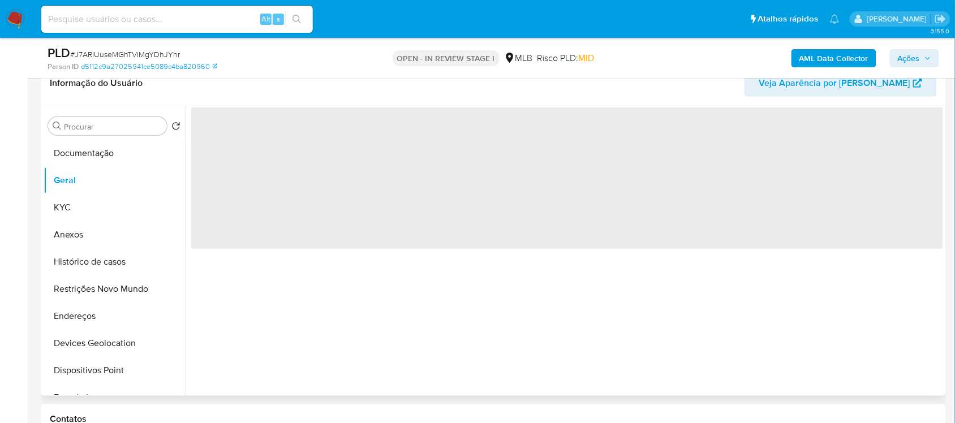
scroll to position [212, 0]
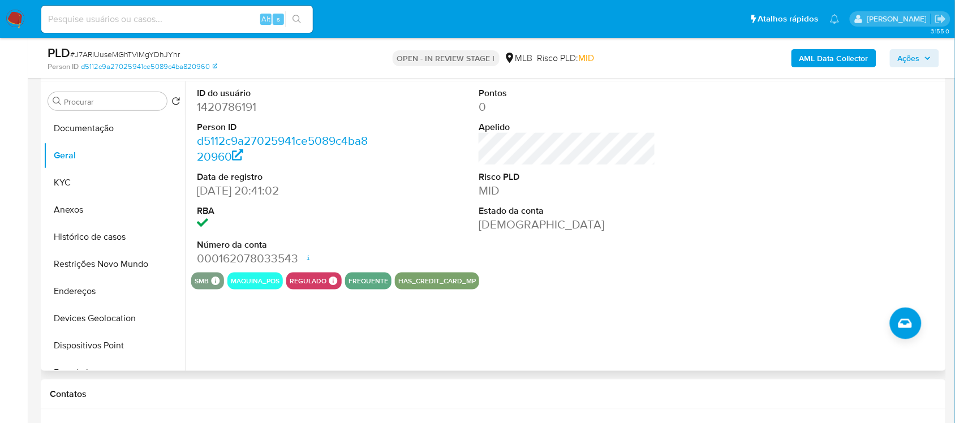
click at [230, 110] on dd "1420786191" at bounding box center [285, 107] width 176 height 16
copy dd "1420786191"
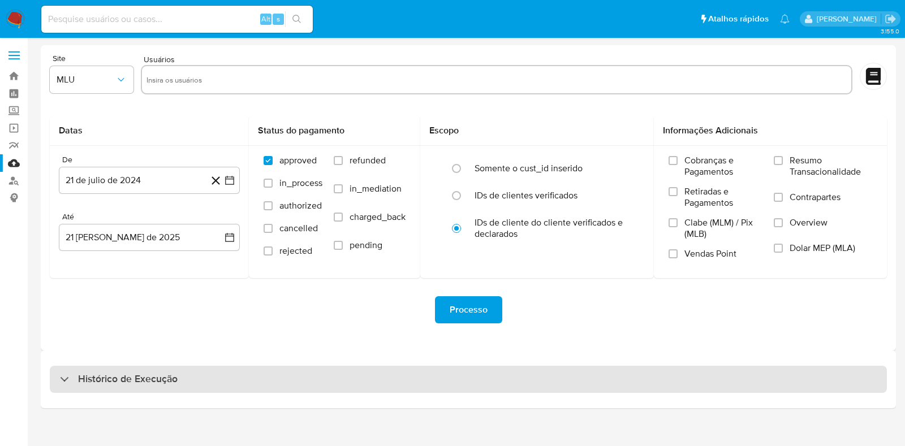
click at [176, 381] on div "Histórico de Execução" at bounding box center [468, 379] width 837 height 27
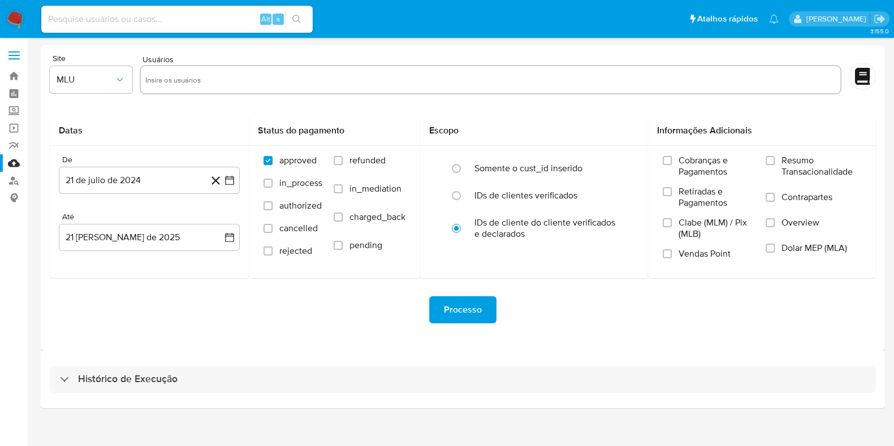
select select "10"
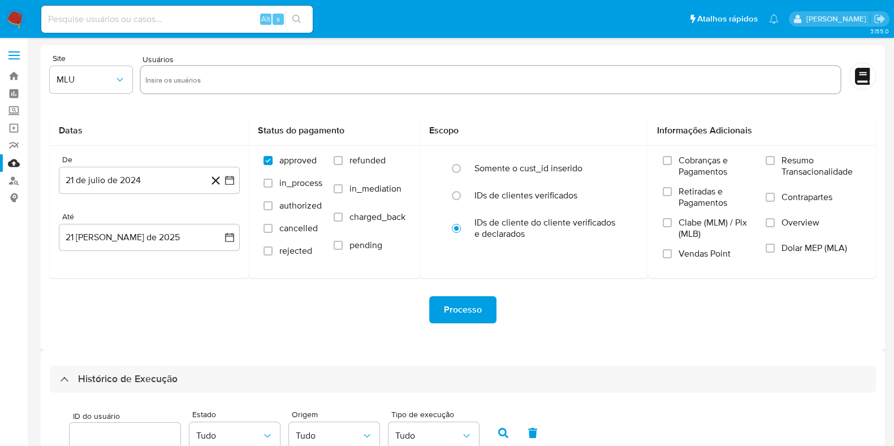
scroll to position [282, 0]
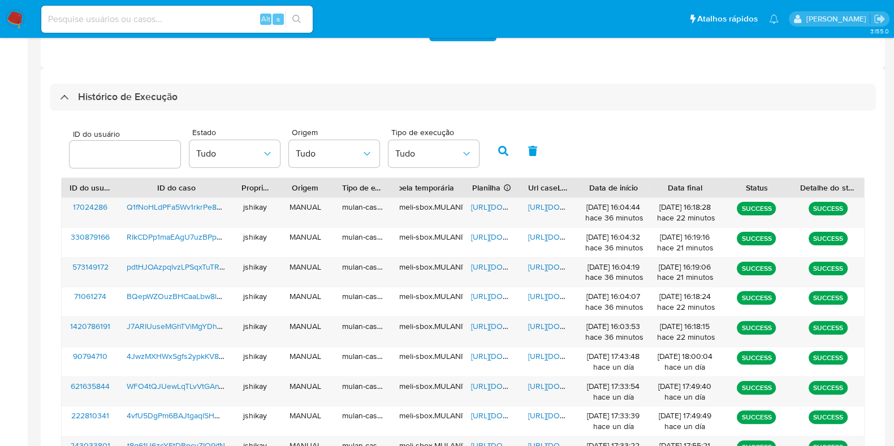
click at [636, 154] on div "ID do usuário Estado Tudo Origem Tudo Tipo de execução Tudo" at bounding box center [463, 149] width 804 height 55
click at [488, 326] on span "[URL][DOMAIN_NAME]" at bounding box center [510, 326] width 78 height 11
click at [533, 328] on span "[URL][DOMAIN_NAME]" at bounding box center [567, 326] width 78 height 11
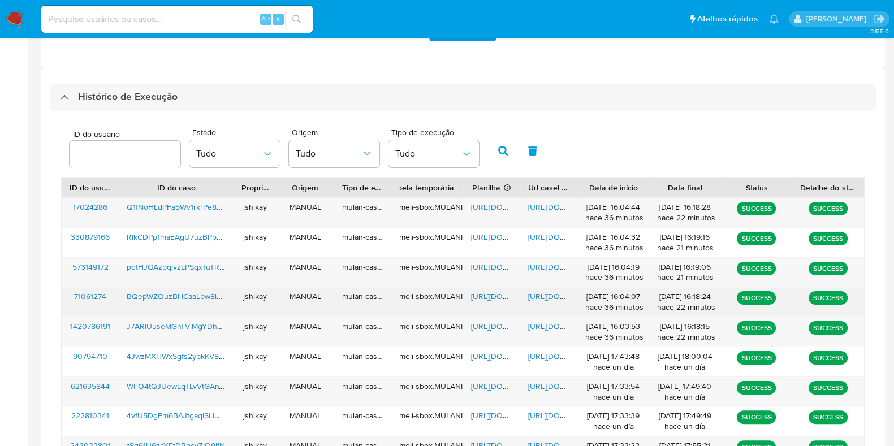
click at [482, 301] on div "https://docs.google.com/spreadsheets/d/1tNpJ1CyXldEm5oRuKsqYKAfKCJW9IpuIlGI98ci…" at bounding box center [491, 301] width 57 height 29
click at [532, 300] on span "https://docs.google.com/document/d/1tuEGGdY4ymEJ0bMTmjgej5ryU3oEVvw_D1Pqp9VUgbM…" at bounding box center [567, 296] width 78 height 11
click at [485, 298] on span "https://docs.google.com/spreadsheets/d/1tNpJ1CyXldEm5oRuKsqYKAfKCJW9IpuIlGI98ci…" at bounding box center [510, 296] width 78 height 11
click at [527, 295] on div "https://docs.google.com/document/d/1tuEGGdY4ymEJ0bMTmjgej5ryU3oEVvw_D1Pqp9VUgbM…" at bounding box center [548, 301] width 57 height 29
click at [538, 295] on span "https://docs.google.com/document/d/1tuEGGdY4ymEJ0bMTmjgej5ryU3oEVvw_D1Pqp9VUgbM…" at bounding box center [567, 296] width 78 height 11
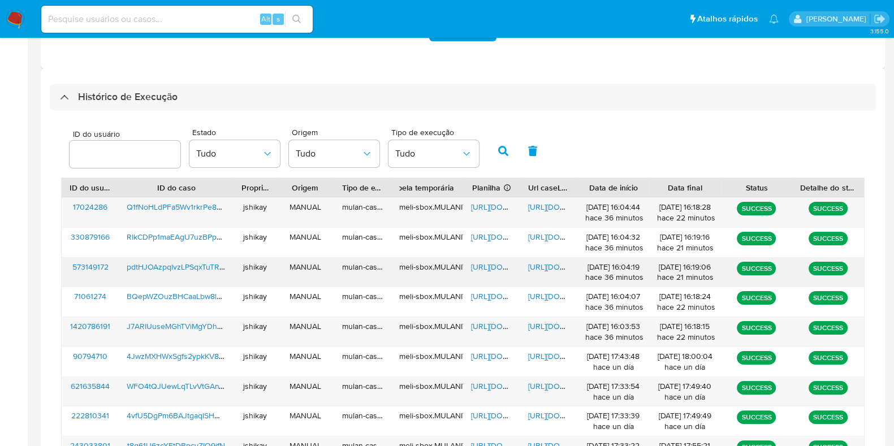
click at [490, 271] on div "https://docs.google.com/spreadsheets/d/1qZan8paInjW9u6UHrvIJAfG4Q6Xksmc6ViGMH2_…" at bounding box center [491, 272] width 57 height 29
click at [495, 268] on span "https://docs.google.com/spreadsheets/d/1qZan8paInjW9u6UHrvIJAfG4Q6Xksmc6ViGMH2_…" at bounding box center [510, 266] width 78 height 11
click at [549, 266] on span "https://docs.google.com/document/d/150pLYSuypOn7D7SwGEvSuK21P8cHYvbPqLyWNxSF_Ts…" at bounding box center [567, 266] width 78 height 11
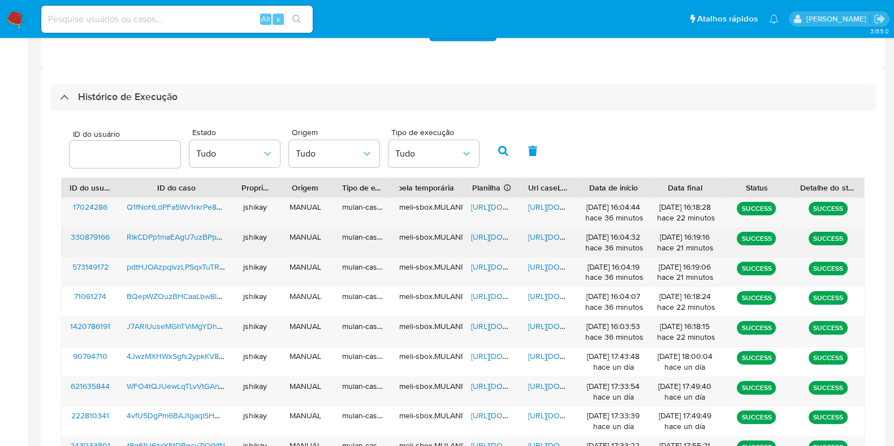
click at [493, 232] on span "https://docs.google.com/spreadsheets/d/12jmVqHcEYr5wVU0J0Glt-t1vi8mrEpHuj4T79ta…" at bounding box center [510, 236] width 78 height 11
click at [537, 234] on span "https://docs.google.com/document/d/1GJpjlPP2vm5IhIARWKxG8mIFzTvcRMrqU5jsHmsEDwA…" at bounding box center [567, 236] width 78 height 11
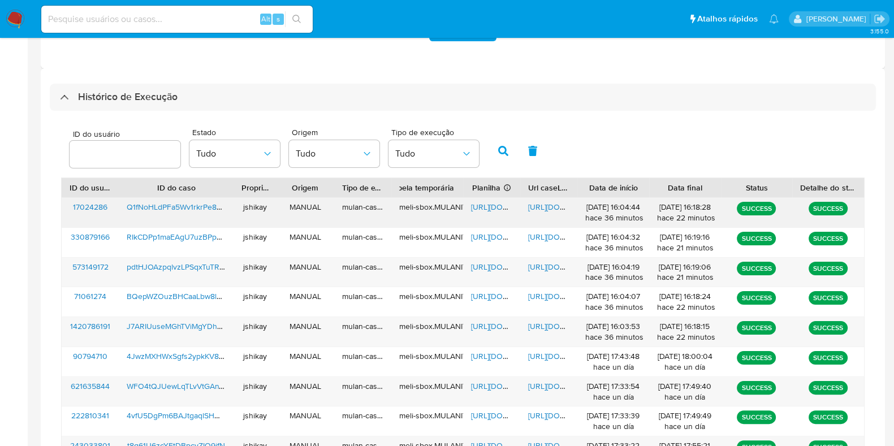
click at [498, 199] on div "https://docs.google.com/spreadsheets/d/1HvfXZgulIBrlW99NFMY_sVupAjLBl9kTpERi_V2…" at bounding box center [491, 212] width 57 height 29
click at [496, 205] on span "https://docs.google.com/spreadsheets/d/1HvfXZgulIBrlW99NFMY_sVupAjLBl9kTpERi_V2…" at bounding box center [510, 206] width 78 height 11
click at [542, 204] on span "https://docs.google.com/document/d/1vEDzEm--6vP0QLJ8F7WZKMCI761kzAOSHUoXgWR_cN0…" at bounding box center [567, 206] width 78 height 11
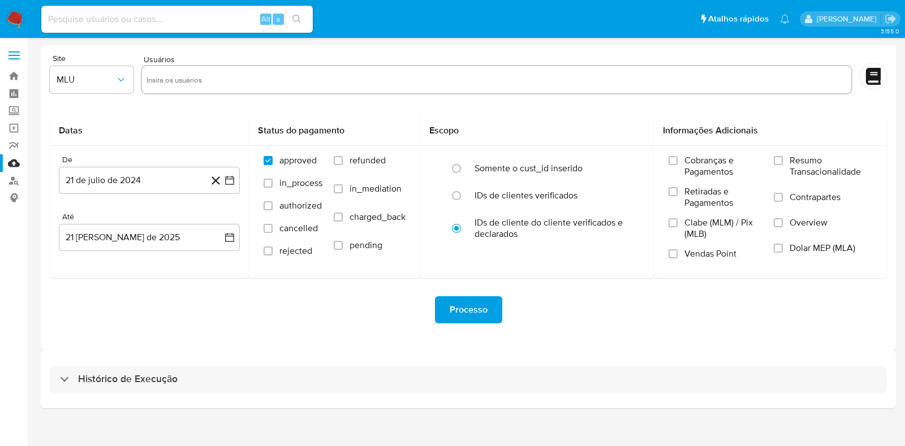
drag, startPoint x: 752, startPoint y: 1, endPoint x: 19, endPoint y: 15, distance: 733.2
click at [19, 15] on img at bounding box center [15, 19] width 19 height 19
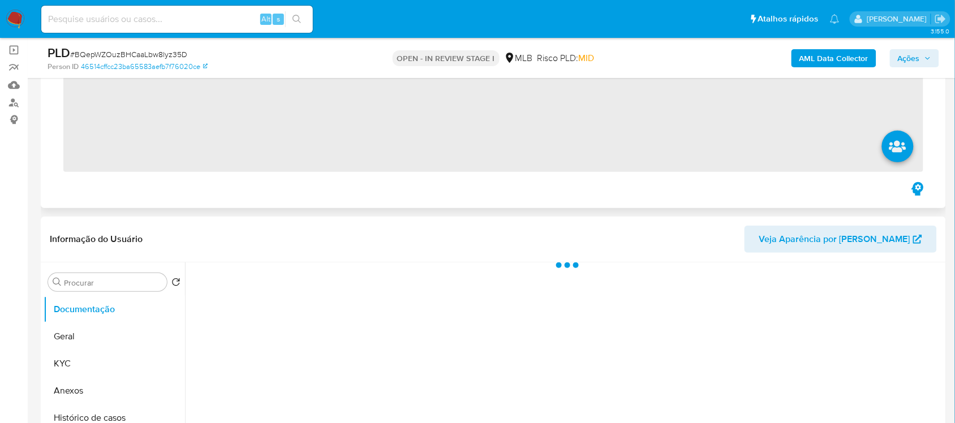
scroll to position [212, 0]
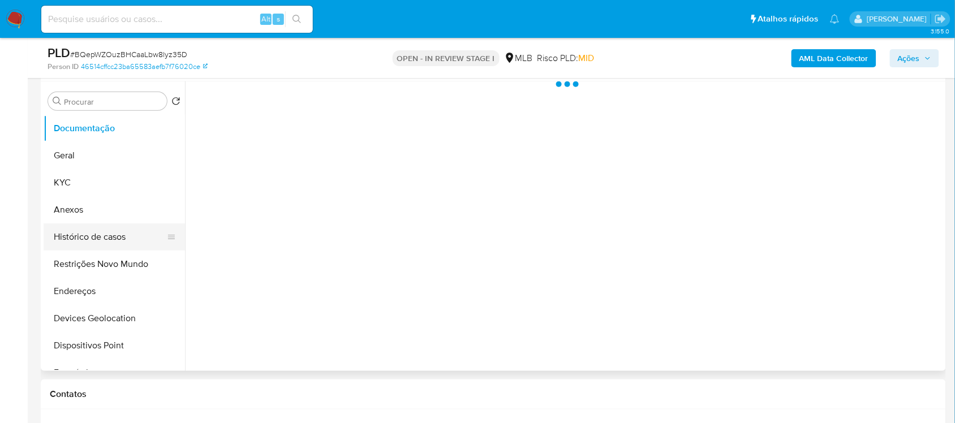
click at [125, 230] on button "Histórico de casos" at bounding box center [110, 236] width 132 height 27
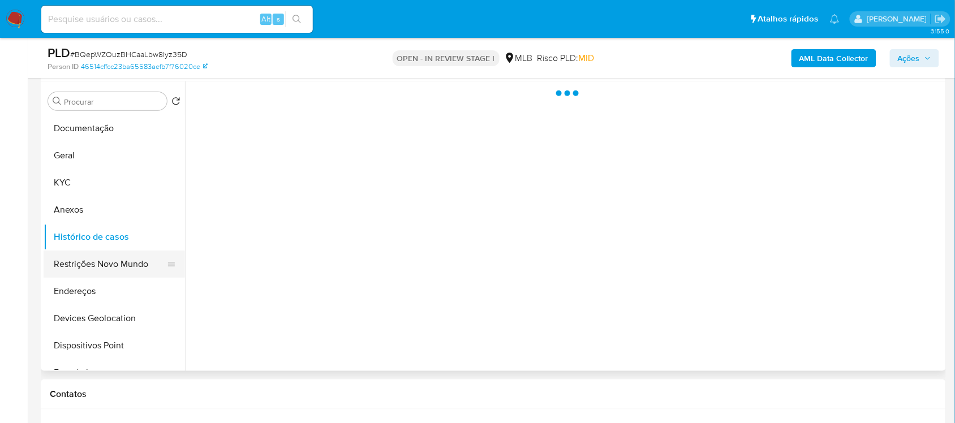
select select "10"
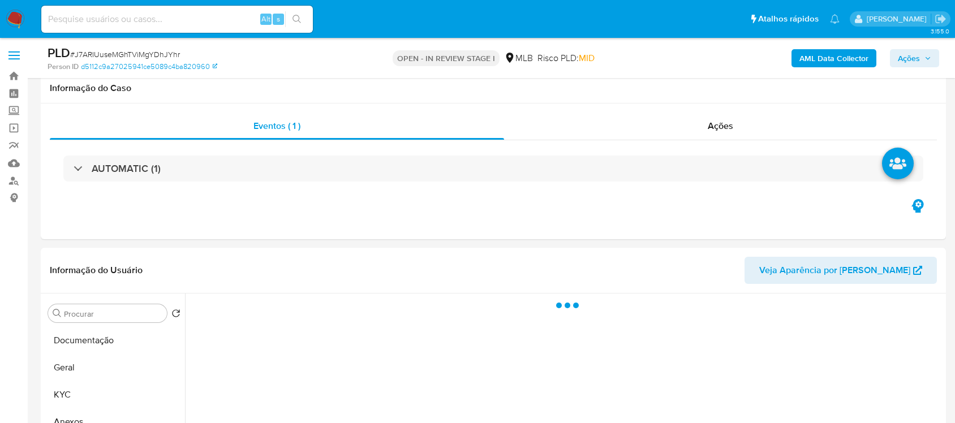
scroll to position [212, 0]
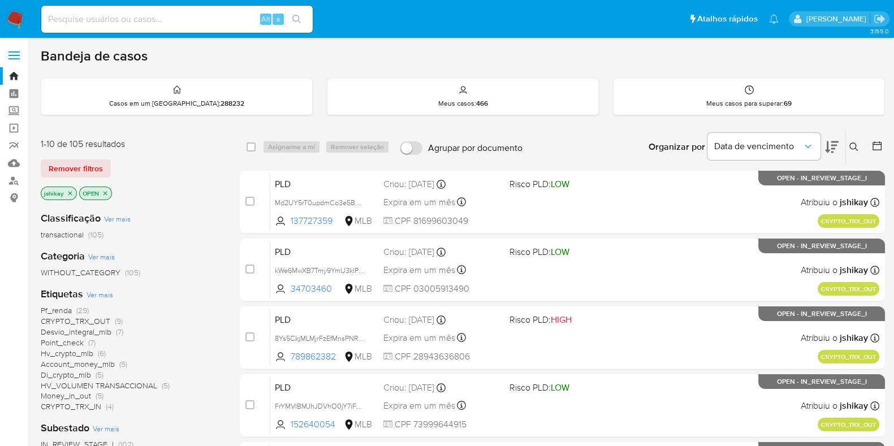
click at [110, 293] on span "Ver mais" at bounding box center [100, 295] width 27 height 10
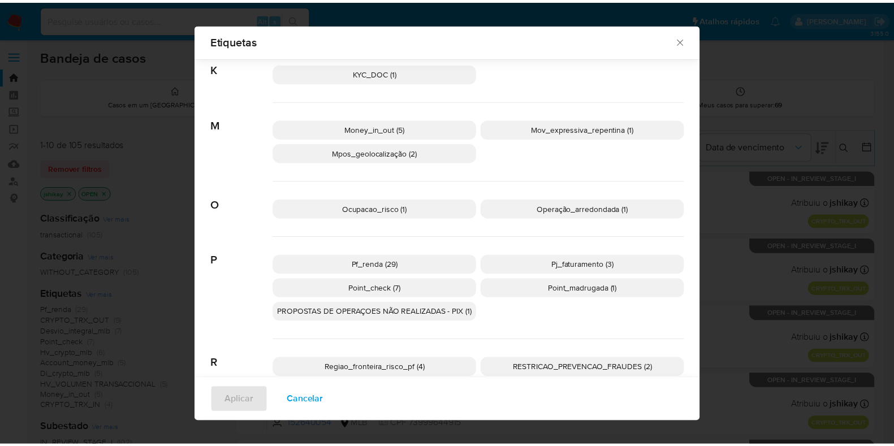
scroll to position [508, 0]
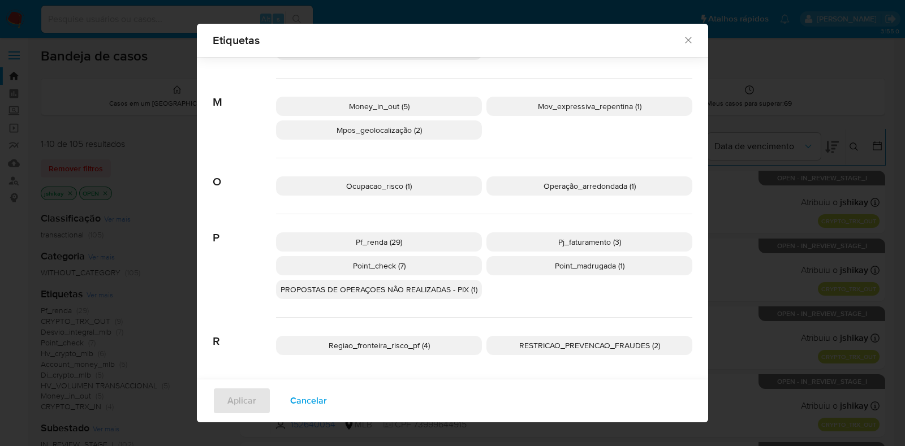
click at [423, 238] on p "Pf_renda (29)" at bounding box center [379, 241] width 206 height 19
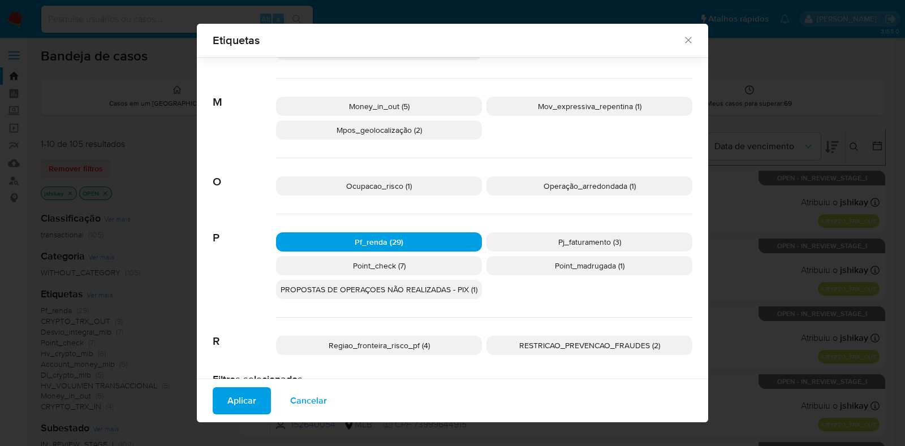
click at [241, 397] on span "Aplicar" at bounding box center [241, 401] width 29 height 25
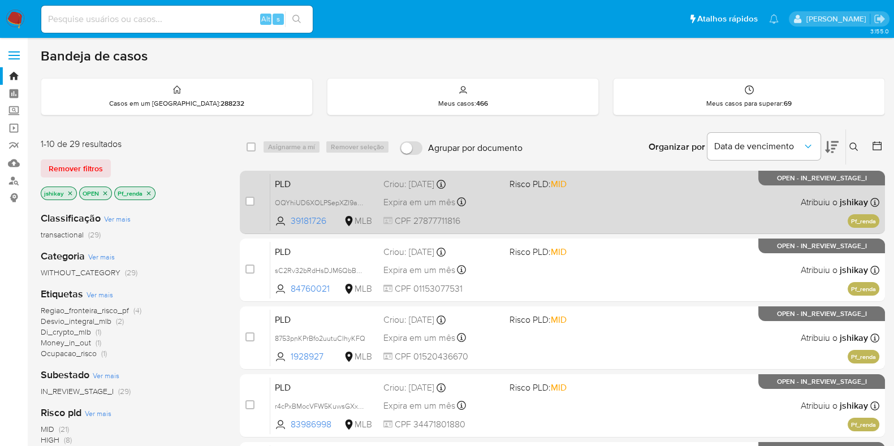
click at [597, 189] on div "PLD OQYhiUD6XOLPSepXZI9ar7zB 39181726 MLB Risco PLD: MID Criou: 12/08/2025 Crio…" at bounding box center [574, 202] width 609 height 57
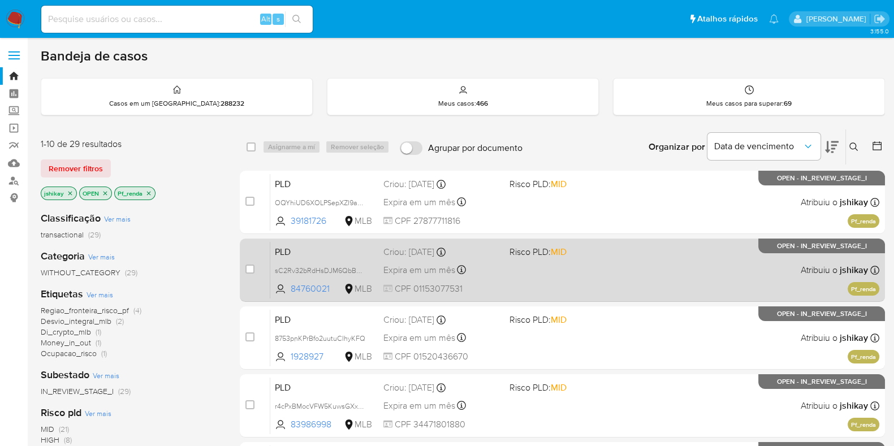
click at [608, 258] on div "PLD sC2Rv32bRdHsDJM6QbBa1Ic5 84760021 MLB Risco PLD: MID Criou: 12/08/2025 Crio…" at bounding box center [574, 270] width 609 height 57
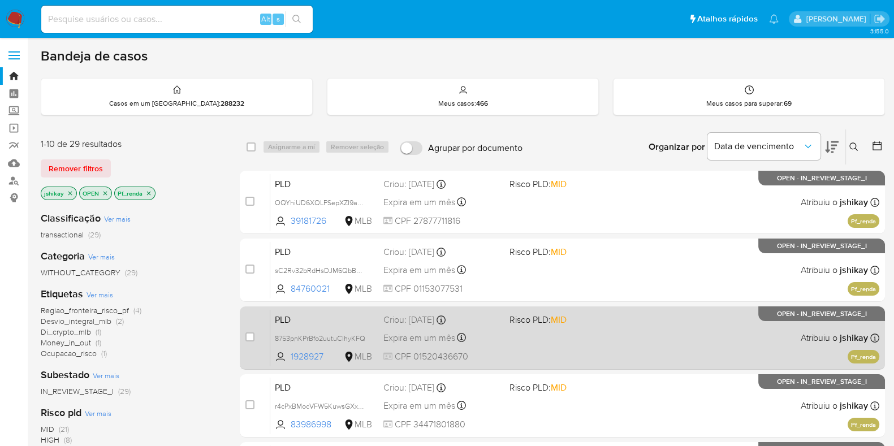
click at [613, 324] on span "Risco PLD: MID" at bounding box center [568, 319] width 117 height 15
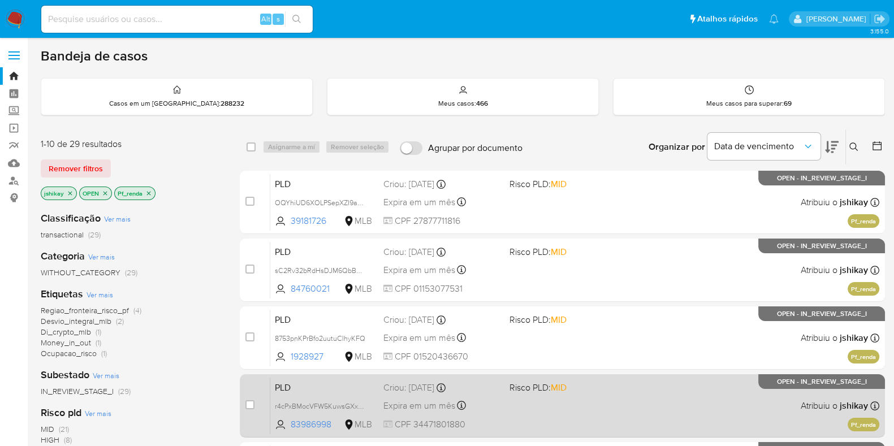
click at [612, 412] on div "PLD r4cPxBMocVFW5KuwsGXxGxqg 83986998 MLB Risco PLD: MID Criou: 12/08/2025 Crio…" at bounding box center [574, 405] width 609 height 57
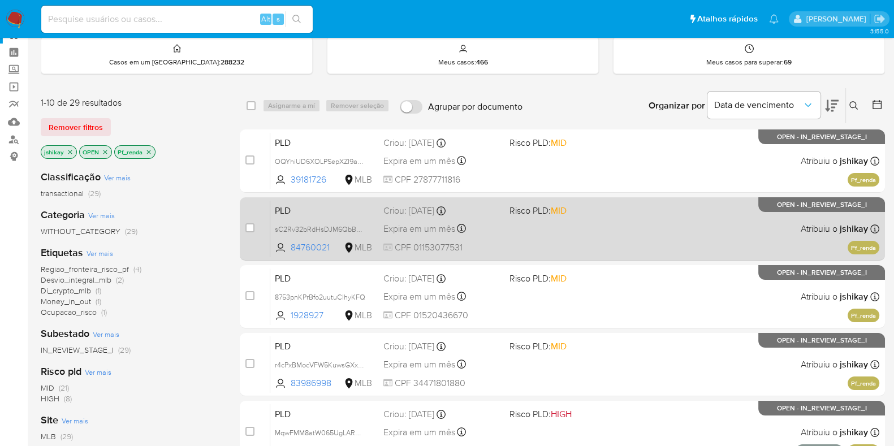
scroll to position [70, 0]
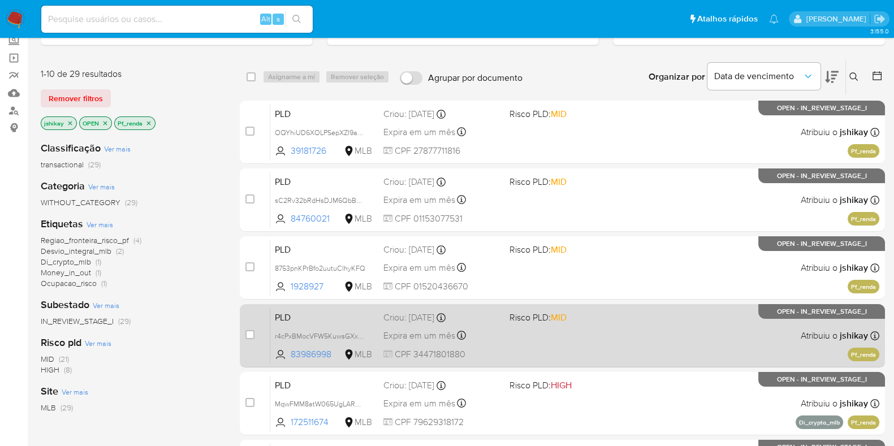
click at [589, 329] on div "PLD r4cPxBMocVFW5KuwsGXxGxqg 83986998 MLB Risco PLD: MID Criou: 12/08/2025 Crio…" at bounding box center [574, 335] width 609 height 57
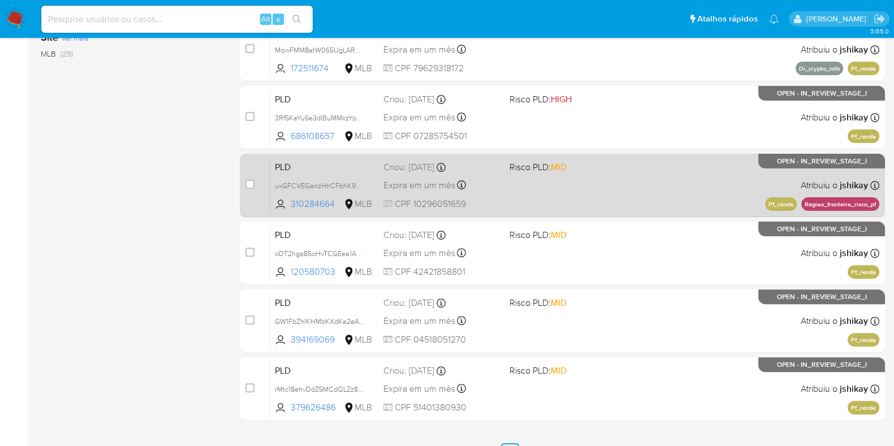
scroll to position [354, 0]
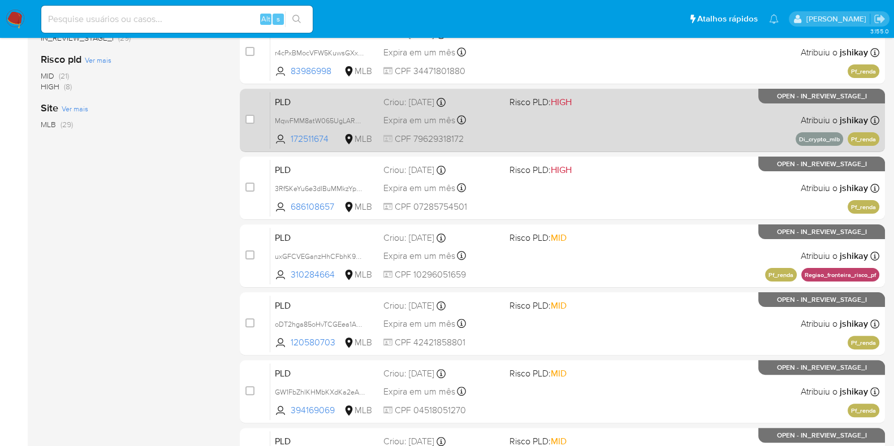
click at [597, 131] on div "PLD MqwFMM8atW065UgLARQrvuem 172511674 MLB Risco PLD: HIGH Criou: 12/08/2025 Cr…" at bounding box center [574, 120] width 609 height 57
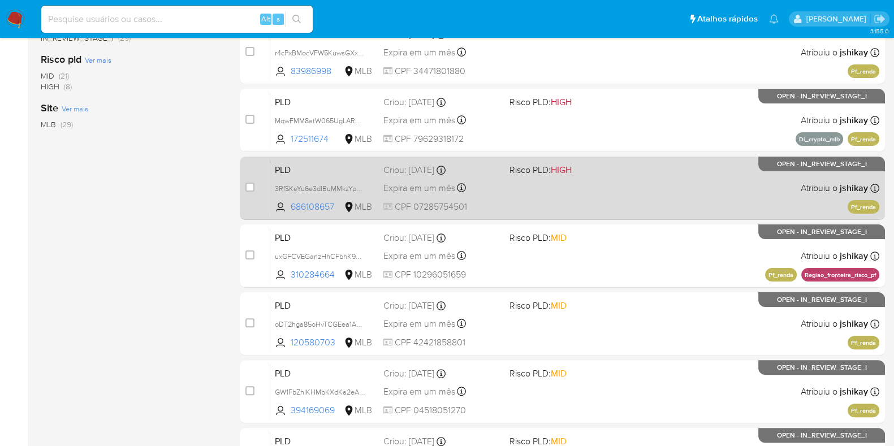
click at [598, 178] on div "PLD 3RfSKeYu6e3dIBuMMkzYpLwa 686108657 MLB Risco PLD: HIGH Criou: 12/08/2025 Cr…" at bounding box center [574, 188] width 609 height 57
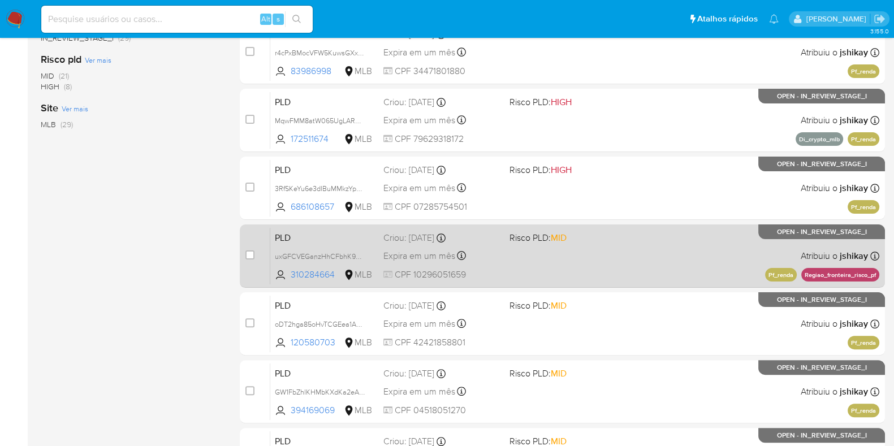
click at [589, 243] on span "Risco PLD: MID" at bounding box center [567, 237] width 117 height 15
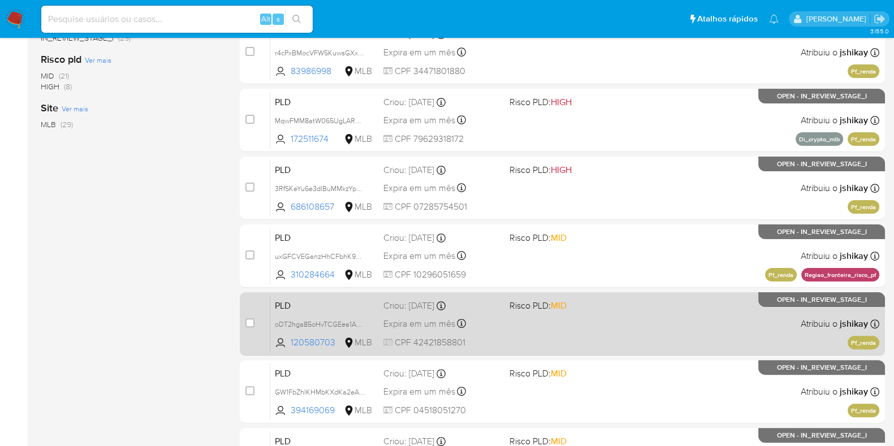
click at [579, 302] on span "Risco PLD: MID" at bounding box center [568, 305] width 117 height 15
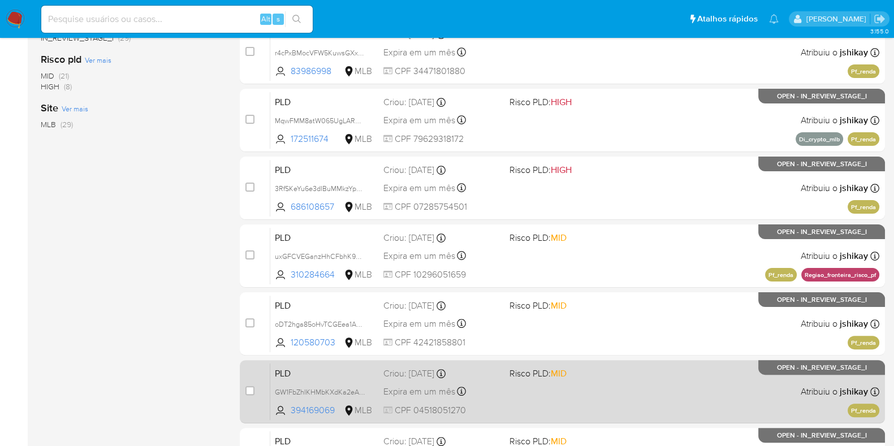
click at [574, 363] on div "PLD GW1FbZhIKHMbKXdKa2eAPfFG 394169069 MLB Risco PLD: MID Criou: 12/08/2025 Cri…" at bounding box center [574, 391] width 609 height 57
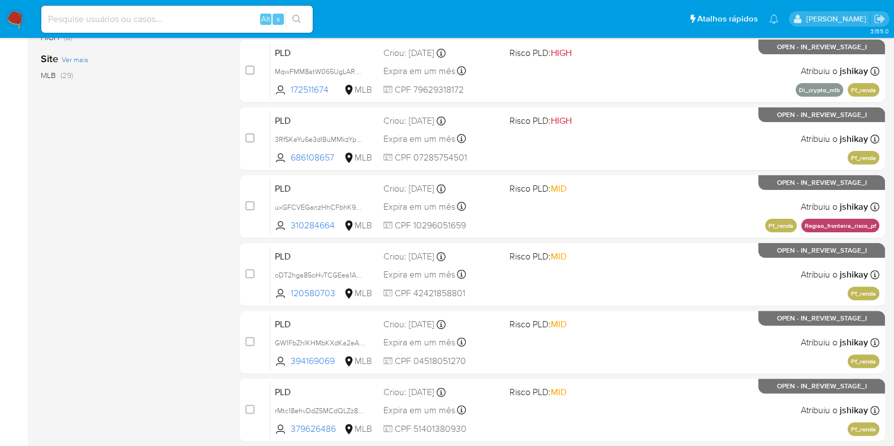
scroll to position [446, 0]
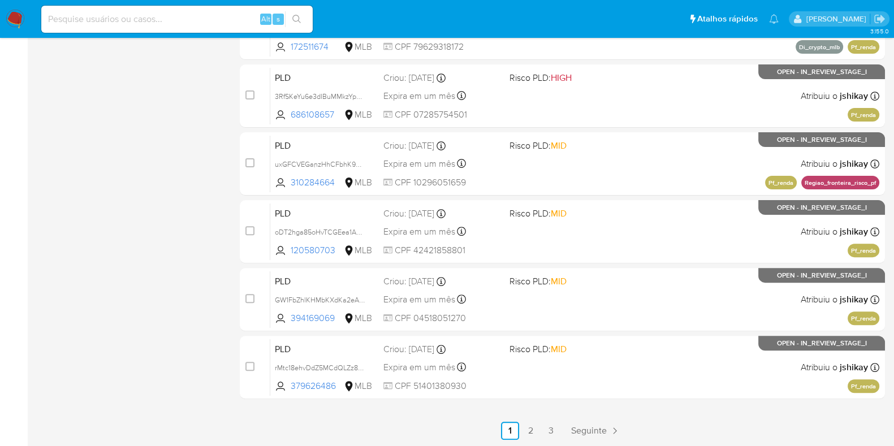
click at [580, 359] on div "PLD rMtc18ehvDdZ5MCdQLZz8UK2 379626486 MLB Risco PLD: MID Criou: 12/08/2025 Cri…" at bounding box center [574, 367] width 609 height 57
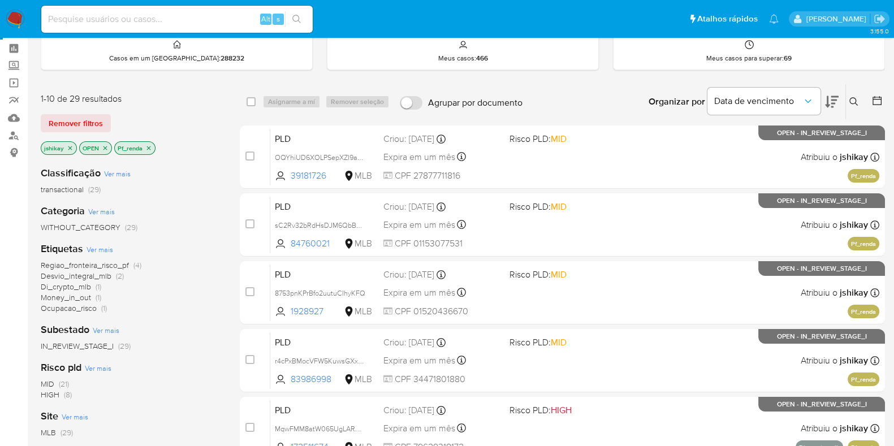
scroll to position [0, 0]
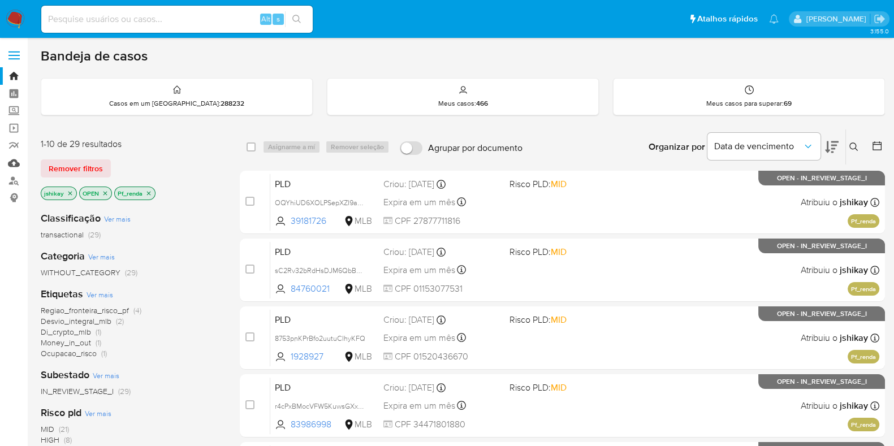
click at [12, 157] on link "Mulan" at bounding box center [67, 163] width 135 height 18
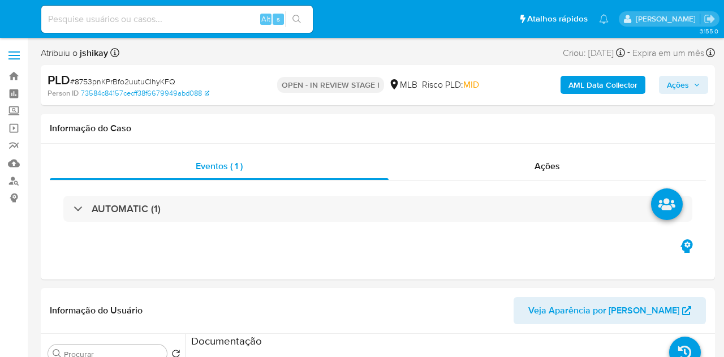
select select "10"
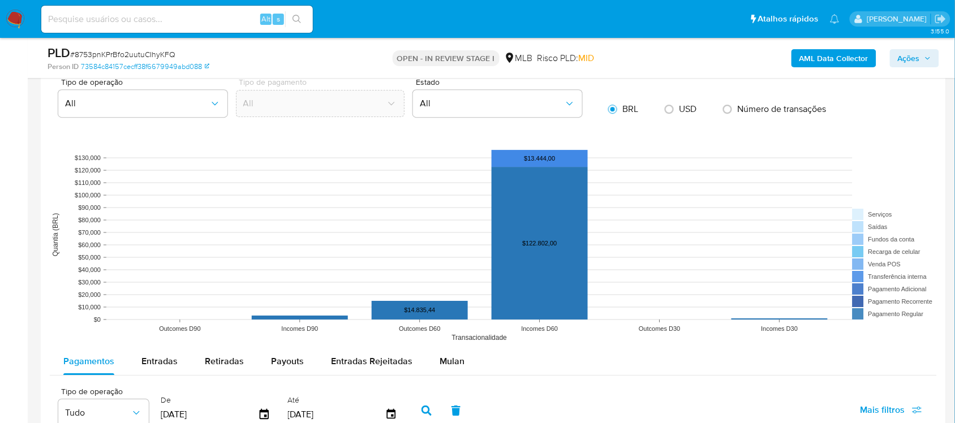
scroll to position [1202, 0]
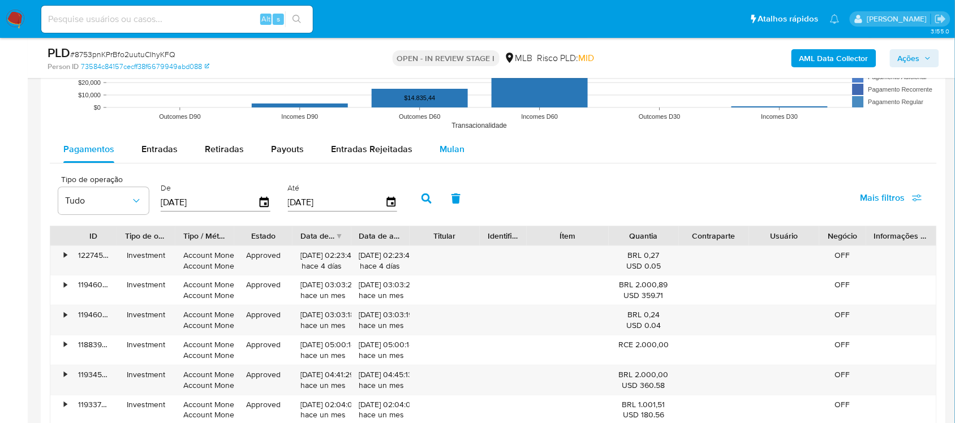
click at [451, 144] on span "Mulan" at bounding box center [451, 149] width 25 height 13
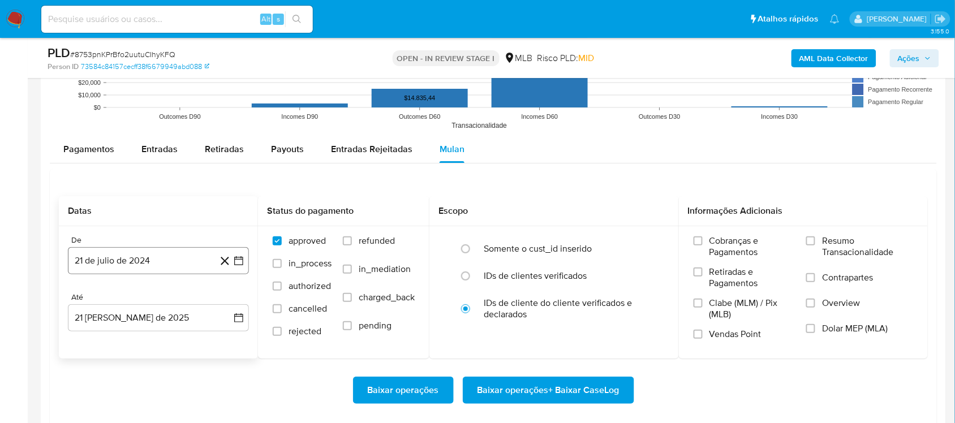
click at [239, 274] on button "21 de julio de 2024" at bounding box center [158, 260] width 181 height 27
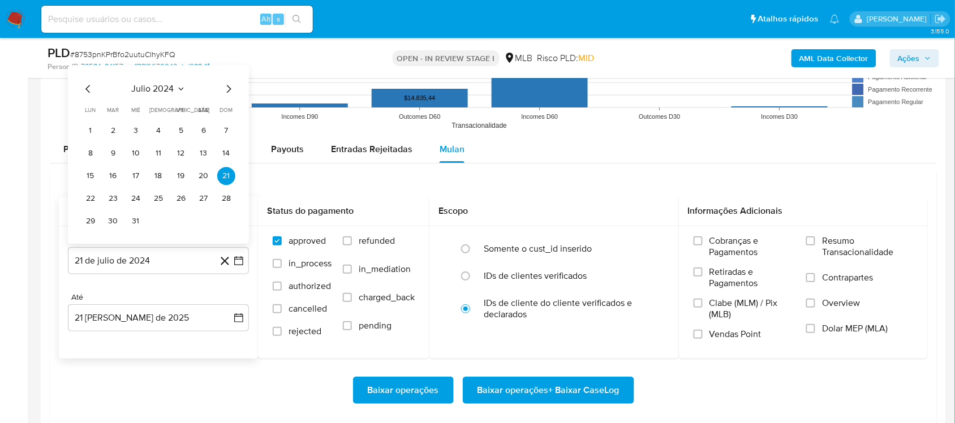
click at [148, 83] on div "julio 2024 julio 2024 lun lunes mar martes mié miércoles jue jueves vie viernes…" at bounding box center [158, 154] width 181 height 179
click at [181, 92] on icon "Seleccionar mes y año" at bounding box center [180, 88] width 9 height 9
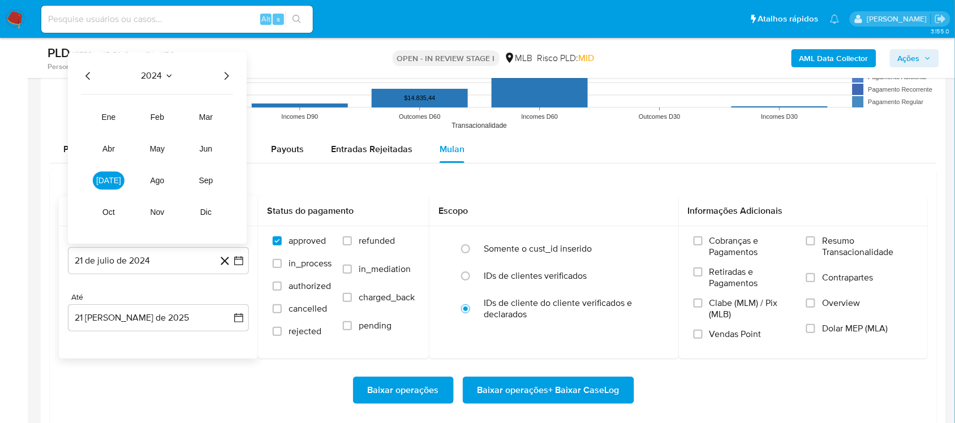
click at [227, 80] on icon "Año siguiente" at bounding box center [226, 76] width 14 height 14
click at [115, 184] on button "[DATE]" at bounding box center [109, 180] width 32 height 18
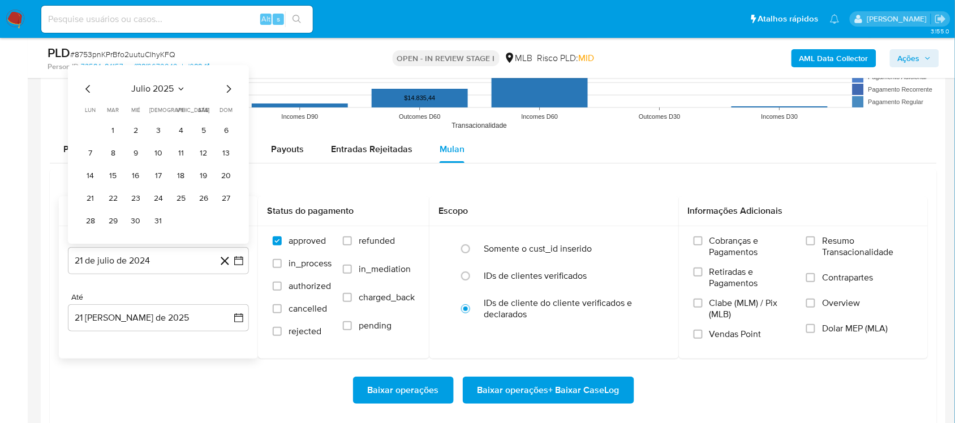
click at [122, 123] on tr "1 2 3 4 5 6" at bounding box center [158, 131] width 154 height 18
click at [117, 129] on button "1" at bounding box center [113, 131] width 18 height 18
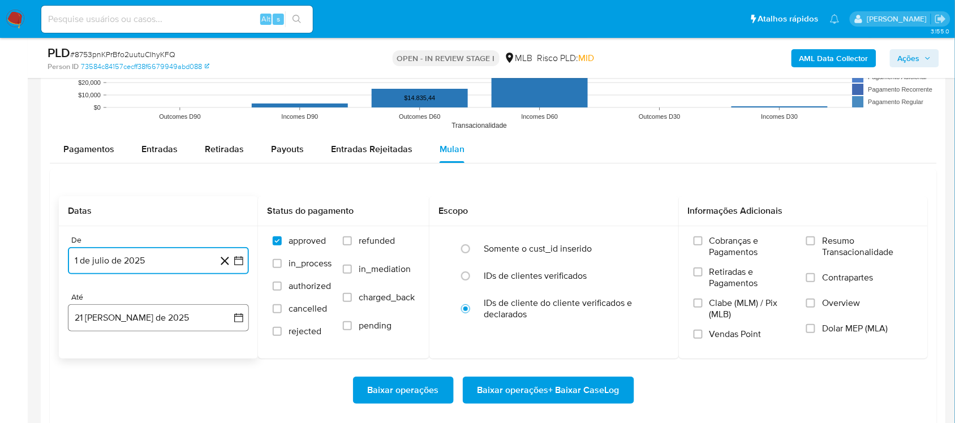
click at [235, 321] on icon "button" at bounding box center [238, 317] width 11 height 11
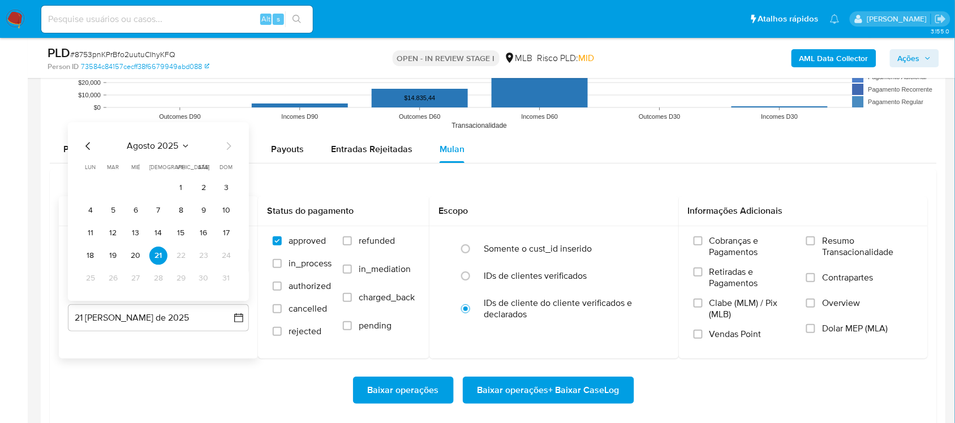
click at [119, 247] on tbody "1 2 3 4 5 6 7 8 9 10 11 12 13 14 15 16 17 18 19 20 21 22 23 24 25 26 27 28 29 3…" at bounding box center [158, 233] width 154 height 109
click at [119, 252] on button "19" at bounding box center [113, 256] width 18 height 18
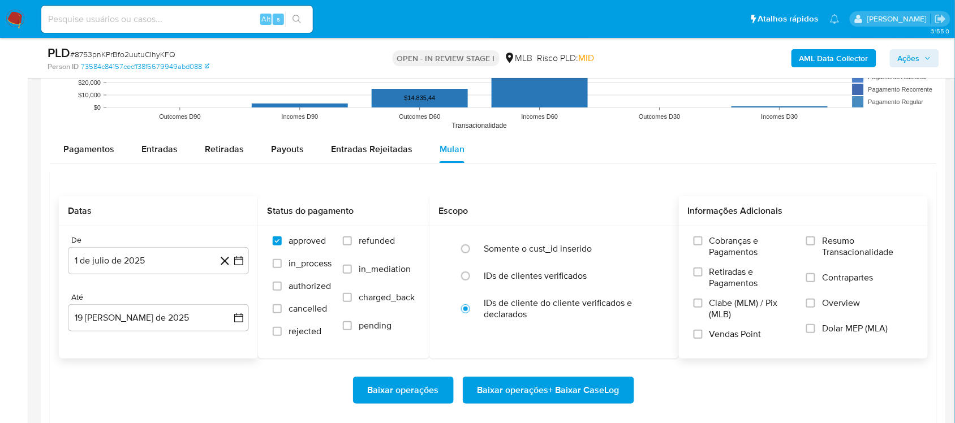
click at [723, 257] on span "Resumo Transacionalidade" at bounding box center [867, 246] width 91 height 23
click at [723, 245] on input "Resumo Transacionalidade" at bounding box center [810, 240] width 9 height 9
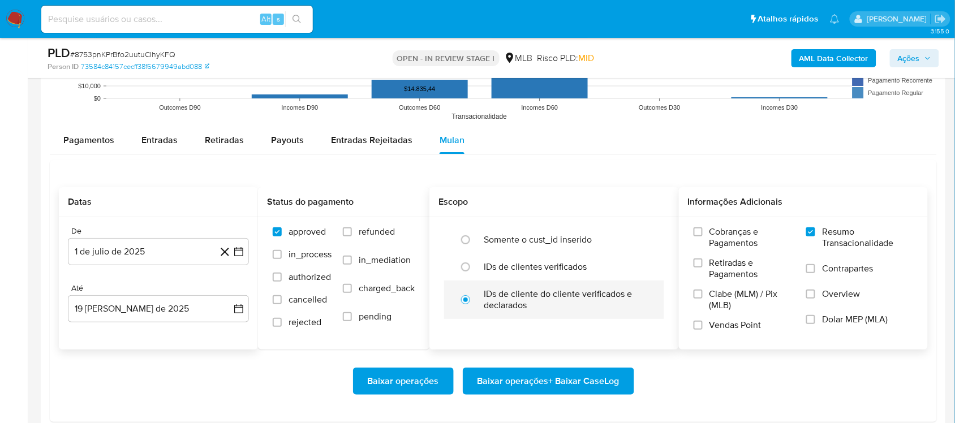
scroll to position [1273, 0]
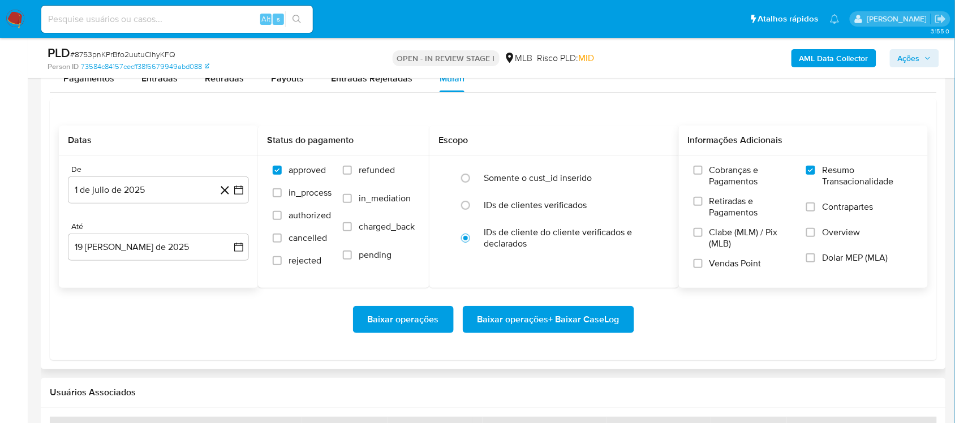
click at [532, 313] on span "Baixar operações + Baixar CaseLog" at bounding box center [548, 319] width 142 height 25
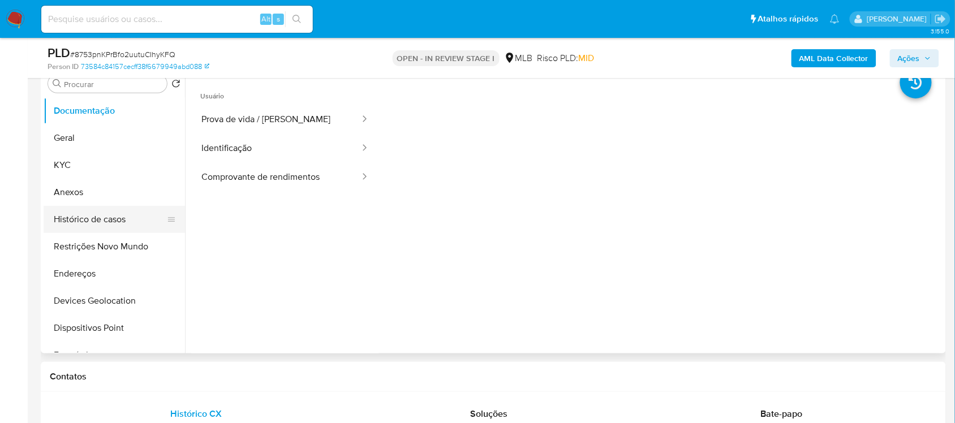
scroll to position [141, 0]
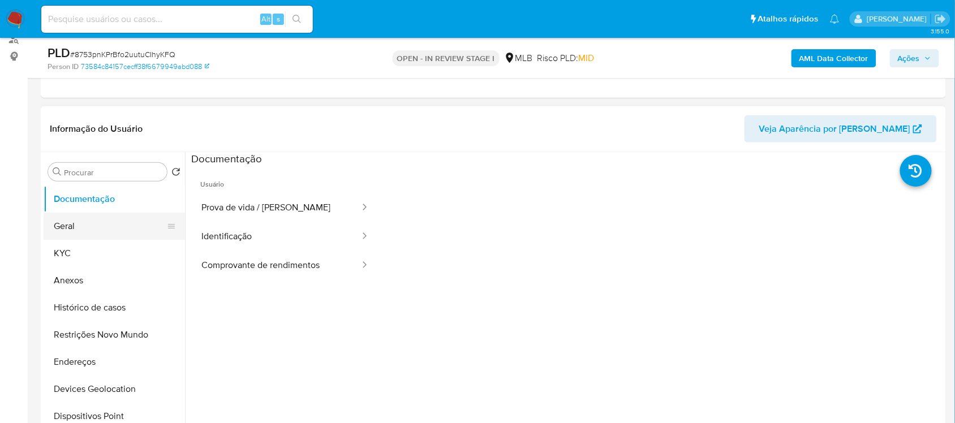
click at [92, 239] on ul "Documentação Geral KYC Anexos Histórico de casos Restrições Novo Mundo Endereço…" at bounding box center [114, 313] width 141 height 255
click at [90, 235] on button "Geral" at bounding box center [110, 226] width 132 height 27
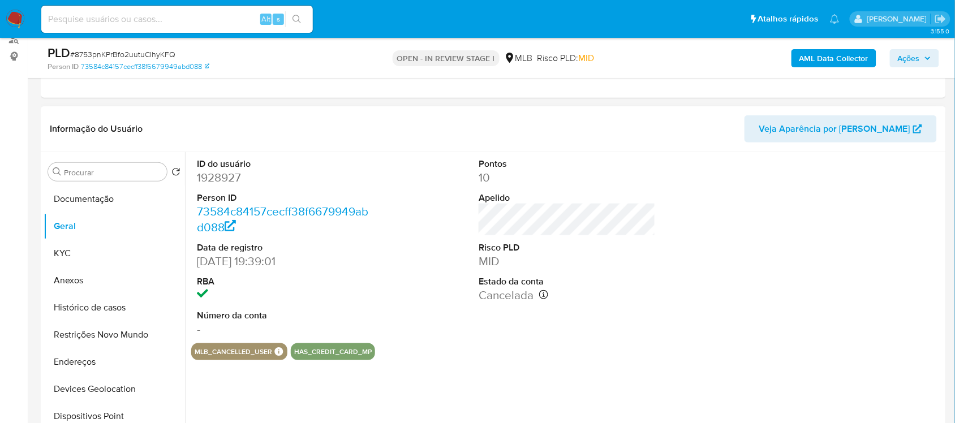
click at [233, 184] on dd "1928927" at bounding box center [285, 178] width 176 height 16
copy dd "1928927"
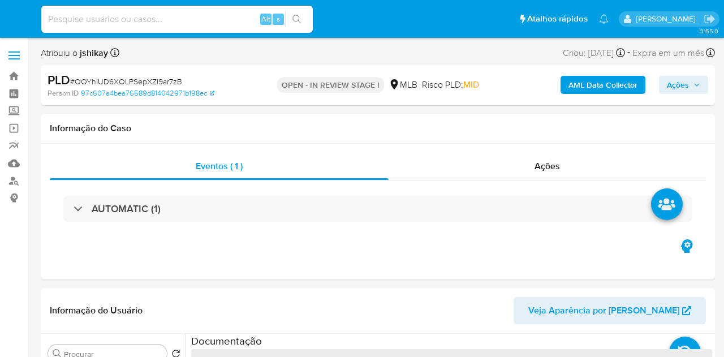
select select "10"
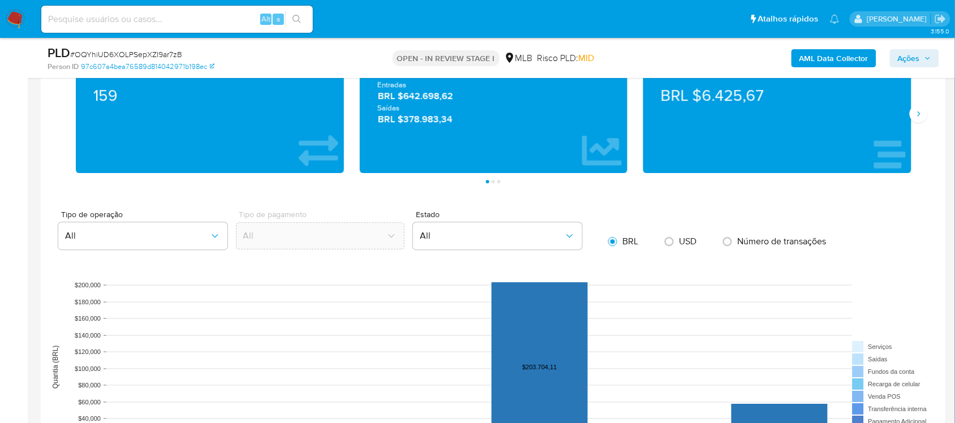
scroll to position [990, 0]
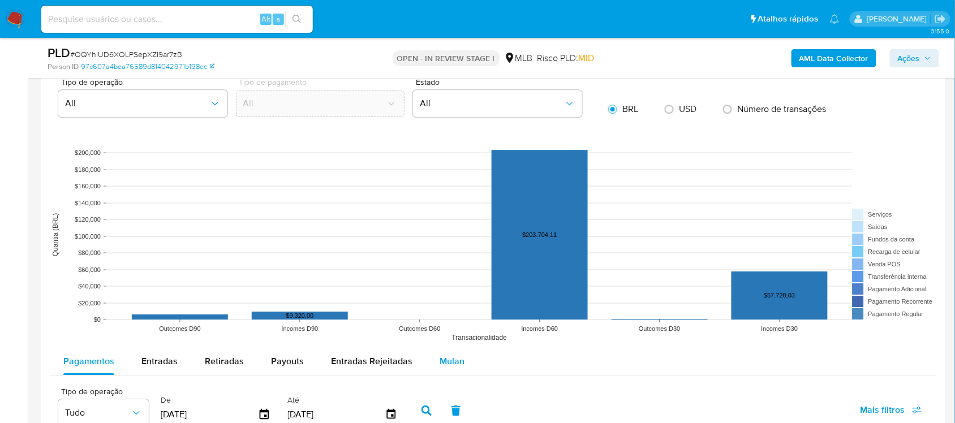
click at [467, 356] on button "Mulan" at bounding box center [452, 361] width 52 height 27
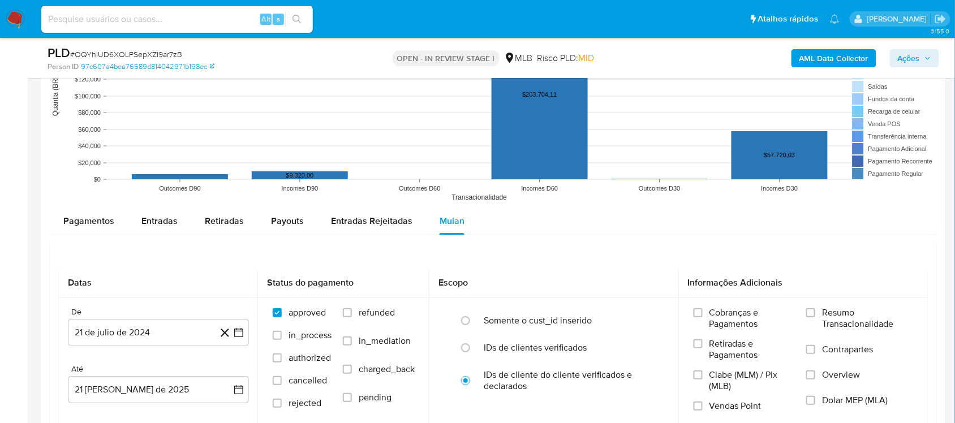
scroll to position [1131, 0]
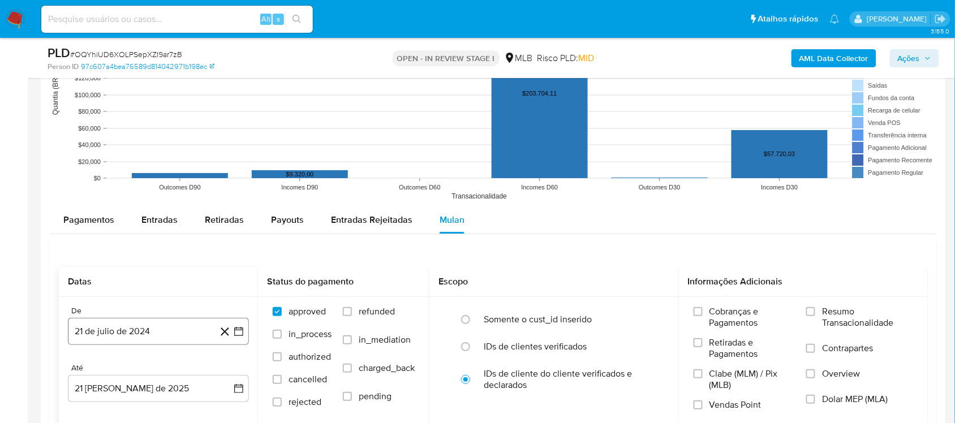
click at [244, 340] on button "21 de julio de 2024" at bounding box center [158, 331] width 181 height 27
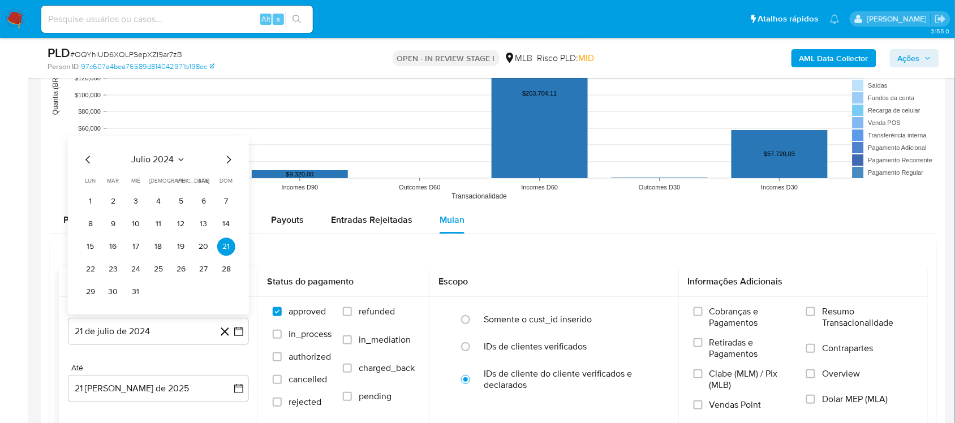
click at [153, 148] on div "julio 2024 julio 2024 lun lunes mar martes mié miércoles jue jueves vie viernes…" at bounding box center [158, 225] width 181 height 179
click at [158, 158] on span "julio 2024" at bounding box center [153, 159] width 42 height 11
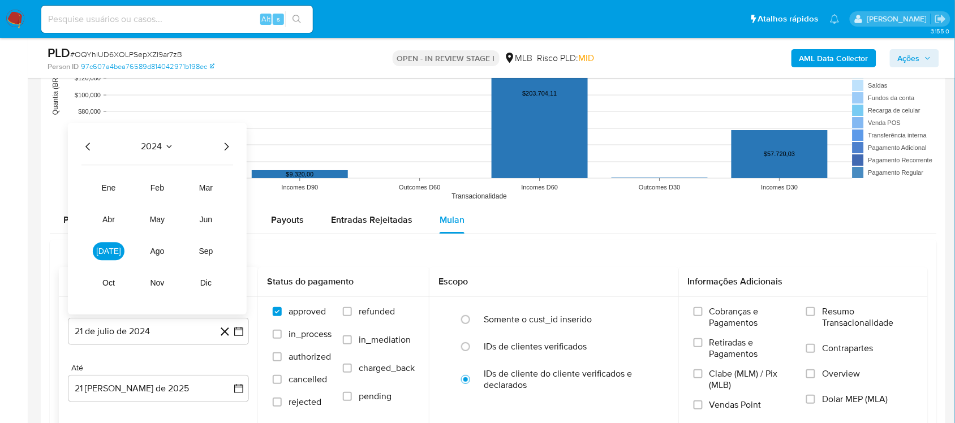
click at [224, 148] on icon "Año siguiente" at bounding box center [226, 147] width 14 height 14
click at [114, 244] on button "[DATE]" at bounding box center [109, 251] width 32 height 18
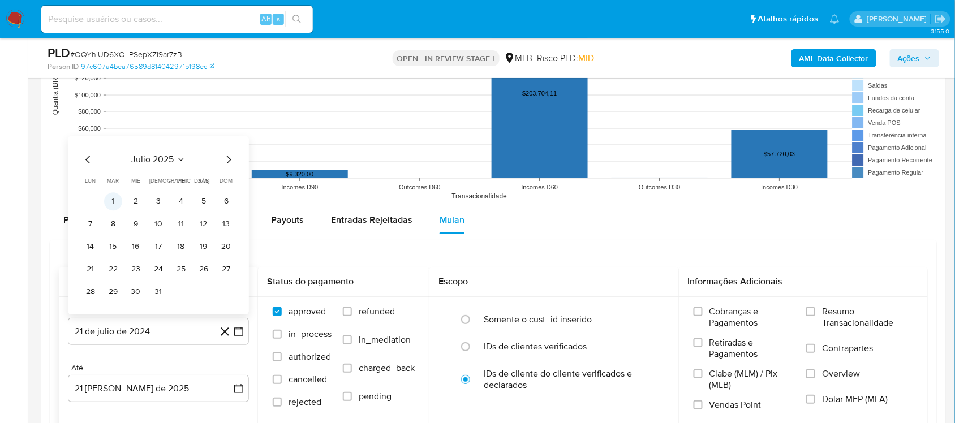
click at [111, 207] on button "1" at bounding box center [113, 201] width 18 height 18
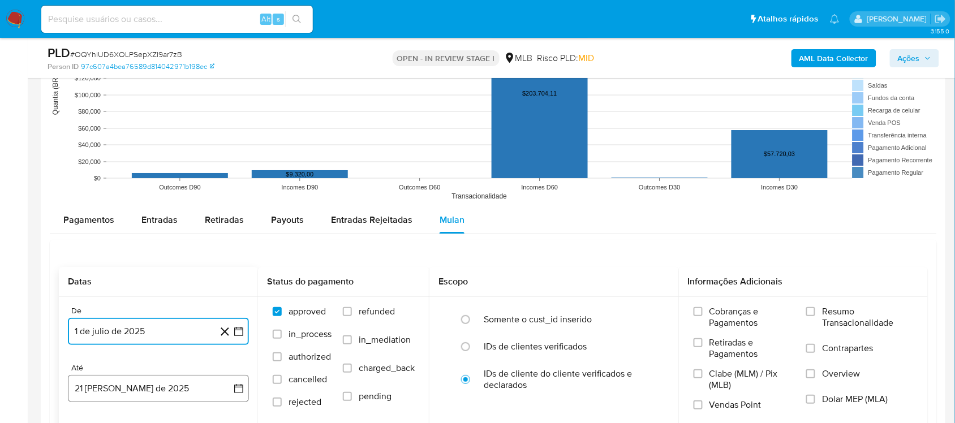
click at [242, 356] on icon "button" at bounding box center [238, 388] width 11 height 11
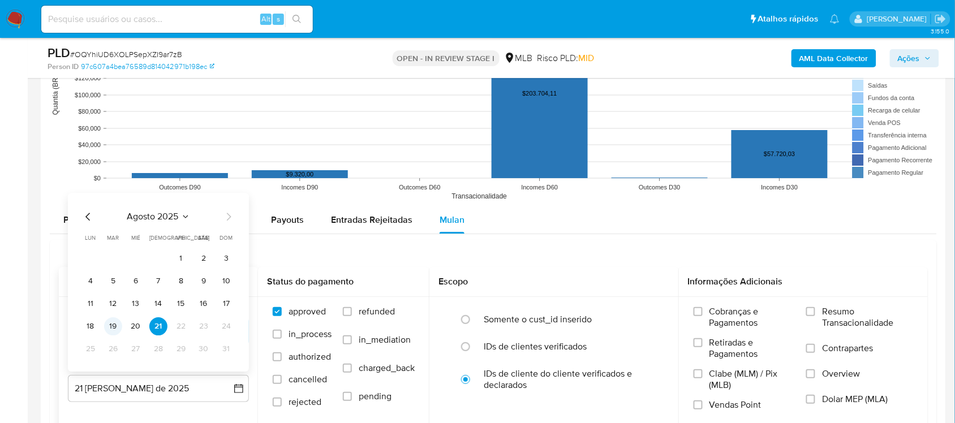
click at [114, 324] on button "19" at bounding box center [113, 326] width 18 height 18
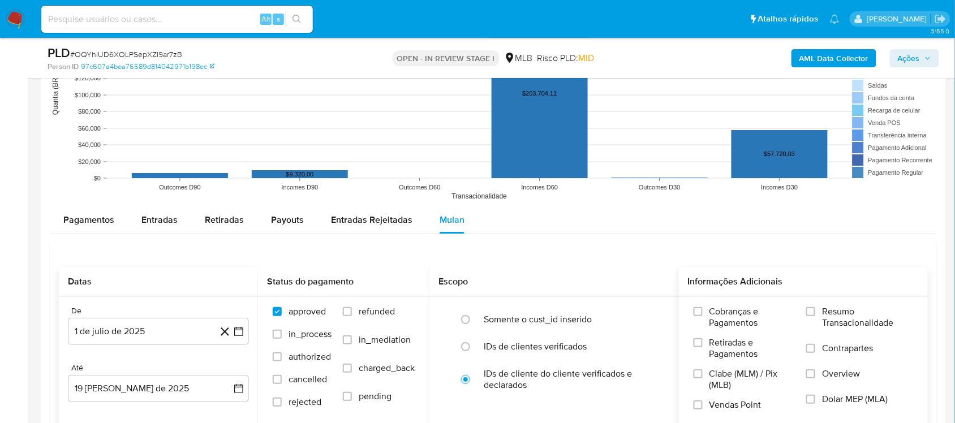
click at [723, 329] on span "Resumo Transacionalidade" at bounding box center [867, 317] width 91 height 23
click at [723, 316] on input "Resumo Transacionalidade" at bounding box center [810, 311] width 9 height 9
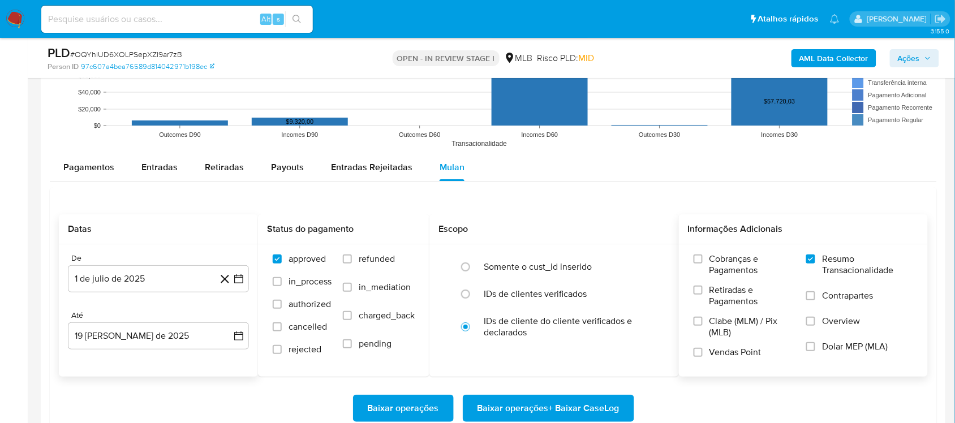
scroll to position [1273, 0]
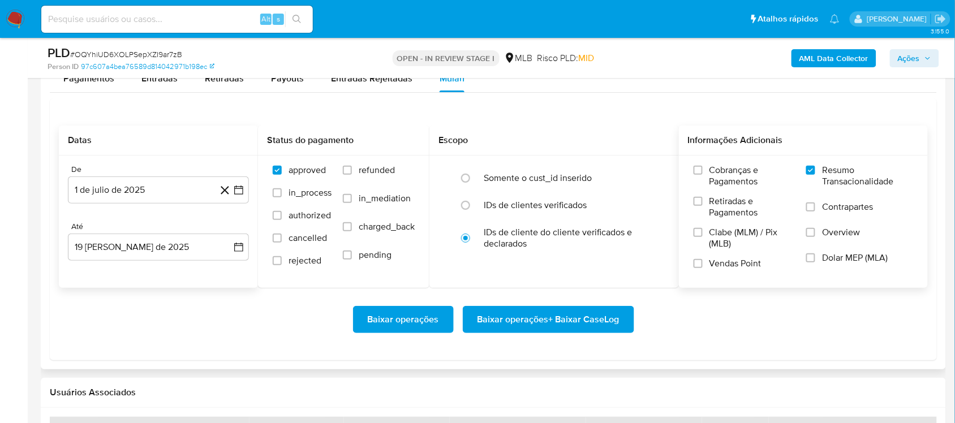
click at [536, 320] on span "Baixar operações + Baixar CaseLog" at bounding box center [548, 319] width 142 height 25
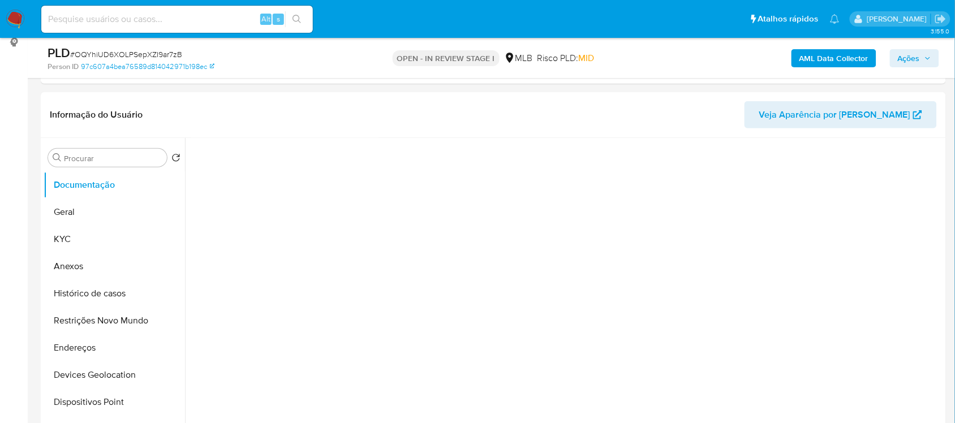
scroll to position [141, 0]
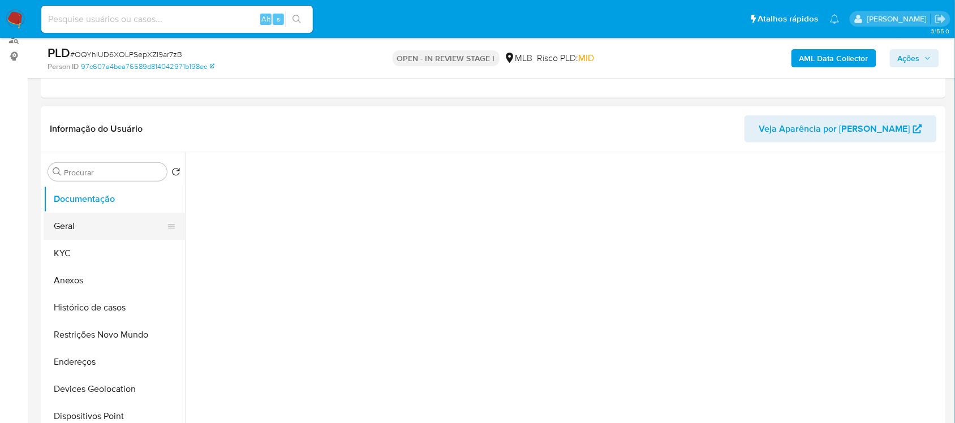
click at [85, 238] on button "Geral" at bounding box center [110, 226] width 132 height 27
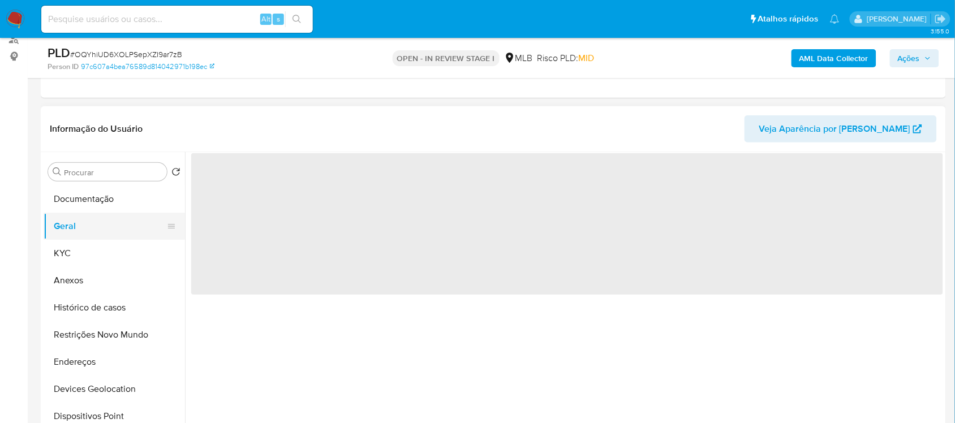
scroll to position [0, 0]
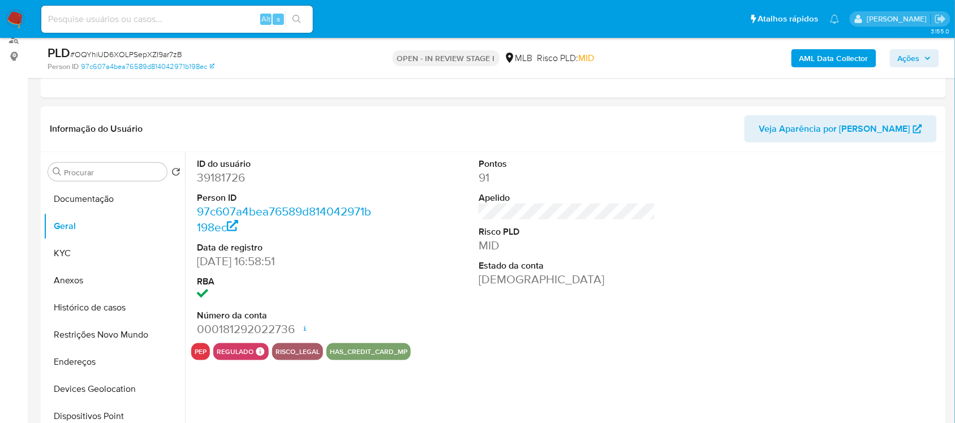
click at [228, 179] on dd "39181726" at bounding box center [285, 178] width 176 height 16
copy dd "39181726"
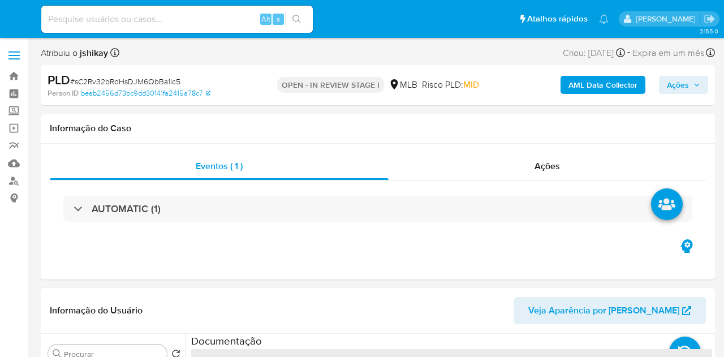
select select "10"
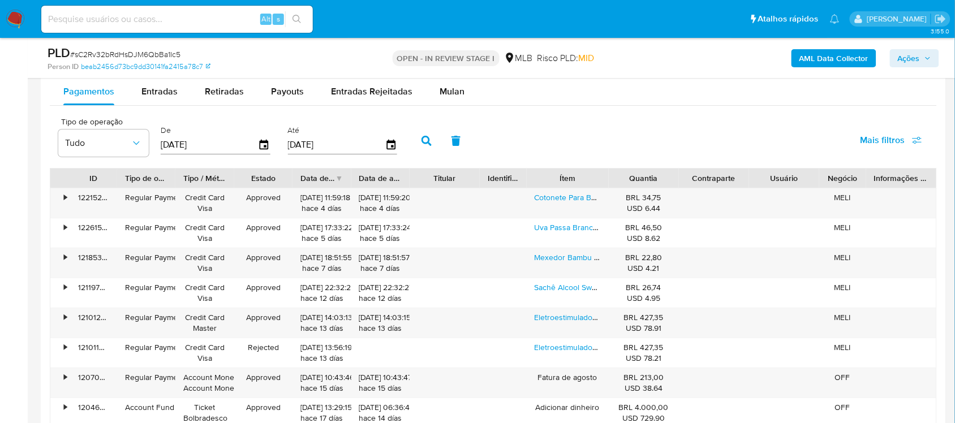
scroll to position [1061, 0]
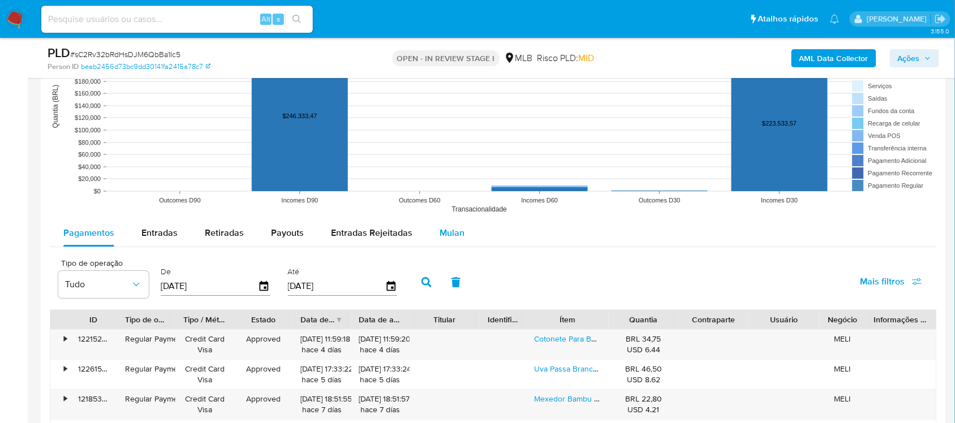
click at [439, 232] on span "Mulan" at bounding box center [451, 232] width 25 height 13
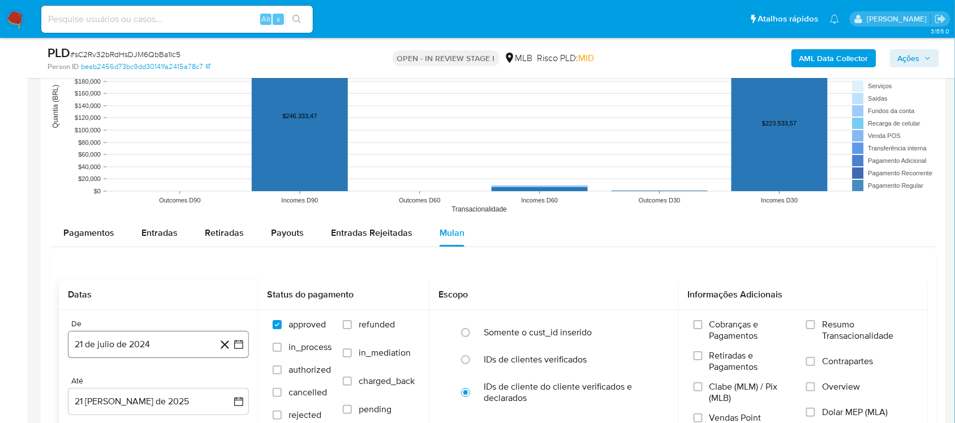
click at [243, 343] on icon "button" at bounding box center [238, 344] width 11 height 11
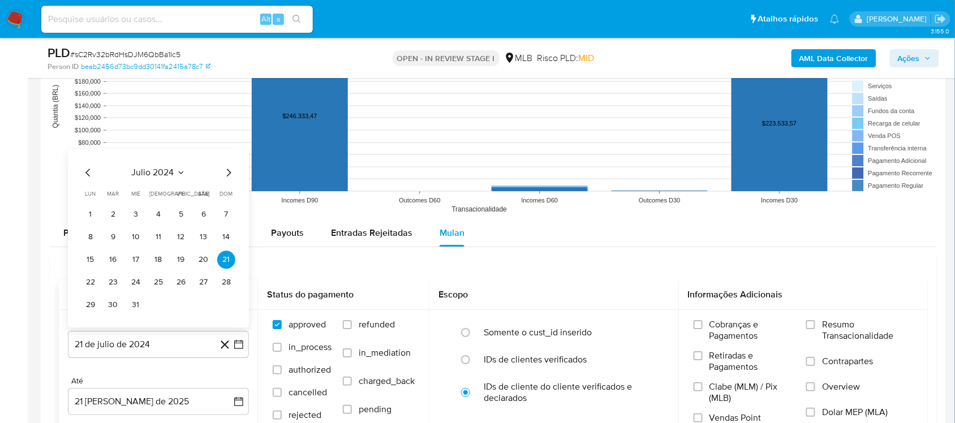
click at [153, 171] on span "julio 2024" at bounding box center [153, 172] width 42 height 11
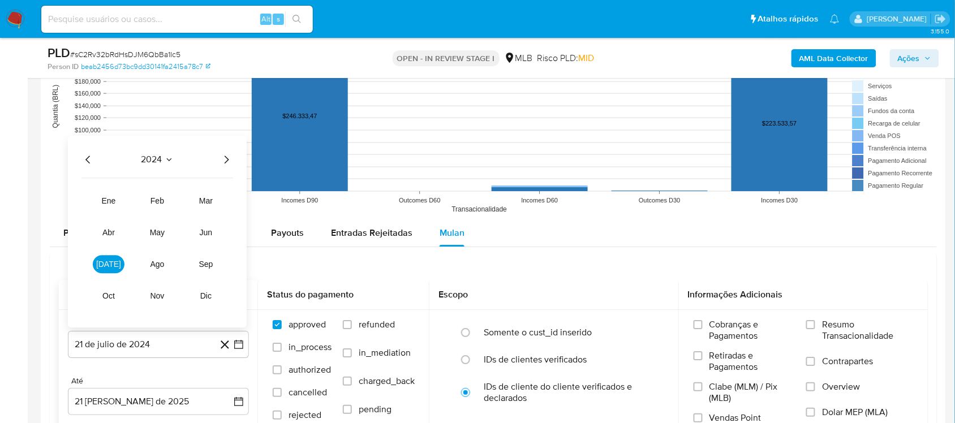
click at [235, 160] on div "2024 2024 ene feb mar abr may jun jul ago sep oct nov dic" at bounding box center [157, 232] width 179 height 192
click at [230, 161] on icon "Año siguiente" at bounding box center [226, 160] width 14 height 14
click at [108, 269] on span "[DATE]" at bounding box center [108, 264] width 25 height 9
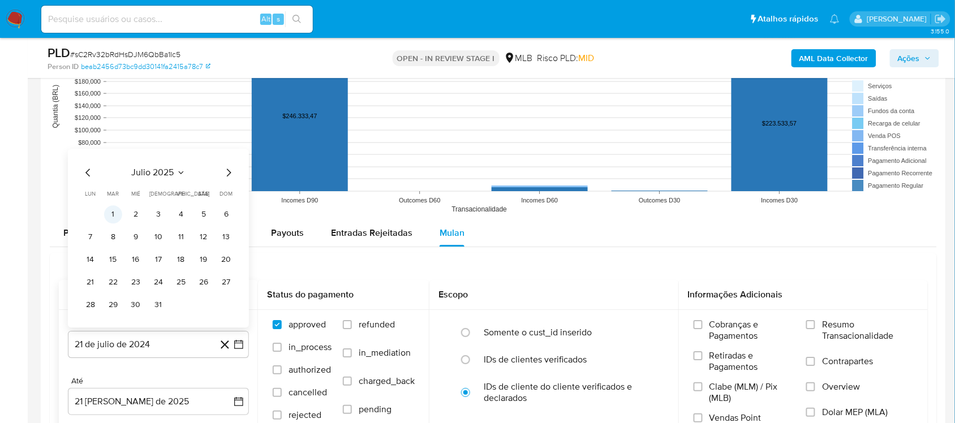
click at [117, 212] on button "1" at bounding box center [113, 214] width 18 height 18
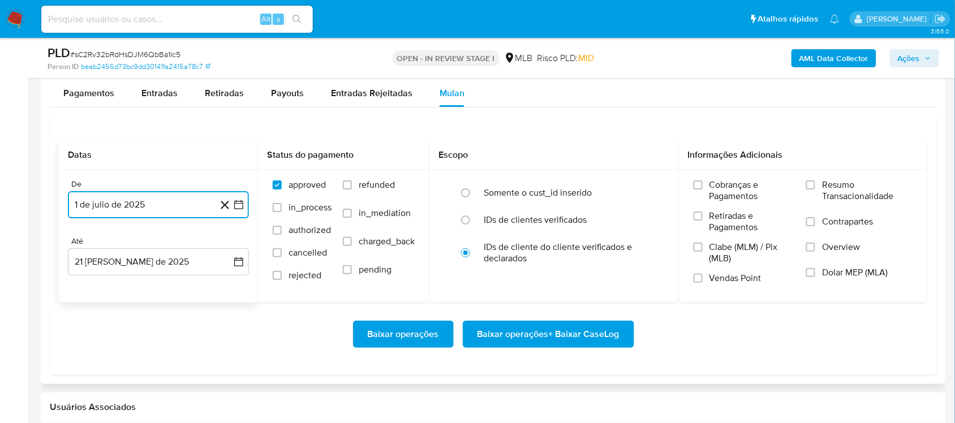
scroll to position [1202, 0]
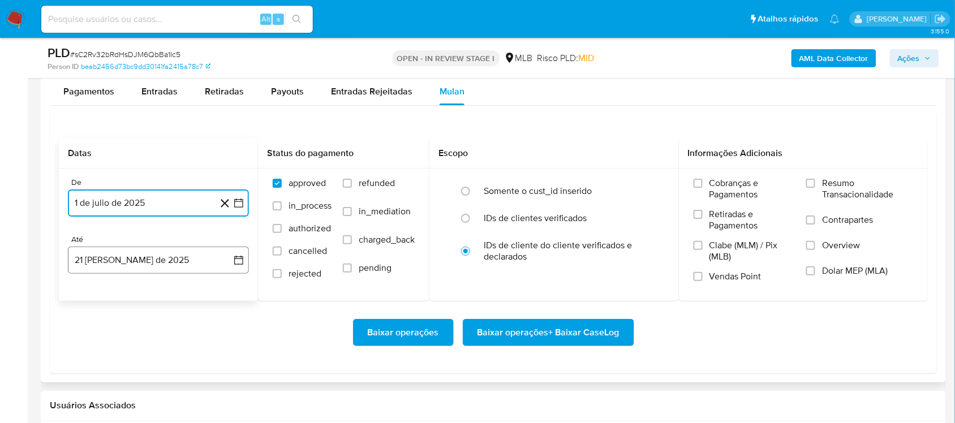
click at [244, 259] on button "21 [PERSON_NAME] de 2025" at bounding box center [158, 260] width 181 height 27
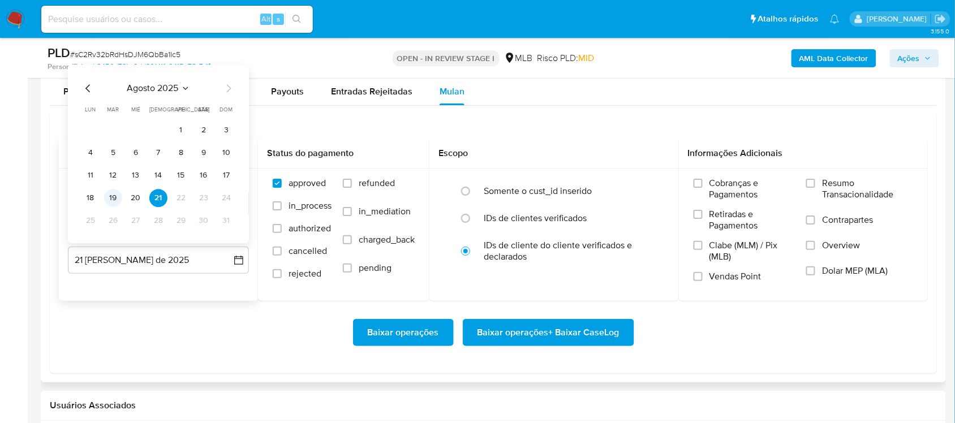
click at [118, 199] on button "19" at bounding box center [113, 198] width 18 height 18
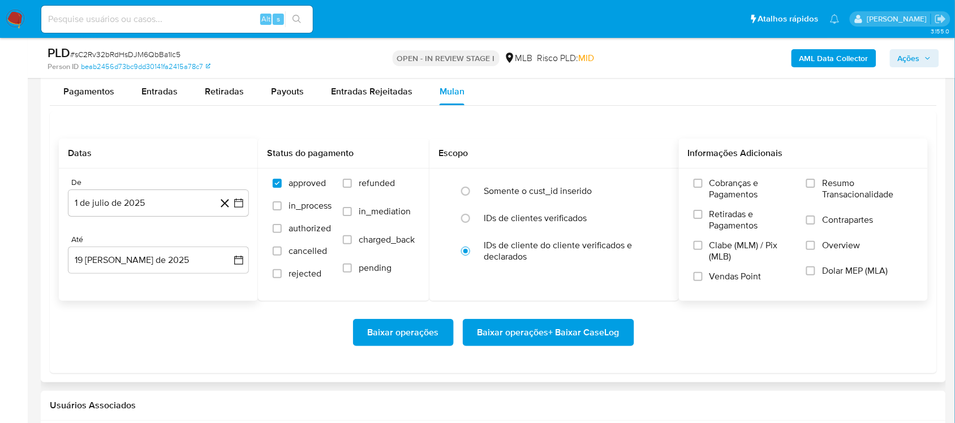
click at [723, 187] on span "Resumo Transacionalidade" at bounding box center [867, 189] width 91 height 23
click at [723, 187] on input "Resumo Transacionalidade" at bounding box center [810, 183] width 9 height 9
click at [509, 334] on span "Baixar operações + Baixar CaseLog" at bounding box center [548, 332] width 142 height 25
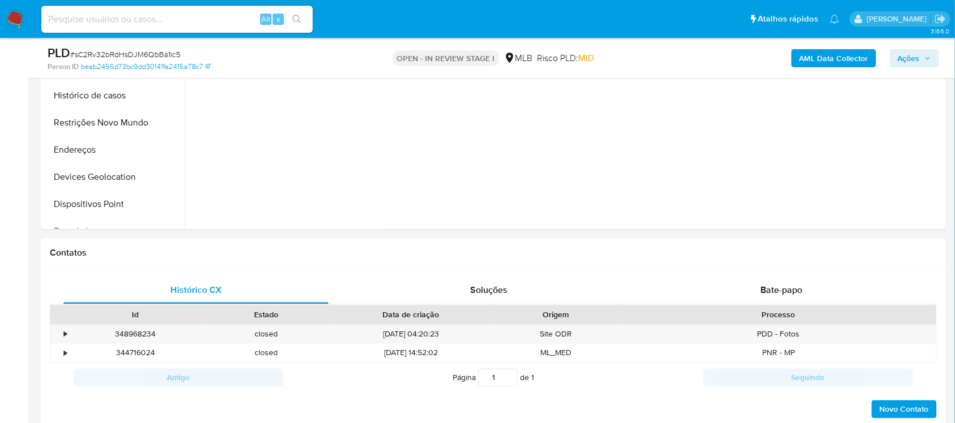
scroll to position [141, 0]
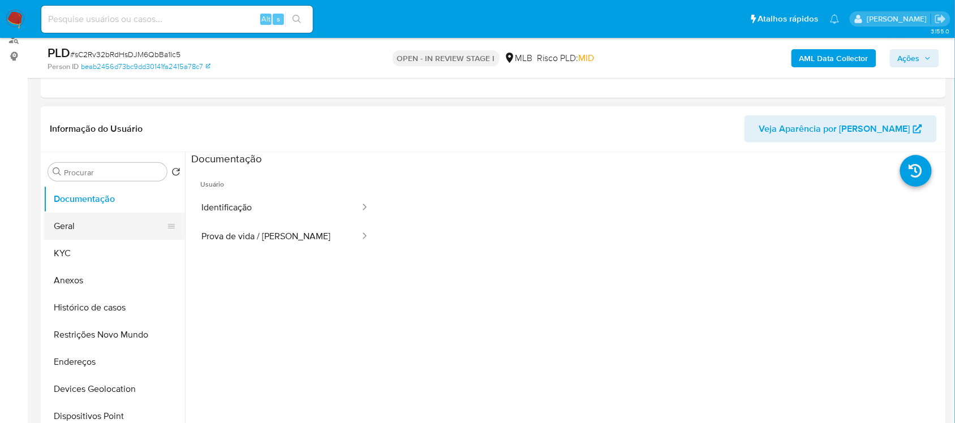
click at [90, 225] on button "Geral" at bounding box center [110, 226] width 132 height 27
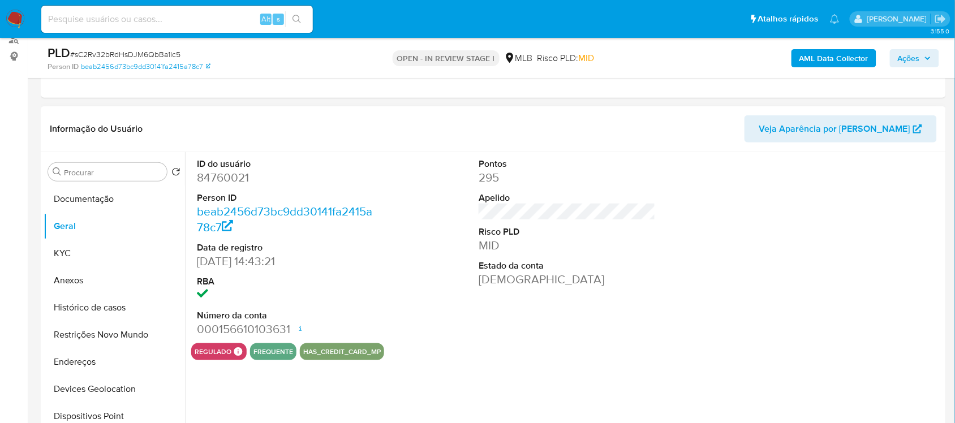
click at [225, 181] on dd "84760021" at bounding box center [285, 178] width 176 height 16
copy dd "84760021"
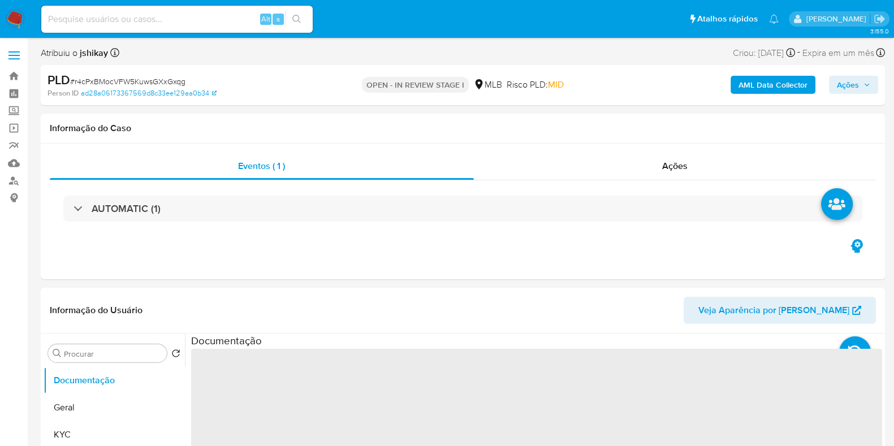
select select "10"
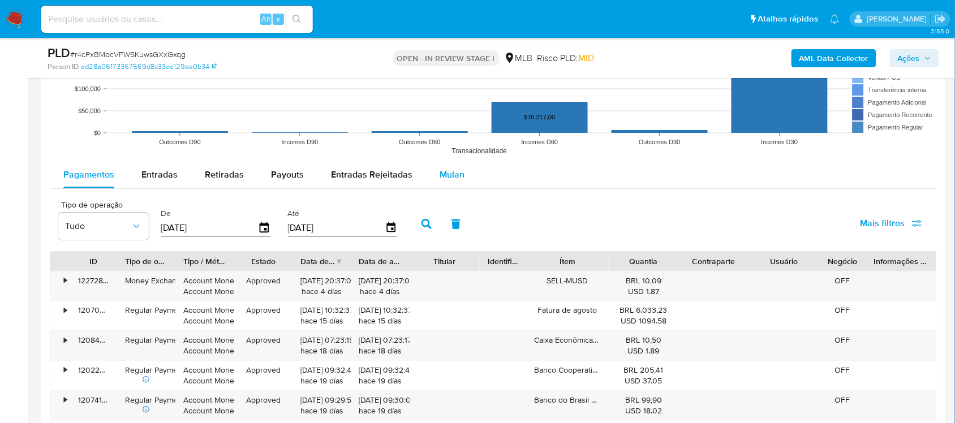
scroll to position [1202, 0]
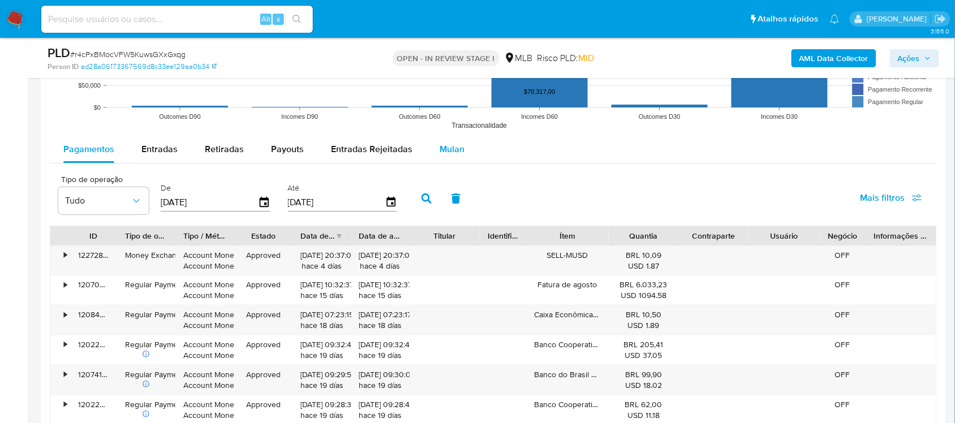
click at [455, 150] on span "Mulan" at bounding box center [451, 149] width 25 height 13
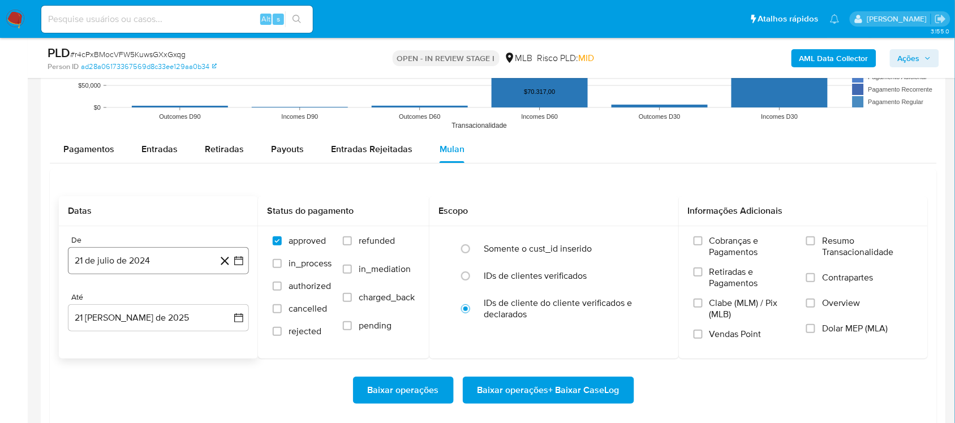
click at [243, 256] on icon "button" at bounding box center [238, 260] width 11 height 11
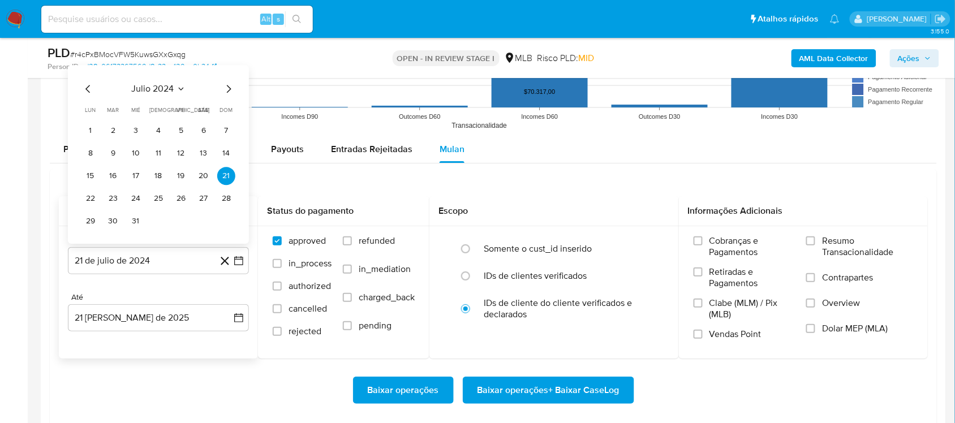
click at [173, 91] on span "julio 2024" at bounding box center [153, 88] width 42 height 11
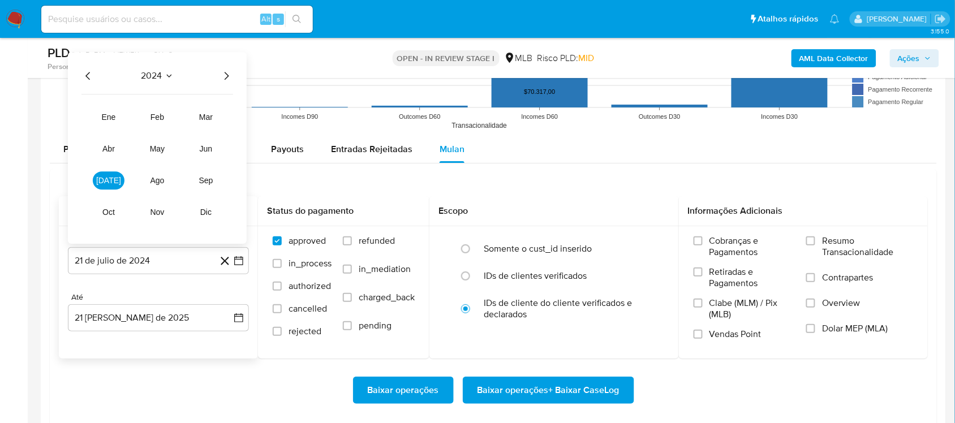
click at [226, 75] on icon "Año siguiente" at bounding box center [227, 76] width 5 height 8
click at [107, 178] on span "[DATE]" at bounding box center [108, 180] width 25 height 9
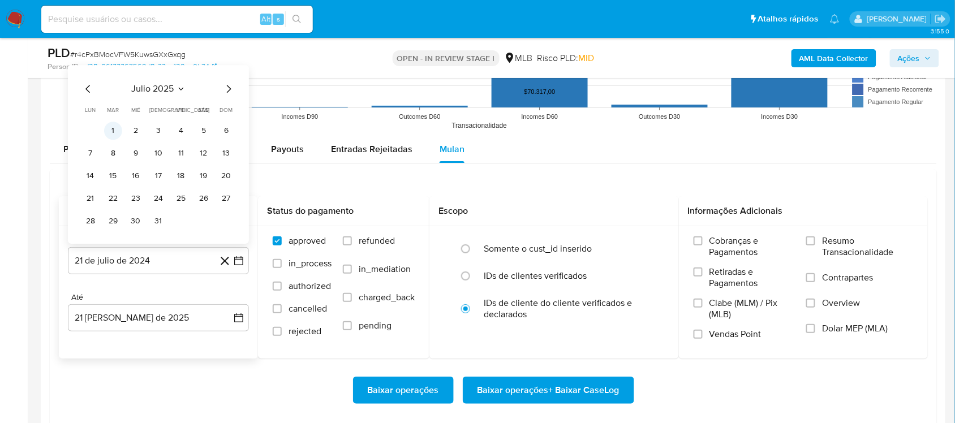
click at [112, 136] on button "1" at bounding box center [113, 131] width 18 height 18
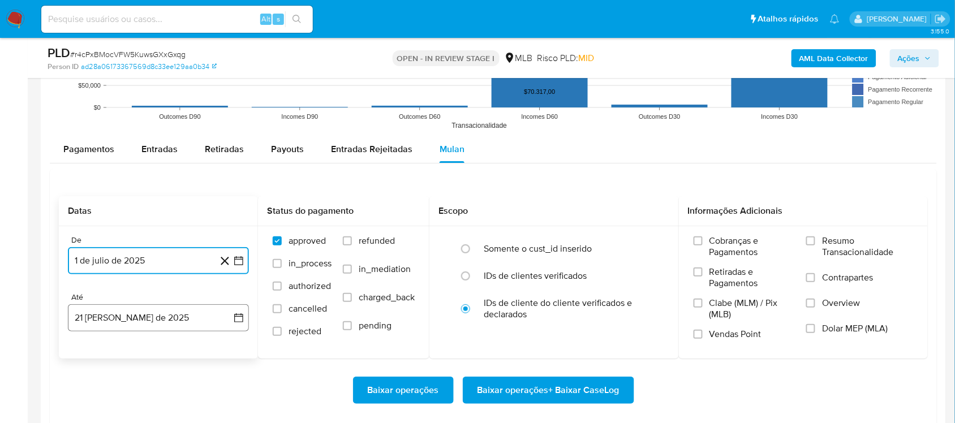
click at [244, 320] on icon "button" at bounding box center [238, 317] width 11 height 11
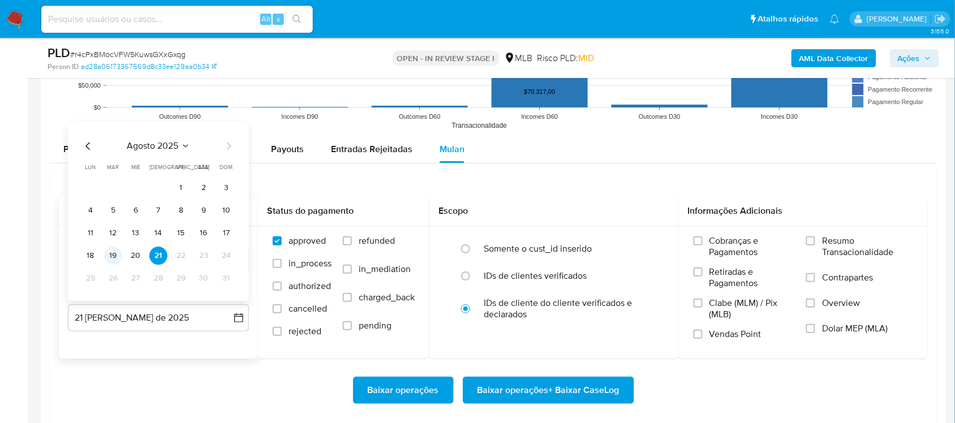
click at [117, 260] on button "19" at bounding box center [113, 256] width 18 height 18
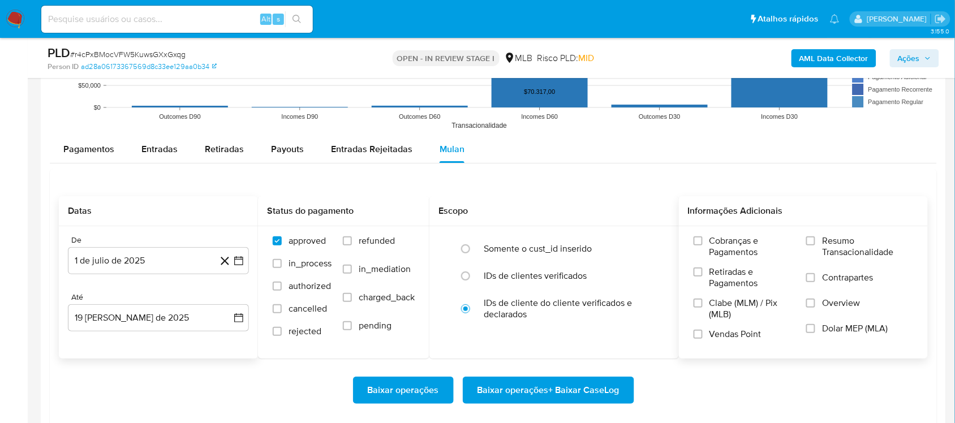
click at [723, 253] on span "Resumo Transacionalidade" at bounding box center [867, 246] width 91 height 23
click at [723, 245] on input "Resumo Transacionalidade" at bounding box center [810, 240] width 9 height 9
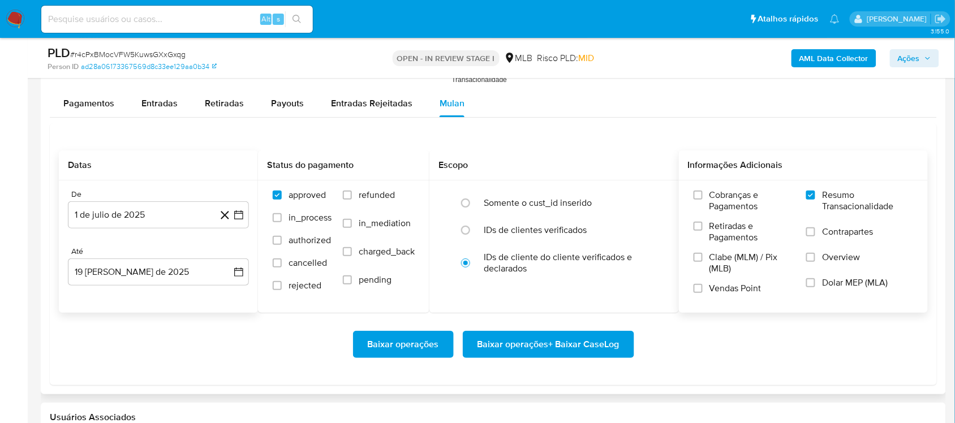
scroll to position [1273, 0]
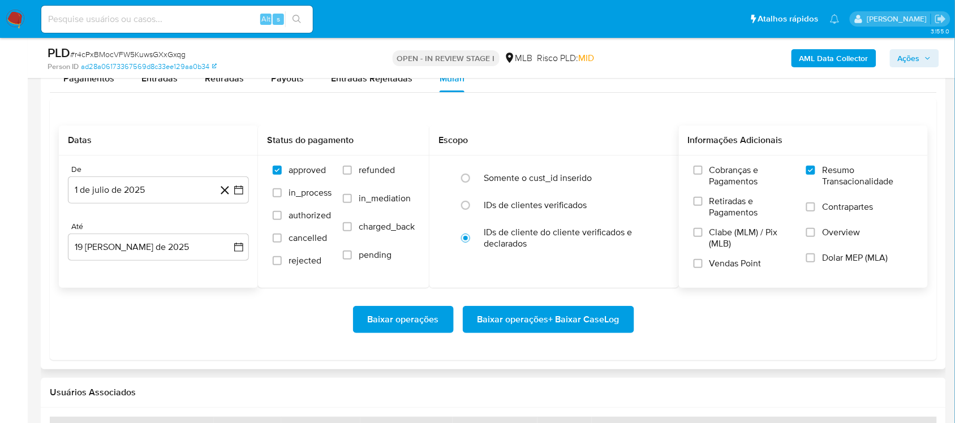
click at [540, 324] on span "Baixar operações + Baixar CaseLog" at bounding box center [548, 319] width 142 height 25
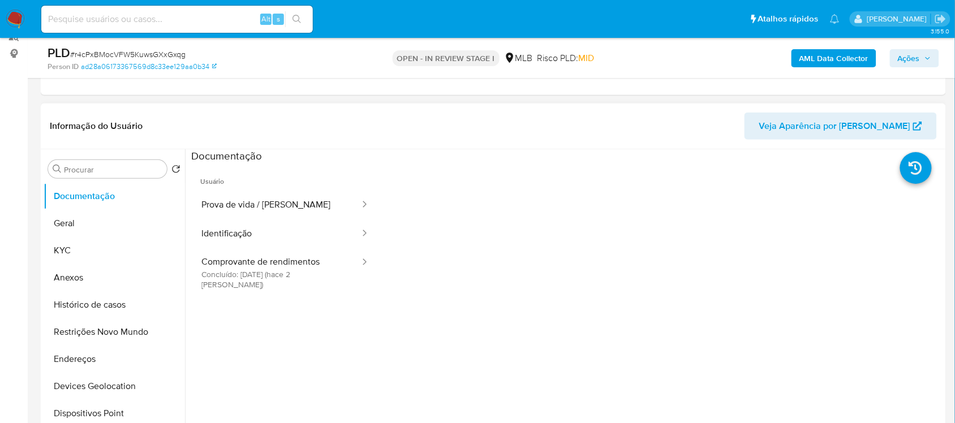
scroll to position [141, 0]
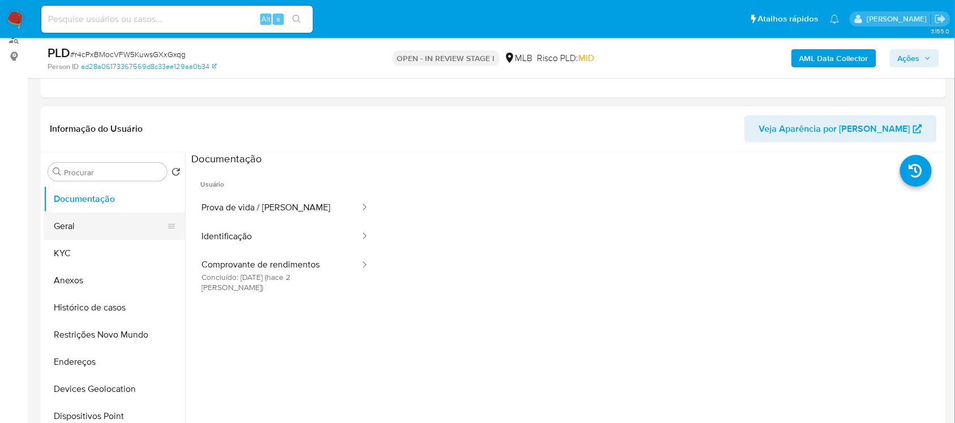
click at [87, 223] on button "Geral" at bounding box center [110, 226] width 132 height 27
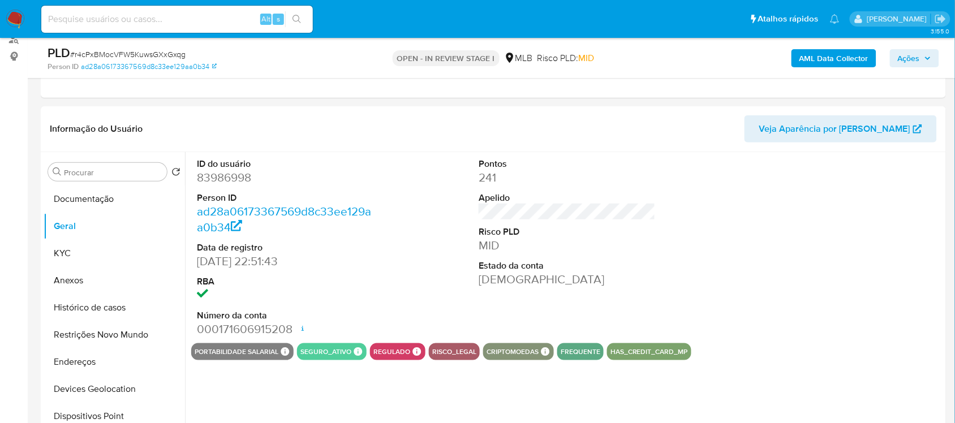
click at [228, 180] on dd "83986998" at bounding box center [285, 178] width 176 height 16
copy dd "83986998"
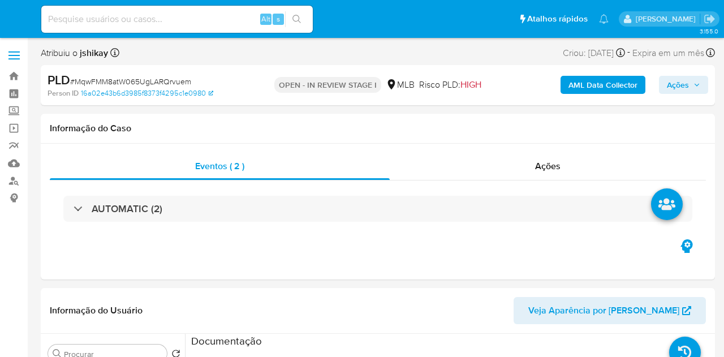
select select "10"
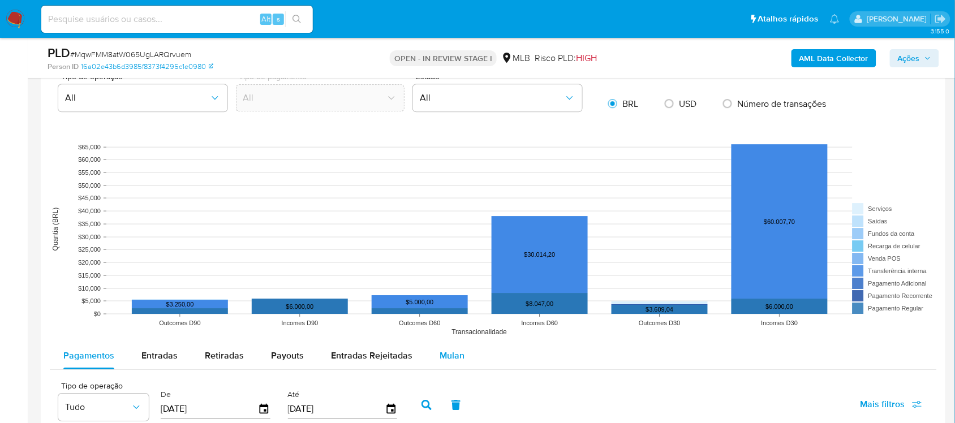
scroll to position [1061, 0]
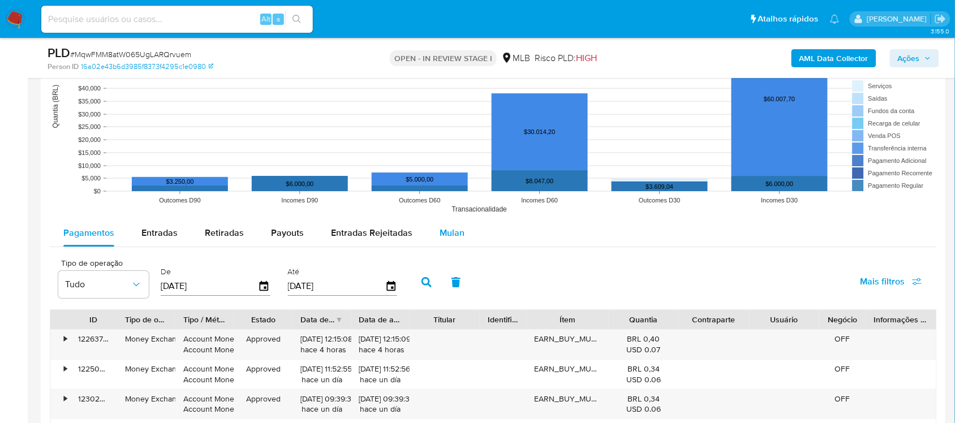
click at [439, 234] on span "Mulan" at bounding box center [451, 232] width 25 height 13
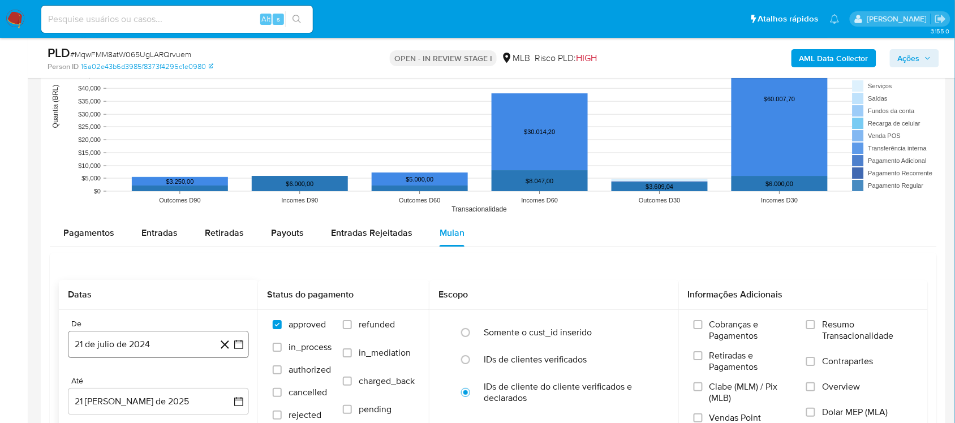
click at [240, 346] on icon "button" at bounding box center [238, 344] width 11 height 11
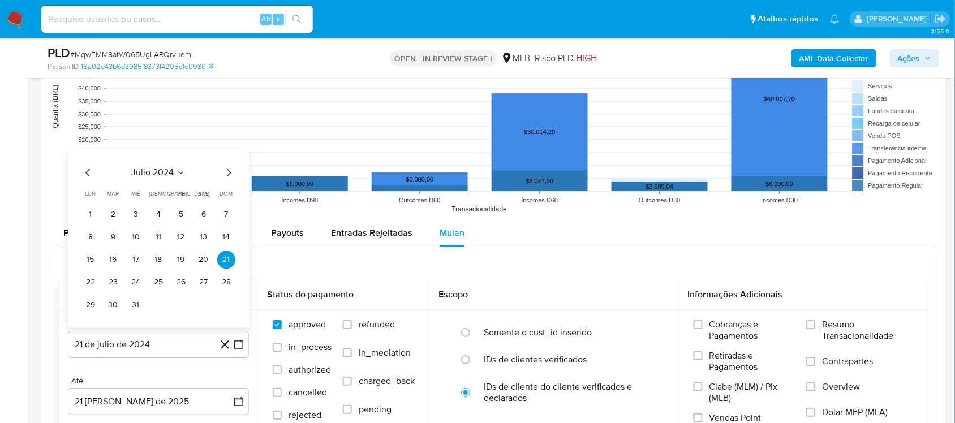
click at [164, 176] on span "julio 2024" at bounding box center [153, 172] width 42 height 11
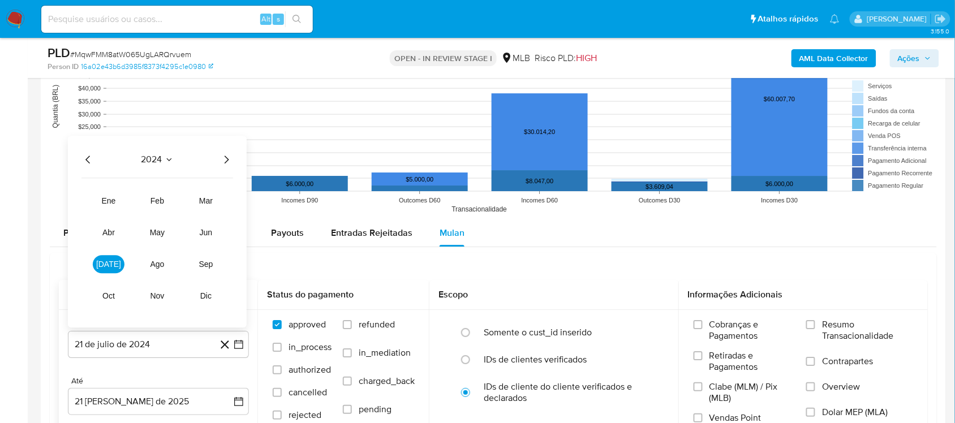
click at [224, 159] on icon "Año siguiente" at bounding box center [226, 160] width 14 height 14
click at [202, 239] on button "jun" at bounding box center [206, 232] width 32 height 18
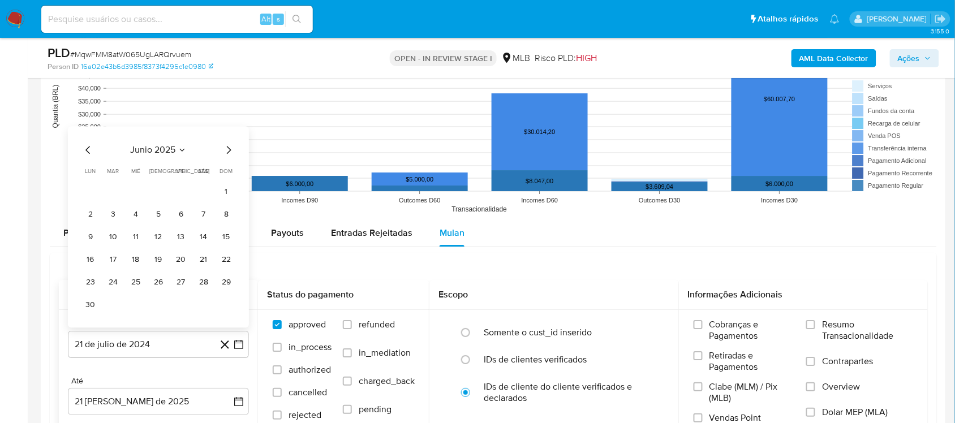
click at [227, 149] on icon "Mes siguiente" at bounding box center [229, 150] width 14 height 14
click at [120, 218] on button "1" at bounding box center [113, 214] width 18 height 18
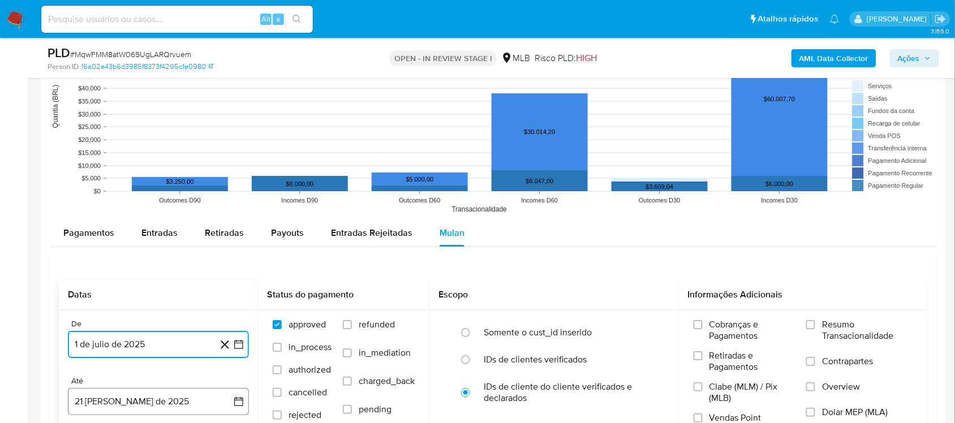
click at [234, 356] on icon "button" at bounding box center [238, 401] width 11 height 11
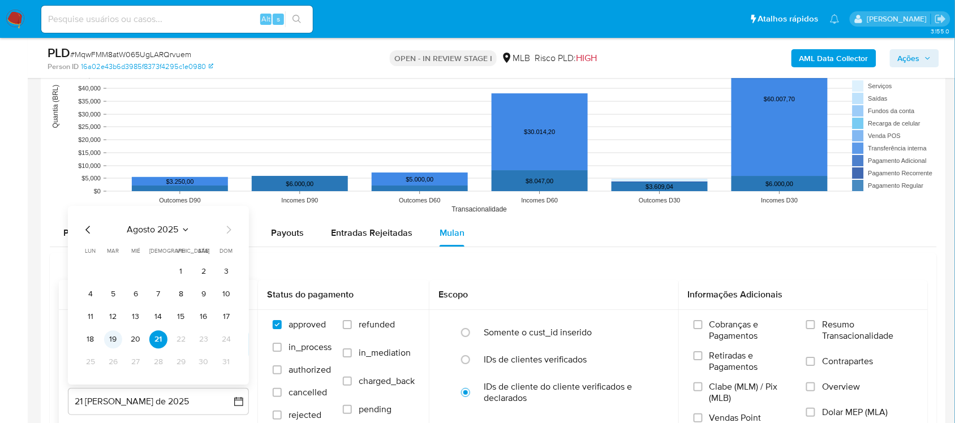
click at [115, 340] on button "19" at bounding box center [113, 339] width 18 height 18
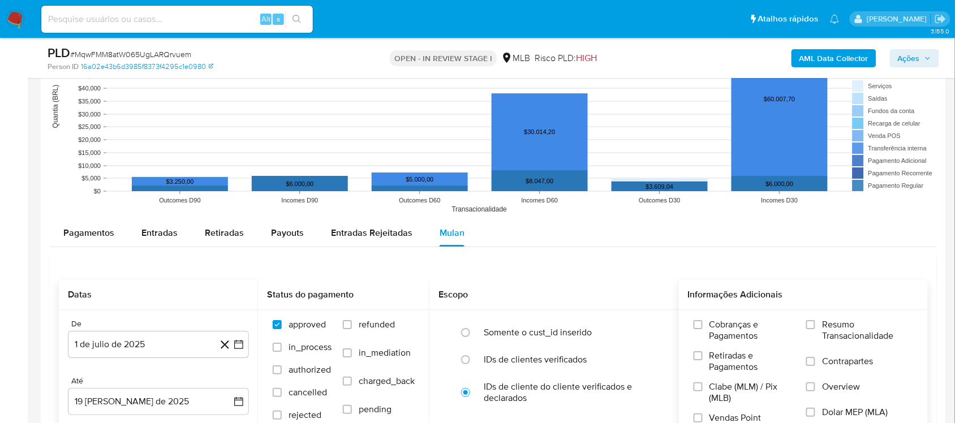
click at [723, 320] on label "Resumo Transacionalidade" at bounding box center [859, 337] width 107 height 37
click at [723, 320] on input "Resumo Transacionalidade" at bounding box center [810, 324] width 9 height 9
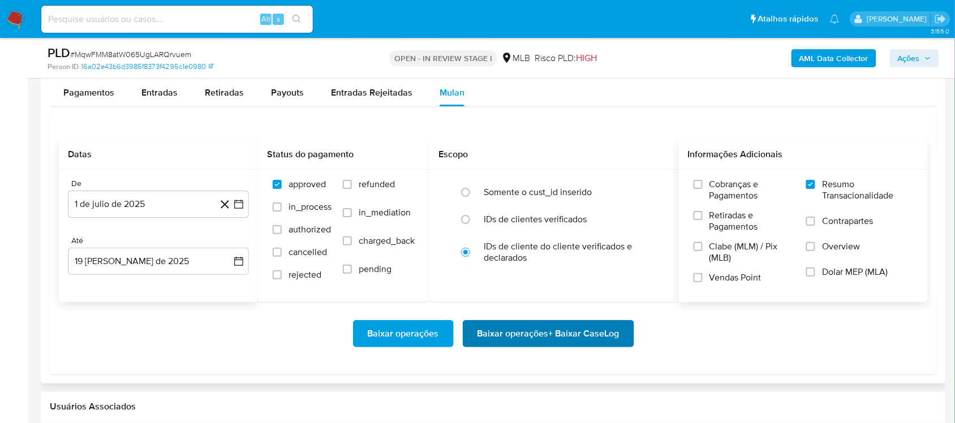
scroll to position [1202, 0]
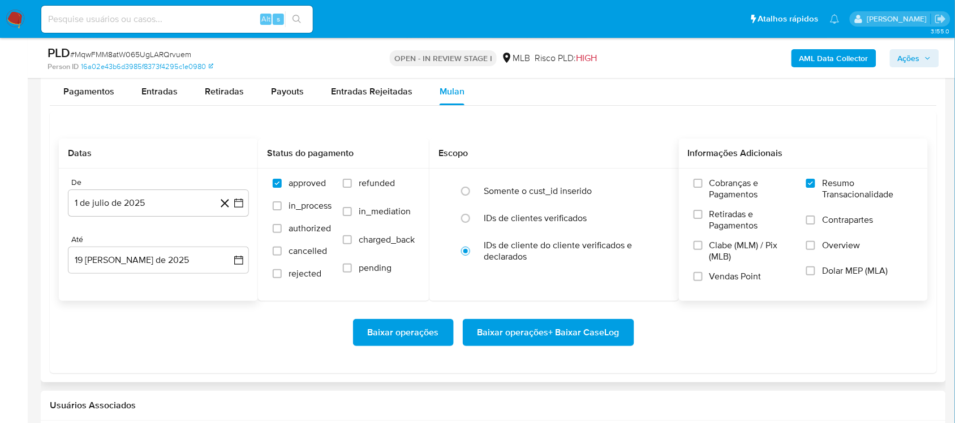
click at [526, 337] on span "Baixar operações + Baixar CaseLog" at bounding box center [548, 332] width 142 height 25
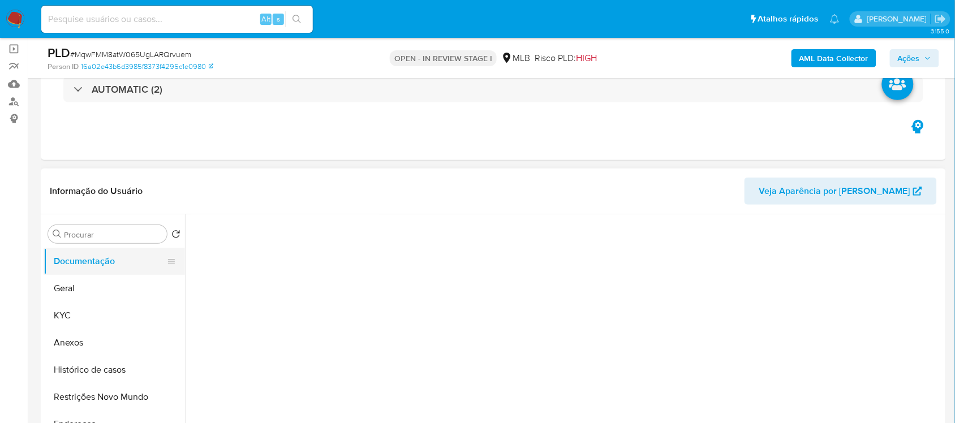
scroll to position [71, 0]
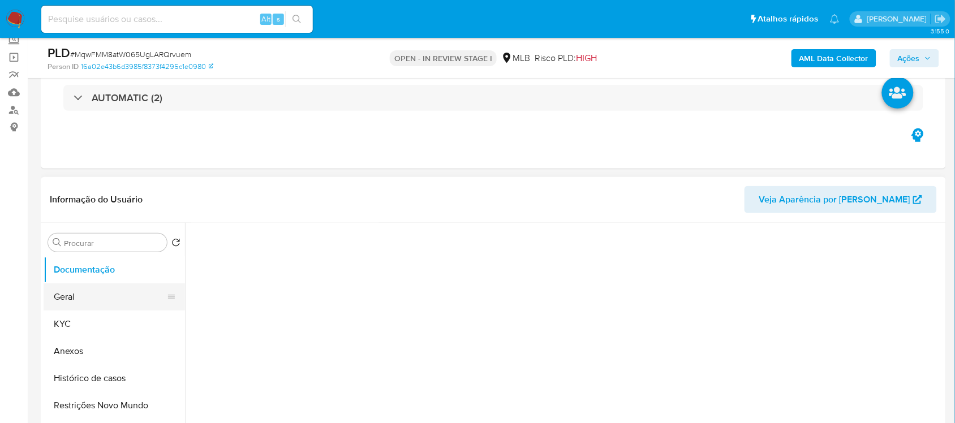
click at [85, 301] on button "Geral" at bounding box center [110, 296] width 132 height 27
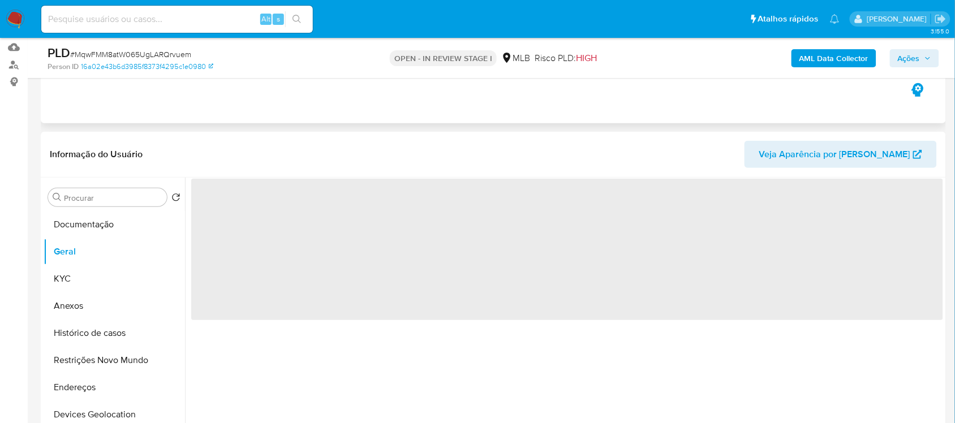
scroll to position [141, 0]
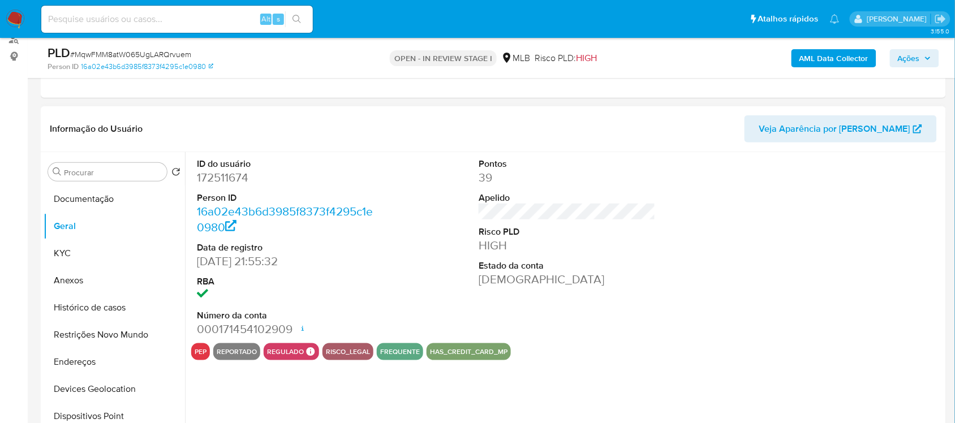
click at [238, 180] on dd "172511674" at bounding box center [285, 178] width 176 height 16
copy dd "172511674"
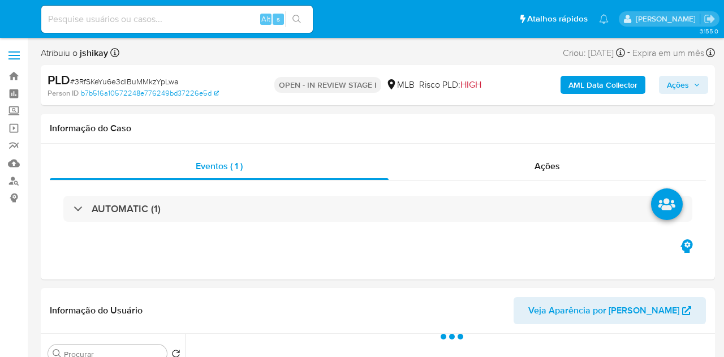
select select "10"
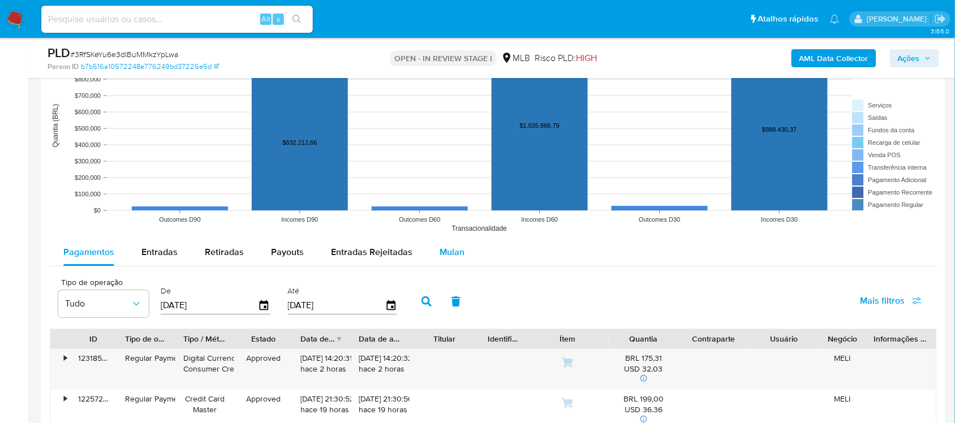
click at [450, 258] on span "Mulan" at bounding box center [451, 251] width 25 height 13
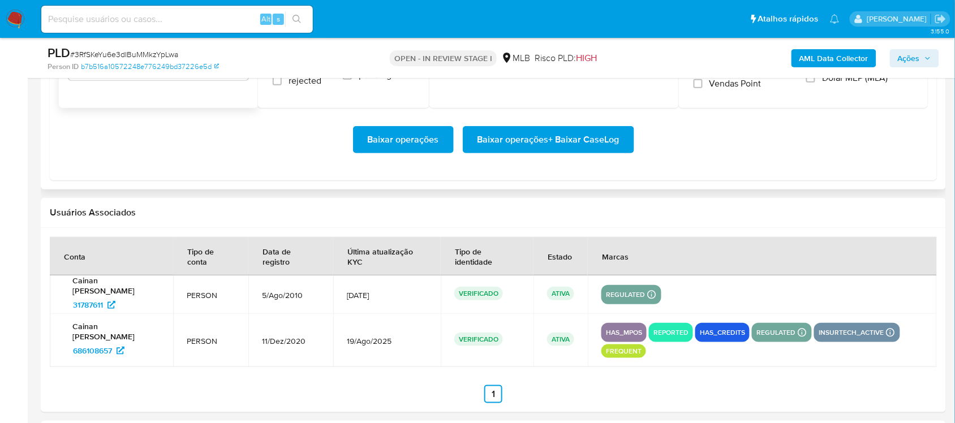
scroll to position [1343, 0]
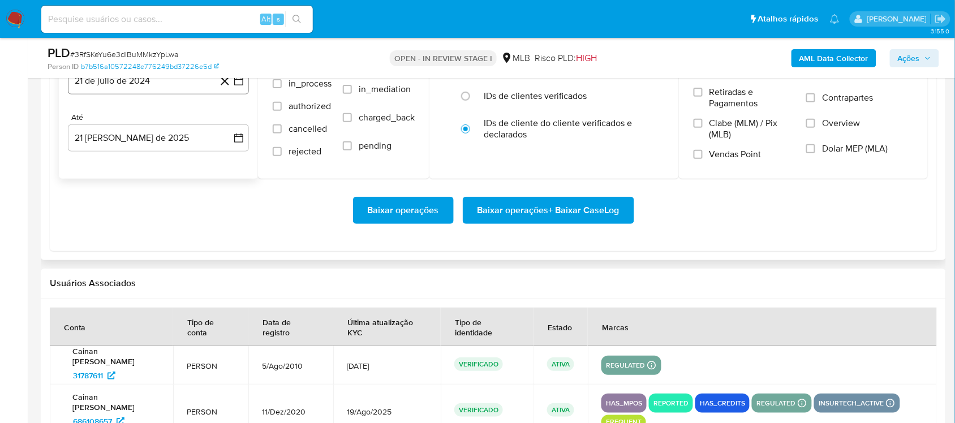
click at [239, 83] on icon "button" at bounding box center [238, 80] width 11 height 11
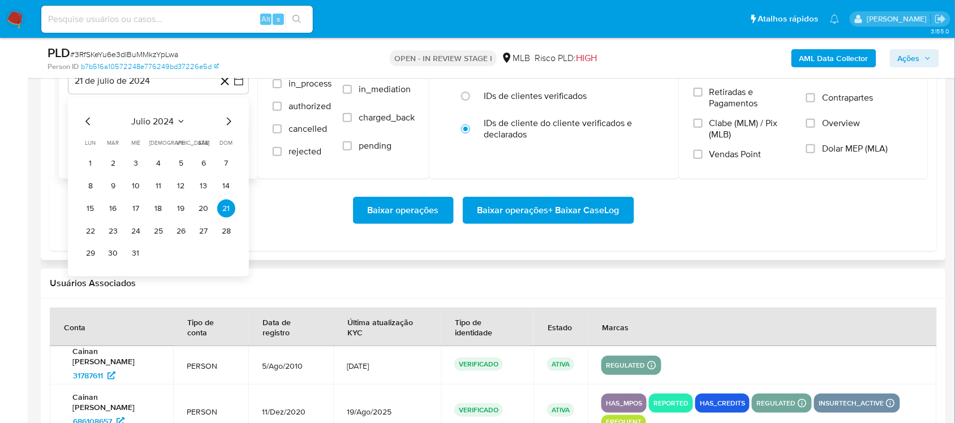
click at [160, 122] on span "julio 2024" at bounding box center [153, 121] width 42 height 11
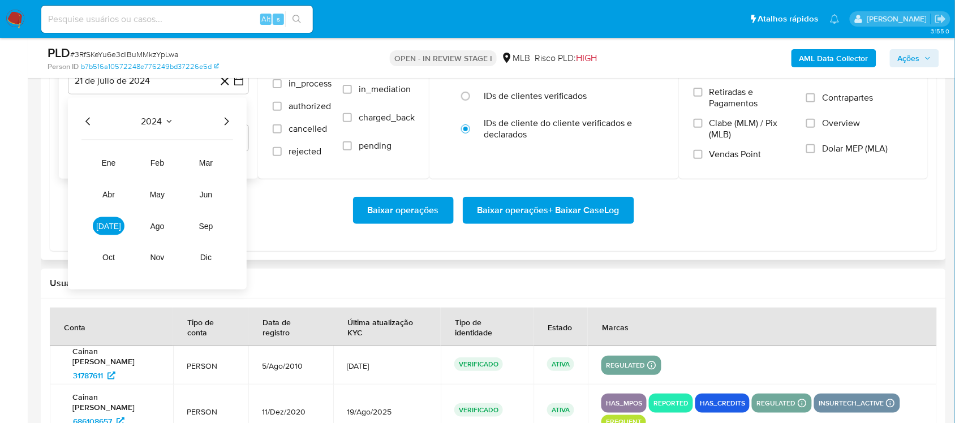
click at [224, 122] on icon "Año siguiente" at bounding box center [226, 122] width 14 height 14
click at [105, 230] on span "[DATE]" at bounding box center [108, 226] width 25 height 9
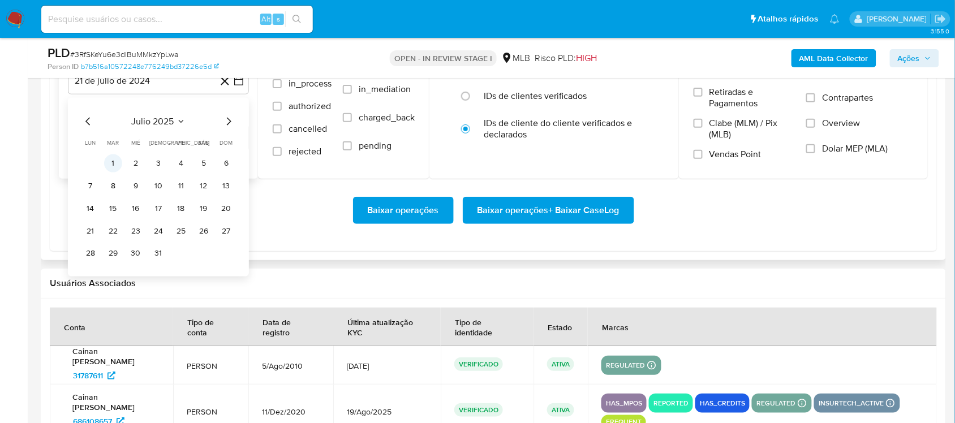
click at [117, 164] on button "1" at bounding box center [113, 163] width 18 height 18
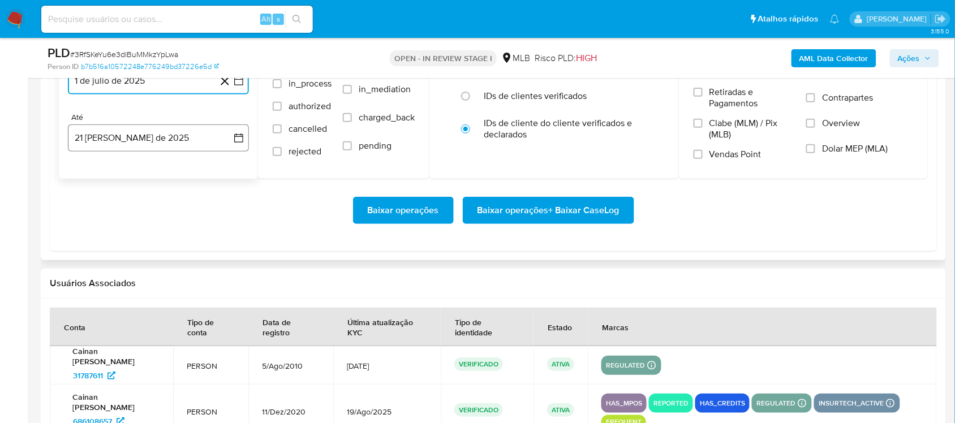
click at [244, 141] on button "21 [PERSON_NAME] de 2025" at bounding box center [158, 137] width 181 height 27
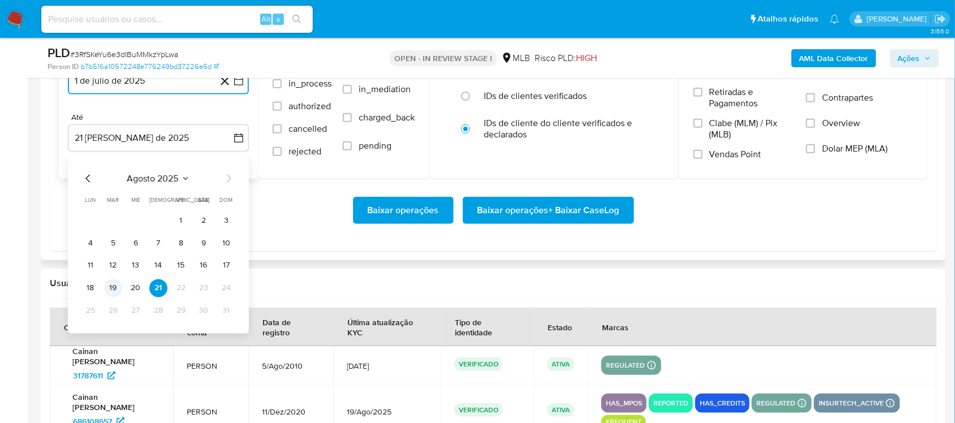
click at [117, 287] on button "19" at bounding box center [113, 288] width 18 height 18
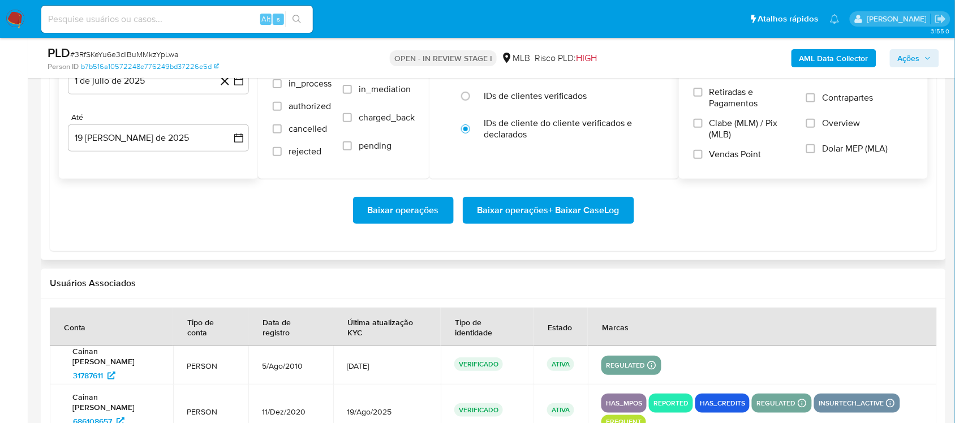
click at [723, 102] on span "Contrapartes" at bounding box center [847, 97] width 51 height 11
click at [723, 102] on input "Contrapartes" at bounding box center [810, 97] width 9 height 9
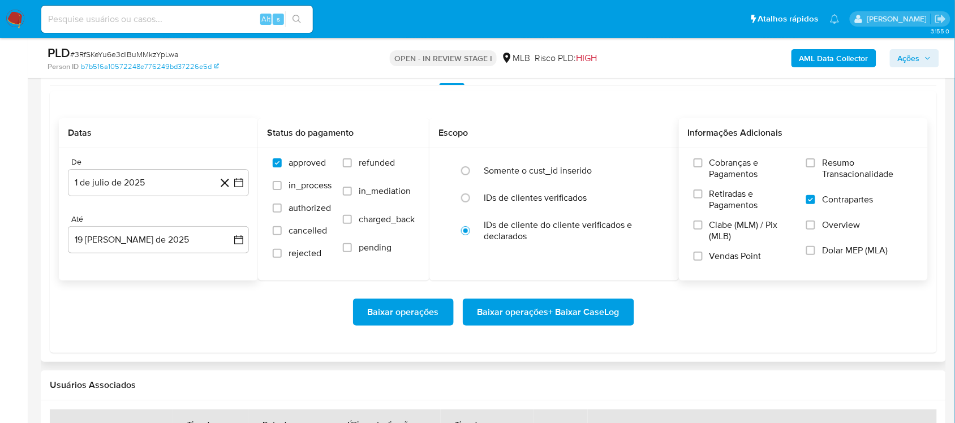
scroll to position [1202, 0]
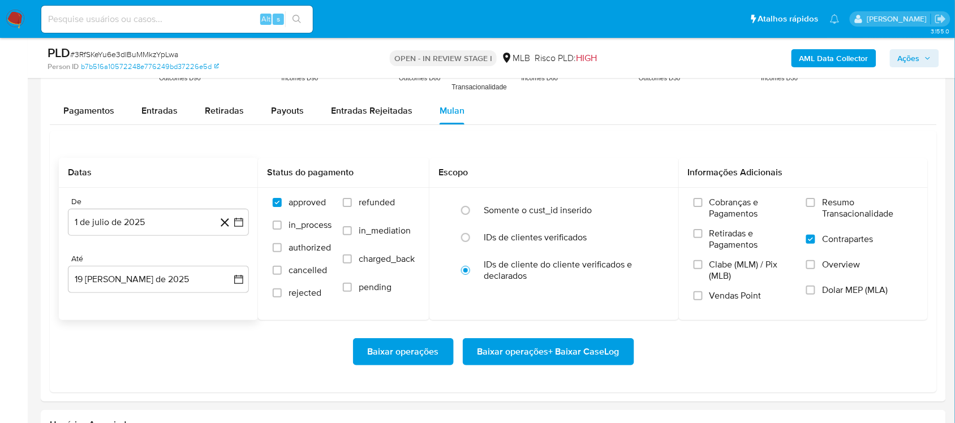
click at [723, 238] on span "Contrapartes" at bounding box center [847, 239] width 51 height 11
click at [723, 238] on input "Contrapartes" at bounding box center [810, 239] width 9 height 9
click at [723, 205] on span "Resumo Transacionalidade" at bounding box center [867, 208] width 91 height 23
click at [723, 205] on input "Resumo Transacionalidade" at bounding box center [810, 202] width 9 height 9
click at [547, 356] on span "Baixar operações + Baixar CaseLog" at bounding box center [548, 351] width 142 height 25
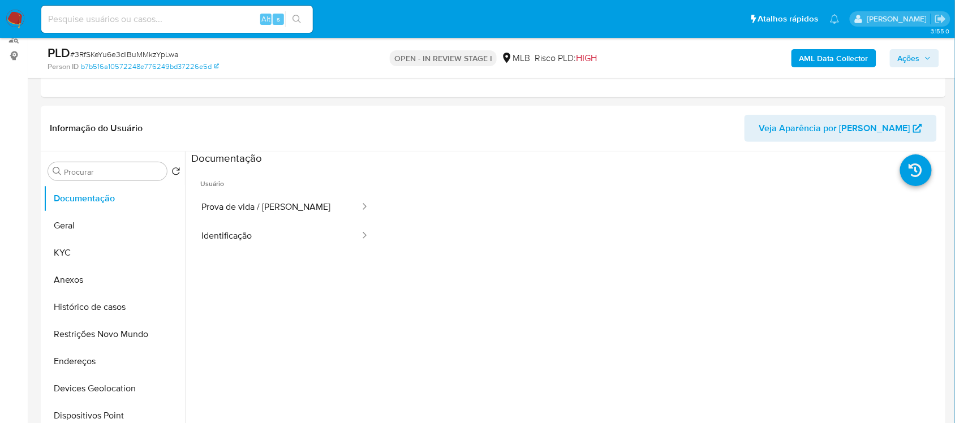
scroll to position [141, 0]
click at [71, 228] on button "Geral" at bounding box center [110, 226] width 132 height 27
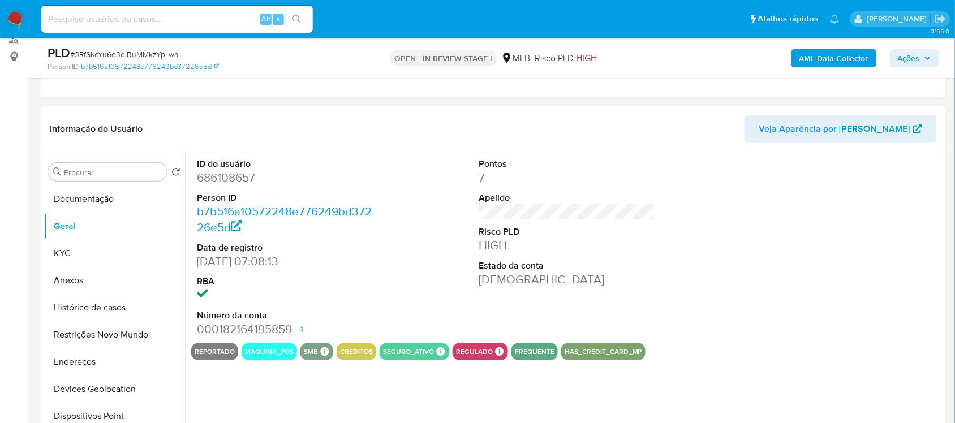
click at [239, 177] on dd "686108657" at bounding box center [285, 178] width 176 height 16
copy dd "686108657"
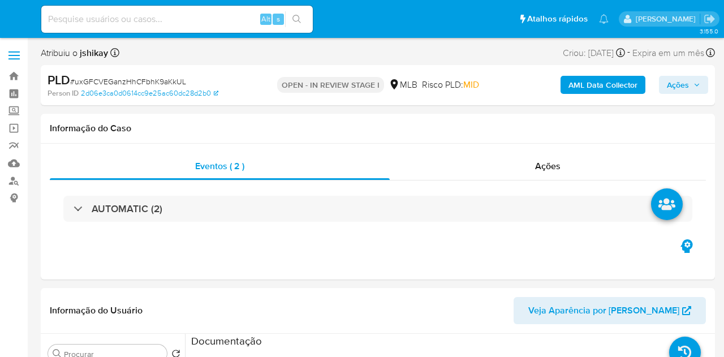
select select "10"
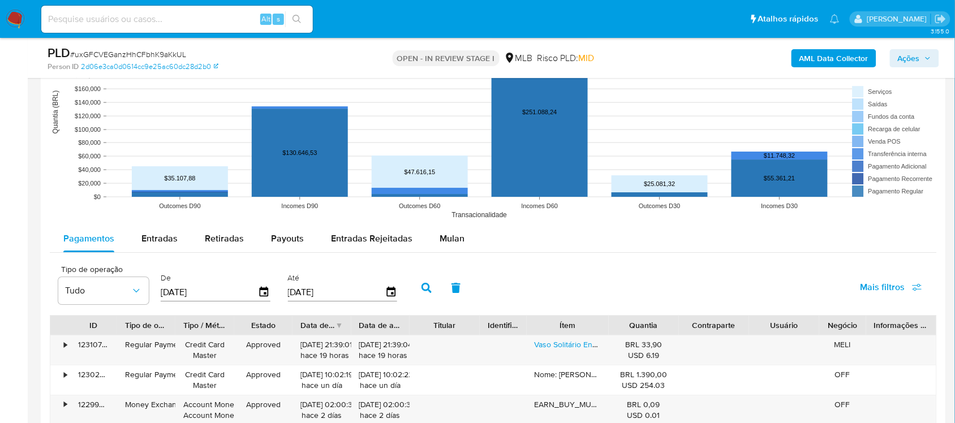
scroll to position [1061, 0]
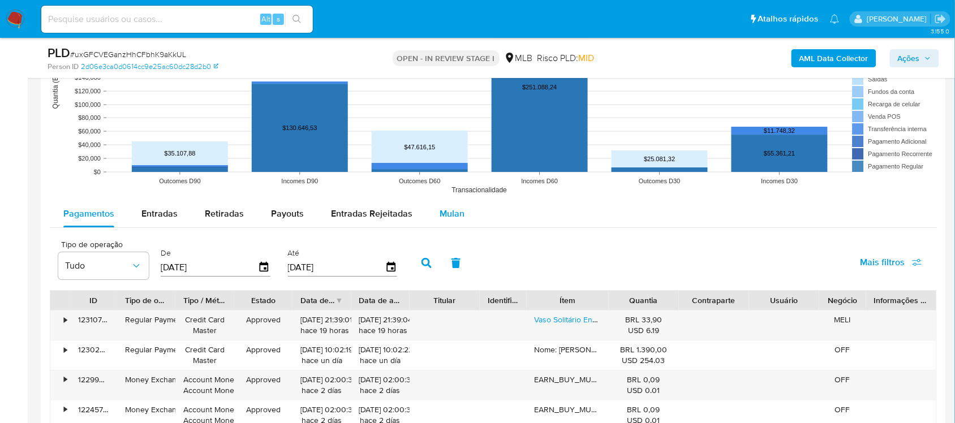
click at [456, 219] on span "Mulan" at bounding box center [451, 213] width 25 height 13
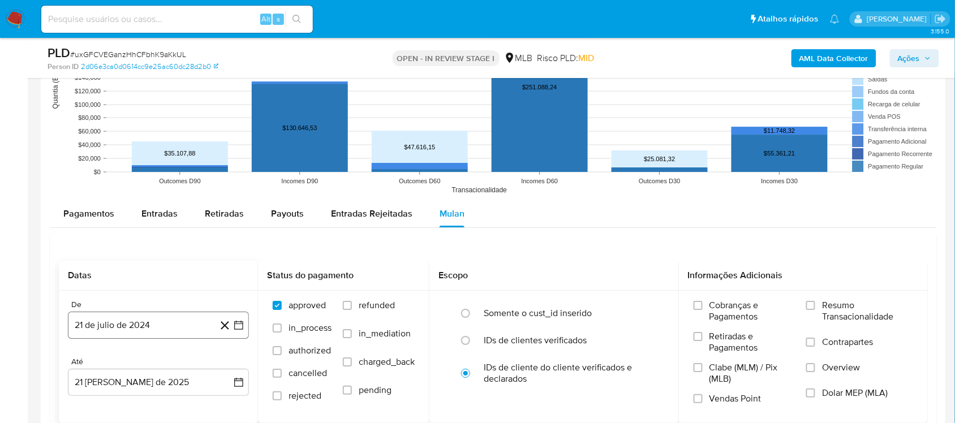
click at [240, 326] on icon "button" at bounding box center [238, 325] width 11 height 11
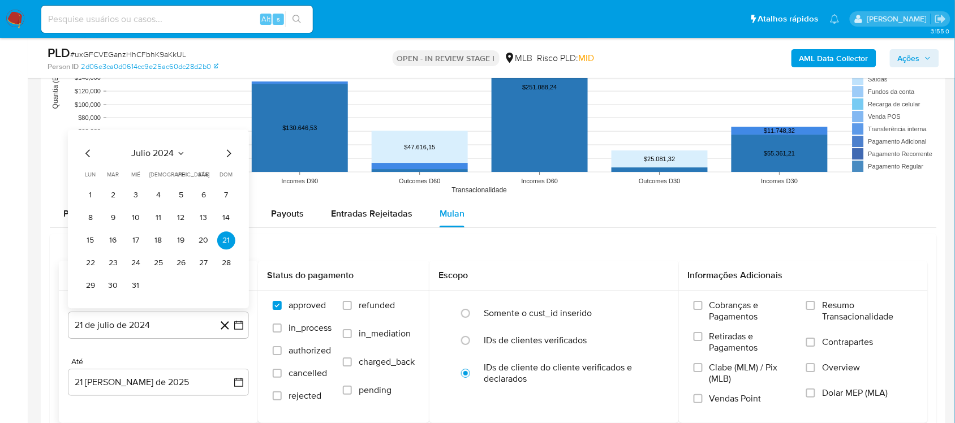
click at [162, 152] on span "julio 2024" at bounding box center [153, 153] width 42 height 11
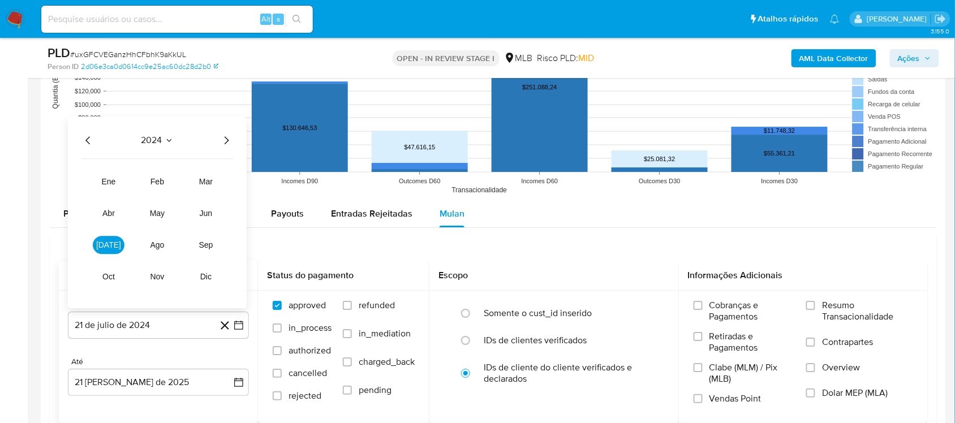
click at [230, 140] on icon "Año siguiente" at bounding box center [226, 140] width 14 height 14
click at [104, 247] on span "[DATE]" at bounding box center [108, 244] width 25 height 9
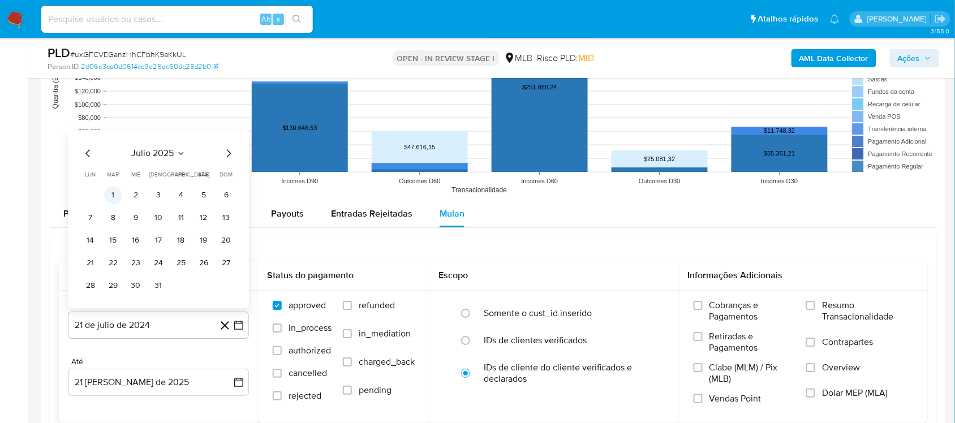
click at [120, 196] on button "1" at bounding box center [113, 195] width 18 height 18
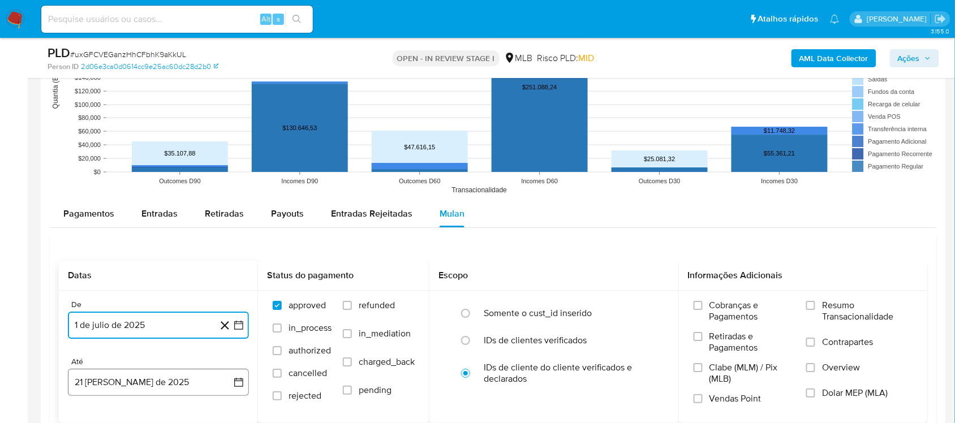
click at [245, 356] on button "21 [PERSON_NAME] de 2025" at bounding box center [158, 382] width 181 height 27
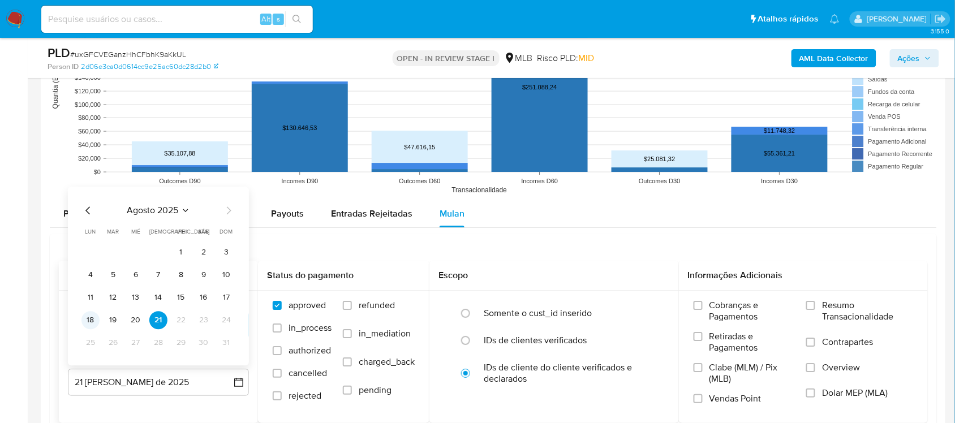
click at [97, 318] on button "18" at bounding box center [90, 320] width 18 height 18
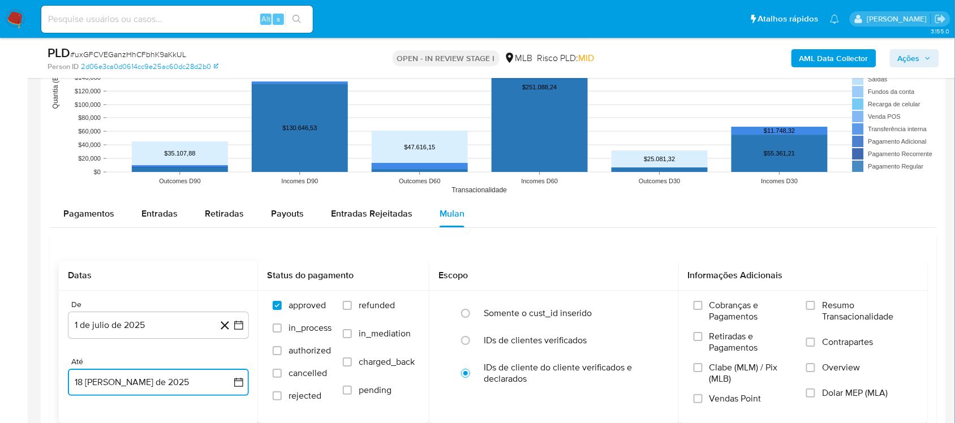
click at [238, 356] on icon "button" at bounding box center [238, 382] width 11 height 11
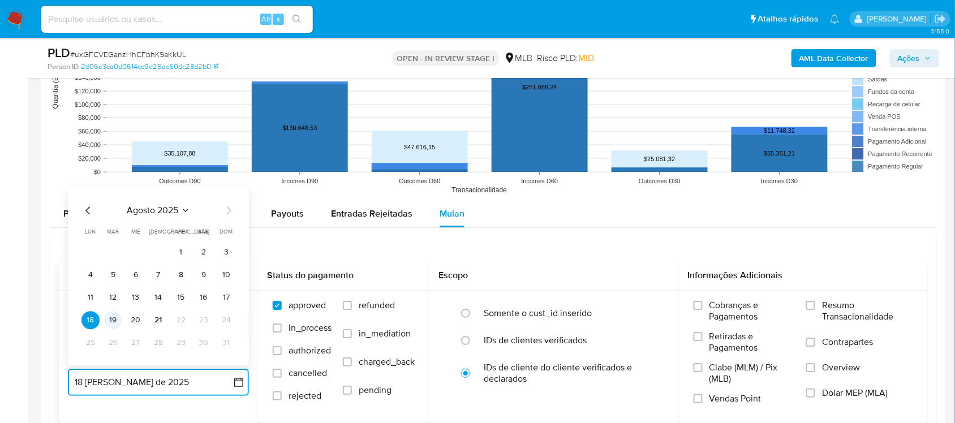
click at [113, 321] on button "19" at bounding box center [113, 320] width 18 height 18
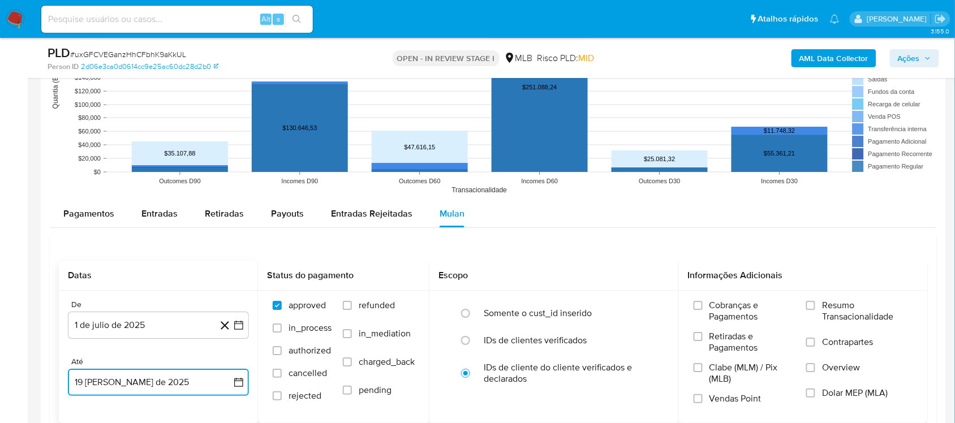
scroll to position [1131, 0]
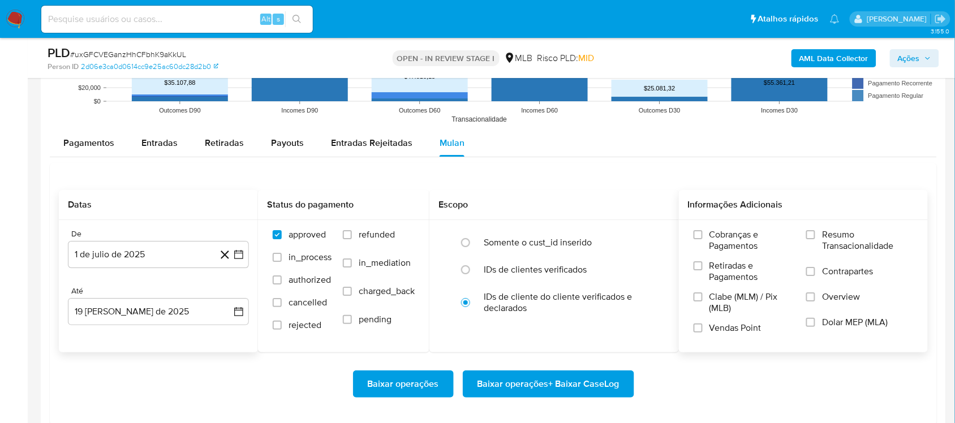
click at [723, 227] on div "Cobranças e Pagamentos Retiradas e Pagamentos Clabe (MLM) / Pix (MLB) Vendas Po…" at bounding box center [803, 285] width 249 height 131
click at [723, 234] on span "Resumo Transacionalidade" at bounding box center [867, 240] width 91 height 23
click at [723, 234] on input "Resumo Transacionalidade" at bounding box center [810, 234] width 9 height 9
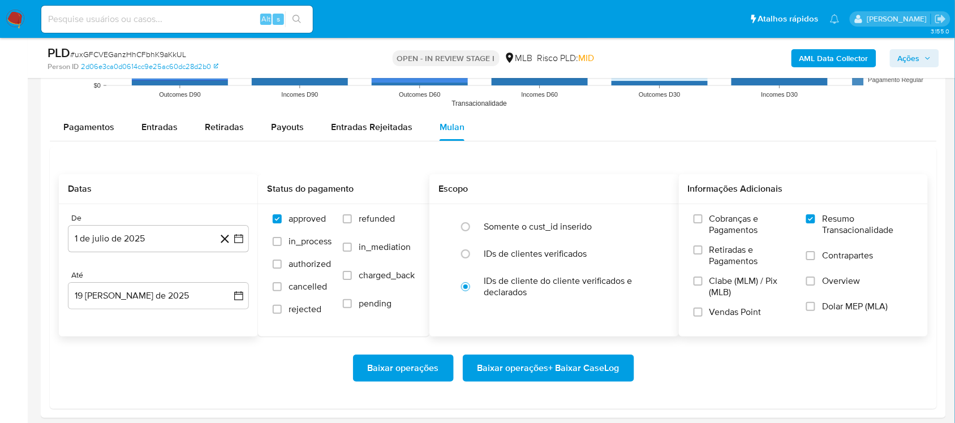
scroll to position [1202, 0]
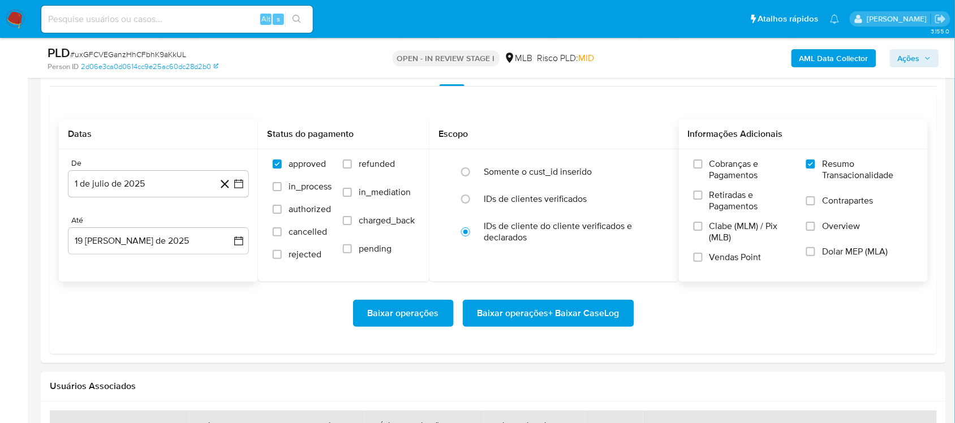
click at [542, 310] on span "Baixar operações + Baixar CaseLog" at bounding box center [548, 313] width 142 height 25
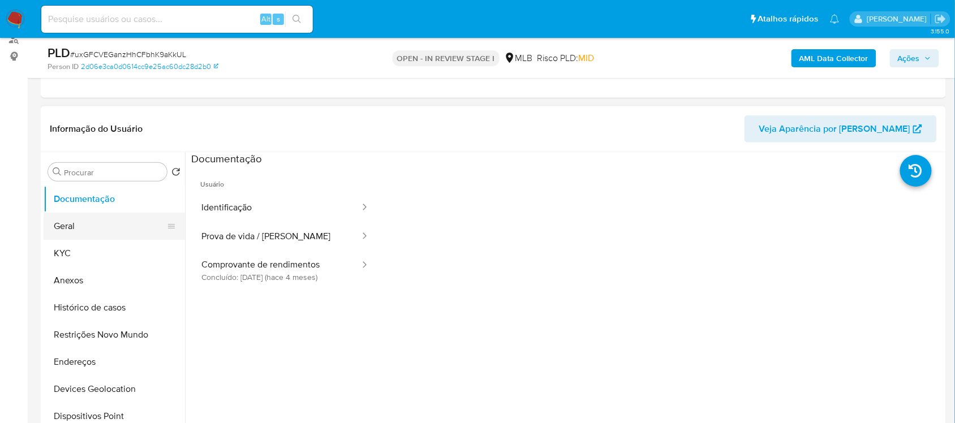
click at [74, 217] on button "Geral" at bounding box center [110, 226] width 132 height 27
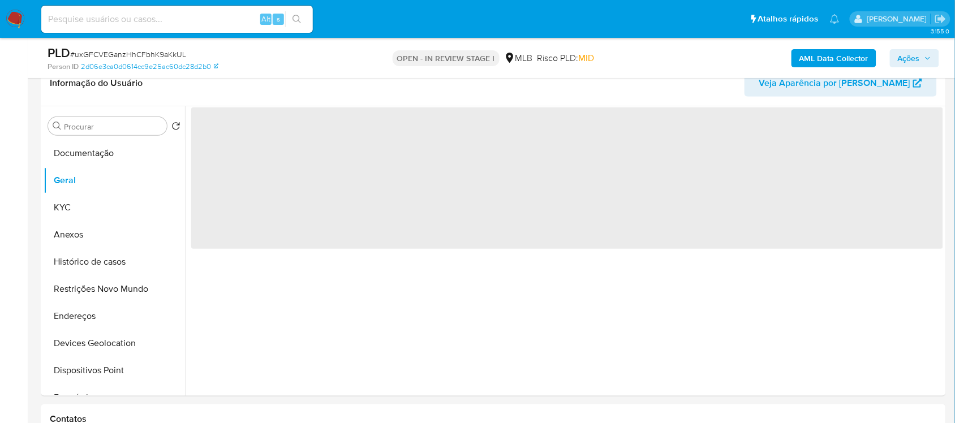
scroll to position [212, 0]
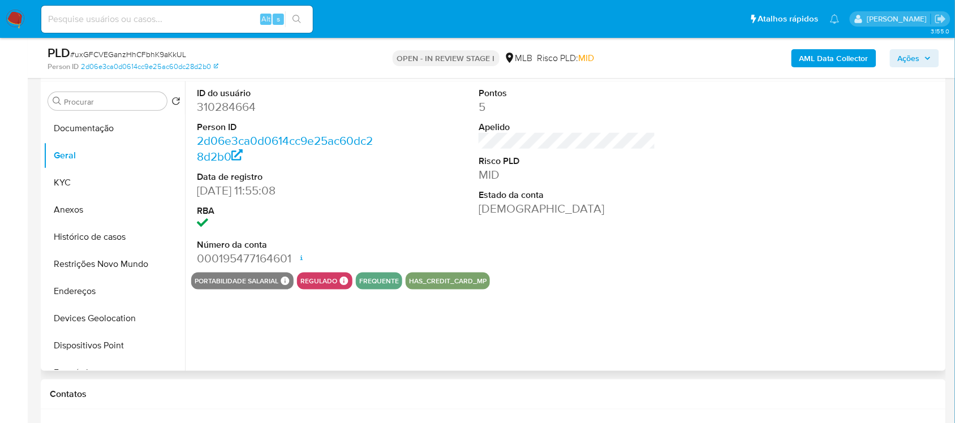
click at [238, 107] on dd "310284664" at bounding box center [285, 107] width 176 height 16
copy dd "310284664"
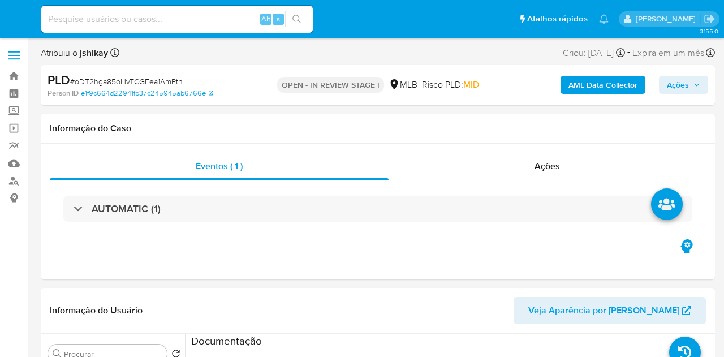
select select "10"
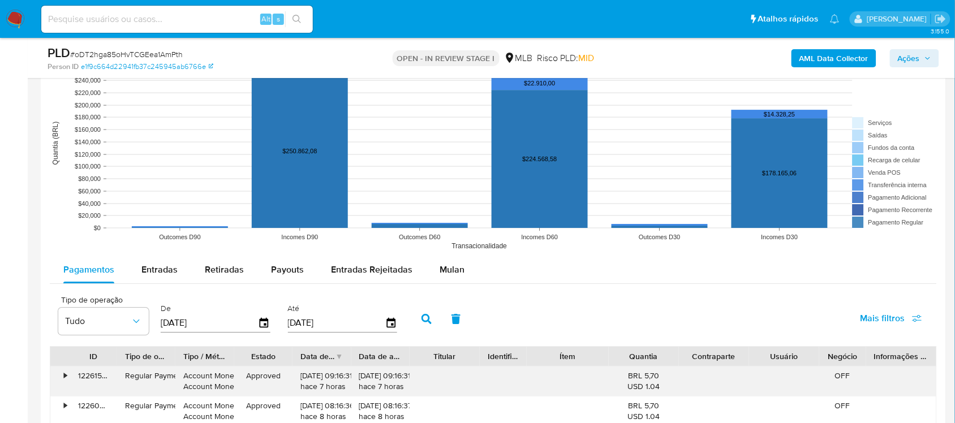
scroll to position [1202, 0]
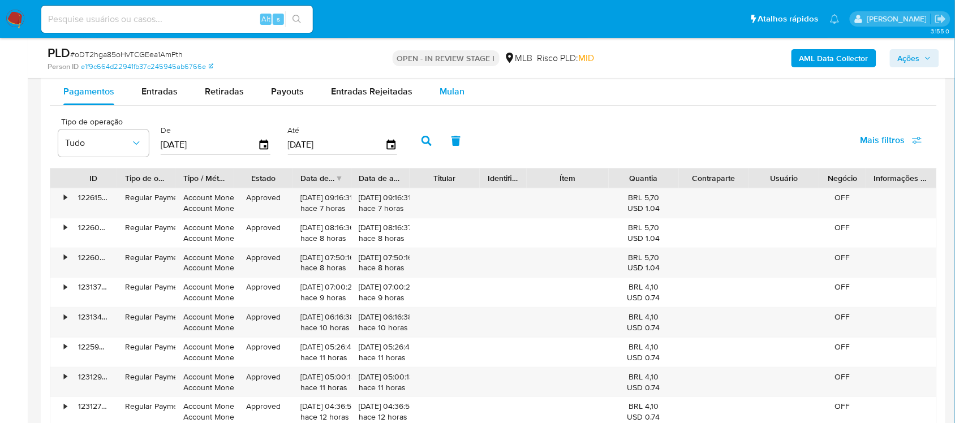
click at [456, 90] on span "Mulan" at bounding box center [451, 91] width 25 height 13
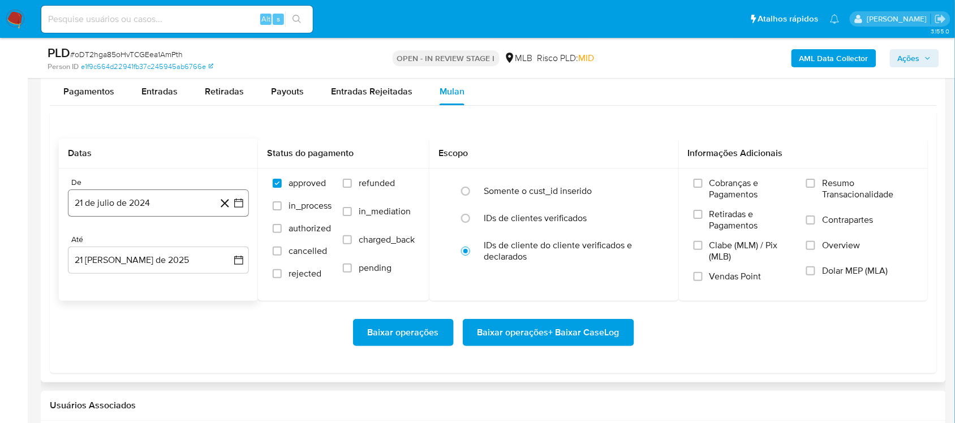
click at [233, 208] on icon "button" at bounding box center [238, 202] width 11 height 11
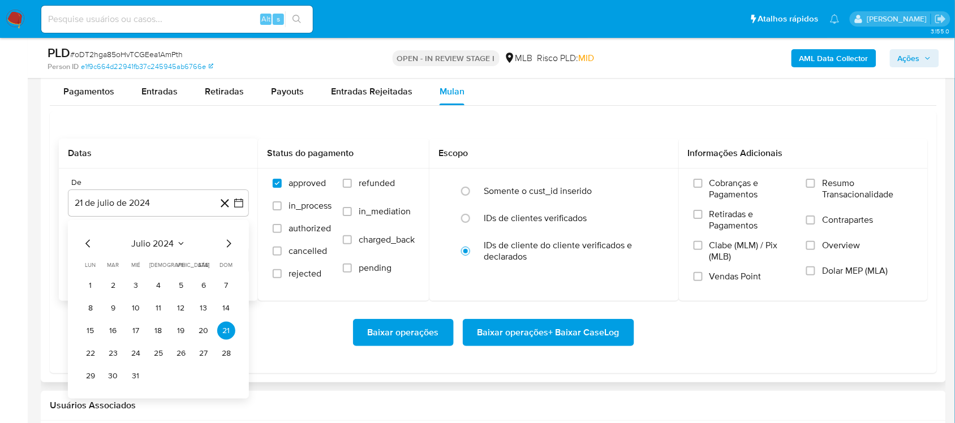
click at [162, 238] on span "julio 2024" at bounding box center [153, 243] width 42 height 11
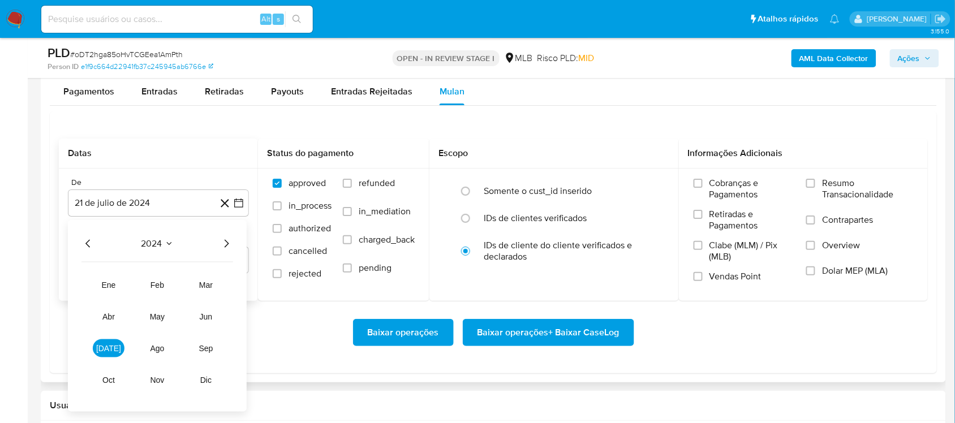
click at [225, 244] on icon "Año siguiente" at bounding box center [226, 244] width 14 height 14
click at [104, 346] on span "[DATE]" at bounding box center [108, 348] width 25 height 9
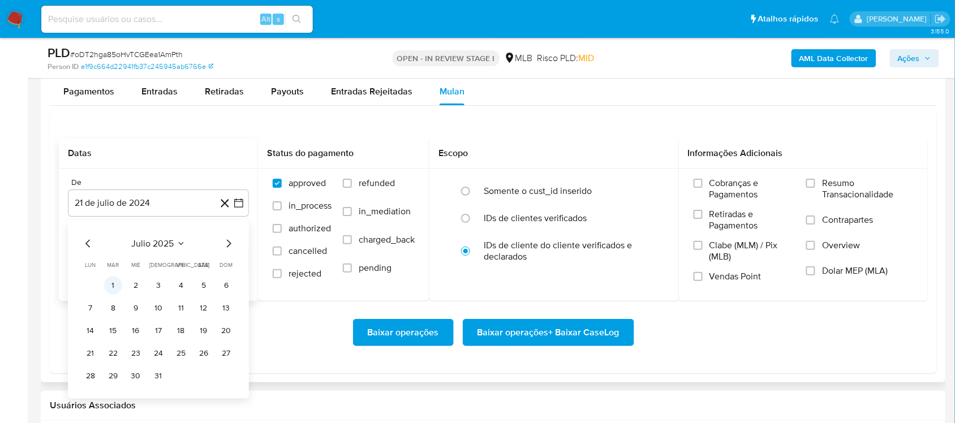
click at [109, 284] on button "1" at bounding box center [113, 286] width 18 height 18
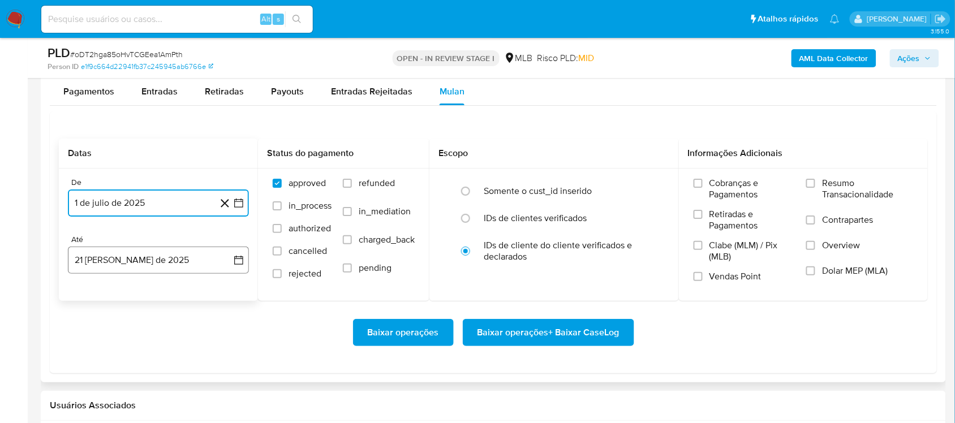
click at [239, 261] on icon "button" at bounding box center [238, 260] width 11 height 11
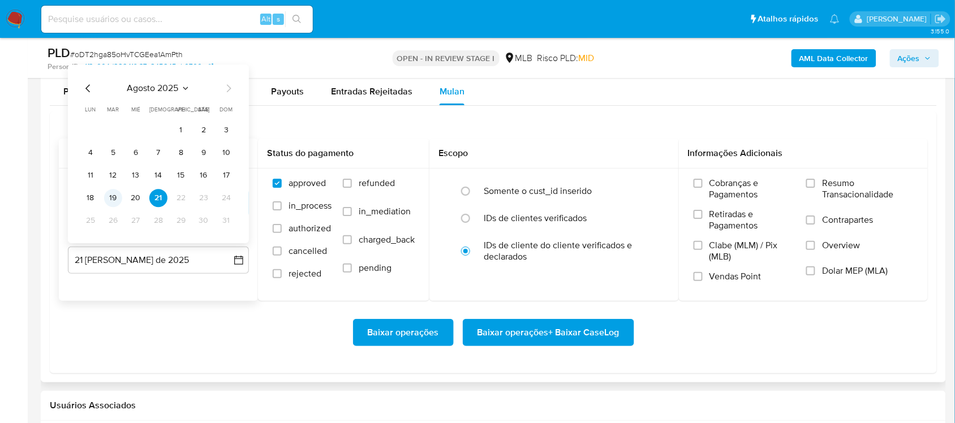
click at [115, 199] on button "19" at bounding box center [113, 198] width 18 height 18
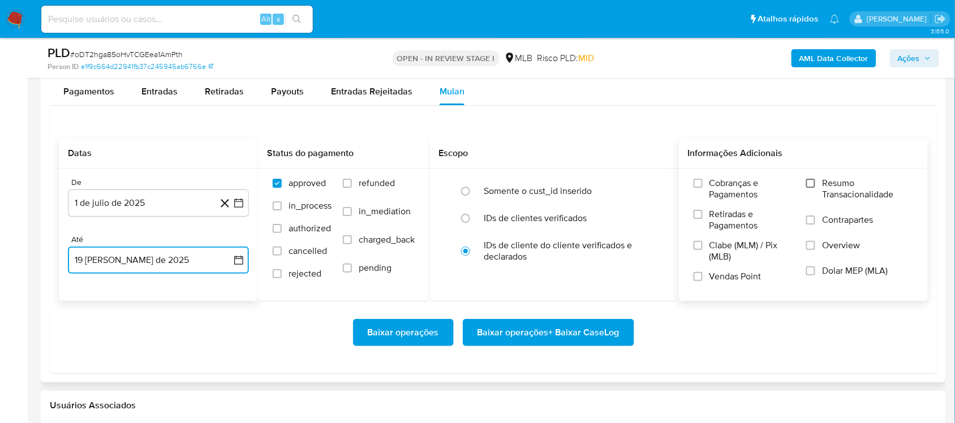
click at [723, 182] on input "Resumo Transacionalidade" at bounding box center [810, 183] width 9 height 9
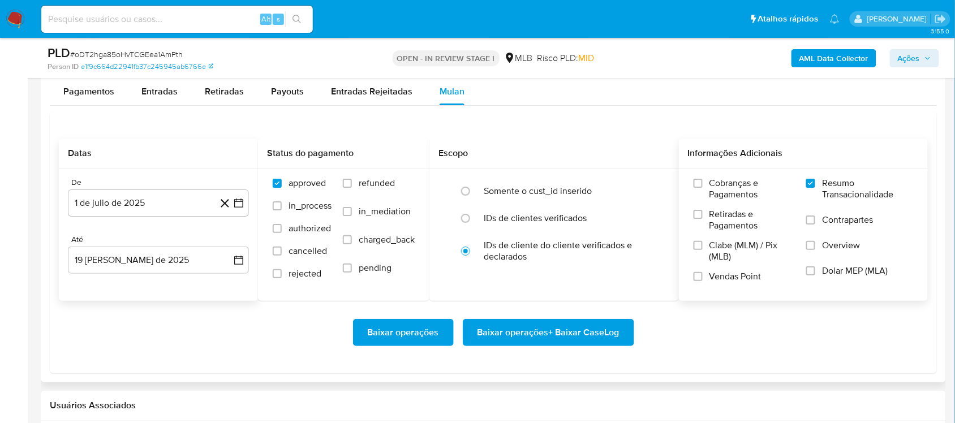
click at [512, 337] on span "Baixar operações + Baixar CaseLog" at bounding box center [548, 332] width 142 height 25
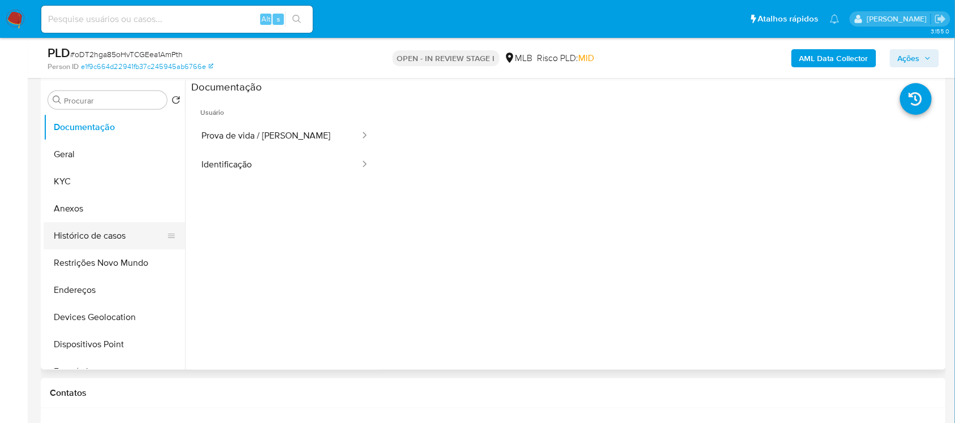
scroll to position [212, 0]
click at [89, 148] on button "Geral" at bounding box center [110, 155] width 132 height 27
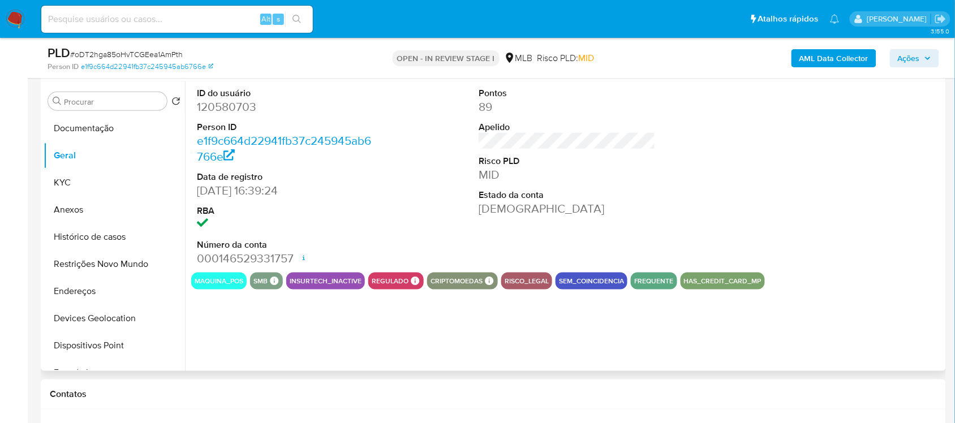
click at [227, 112] on dd "120580703" at bounding box center [285, 107] width 176 height 16
copy dd "120580703"
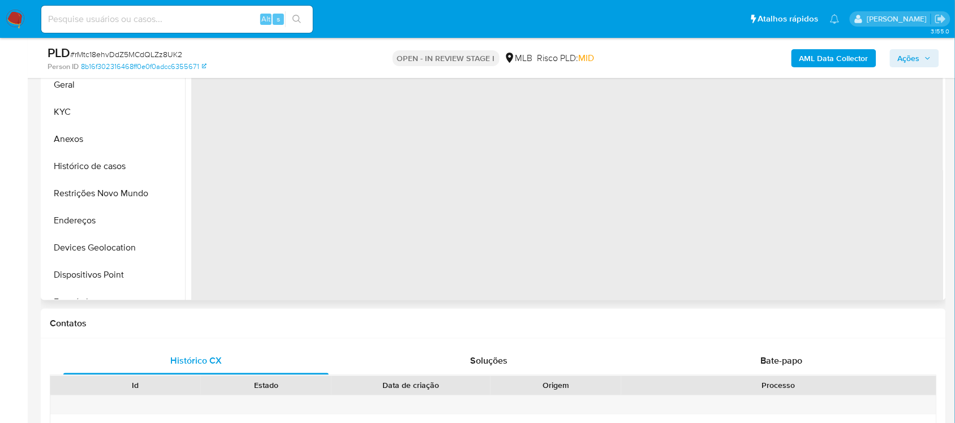
select select "10"
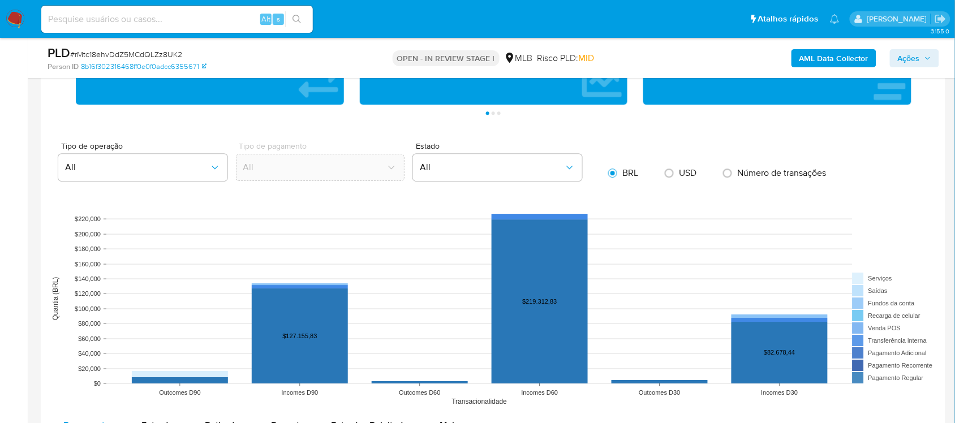
scroll to position [1131, 0]
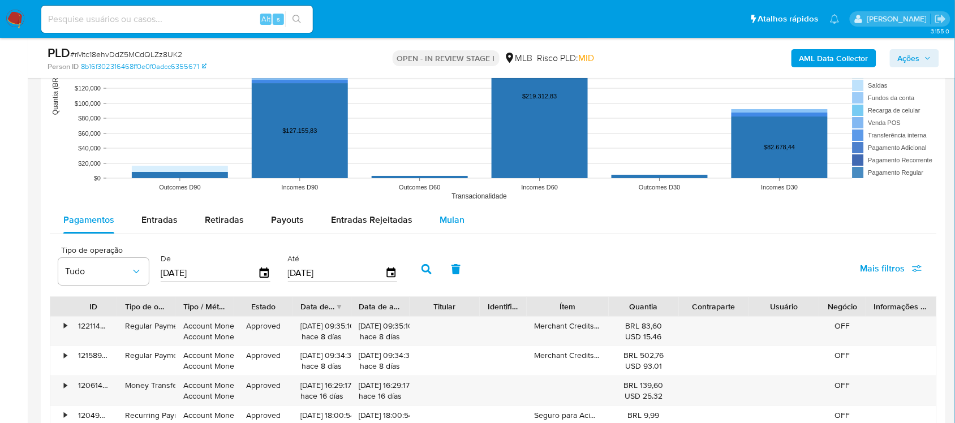
click at [462, 226] on button "Mulan" at bounding box center [452, 219] width 52 height 27
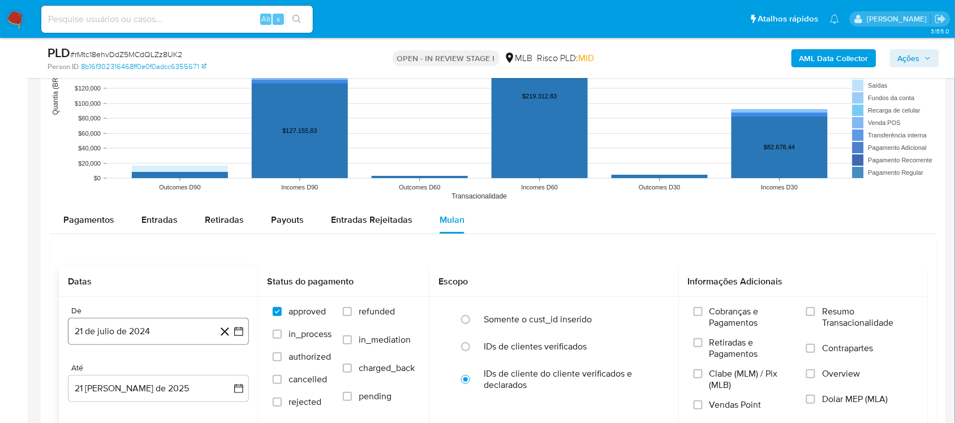
click at [248, 332] on button "21 de julio de 2024" at bounding box center [158, 331] width 181 height 27
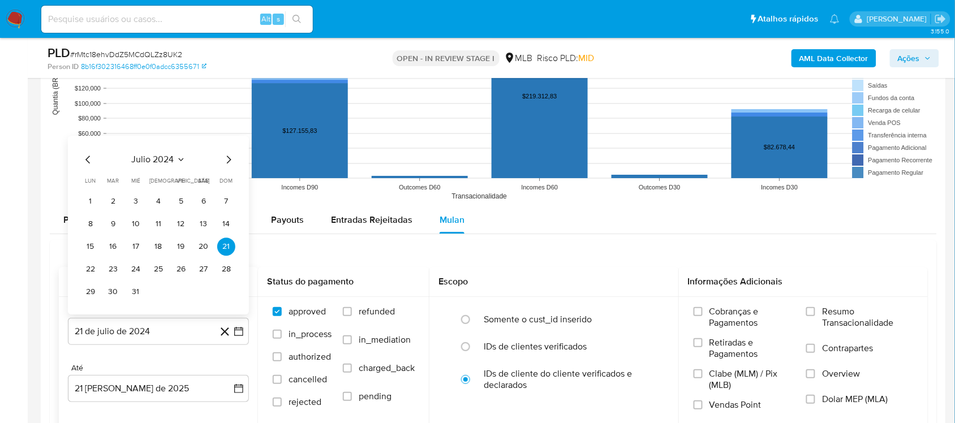
click at [176, 163] on icon "Seleccionar mes y año" at bounding box center [180, 159] width 9 height 9
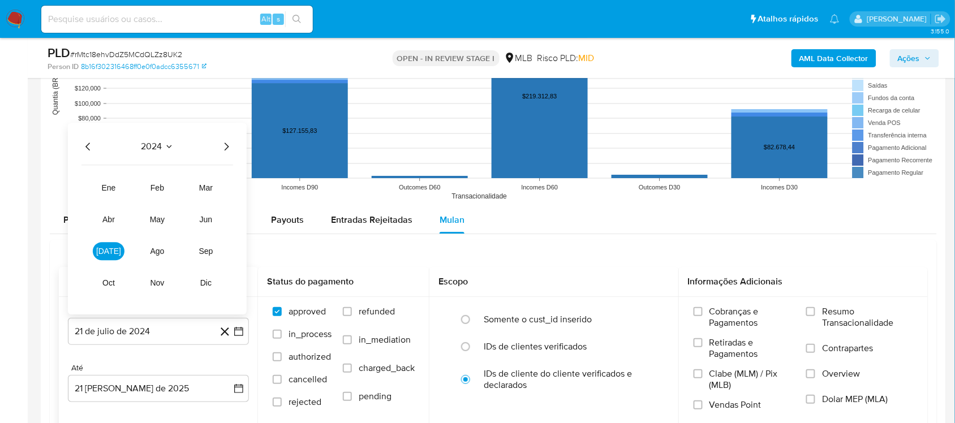
click at [223, 147] on icon "Año siguiente" at bounding box center [226, 147] width 14 height 14
click at [101, 247] on button "[DATE]" at bounding box center [109, 251] width 32 height 18
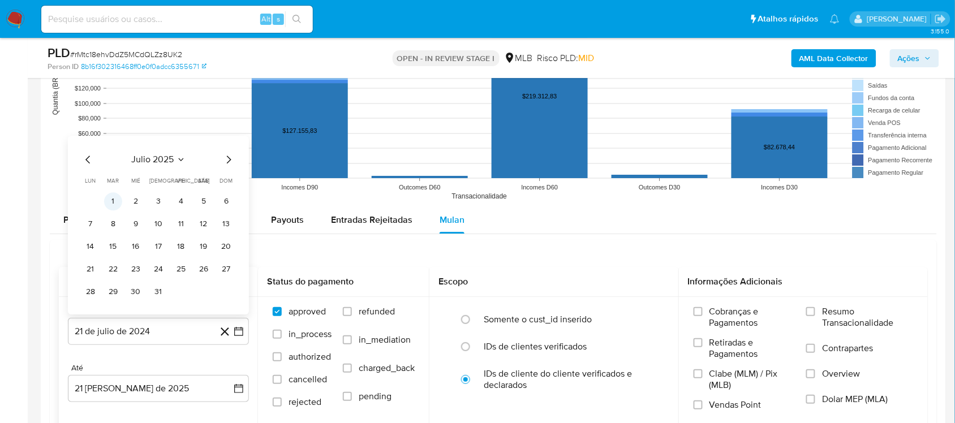
click at [108, 199] on button "1" at bounding box center [113, 201] width 18 height 18
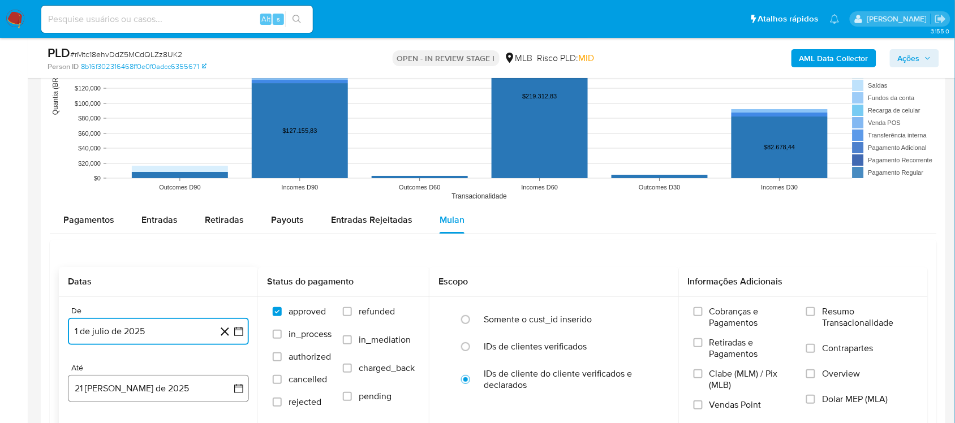
click at [243, 397] on button "21 [PERSON_NAME] de 2025" at bounding box center [158, 388] width 181 height 27
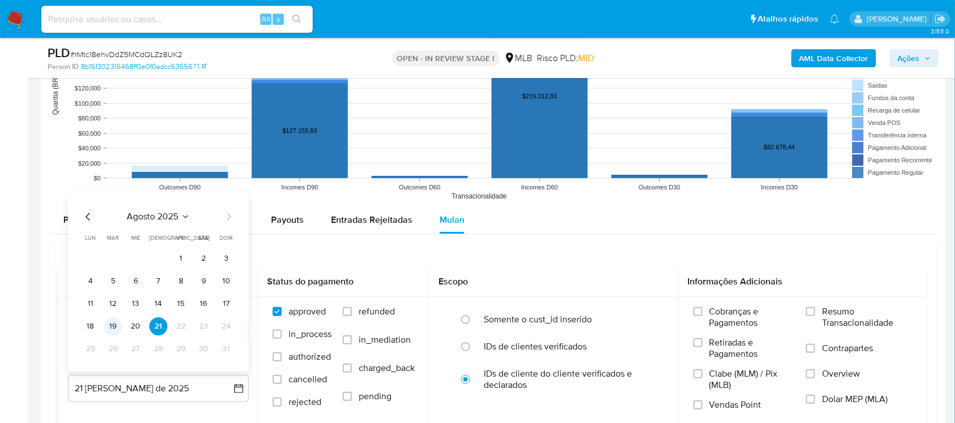
click at [114, 328] on button "19" at bounding box center [113, 326] width 18 height 18
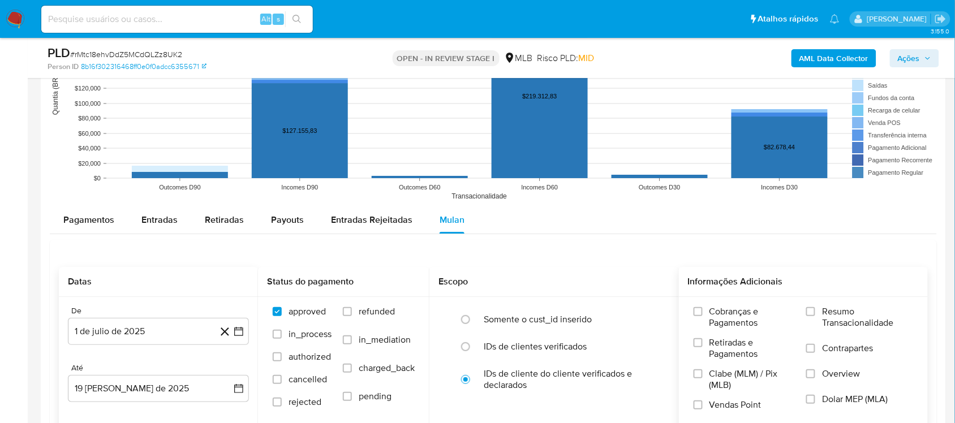
click at [735, 317] on span "Resumo Transacionalidade" at bounding box center [867, 317] width 91 height 23
click at [735, 316] on input "Resumo Transacionalidade" at bounding box center [810, 311] width 9 height 9
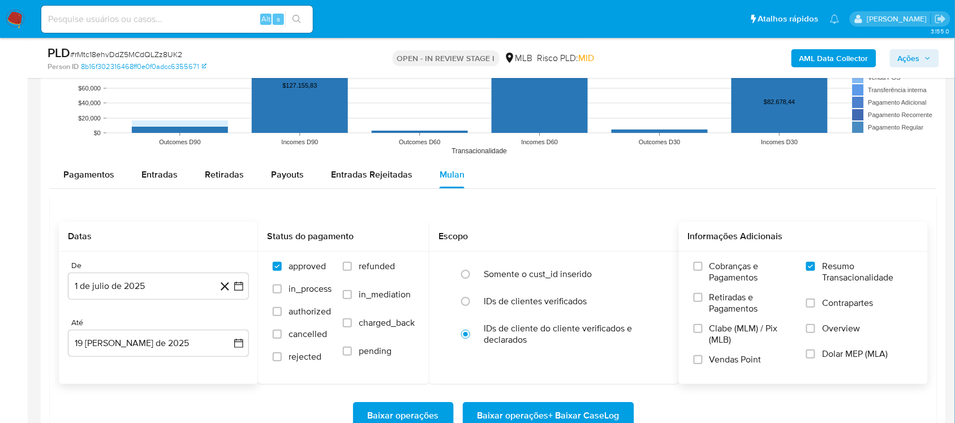
scroll to position [1202, 0]
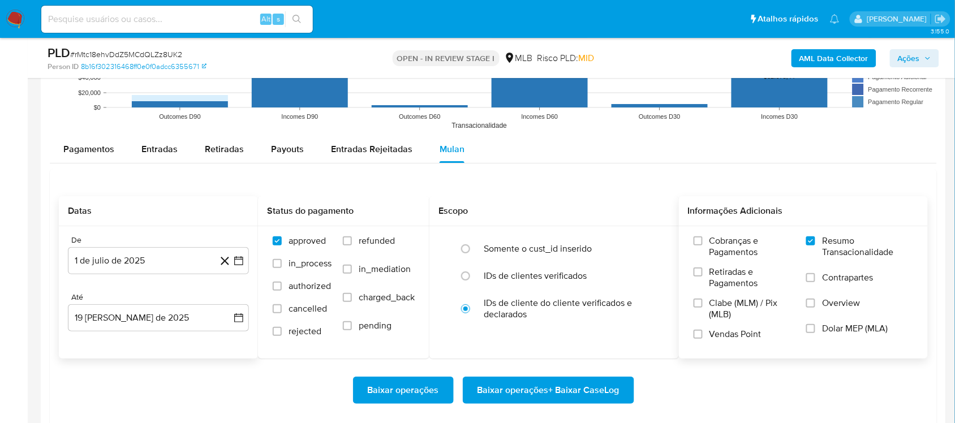
click at [518, 387] on span "Baixar operações + Baixar CaseLog" at bounding box center [548, 390] width 142 height 25
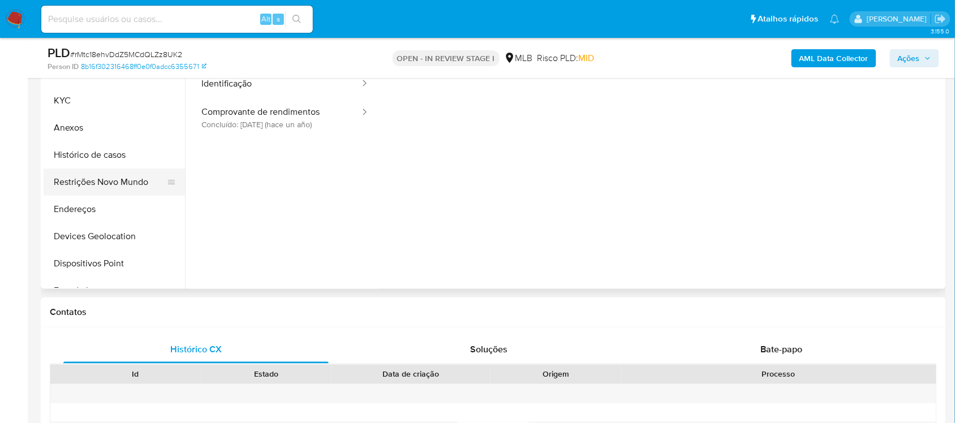
scroll to position [212, 0]
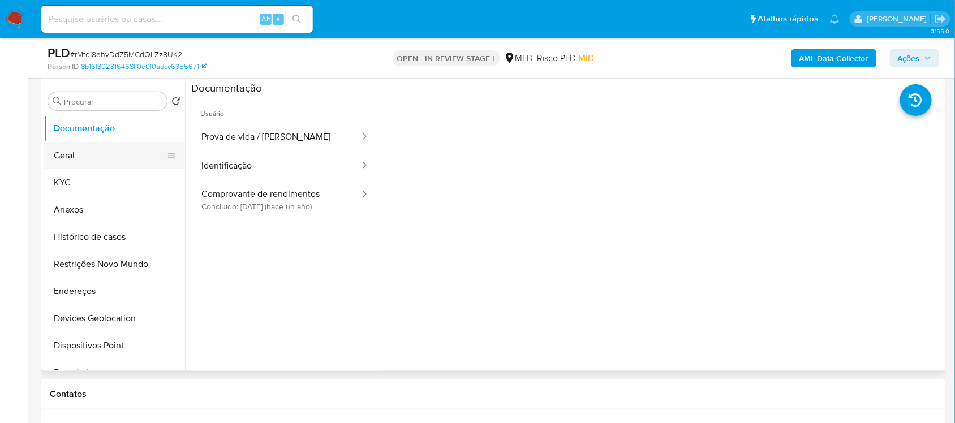
click at [77, 162] on button "Geral" at bounding box center [110, 155] width 132 height 27
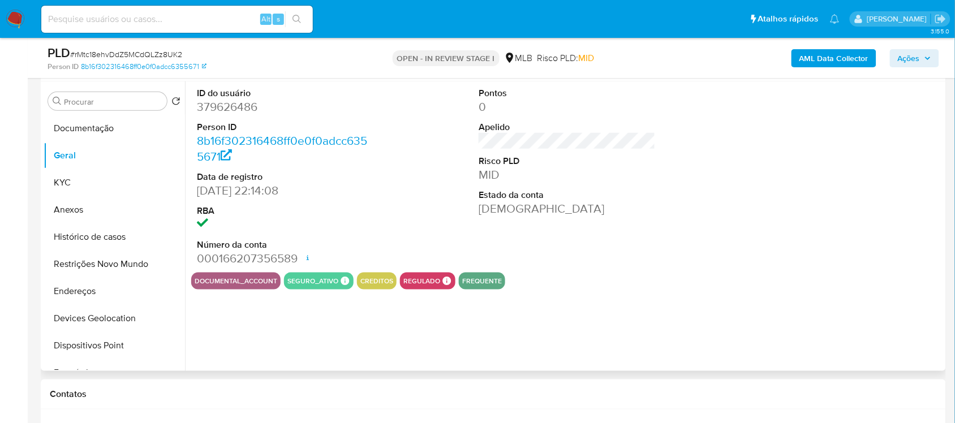
click at [215, 106] on dd "379626486" at bounding box center [285, 107] width 176 height 16
copy dd "379626486"
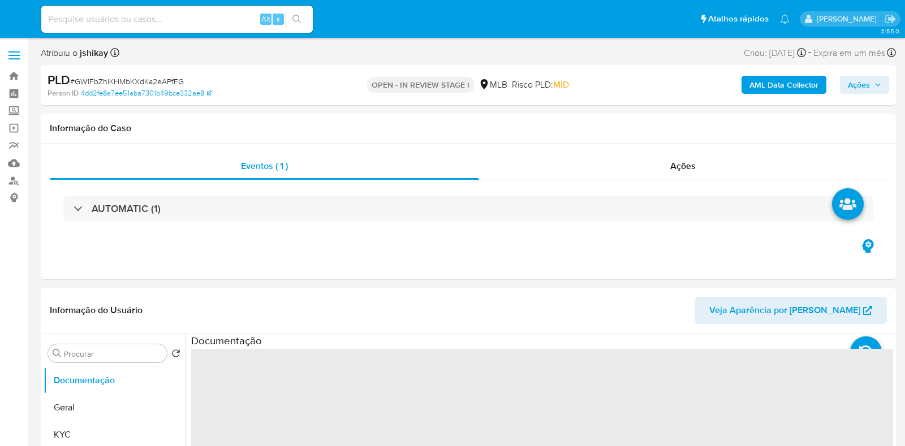
select select "10"
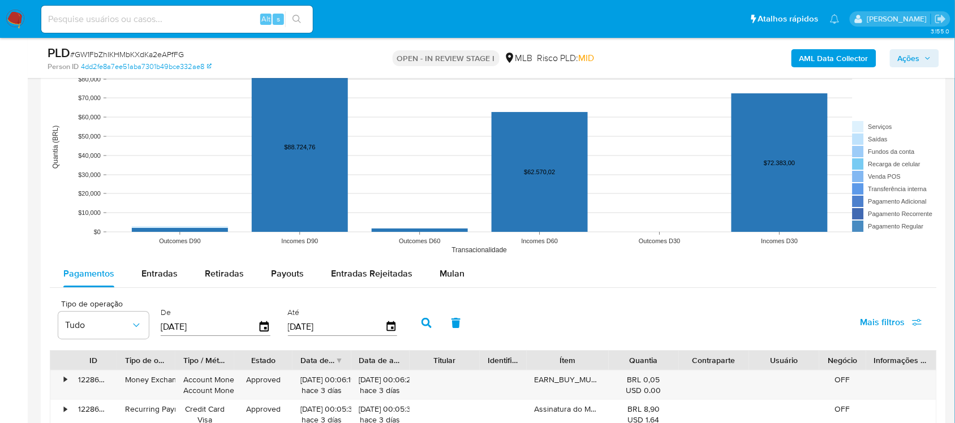
scroll to position [1202, 0]
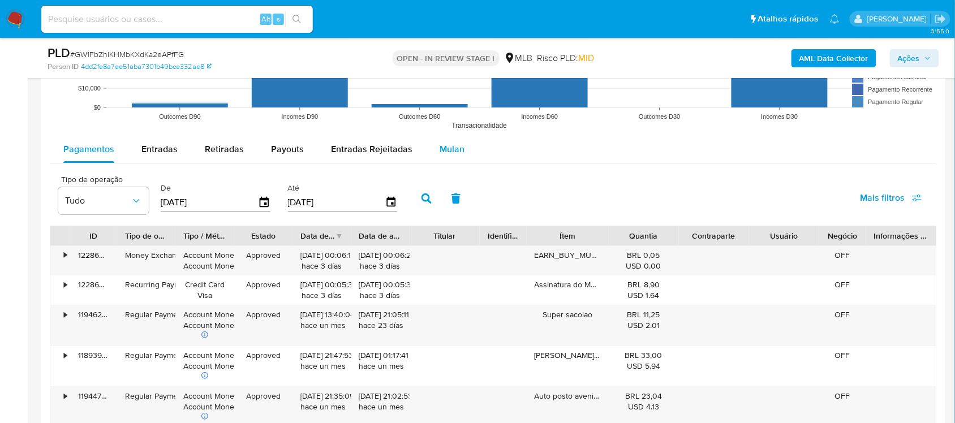
click at [445, 150] on span "Mulan" at bounding box center [451, 149] width 25 height 13
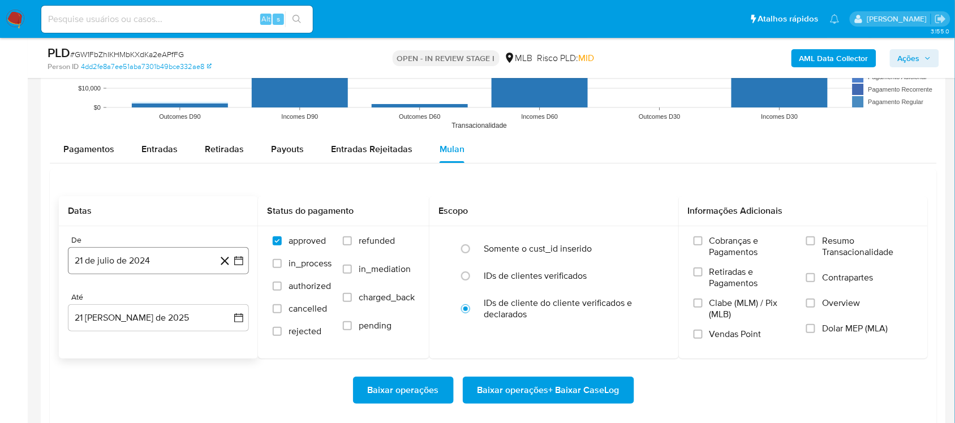
click at [247, 261] on button "21 de julio de 2024" at bounding box center [158, 260] width 181 height 27
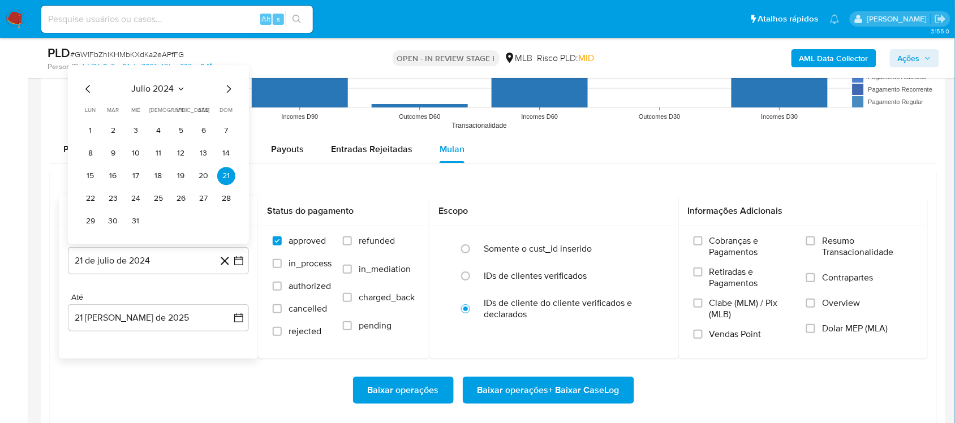
click at [170, 88] on span "julio 2024" at bounding box center [153, 88] width 42 height 11
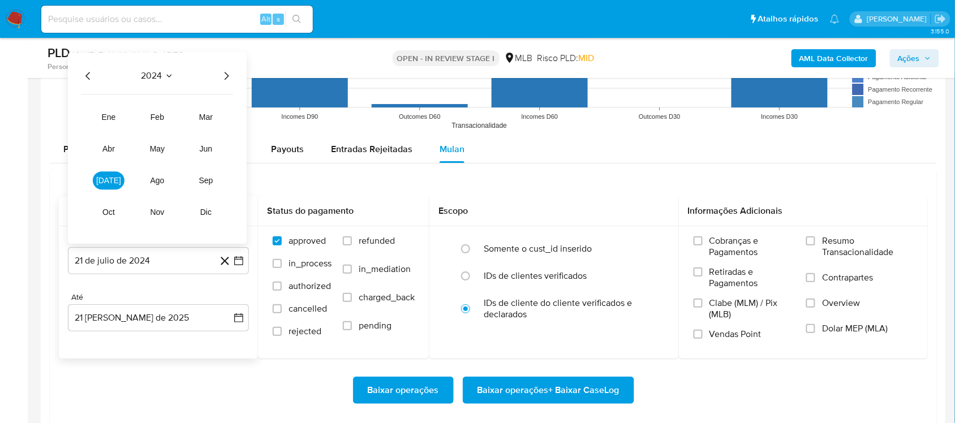
click at [227, 71] on icon "Año siguiente" at bounding box center [226, 76] width 14 height 14
click at [119, 179] on button "[DATE]" at bounding box center [109, 180] width 32 height 18
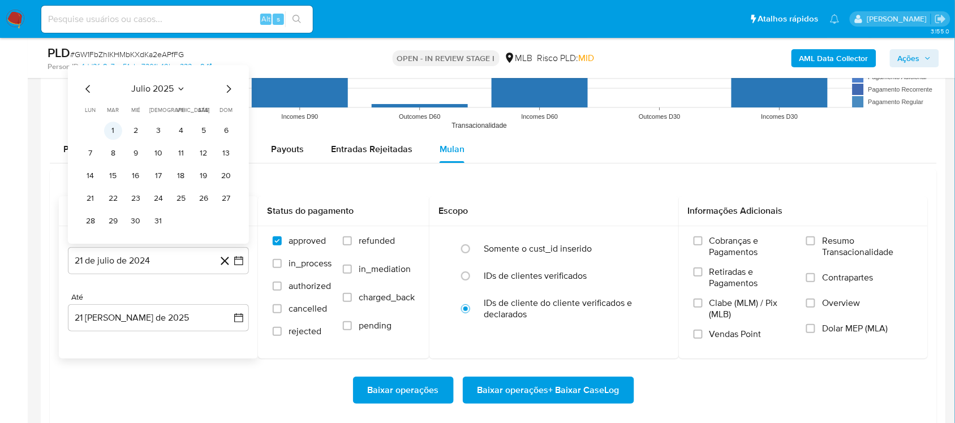
click at [117, 132] on button "1" at bounding box center [113, 131] width 18 height 18
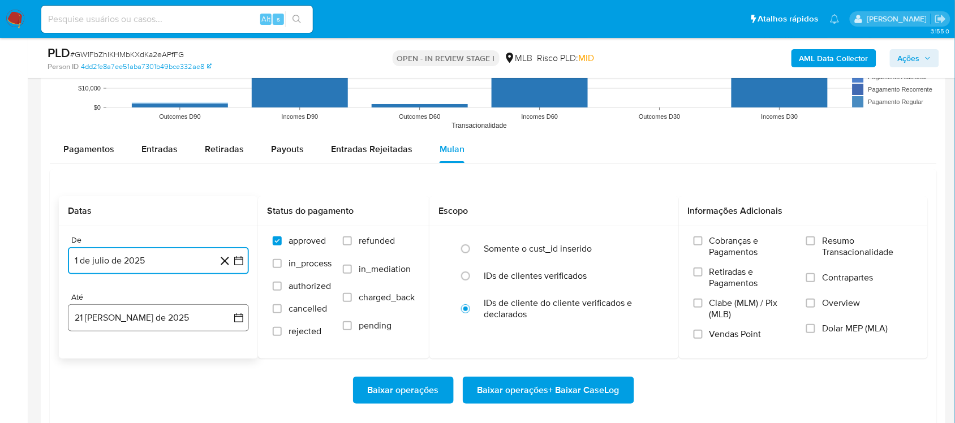
click at [241, 317] on icon "button" at bounding box center [238, 317] width 11 height 11
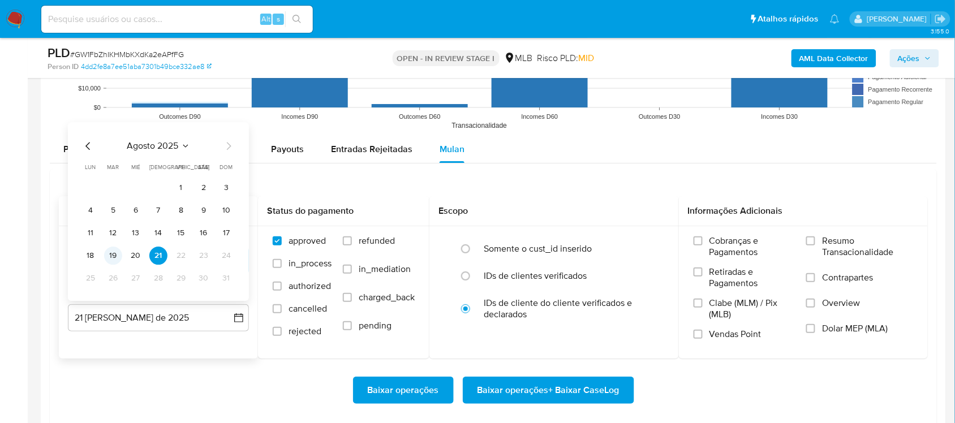
click at [111, 256] on button "19" at bounding box center [113, 256] width 18 height 18
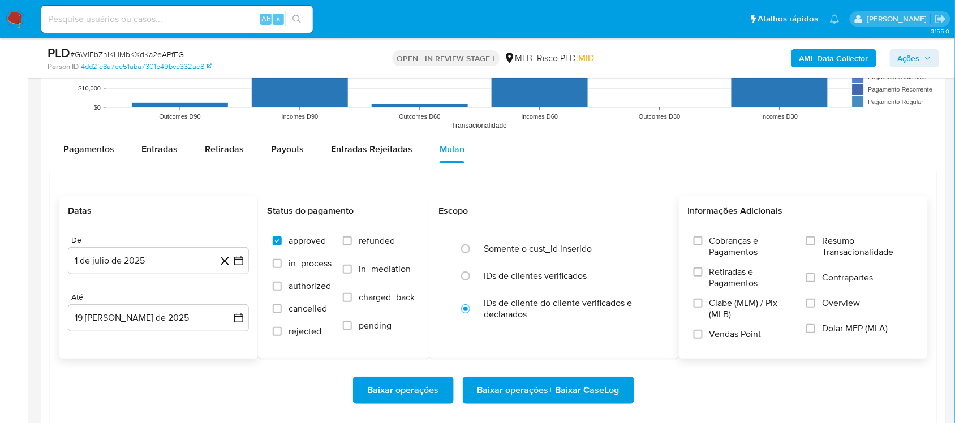
click at [836, 251] on span "Resumo Transacionalidade" at bounding box center [867, 246] width 91 height 23
click at [815, 245] on input "Resumo Transacionalidade" at bounding box center [810, 240] width 9 height 9
click at [570, 397] on span "Baixar operações + Baixar CaseLog" at bounding box center [548, 390] width 142 height 25
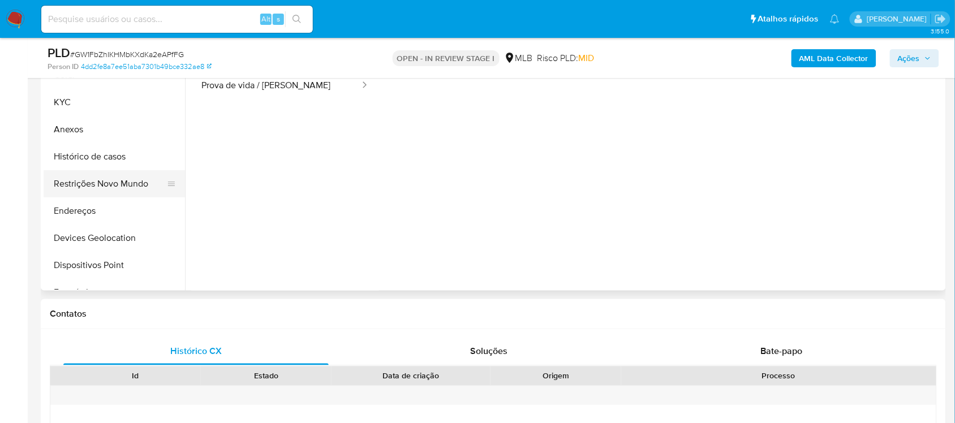
scroll to position [212, 0]
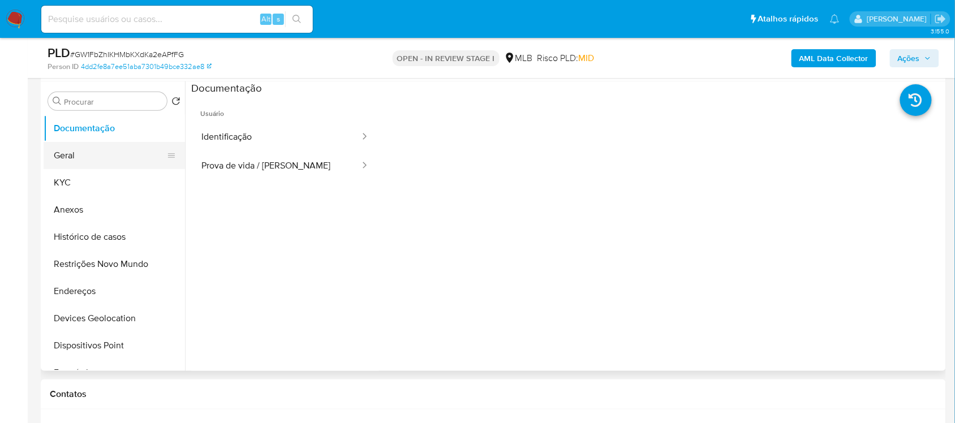
click at [92, 150] on button "Geral" at bounding box center [110, 155] width 132 height 27
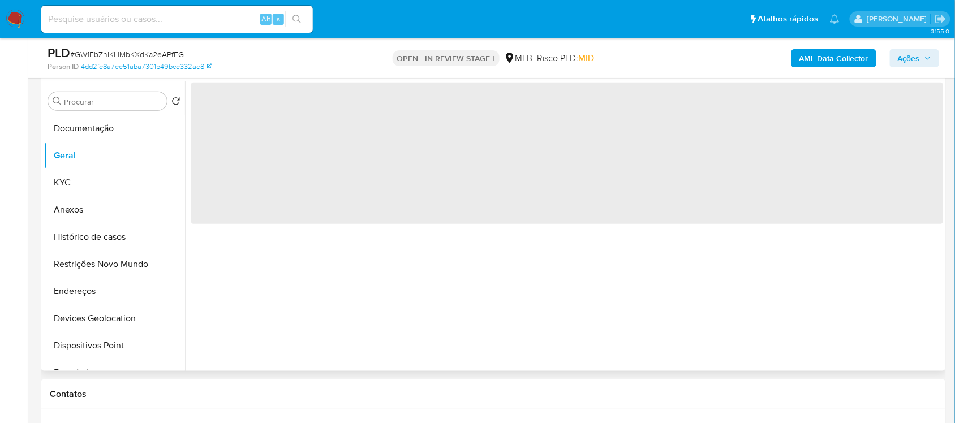
click at [230, 106] on span "‌" at bounding box center [567, 153] width 752 height 141
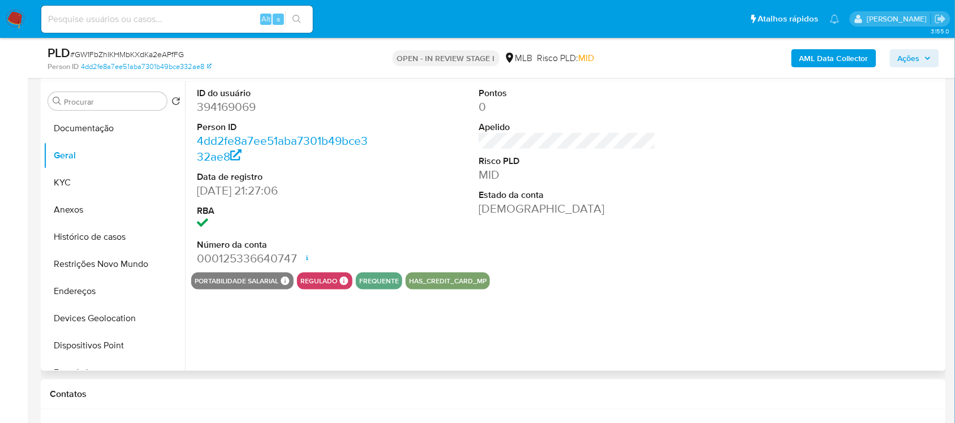
click at [230, 106] on dd "394169069" at bounding box center [285, 107] width 176 height 16
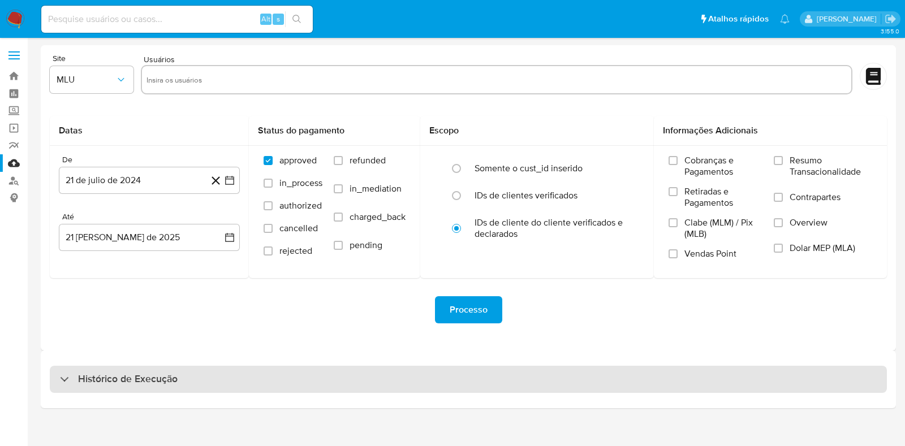
click at [171, 376] on h3 "Histórico de Execução" at bounding box center [128, 380] width 100 height 14
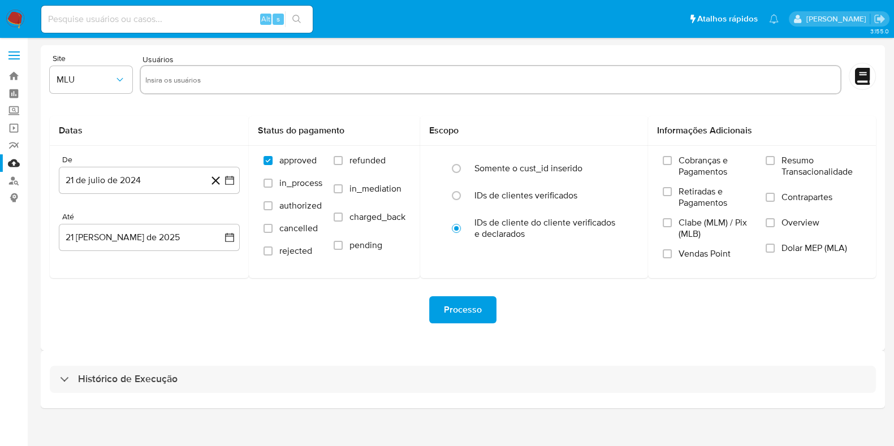
select select "10"
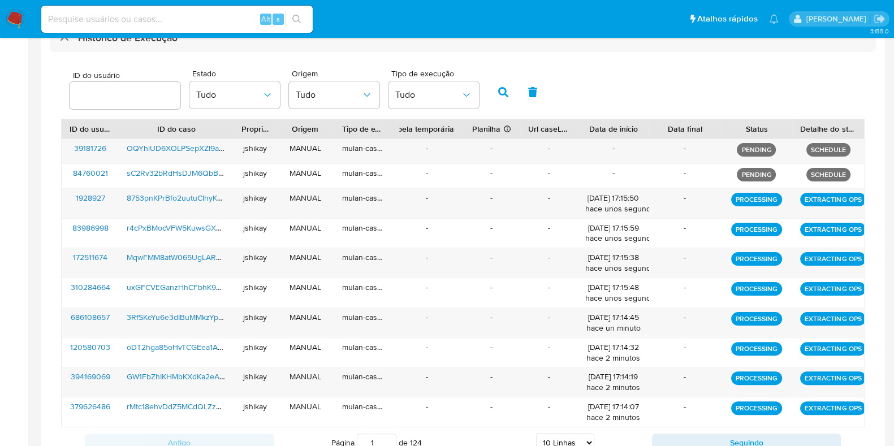
scroll to position [384, 0]
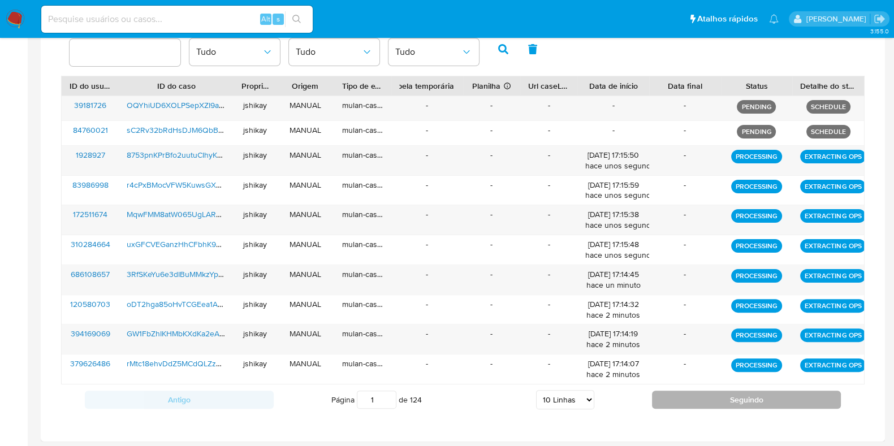
click at [686, 402] on button "Seguindo" at bounding box center [746, 400] width 189 height 18
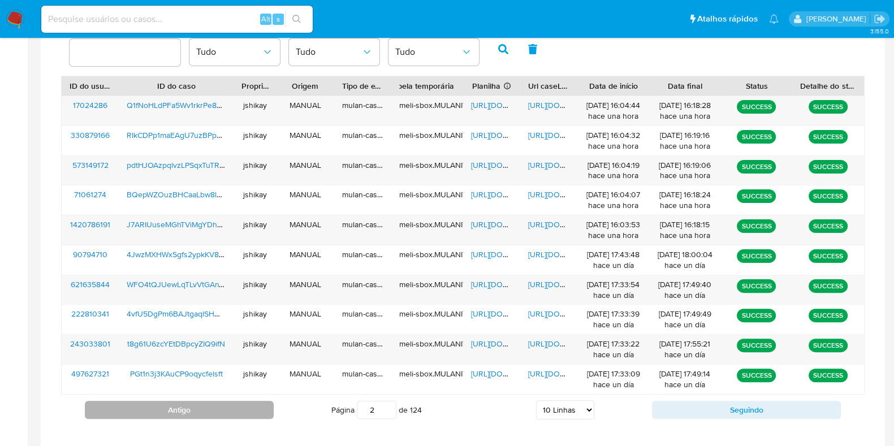
click at [204, 402] on button "Antigo" at bounding box center [179, 410] width 189 height 18
type input "1"
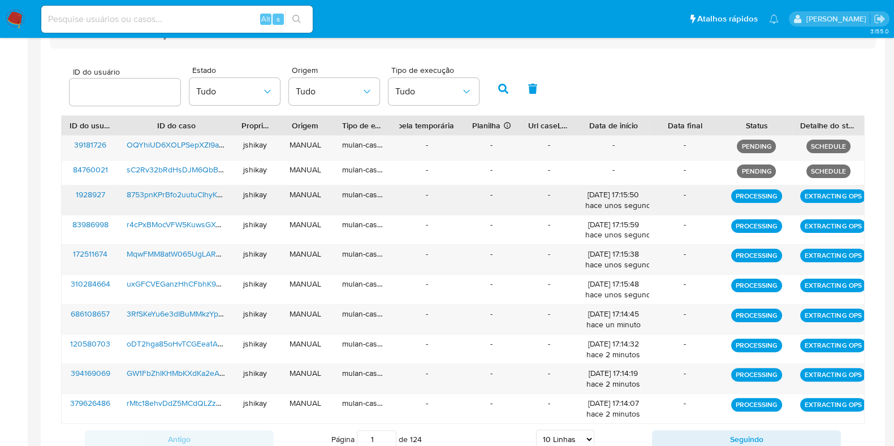
scroll to position [313, 0]
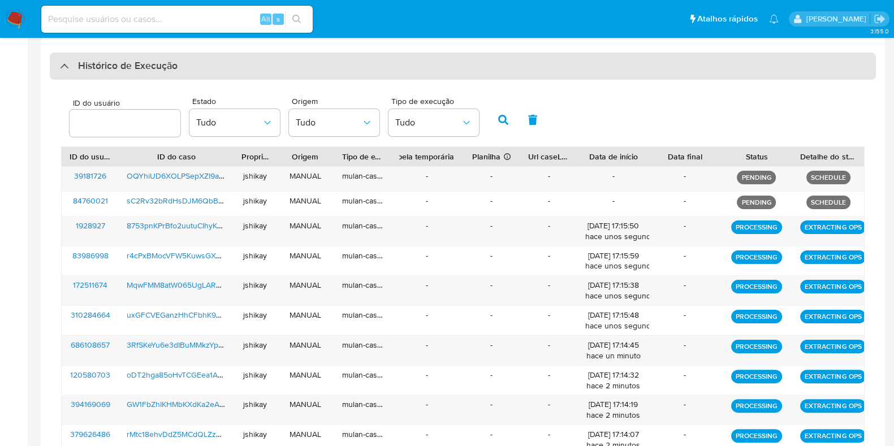
click at [145, 76] on div "Histórico de Execução" at bounding box center [463, 66] width 826 height 27
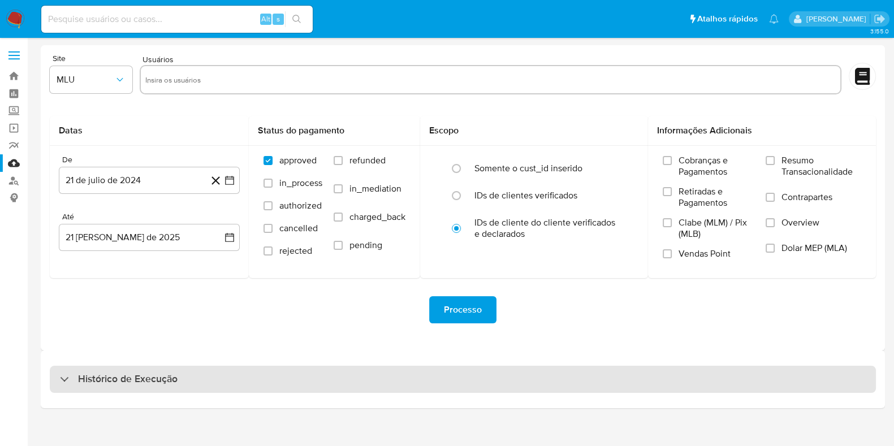
scroll to position [0, 0]
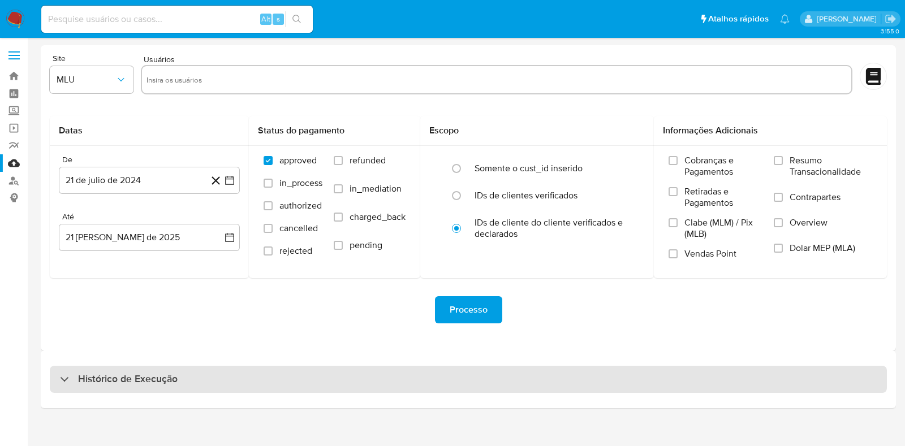
click at [208, 371] on div "Histórico de Execução" at bounding box center [468, 379] width 837 height 27
select select "10"
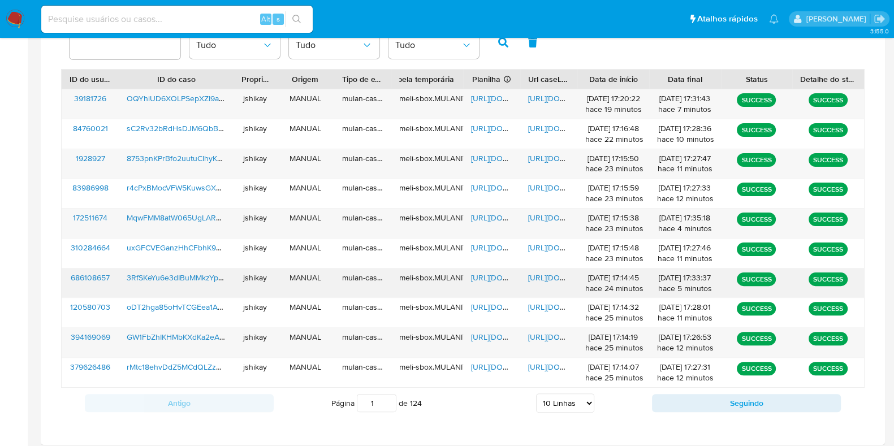
scroll to position [394, 0]
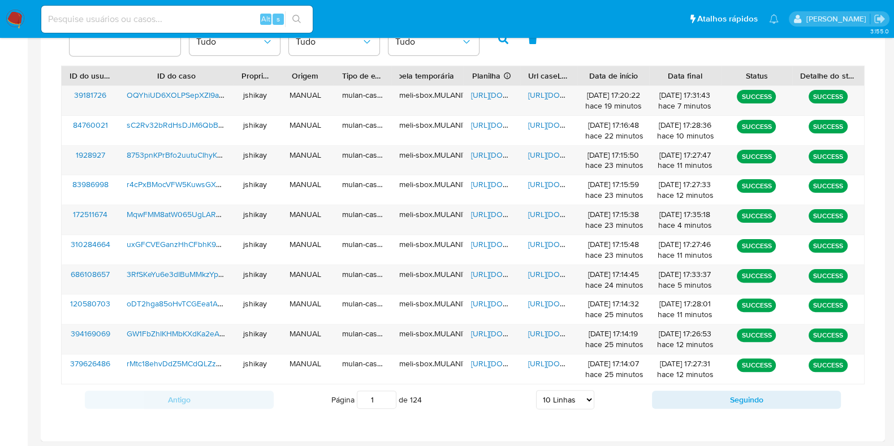
click at [599, 60] on div "ID do usuário Estado Tudo Origem Tudo Tipo de execução Tudo" at bounding box center [463, 37] width 804 height 55
click at [498, 92] on span "https://docs.google.com/spreadsheets/d/1E1KC-q-m_ITJGkBfUzB6sgdQeAbtBpRoL9mc1y2…" at bounding box center [510, 94] width 78 height 11
click at [545, 92] on span "https://docs.google.com/document/d/12nfIC0i24iguBIJTV3VJbcf1QlIiE9HM-uwzmV0DWGE…" at bounding box center [567, 94] width 78 height 11
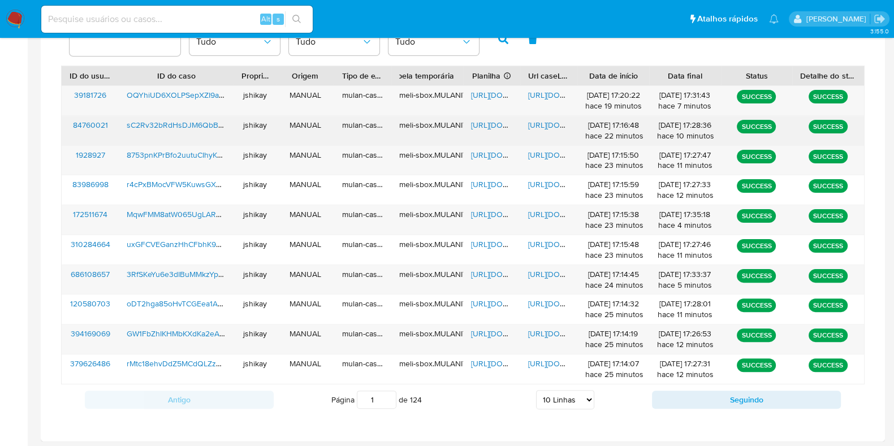
click at [483, 120] on span "https://docs.google.com/spreadsheets/d/1i-erphziVGko1ItOlySb0K2ME9ZphijZkG7-L3e…" at bounding box center [510, 124] width 78 height 11
click at [546, 123] on span "https://docs.google.com/document/d/1_jCVM6BKbdpERwlN1xAfnaamvYBUdzDjL8fZczu845Y…" at bounding box center [567, 124] width 78 height 11
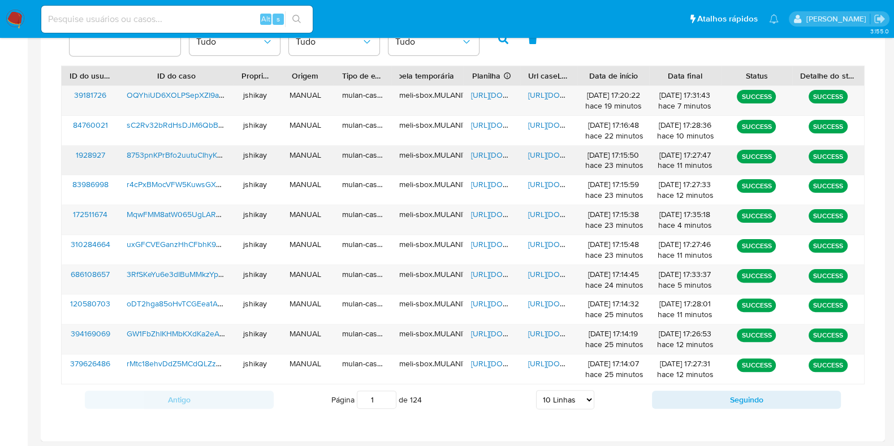
click at [495, 153] on span "https://docs.google.com/spreadsheets/d/1aijg-nM3CMzQU9WwNe3dkaHjbFULMhwFrimIU0d…" at bounding box center [510, 154] width 78 height 11
click at [538, 153] on span "https://docs.google.com/document/d/1Cj84L5S46V2hmLi1HMnpFlTiQO5-4lHIHWzJ-8waTB0…" at bounding box center [567, 154] width 78 height 11
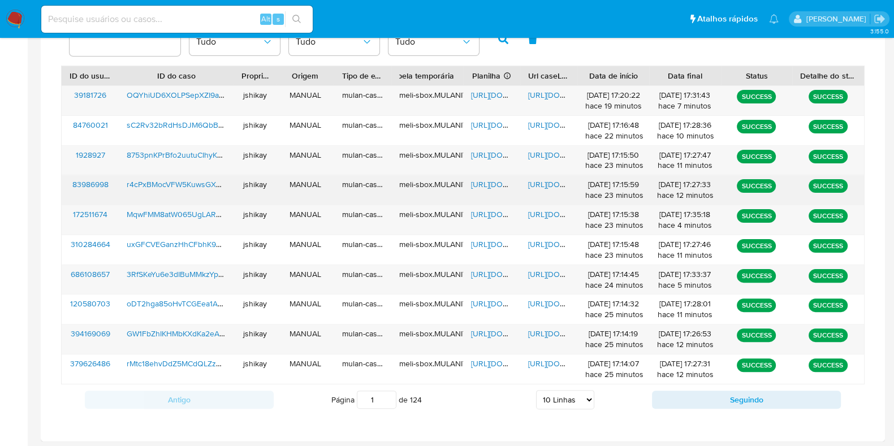
click at [479, 179] on span "https://docs.google.com/spreadsheets/d/11wf9dgmQ2UVlZ6SXDXS_16ePWcOVvvqr-iD1Vo4…" at bounding box center [510, 184] width 78 height 11
click at [561, 182] on span "https://docs.google.com/document/d/1HI_Oxxgb6EdCEu9CCvOpmI1Glia5hM5JSrPnPV9w_ro…" at bounding box center [567, 184] width 78 height 11
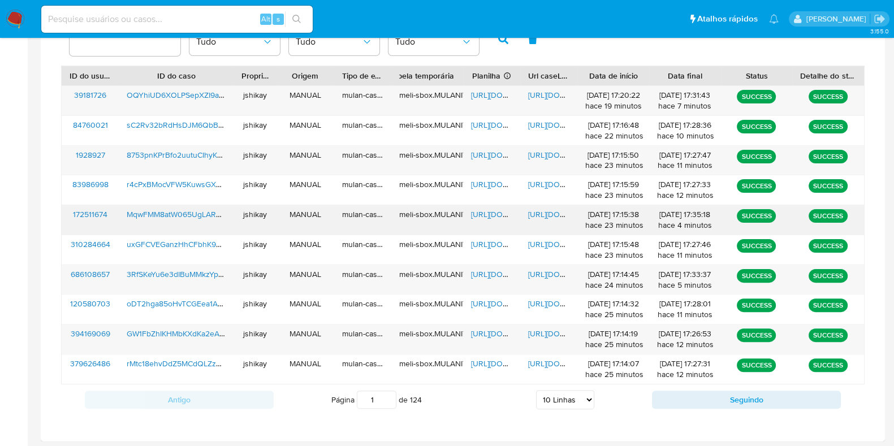
drag, startPoint x: 481, startPoint y: 214, endPoint x: 486, endPoint y: 215, distance: 5.7
click at [481, 214] on span "https://docs.google.com/spreadsheets/d/11H5M-Z9pizPFZJXEk0d6gOs3HccwcqDs-qVdpO5…" at bounding box center [510, 214] width 78 height 11
click at [532, 213] on span "https://docs.google.com/document/d/12JG8U2JV6TK-Kd7AeZbDCHtPmGX2j3kfXk5swB4S_Fk…" at bounding box center [567, 214] width 78 height 11
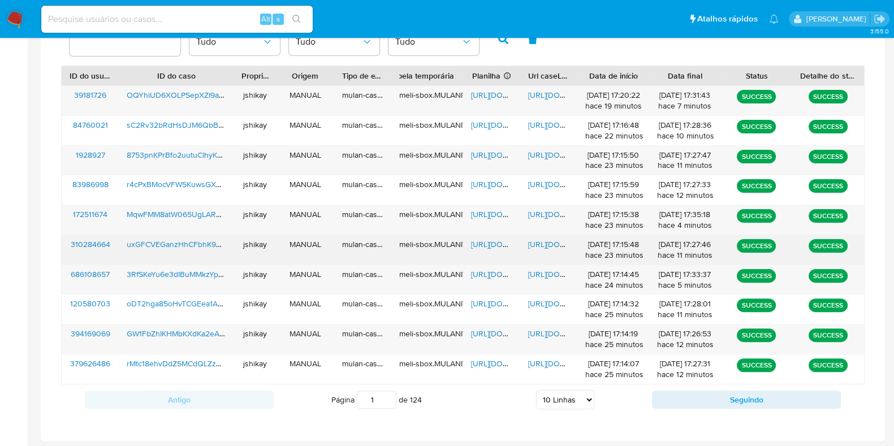
click at [498, 244] on span "https://docs.google.com/spreadsheets/d/1bnwannUHBhnB_wifyXLTUECogi7CSNnPWdHGxxx…" at bounding box center [510, 244] width 78 height 11
click at [534, 241] on span "https://docs.google.com/document/d/1t0WdxSowzhs4Q_NUFGMn1Lui0wdRt8LJGzY8AauRUk8…" at bounding box center [567, 244] width 78 height 11
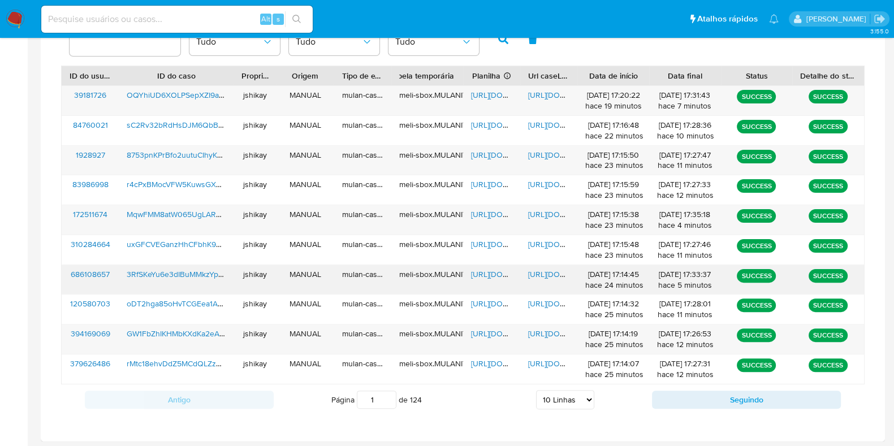
click at [487, 269] on span "https://docs.google.com/spreadsheets/d/1JGD--zG6qD99CJCtlBBDdWsLr4OF_NqqQOx29TG…" at bounding box center [510, 274] width 78 height 11
click at [551, 271] on span "https://docs.google.com/document/d/1XMJ612hpI5mrEbu3CpL0AnGd1HadAwv0-8PL2v_xpUU…" at bounding box center [567, 274] width 78 height 11
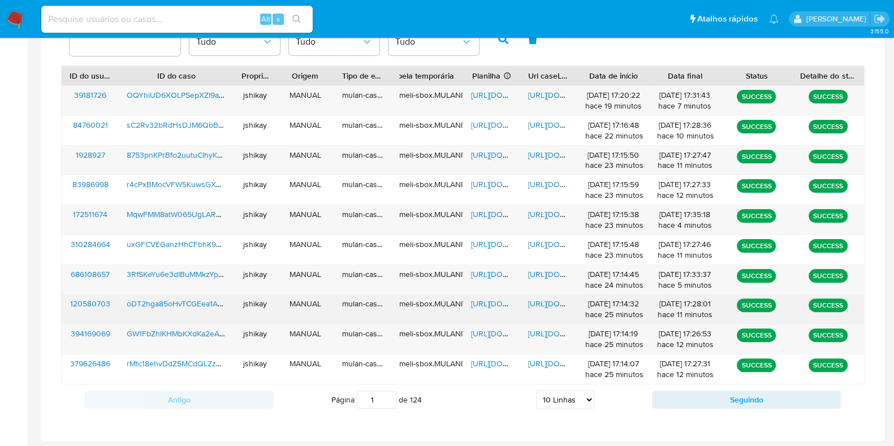
click at [486, 301] on span "https://docs.google.com/spreadsheets/d/1JuB9qIBxkHi1lDF8Na8fXFoaTEdFjwYfmmEe1Dx…" at bounding box center [510, 303] width 78 height 11
click at [555, 305] on span "https://docs.google.com/document/d/1HJodUA0mg6X3N_JFxRVP-TL0KLup9C0oeMcJ1SjAVEc…" at bounding box center [567, 303] width 78 height 11
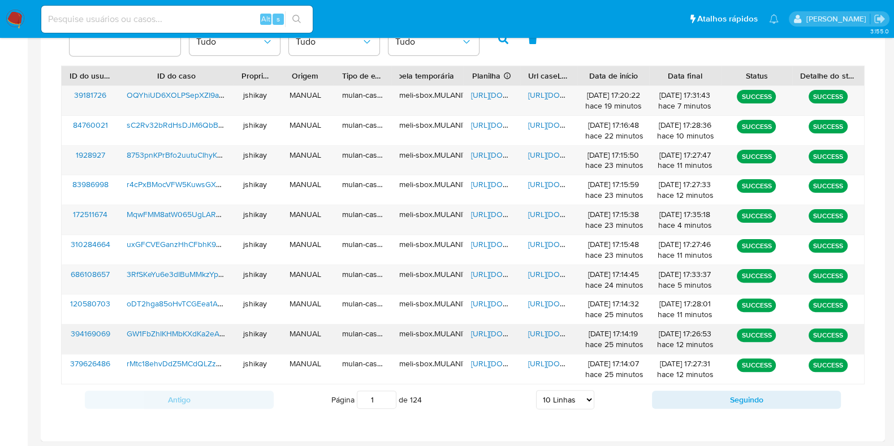
click at [489, 337] on span "https://docs.google.com/spreadsheets/d/15nh5Mtd6hw98GEU4C8C1KHPBAbMSmDgSZ-nf0rt…" at bounding box center [510, 333] width 78 height 11
click at [545, 330] on span "https://docs.google.com/document/d/13aQPGwBSMNWqxhjG_8qnrscNBRCe2y4kzuodG_xayJI…" at bounding box center [567, 333] width 78 height 11
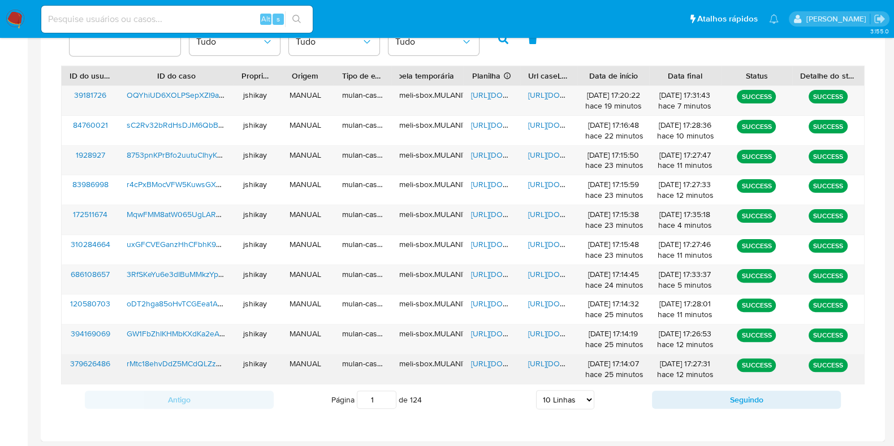
click at [477, 363] on span "https://docs.google.com/spreadsheets/d/1Y2du1Ygk7yAvhjAPpYssGYYgl_wIGEGYe7T9sYO…" at bounding box center [510, 363] width 78 height 11
click at [542, 363] on span "https://docs.google.com/document/d/10l6cquz-WHhfo0uHUK3SANXlT7ar2dpvgkK8ikrO_98…" at bounding box center [567, 363] width 78 height 11
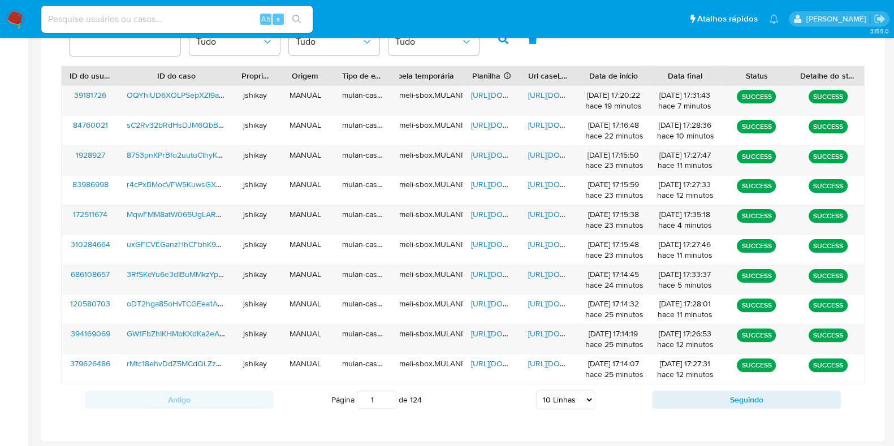
click at [4, 20] on nav "Pausado Ver notificaciones Alt s Atalhos rápidos Presiona las siguientes teclas…" at bounding box center [447, 19] width 894 height 38
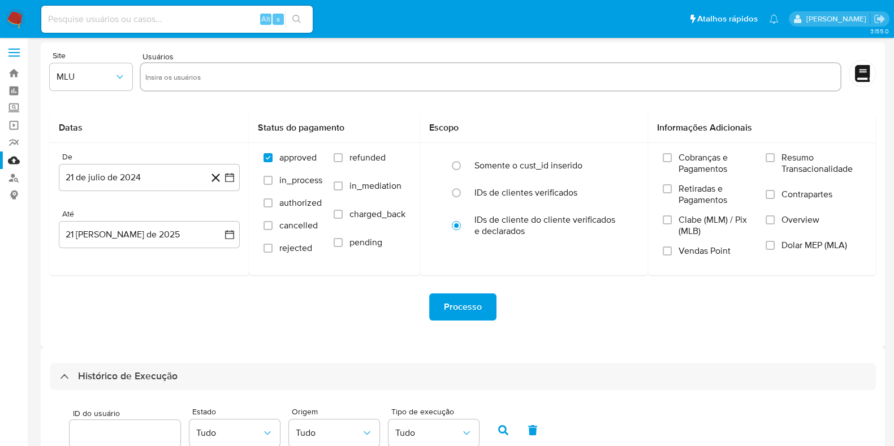
scroll to position [0, 0]
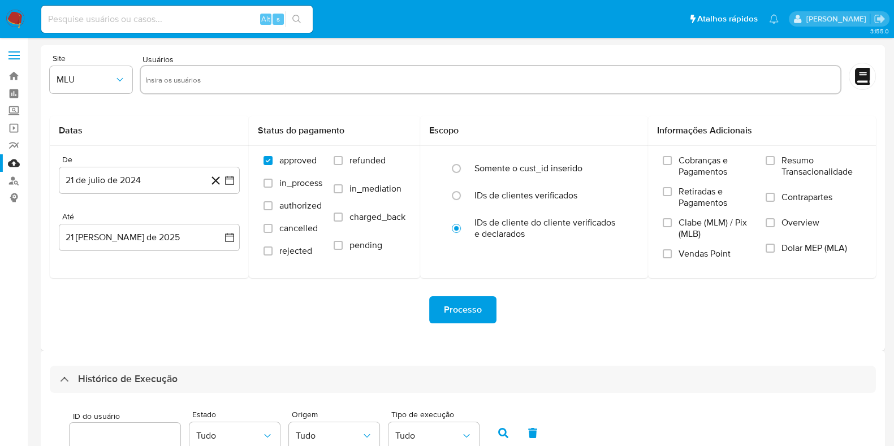
click at [14, 20] on img at bounding box center [15, 19] width 19 height 19
